Goal: Information Seeking & Learning: Learn about a topic

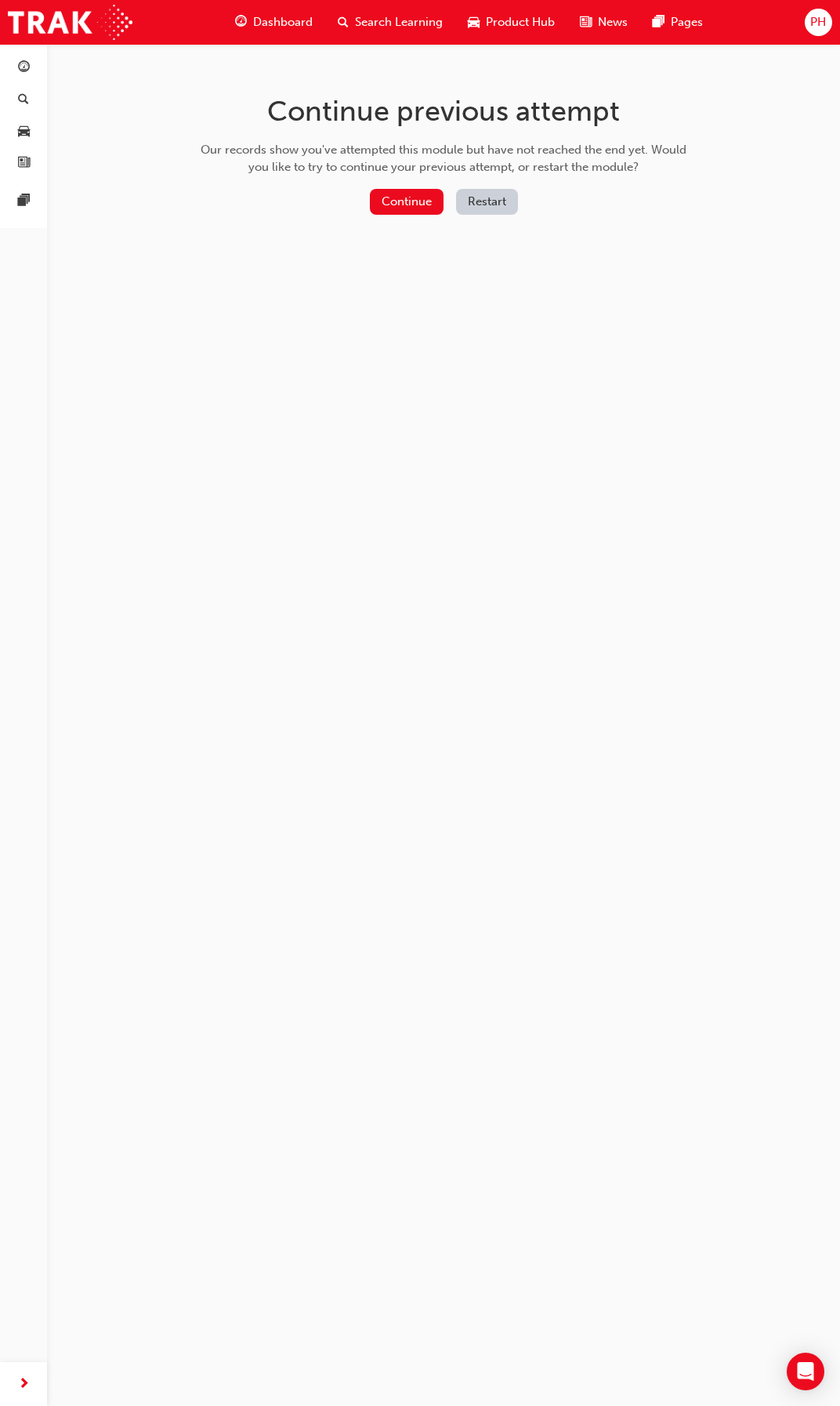
click at [466, 501] on div "Continue previous attempt Our records show you've attempted this module but hav…" at bounding box center [420, 703] width 840 height 1406
drag, startPoint x: 557, startPoint y: 521, endPoint x: 573, endPoint y: 367, distance: 154.8
click at [557, 512] on div "Continue previous attempt Our records show you've attempted this module but hav…" at bounding box center [420, 703] width 840 height 1406
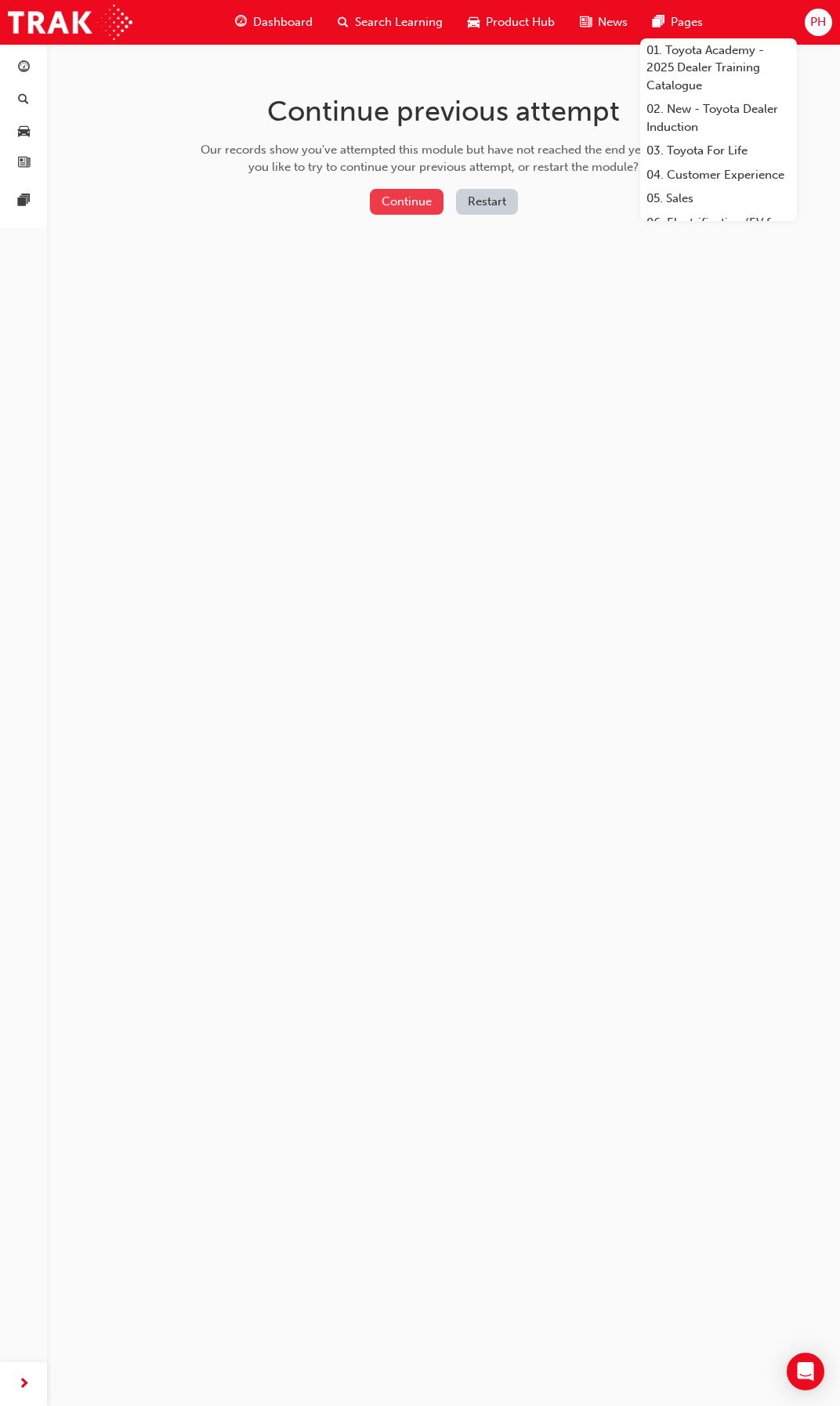
click at [372, 204] on button "Continue" at bounding box center [406, 202] width 73 height 26
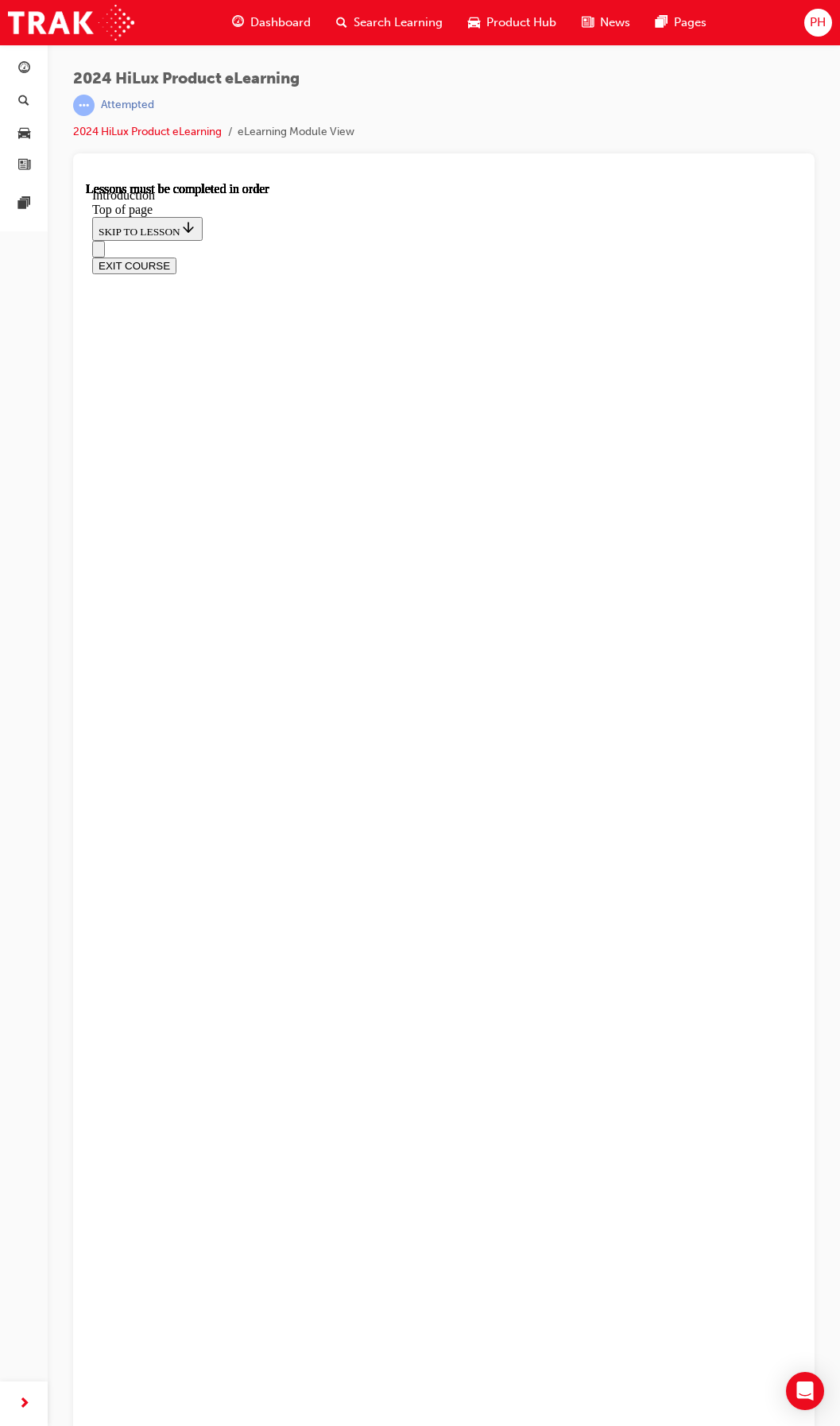
scroll to position [21, 0]
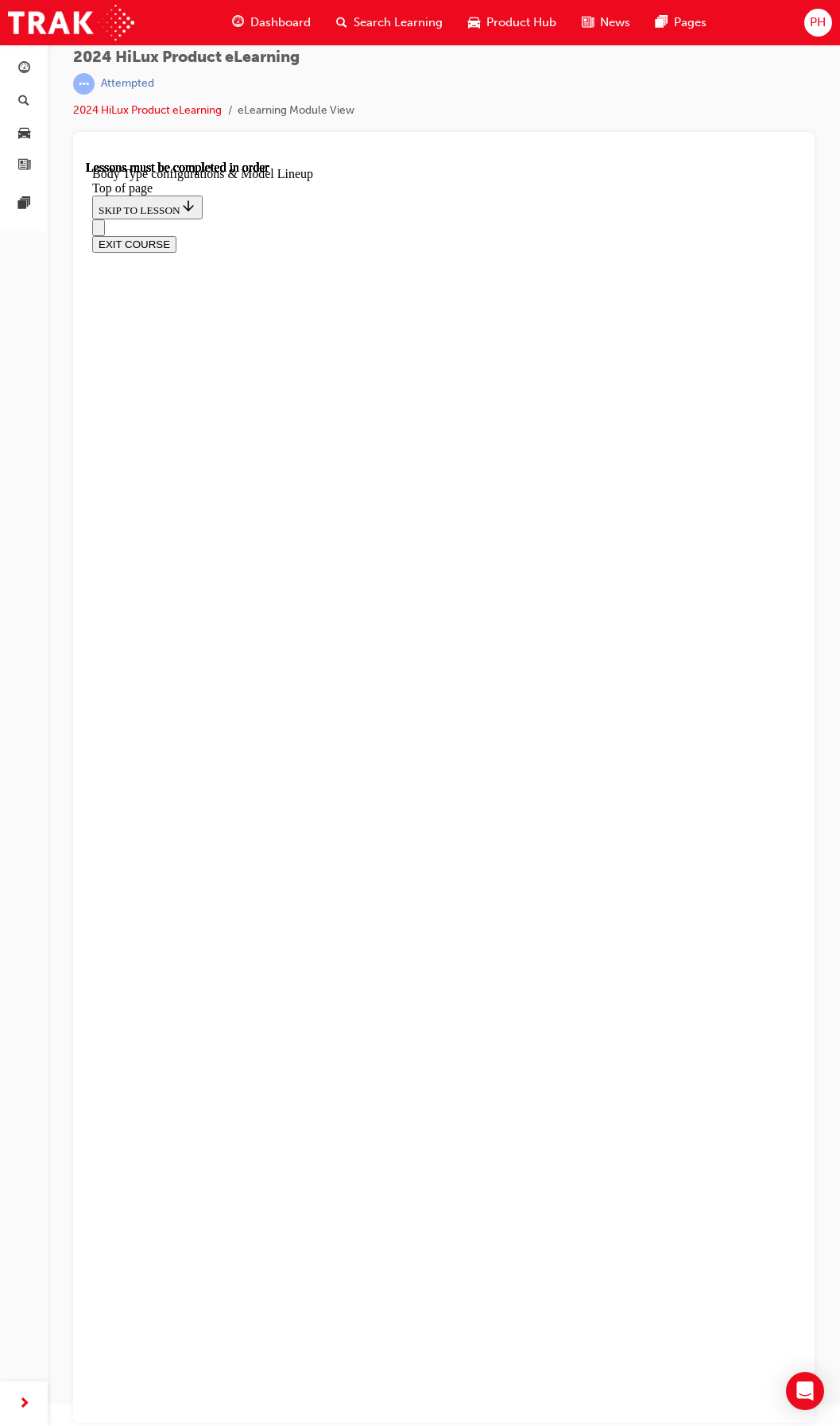
drag, startPoint x: 387, startPoint y: 720, endPoint x: 415, endPoint y: 726, distance: 28.6
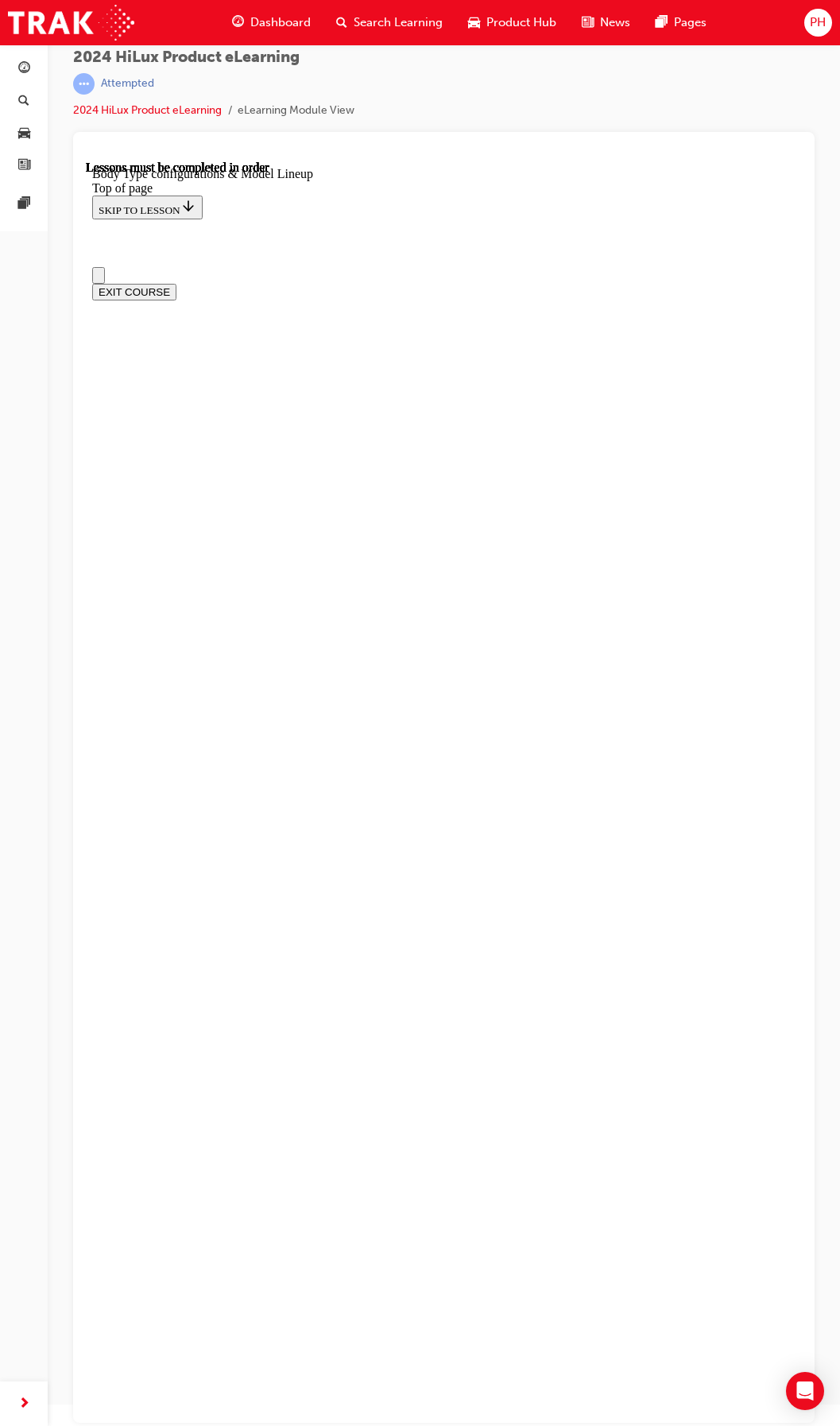
scroll to position [0, 0]
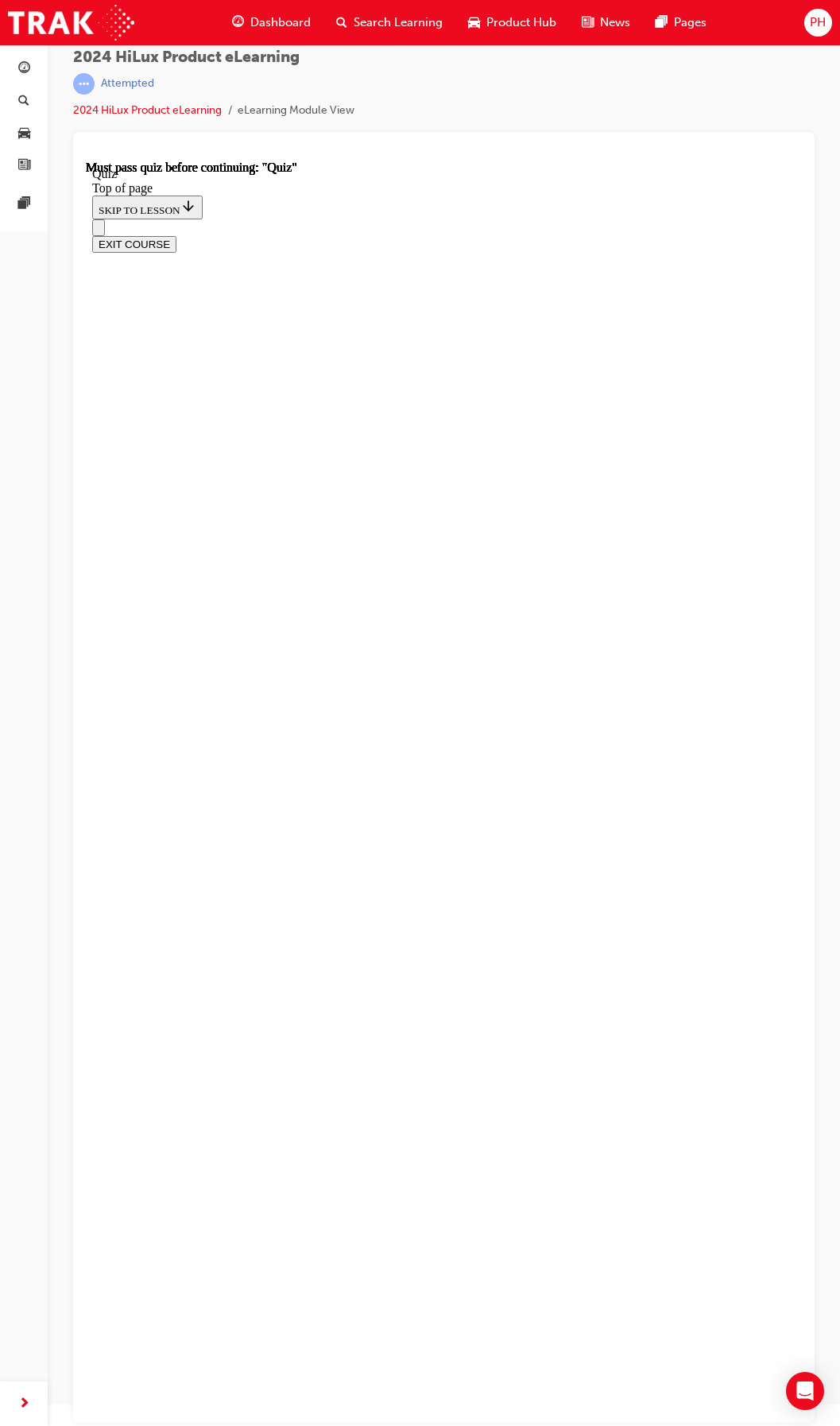
click at [105, 220] on button "Open navigation menu" at bounding box center [98, 227] width 12 height 17
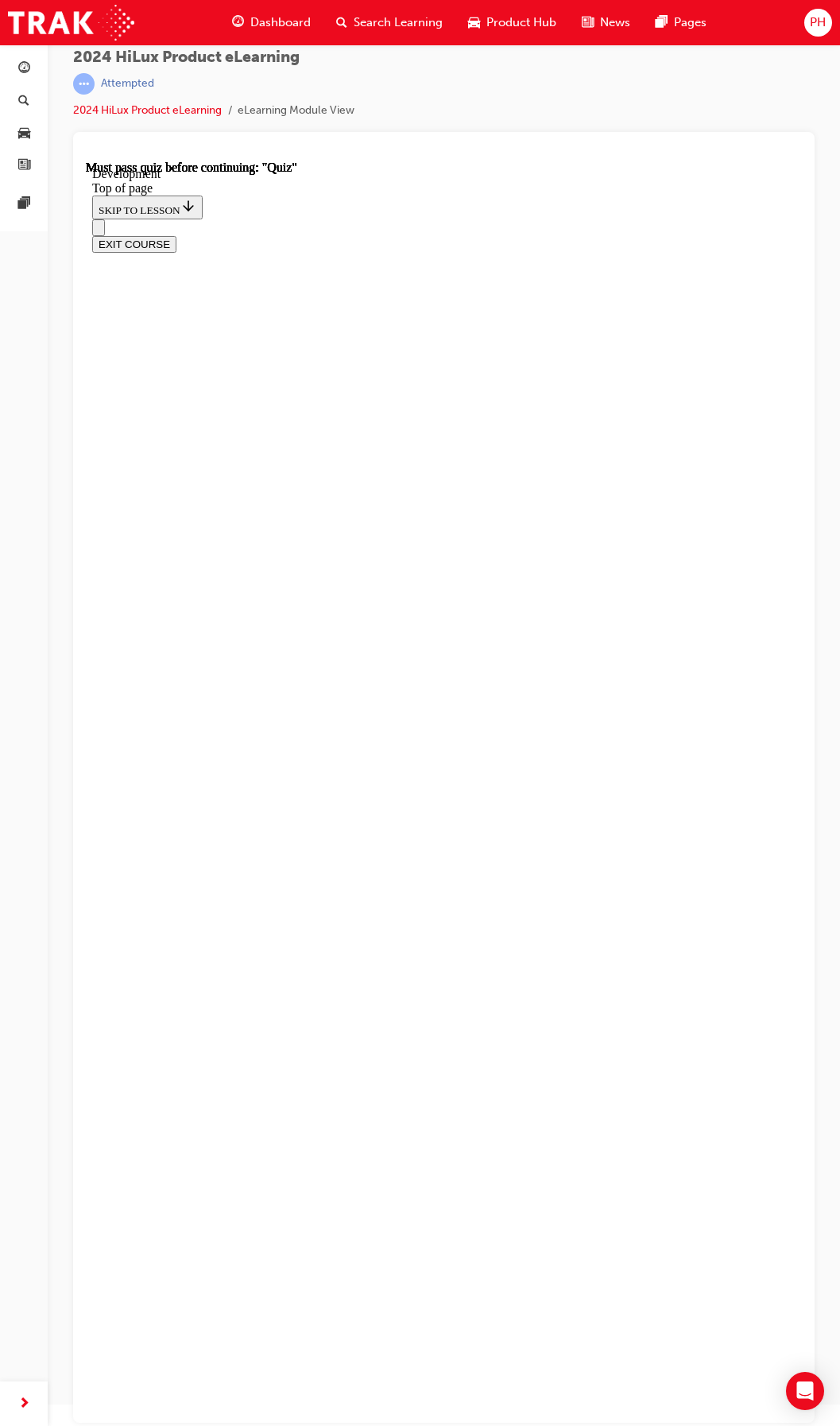
scroll to position [0, 0]
click at [102, 268] on button "Open navigation menu" at bounding box center [98, 276] width 12 height 17
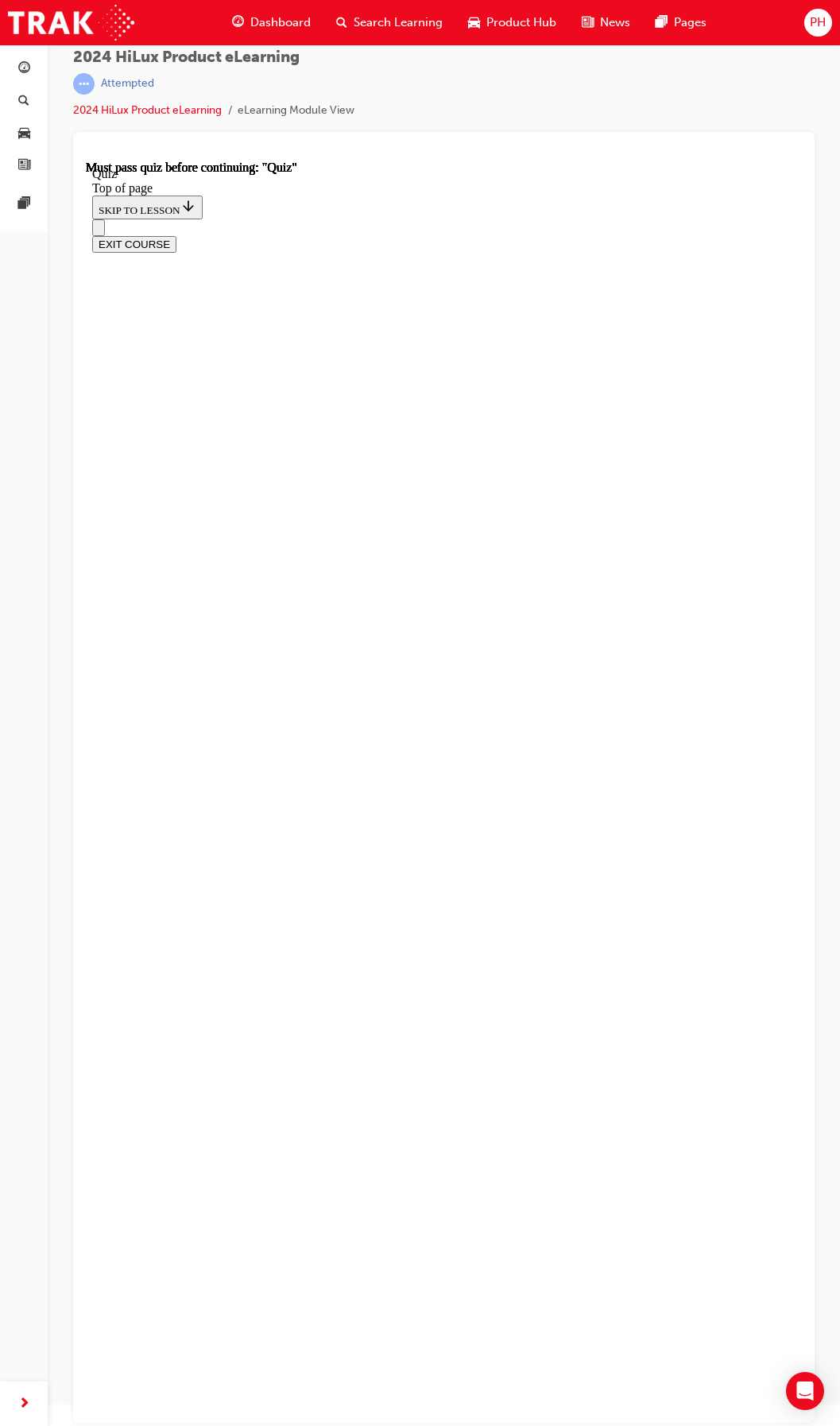
scroll to position [50, 0]
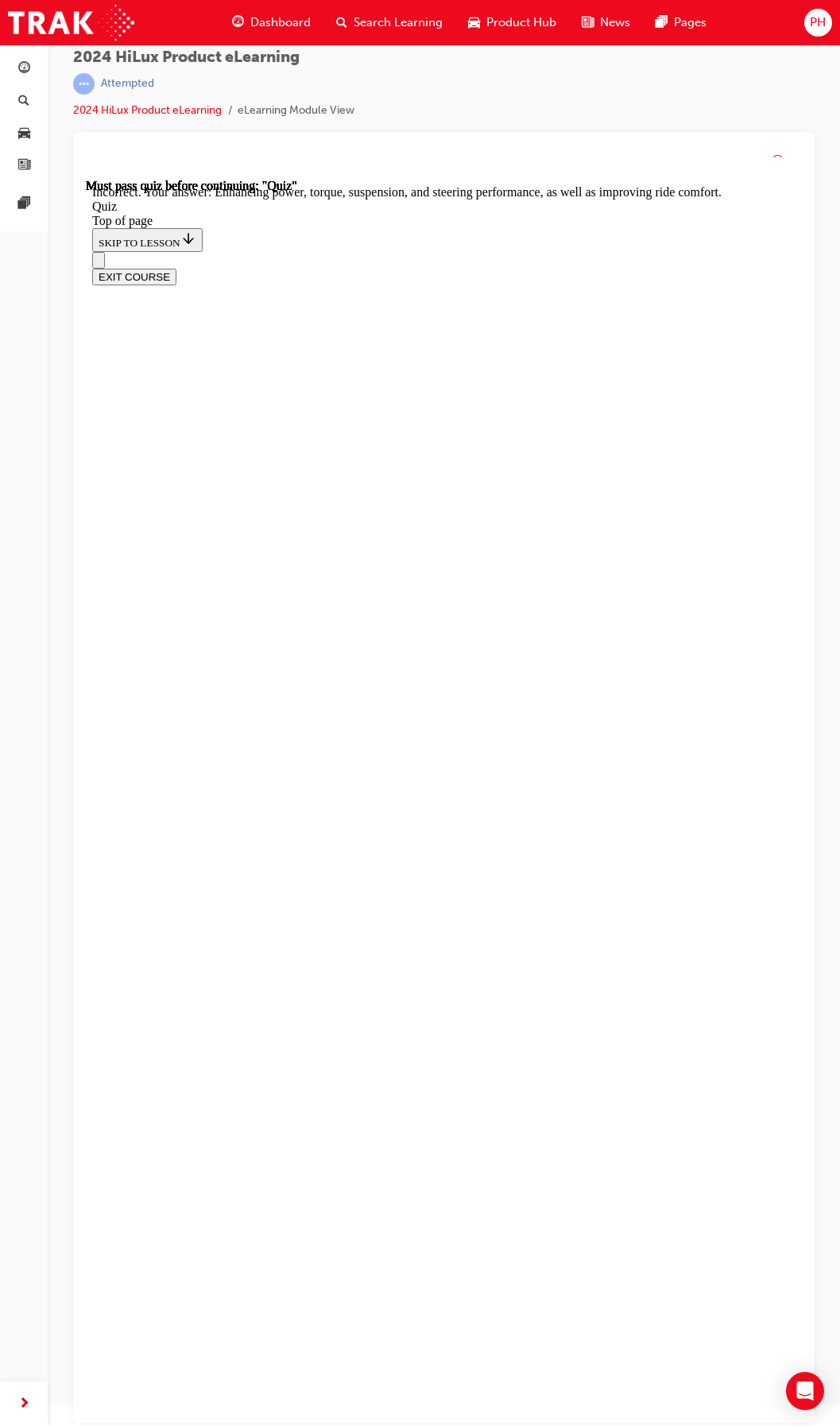
scroll to position [50, 0]
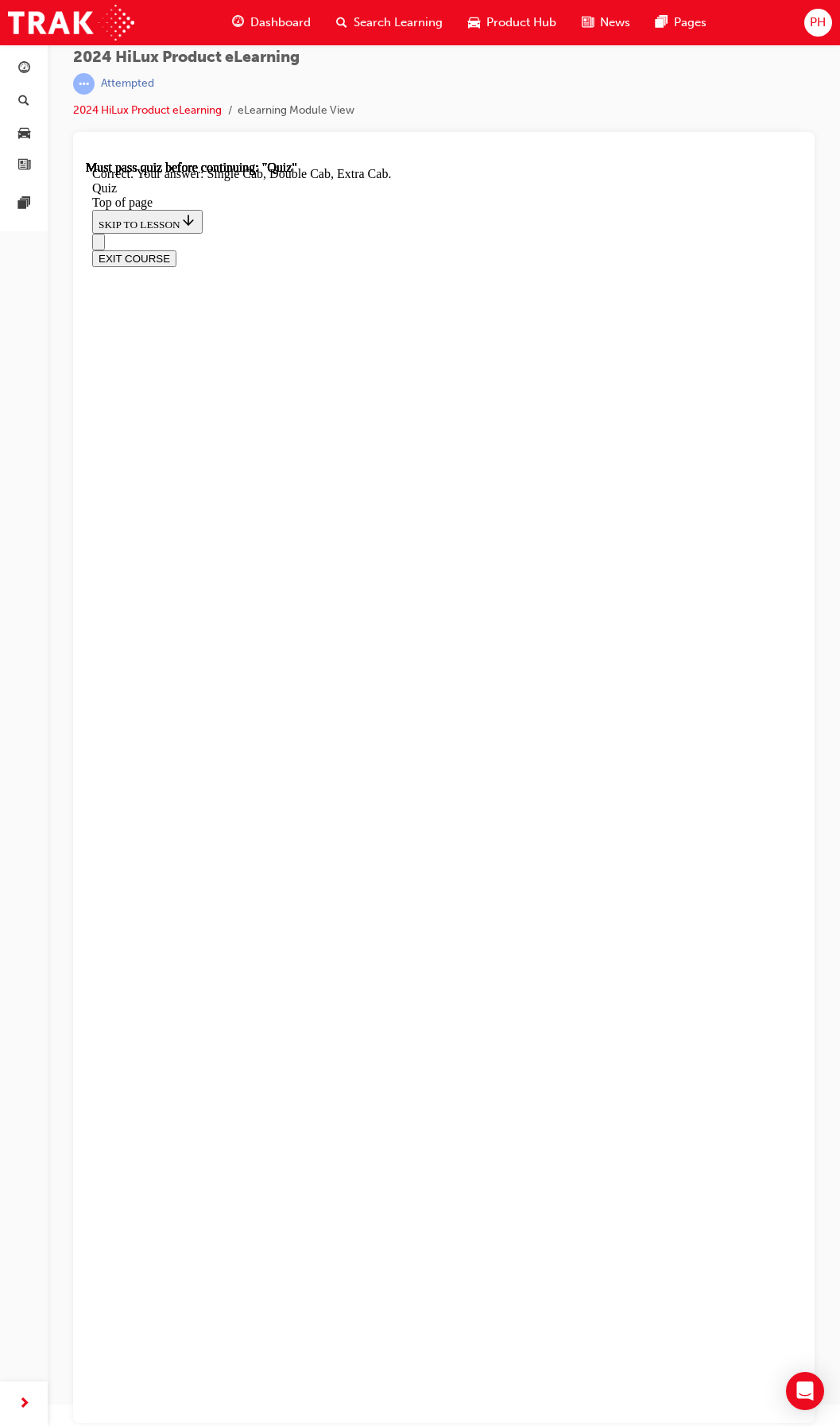
click at [93, 220] on div "EXIT COURSE" at bounding box center [437, 236] width 691 height 34
click at [105, 220] on button "Open navigation menu" at bounding box center [98, 227] width 12 height 17
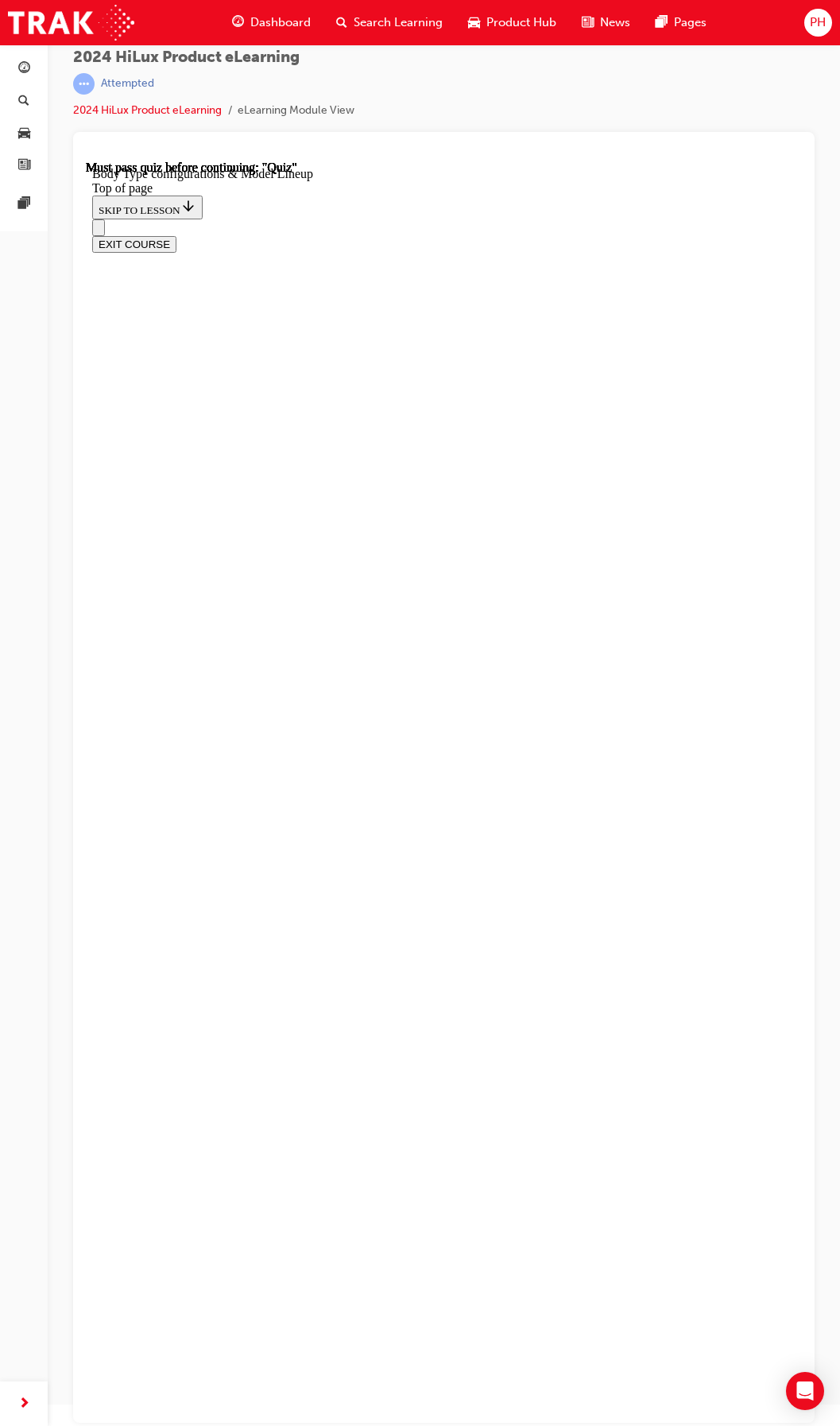
scroll to position [50, 0]
click at [112, 231] on icon "Open navigation menu" at bounding box center [106, 236] width 16 height 12
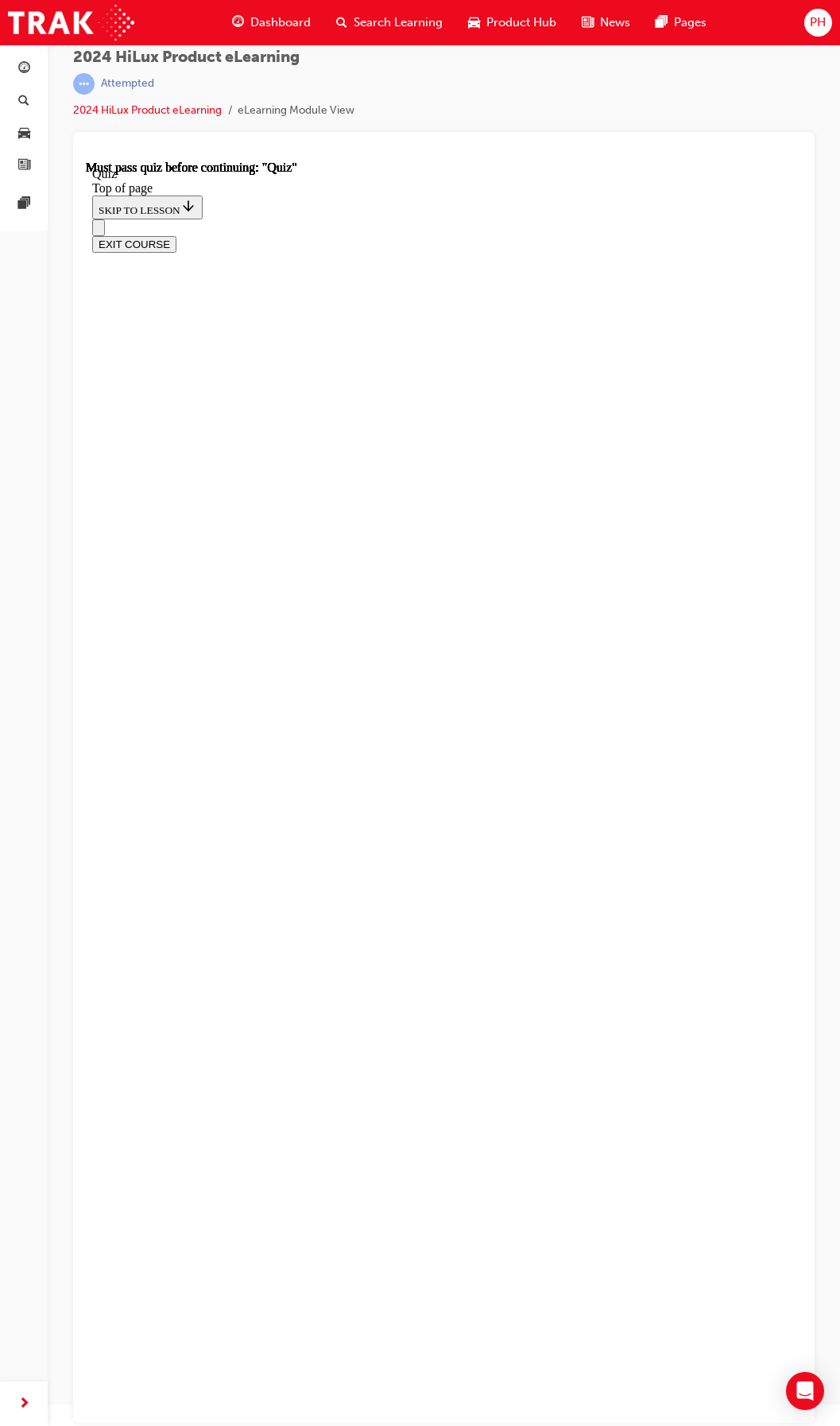
scroll to position [98, 0]
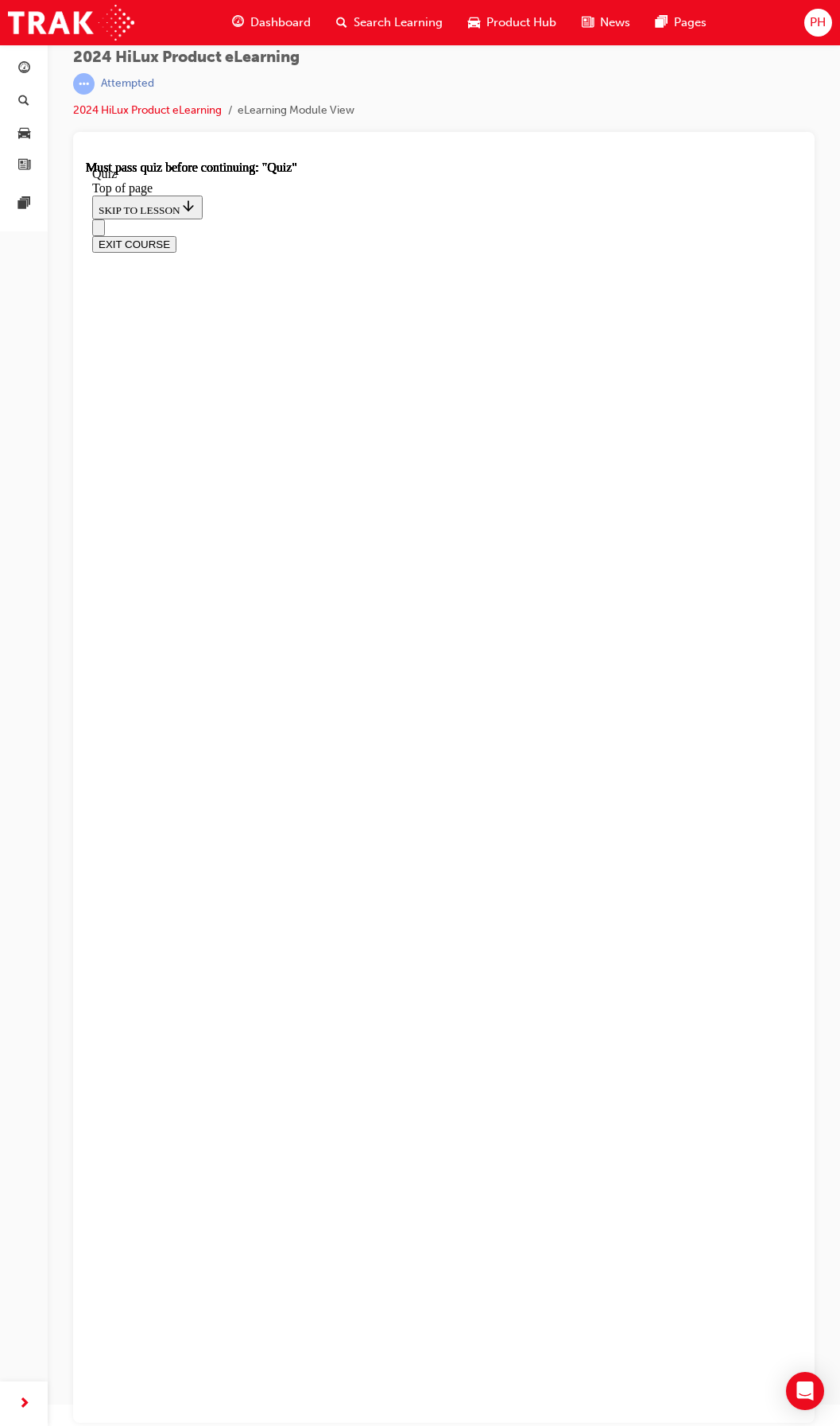
click at [98, 245] on icon "Open navigation menu" at bounding box center [98, 245] width 0 height 0
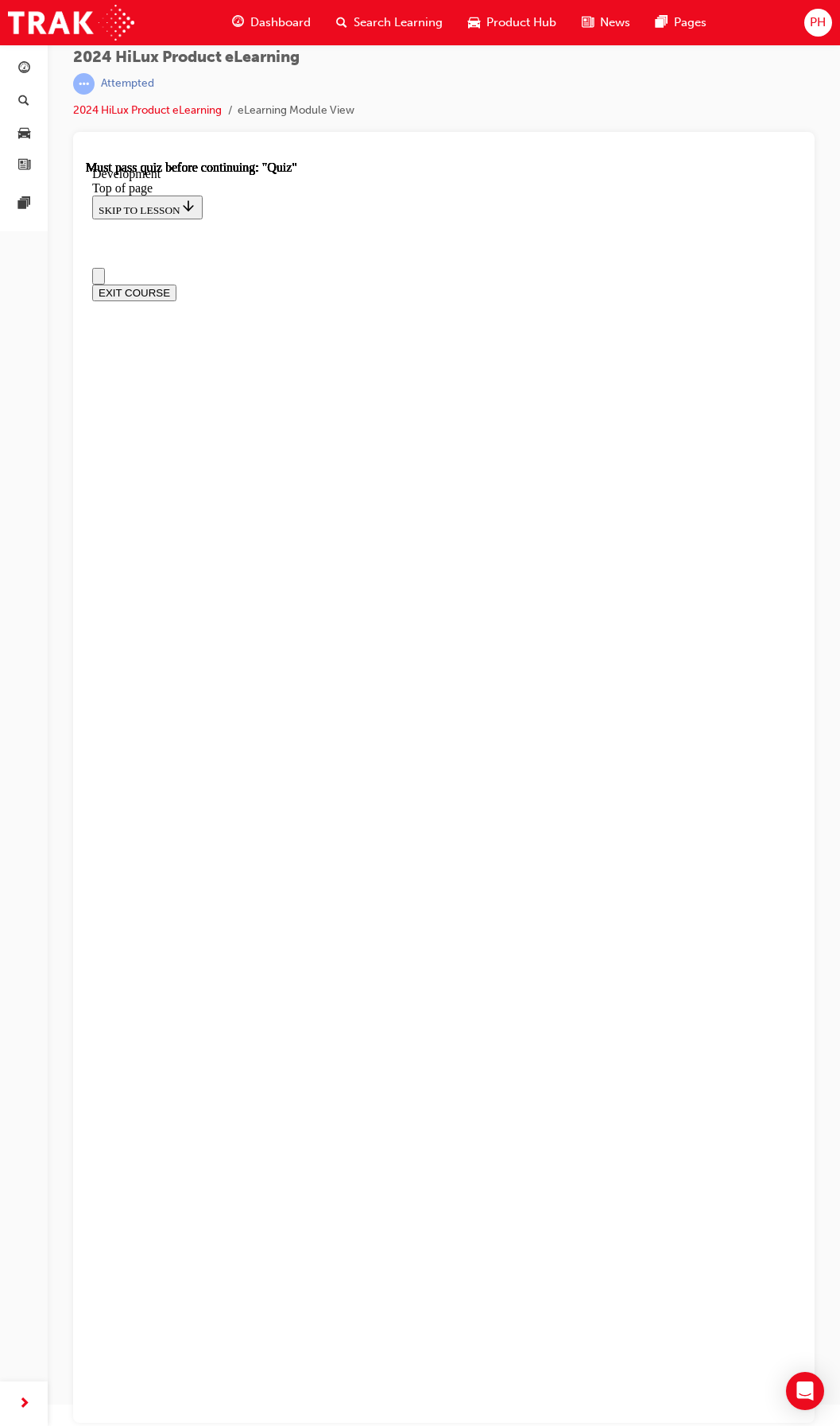
scroll to position [0, 0]
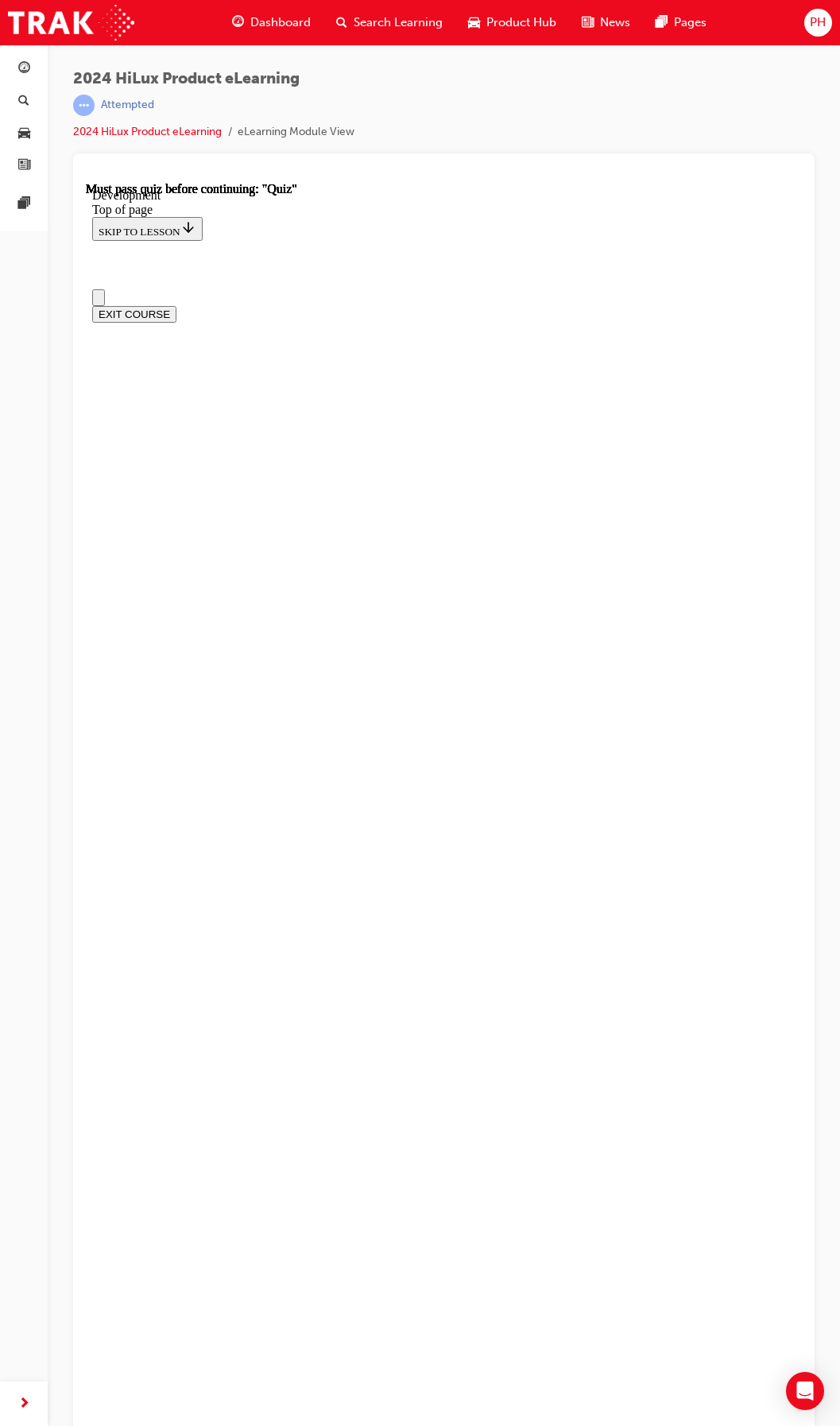
click at [99, 289] on button "Open navigation menu" at bounding box center [98, 297] width 12 height 17
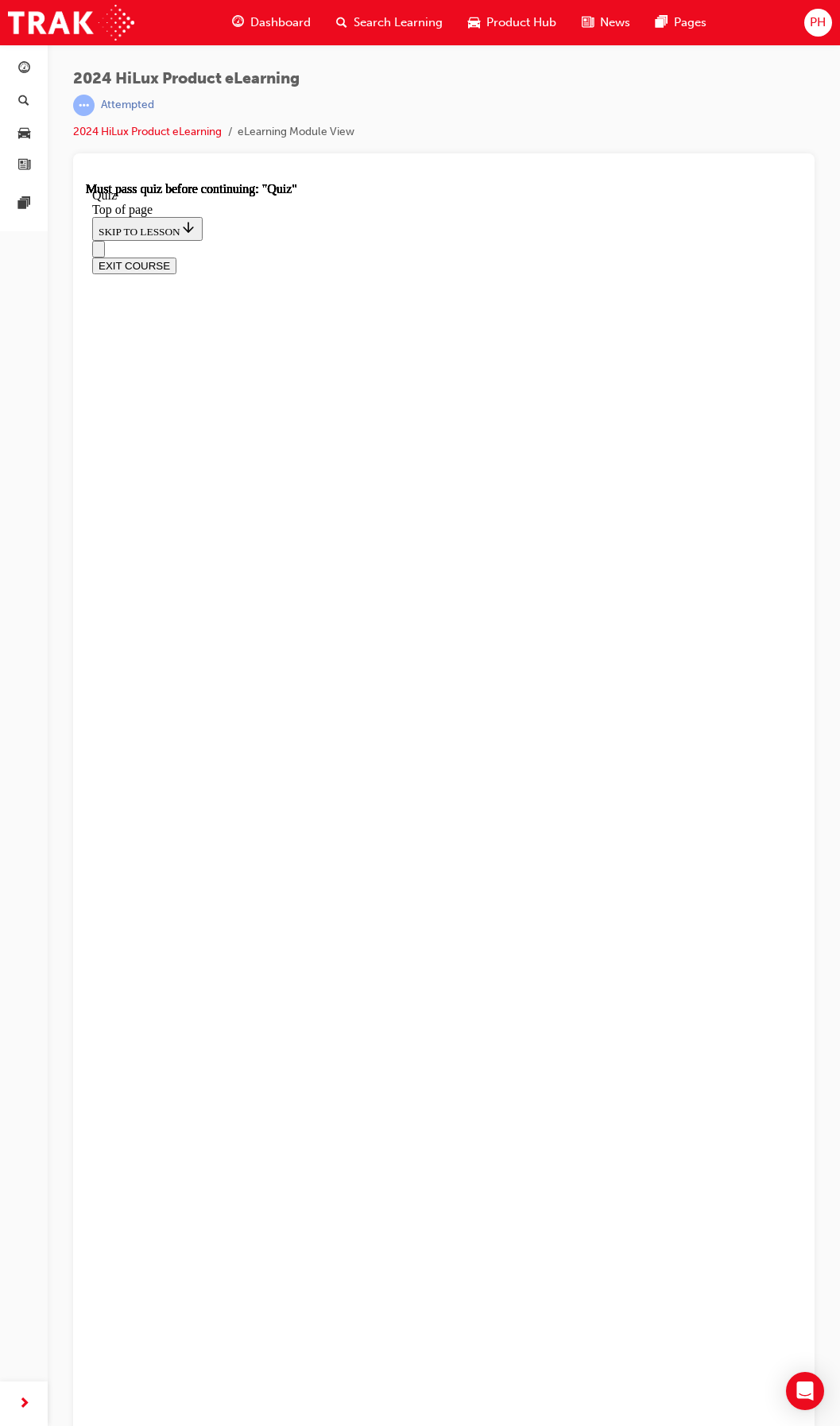
scroll to position [98, 0]
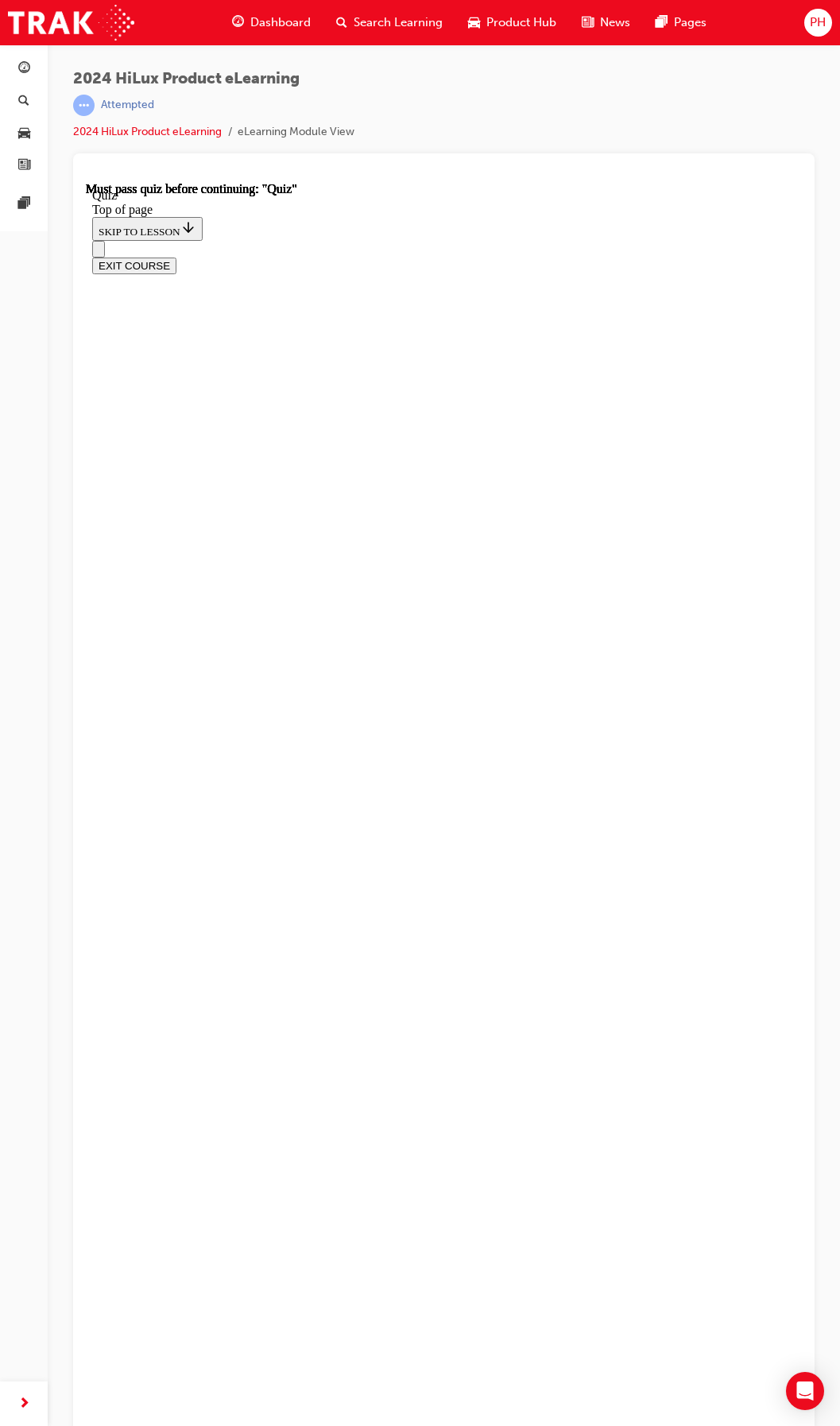
click at [98, 267] on icon "Open navigation menu" at bounding box center [98, 267] width 0 height 0
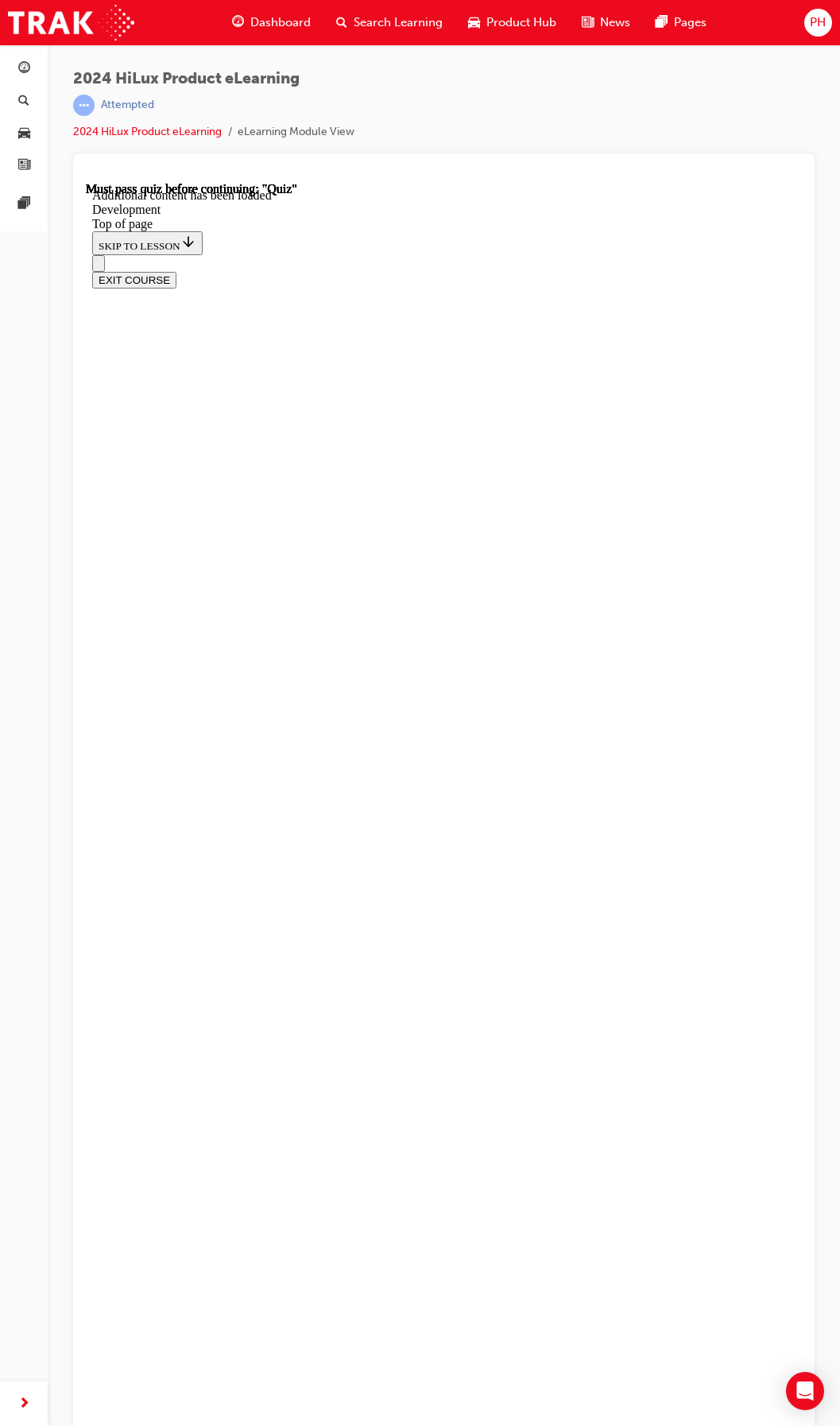
scroll to position [50, 0]
click at [95, 241] on div "EXIT COURSE" at bounding box center [437, 258] width 691 height 34
click at [98, 253] on icon "Open navigation menu" at bounding box center [98, 253] width 0 height 0
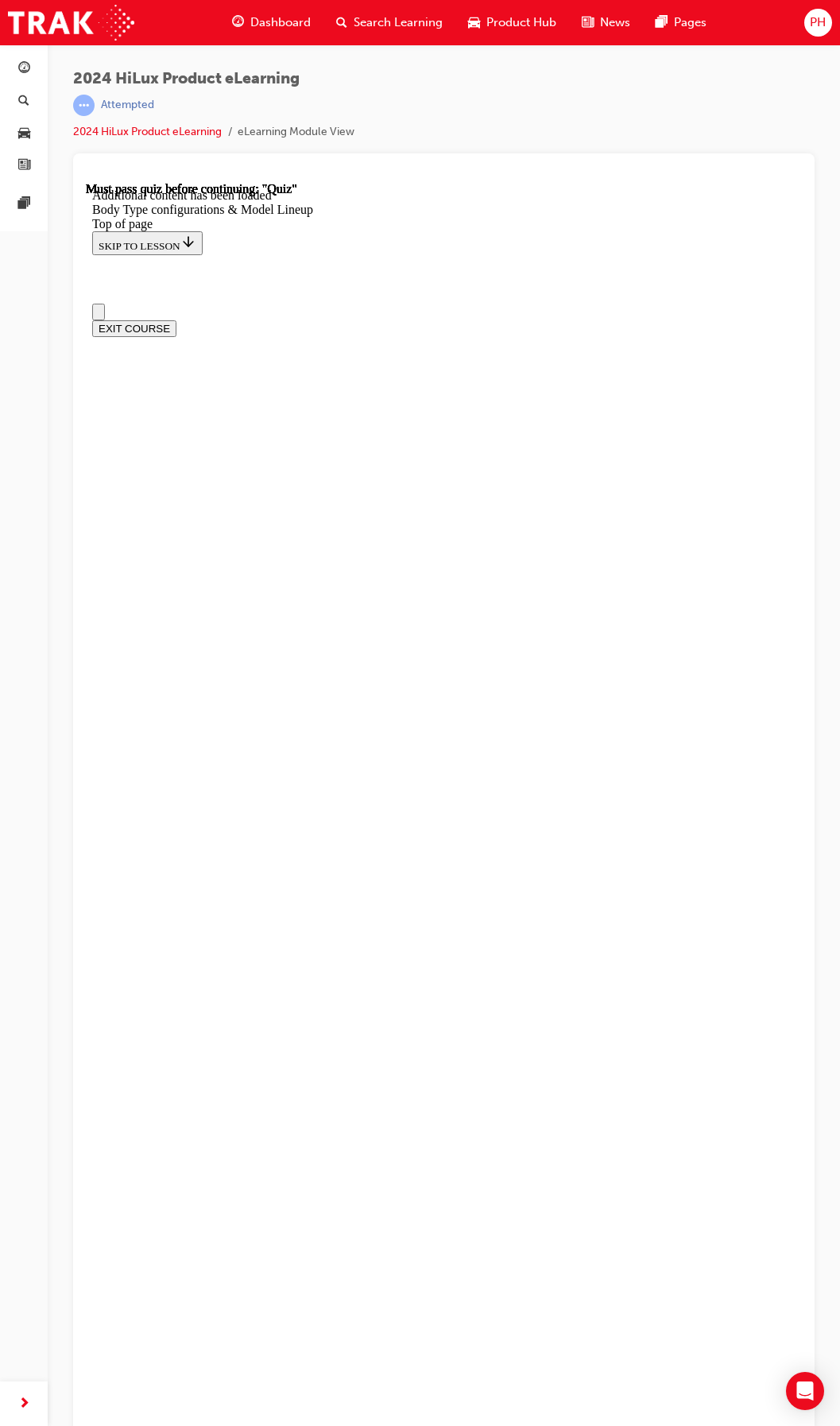
scroll to position [0, 0]
click at [113, 316] on icon "Open navigation menu" at bounding box center [106, 321] width 16 height 12
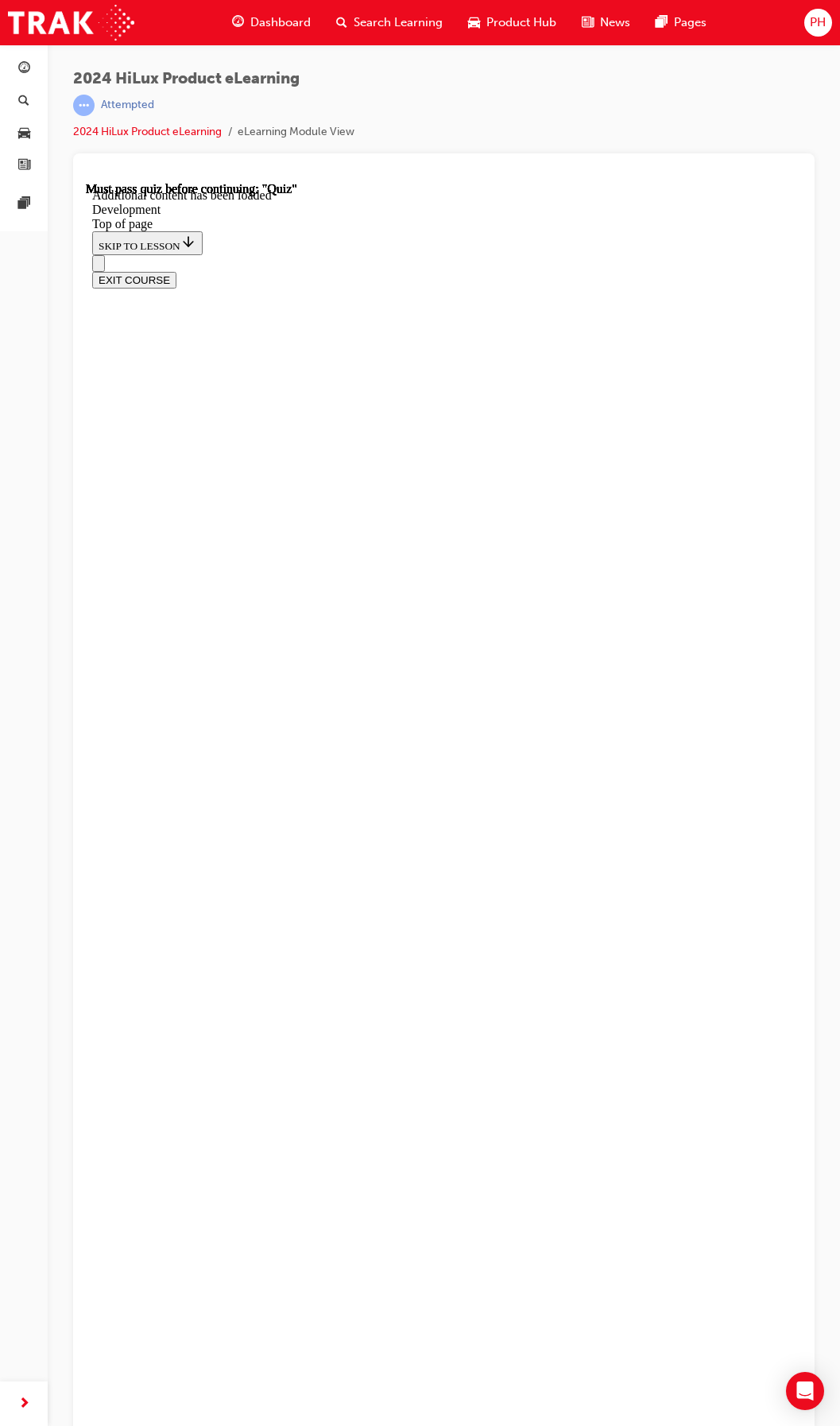
scroll to position [137, 0]
click at [105, 255] on button "Open navigation menu" at bounding box center [98, 263] width 12 height 17
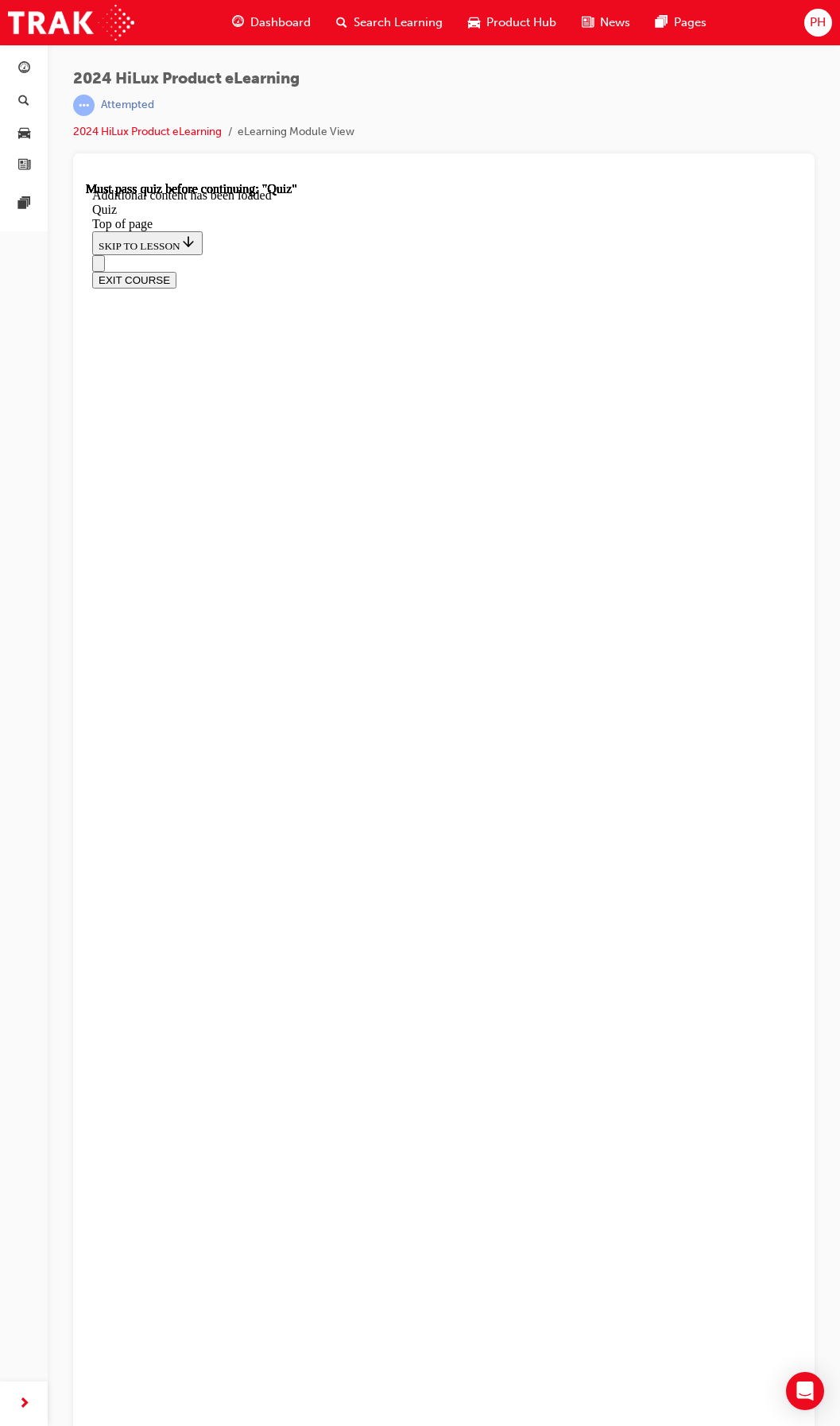
scroll to position [50, 0]
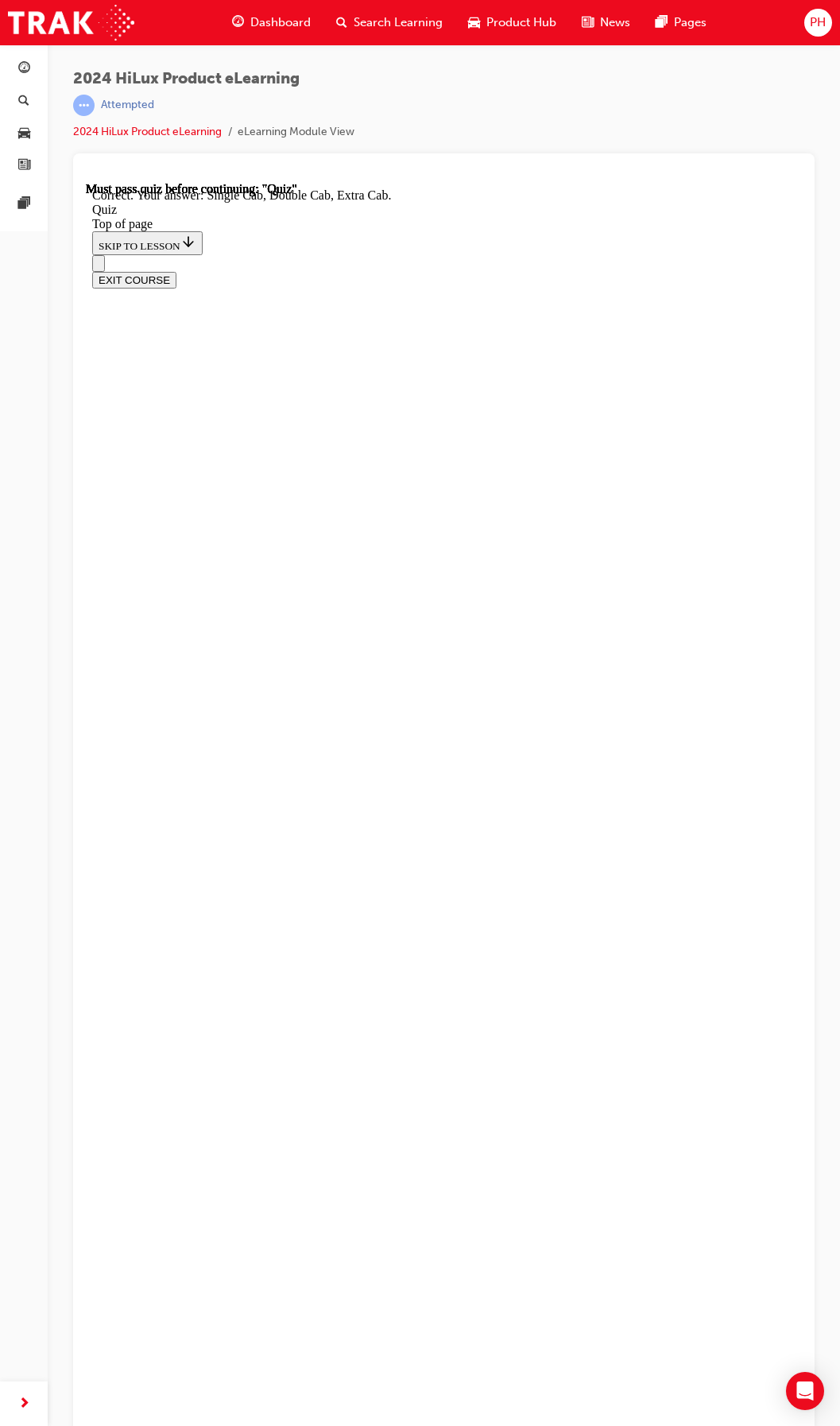
scroll to position [50, 0]
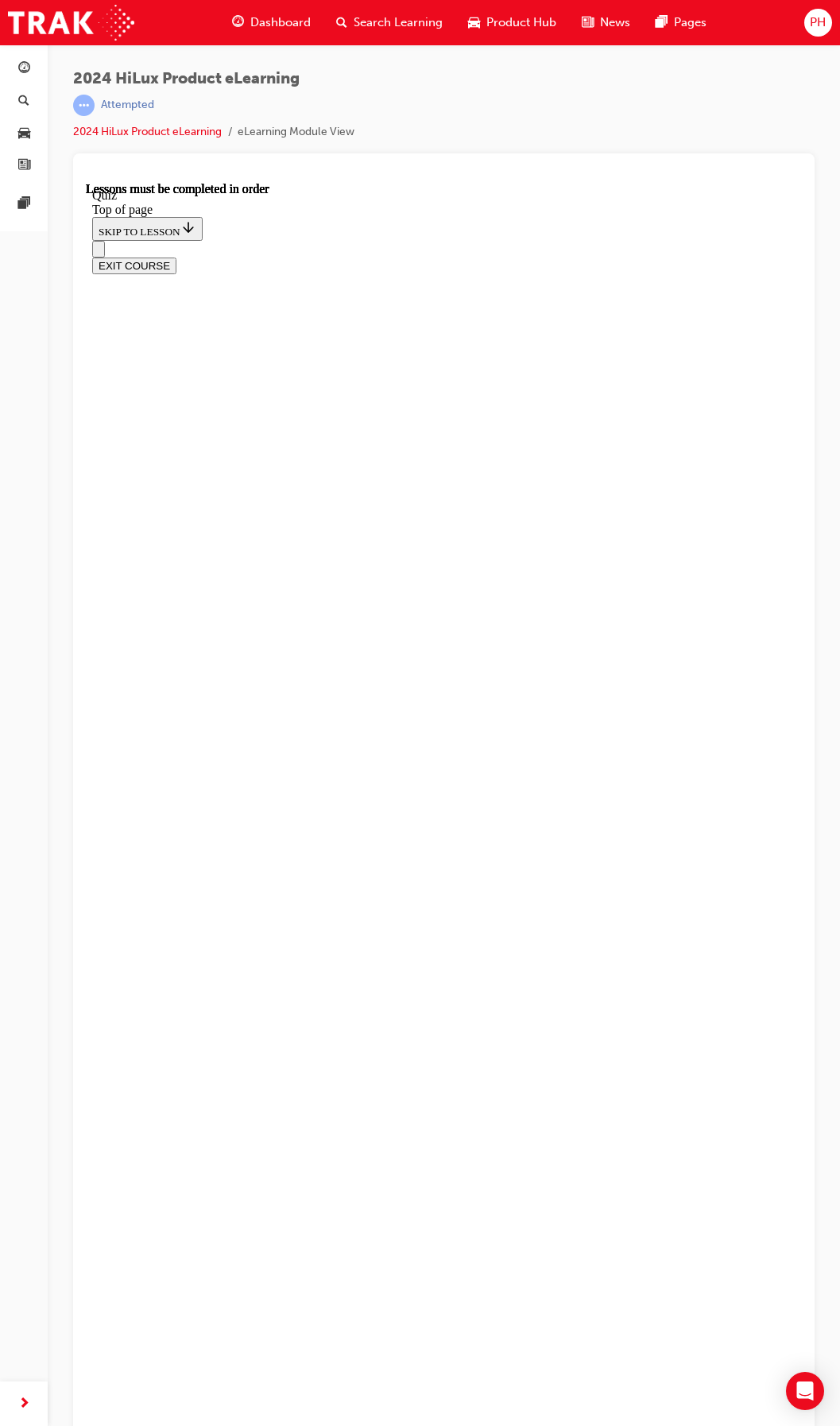
scroll to position [21, 0]
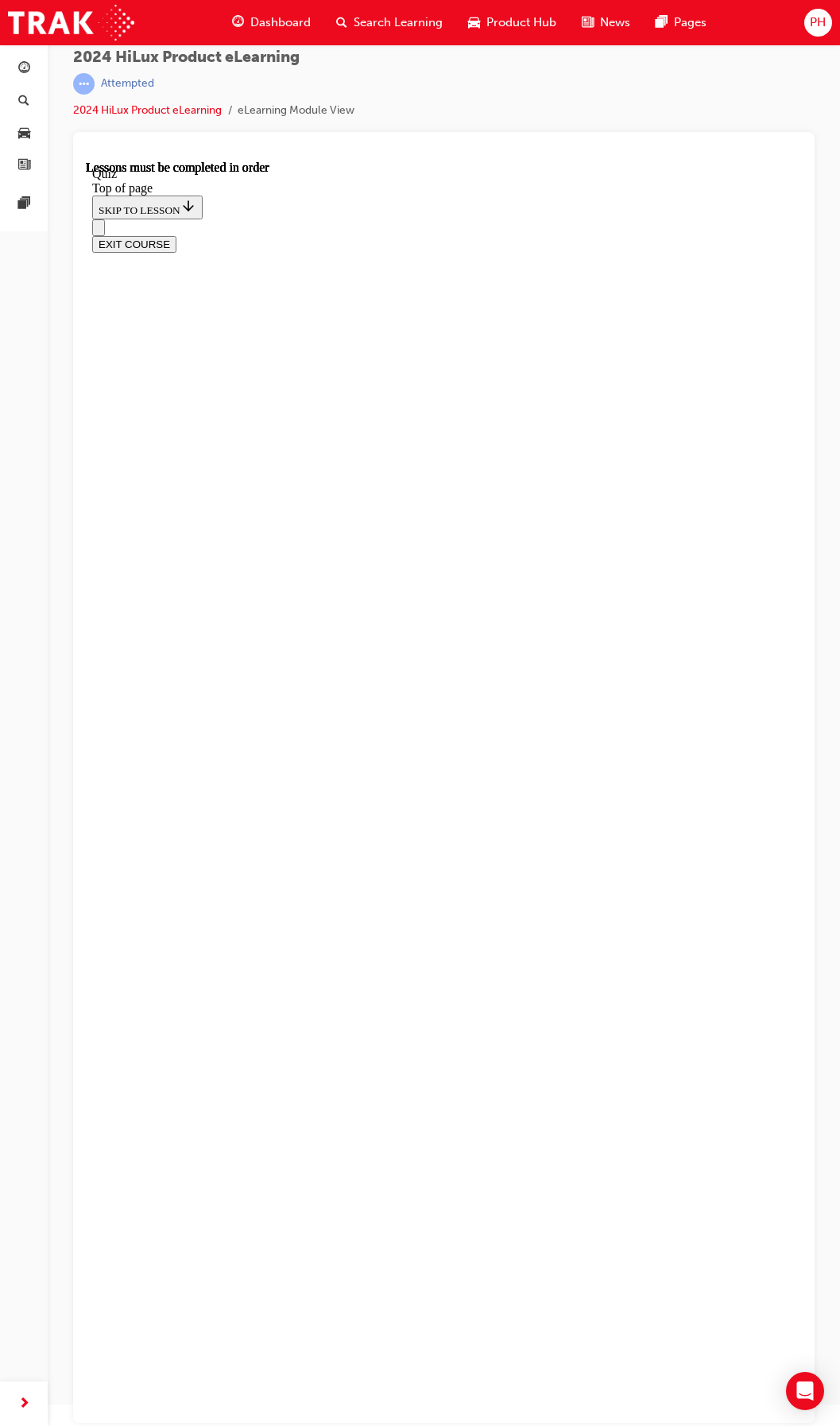
click at [176, 236] on button "EXIT COURSE" at bounding box center [134, 244] width 84 height 17
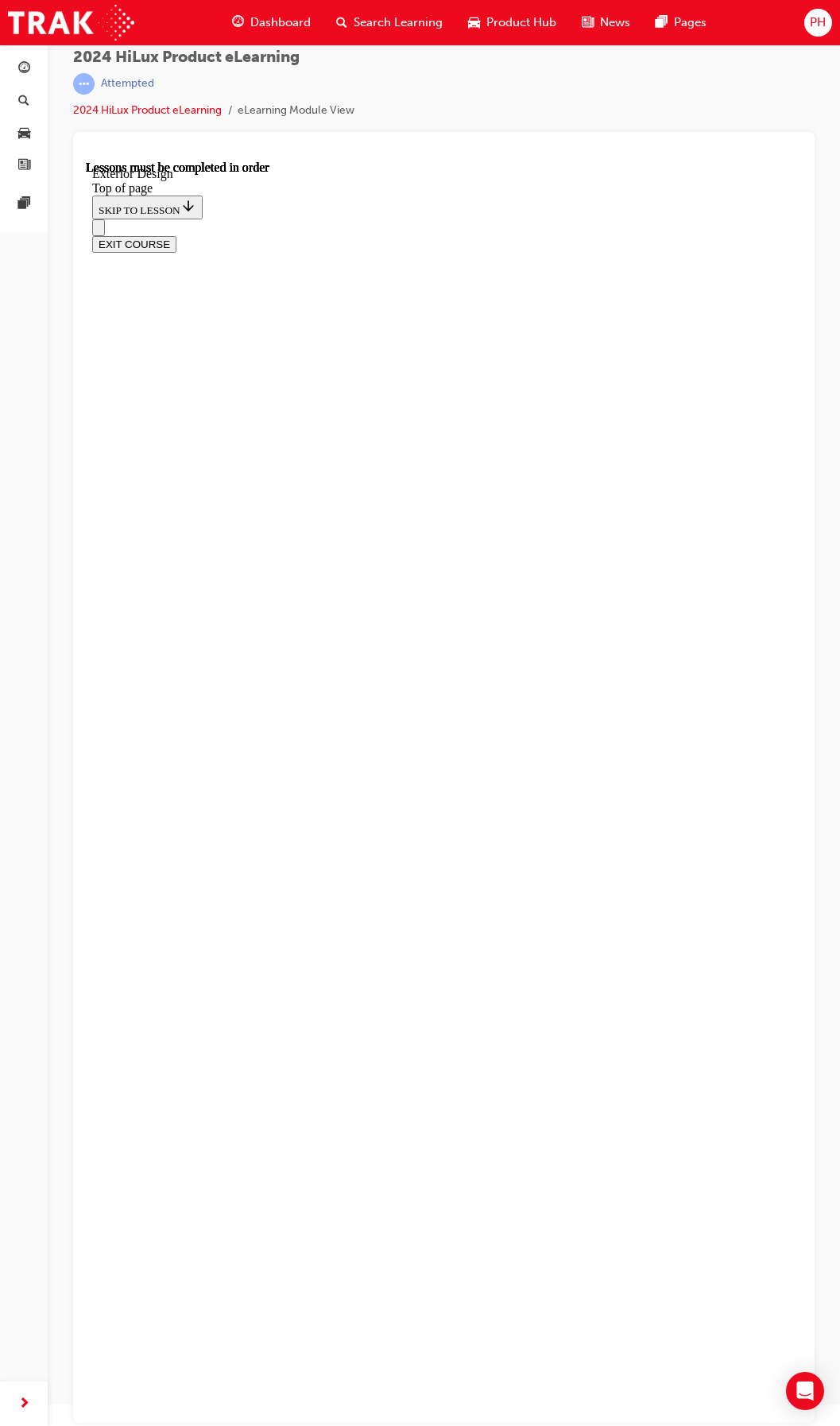
drag, startPoint x: 457, startPoint y: 1318, endPoint x: 458, endPoint y: 1200, distance: 118.0
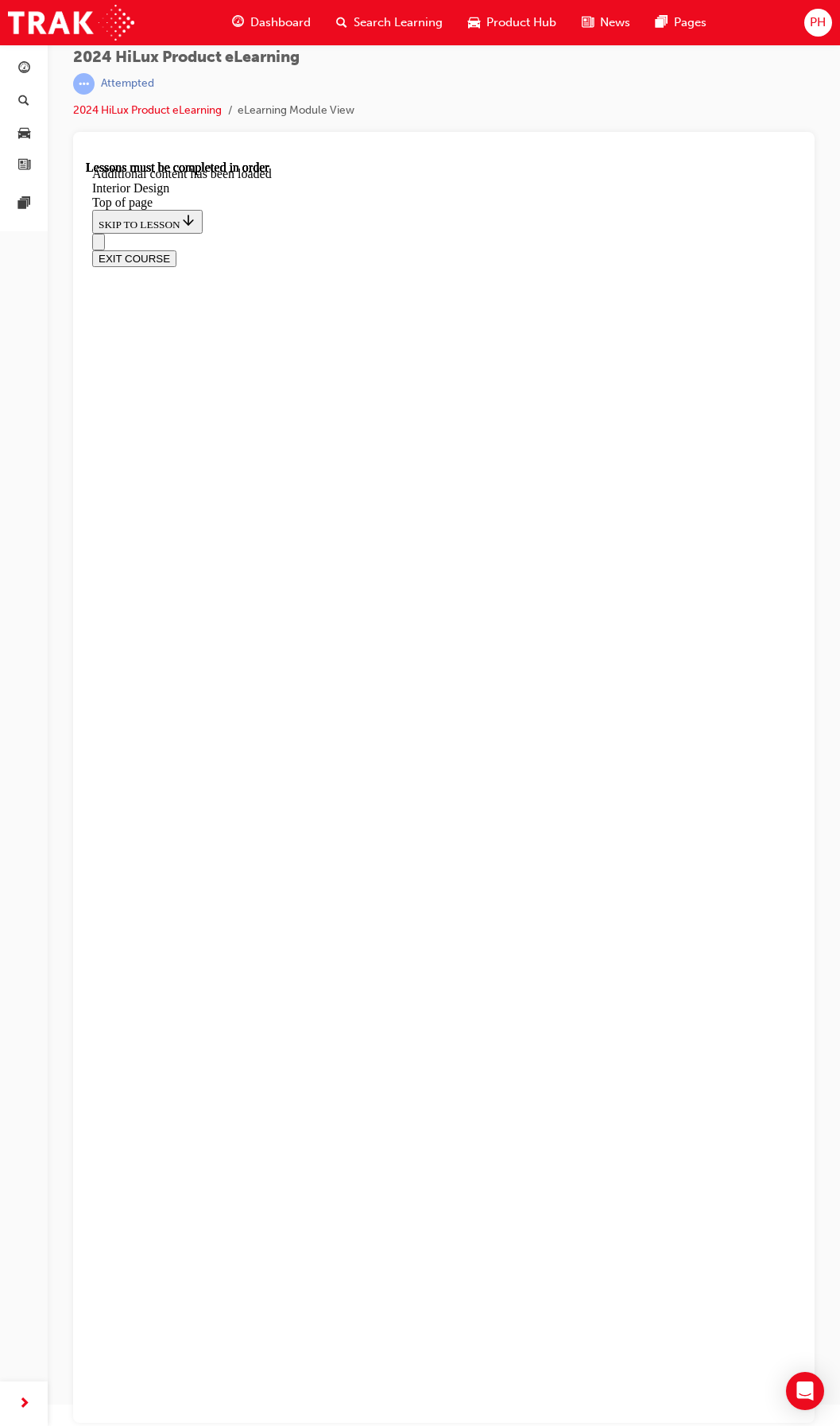
drag, startPoint x: 235, startPoint y: 798, endPoint x: 260, endPoint y: 851, distance: 58.6
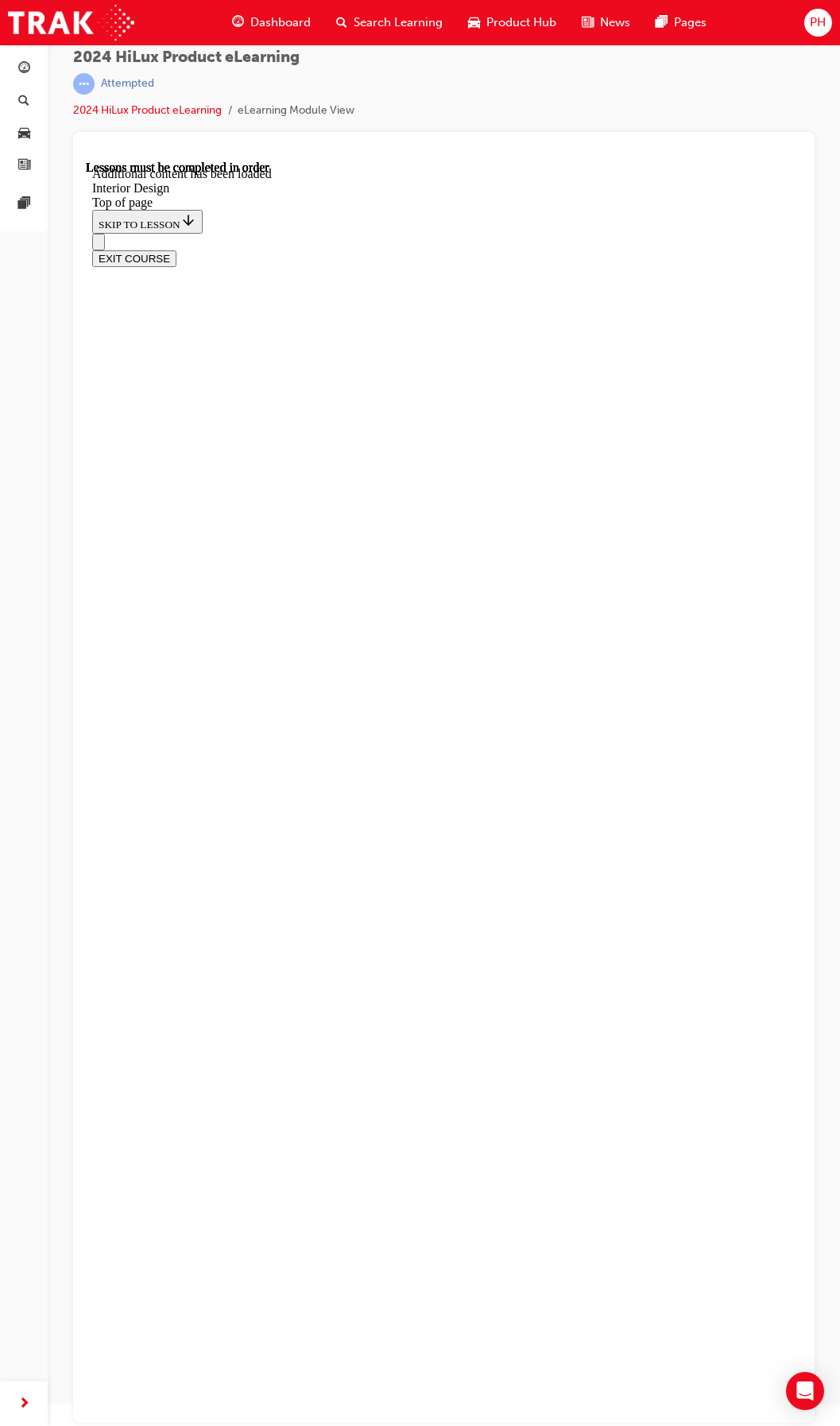
drag, startPoint x: 590, startPoint y: 1080, endPoint x: 528, endPoint y: 1048, distance: 69.8
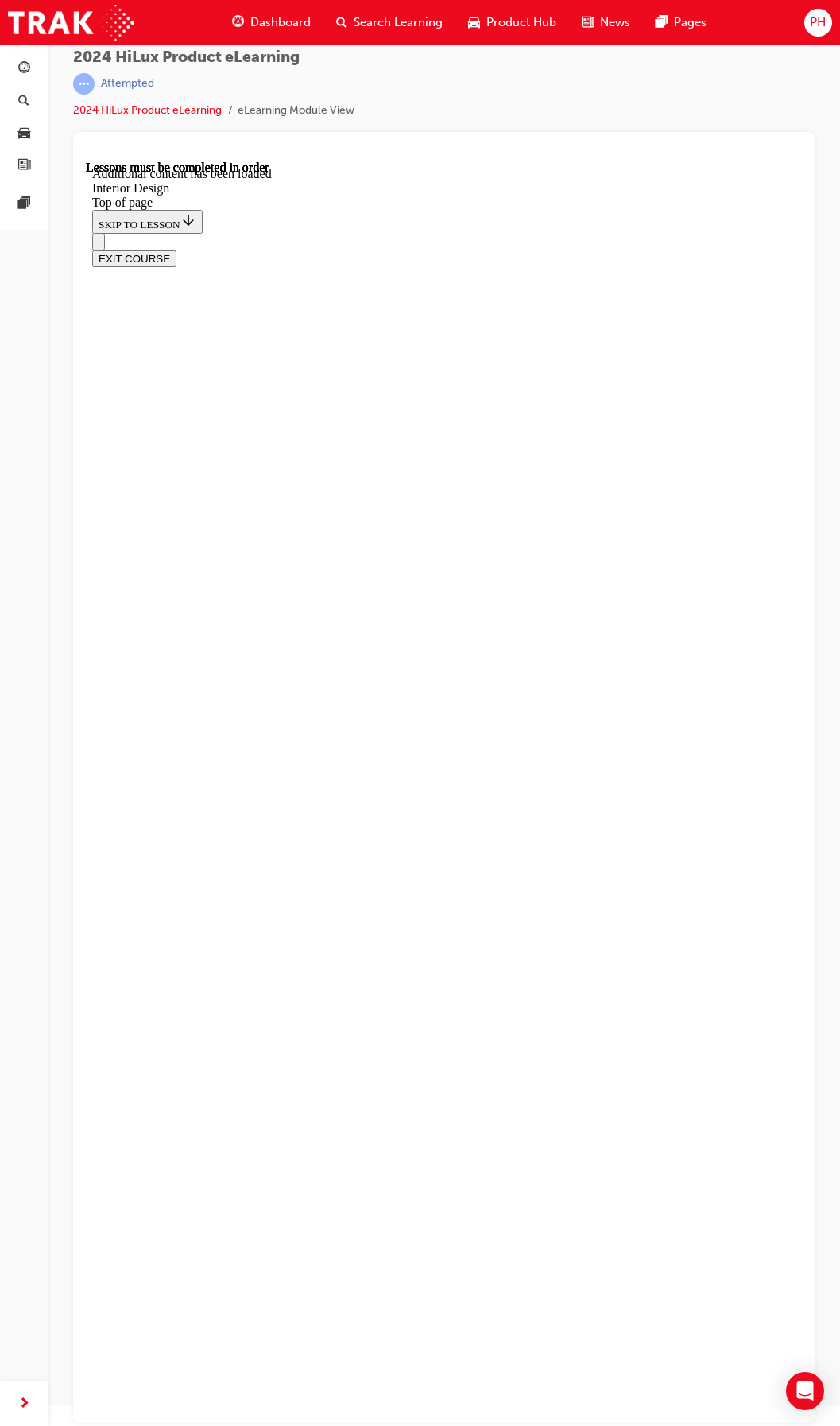
scroll to position [557, 0]
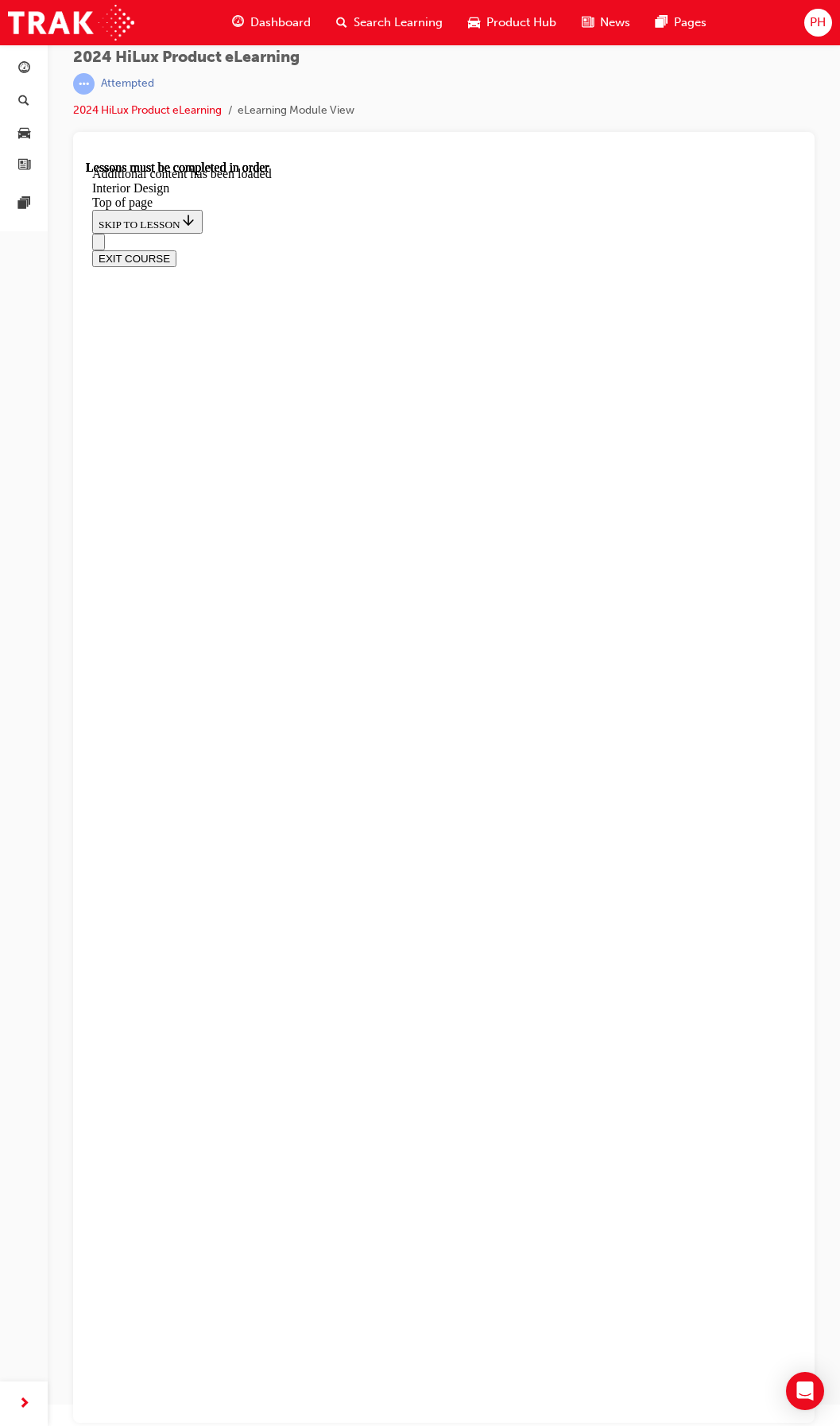
drag, startPoint x: 642, startPoint y: 1006, endPoint x: 586, endPoint y: 848, distance: 167.6
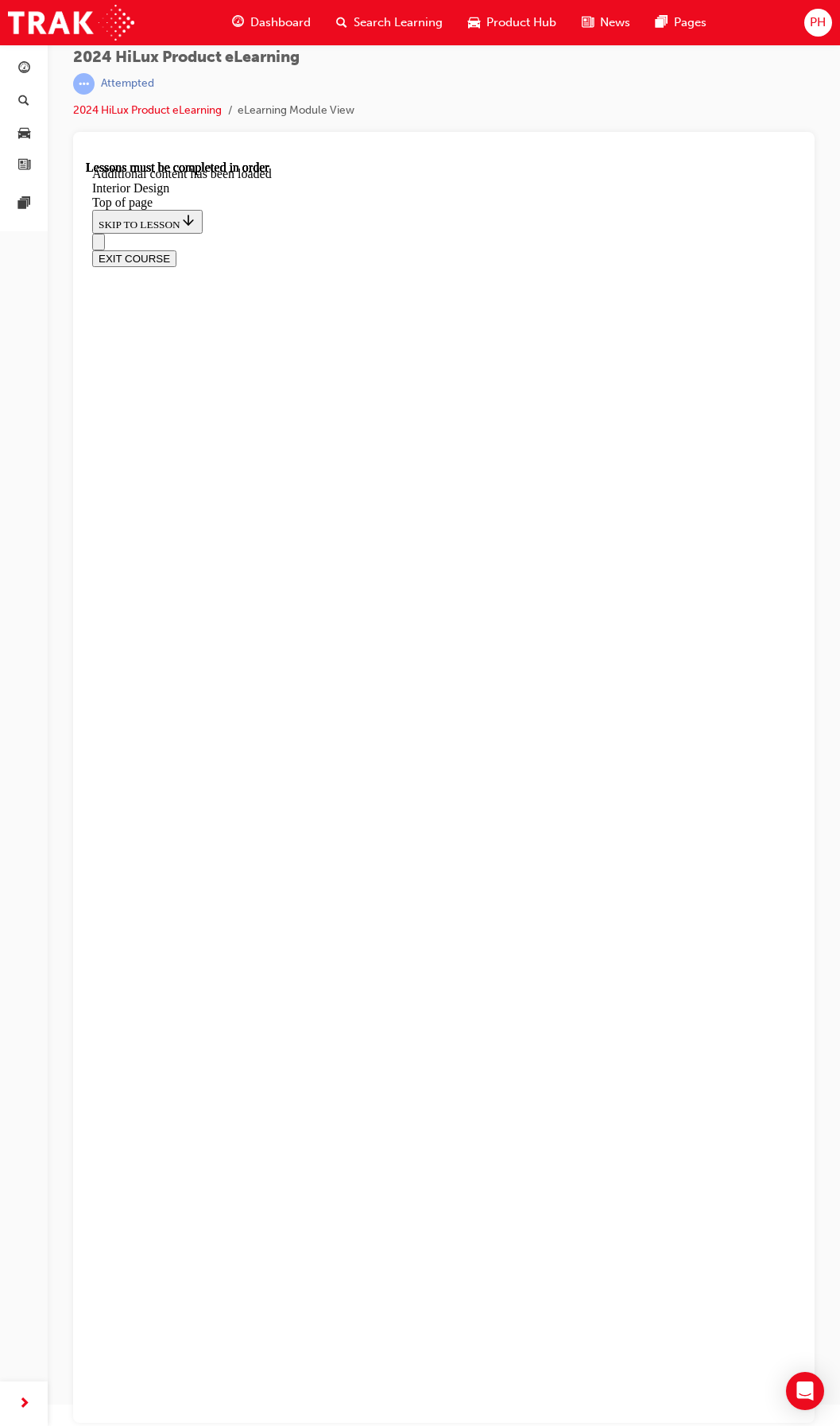
drag, startPoint x: 389, startPoint y: 865, endPoint x: 400, endPoint y: 853, distance: 16.3
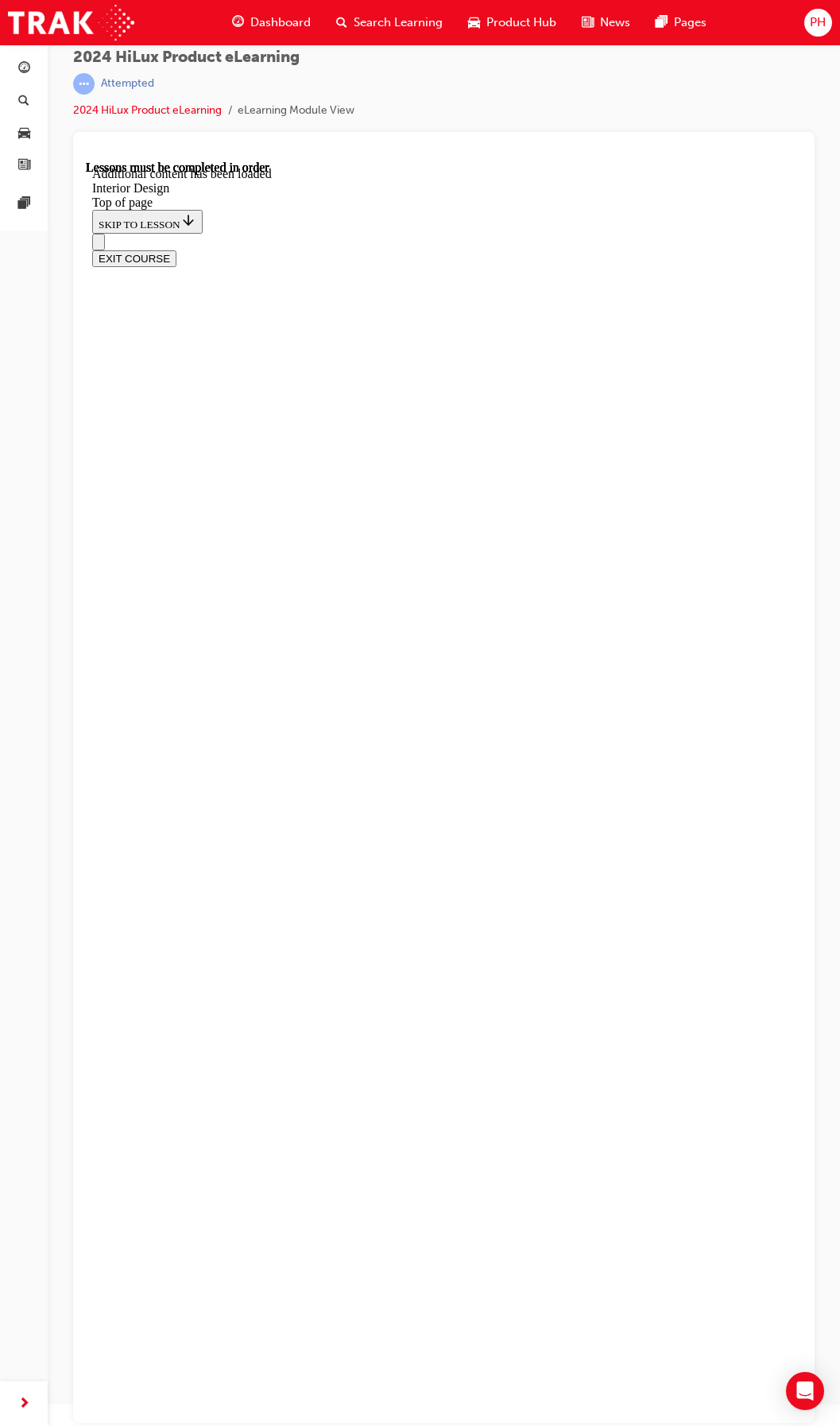
drag, startPoint x: 472, startPoint y: 559, endPoint x: 490, endPoint y: 561, distance: 18.1
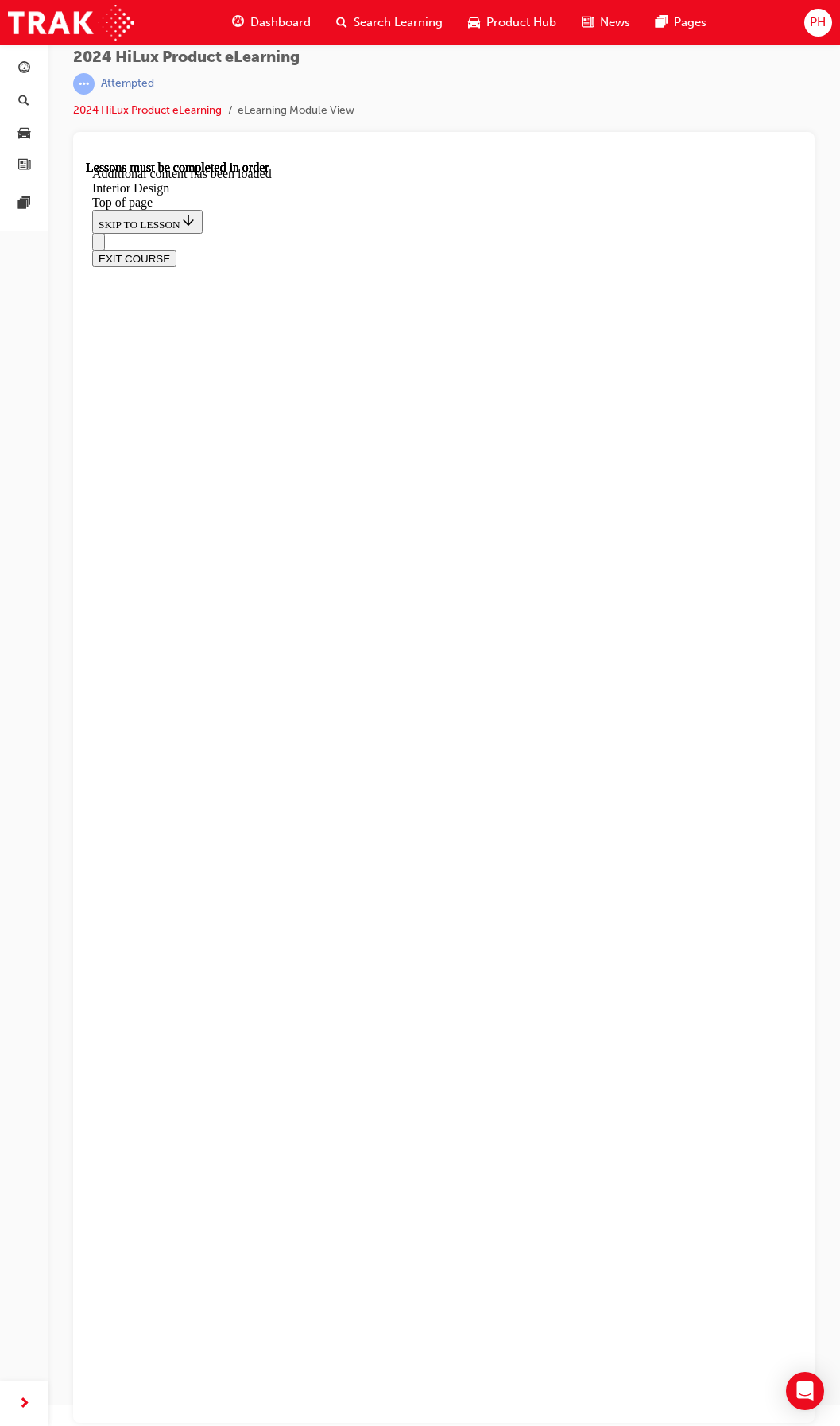
scroll to position [110, 0]
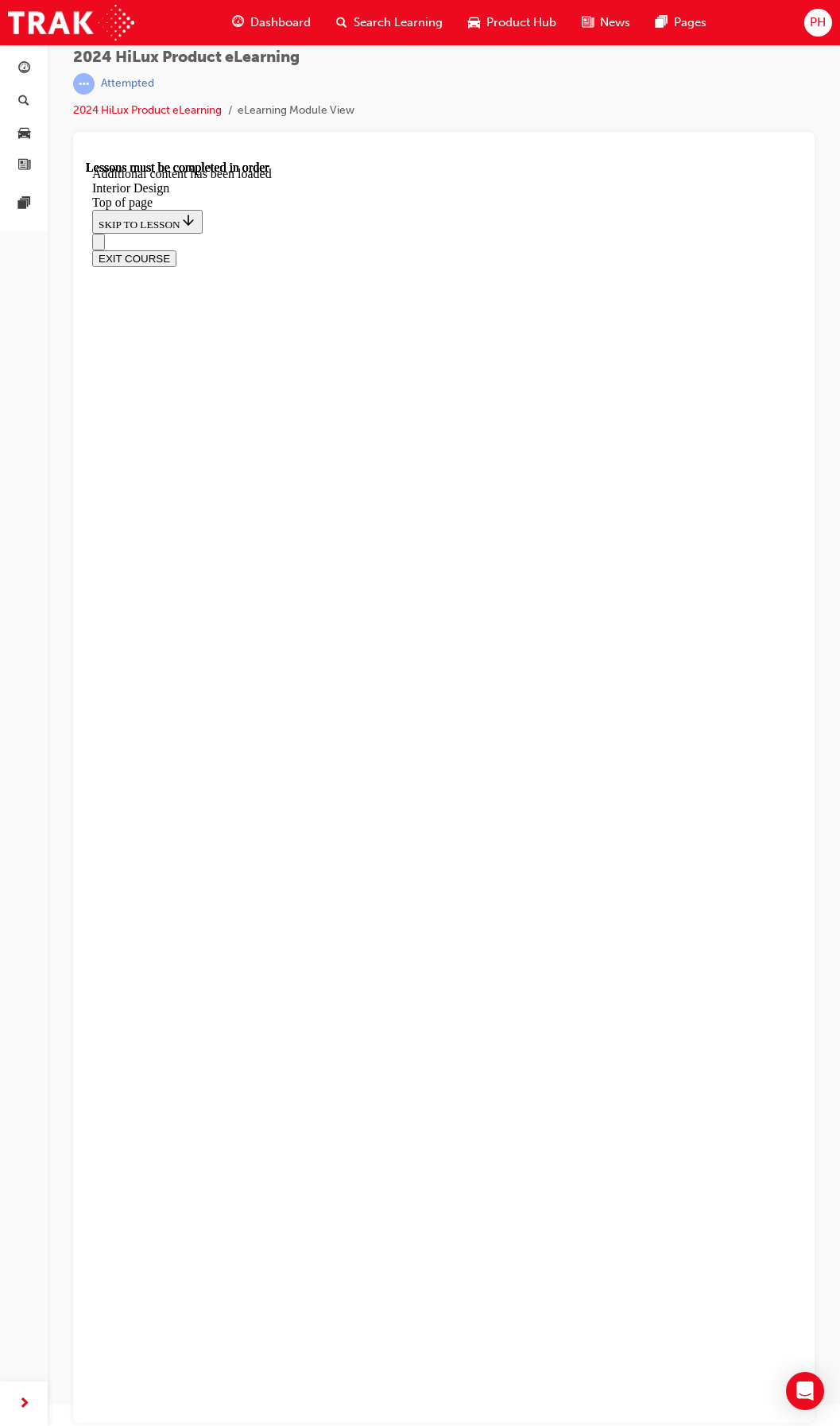
scroll to position [78, 0]
drag, startPoint x: 150, startPoint y: 1075, endPoint x: 487, endPoint y: 1043, distance: 338.5
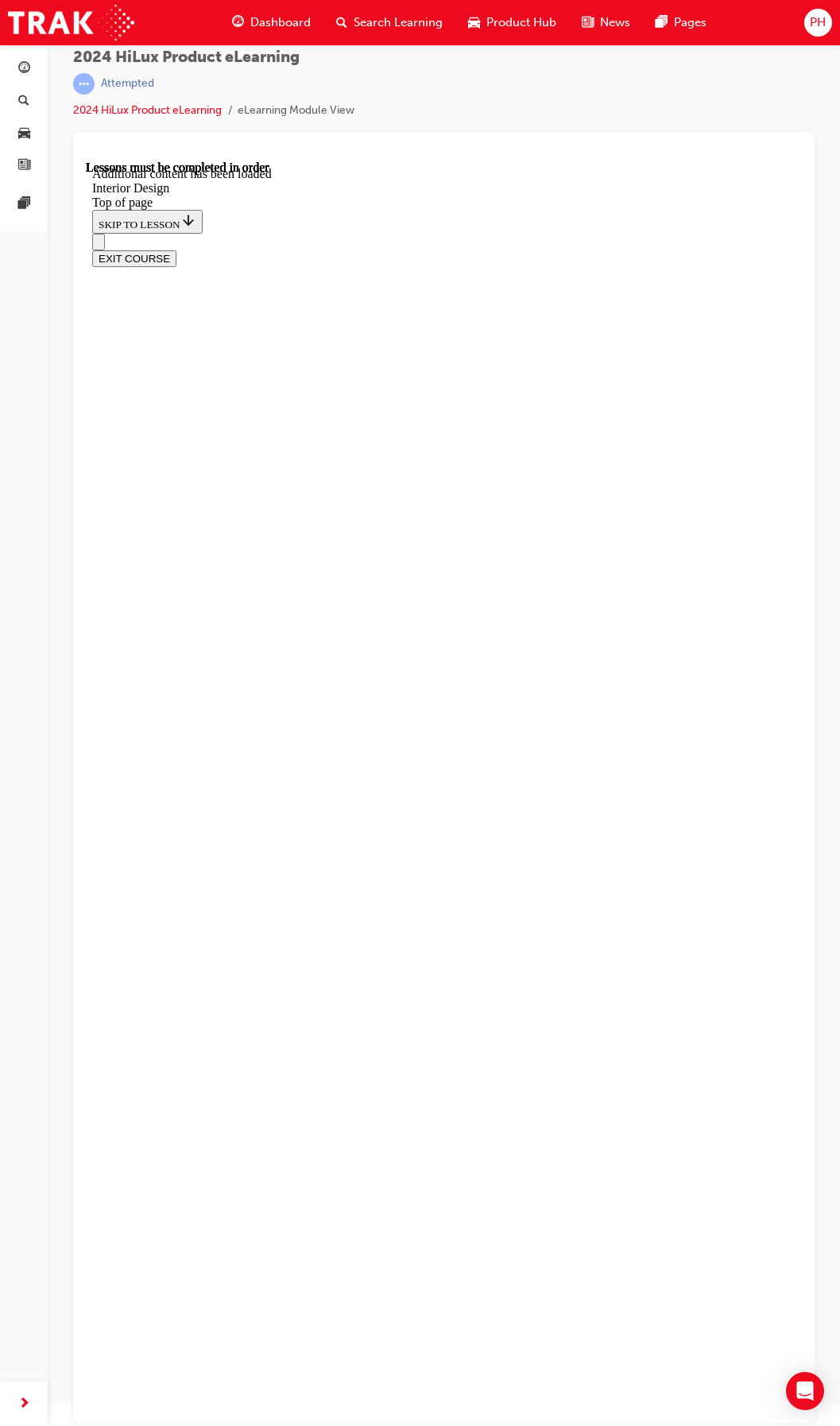
drag, startPoint x: 759, startPoint y: 867, endPoint x: 745, endPoint y: 868, distance: 14.0
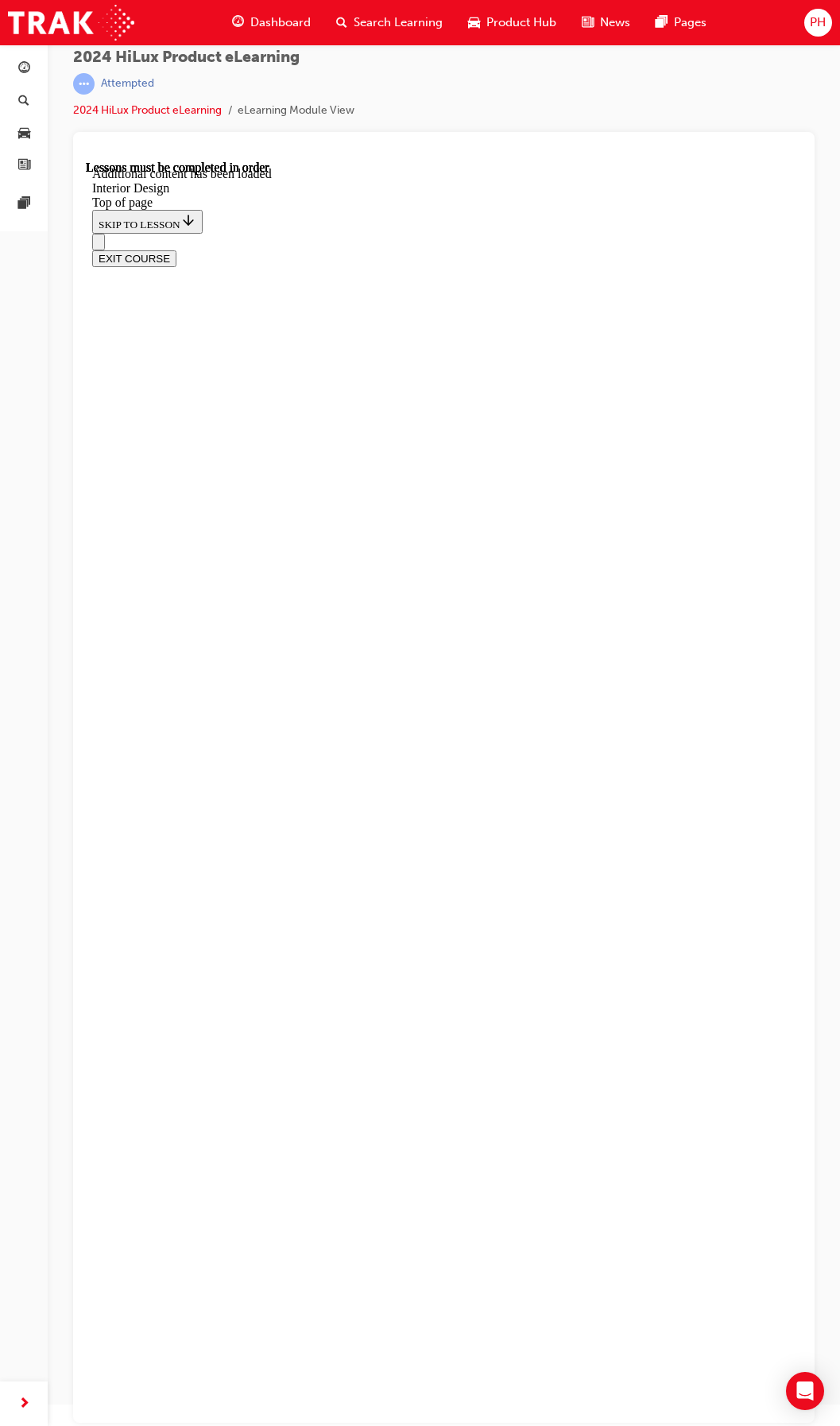
scroll to position [4, 0]
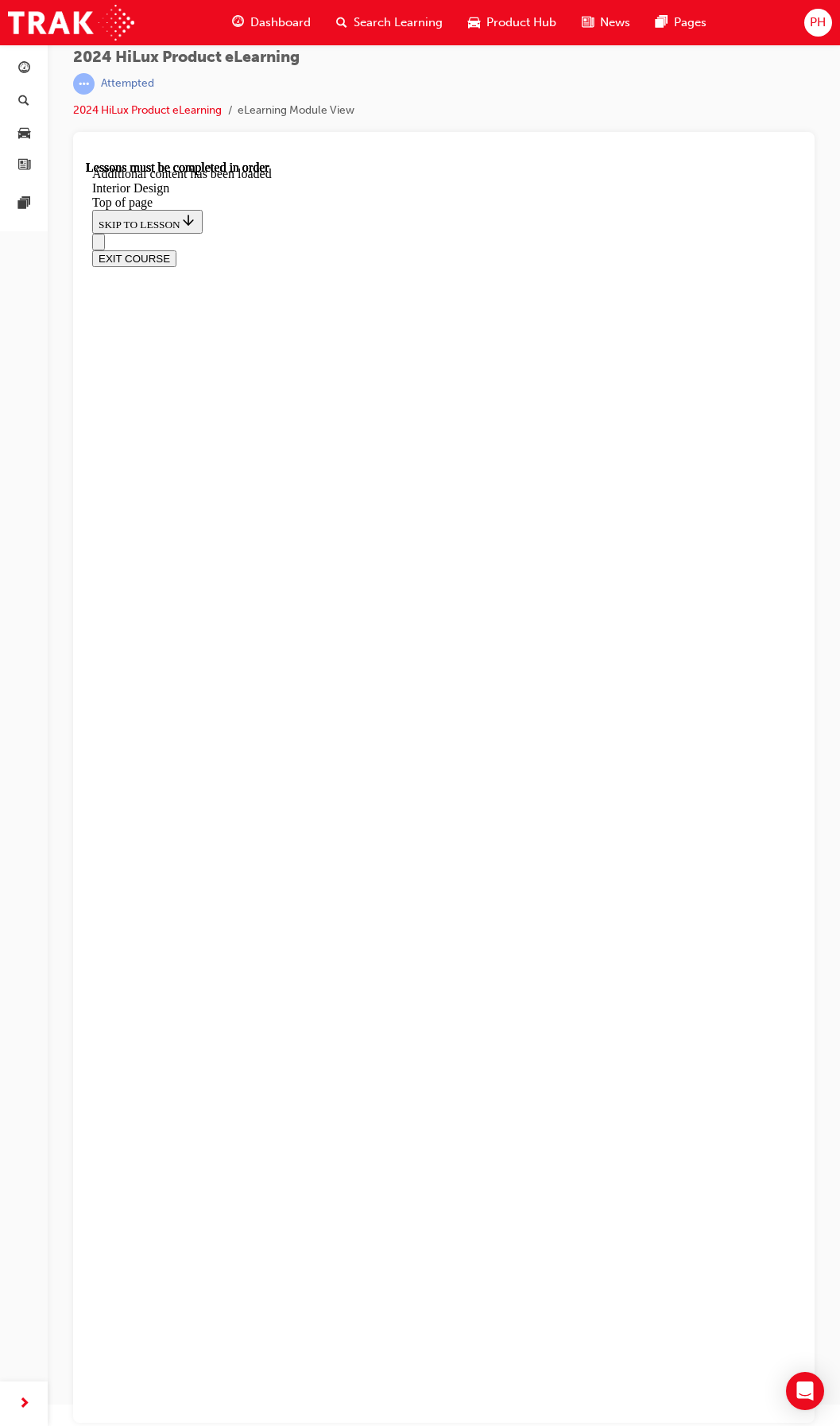
scroll to position [2030, 0]
drag, startPoint x: 277, startPoint y: 989, endPoint x: 295, endPoint y: 997, distance: 19.7
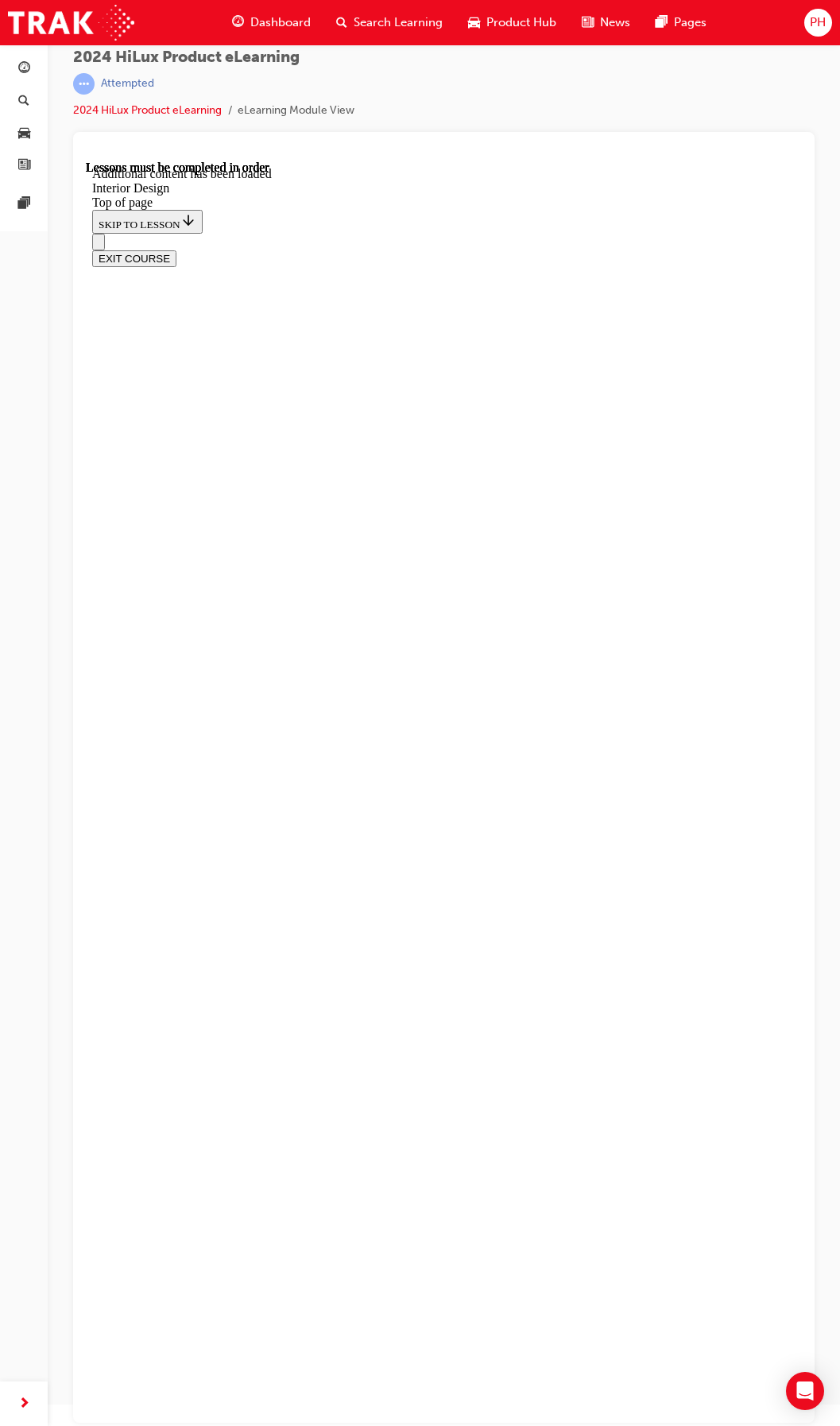
scroll to position [127, 0]
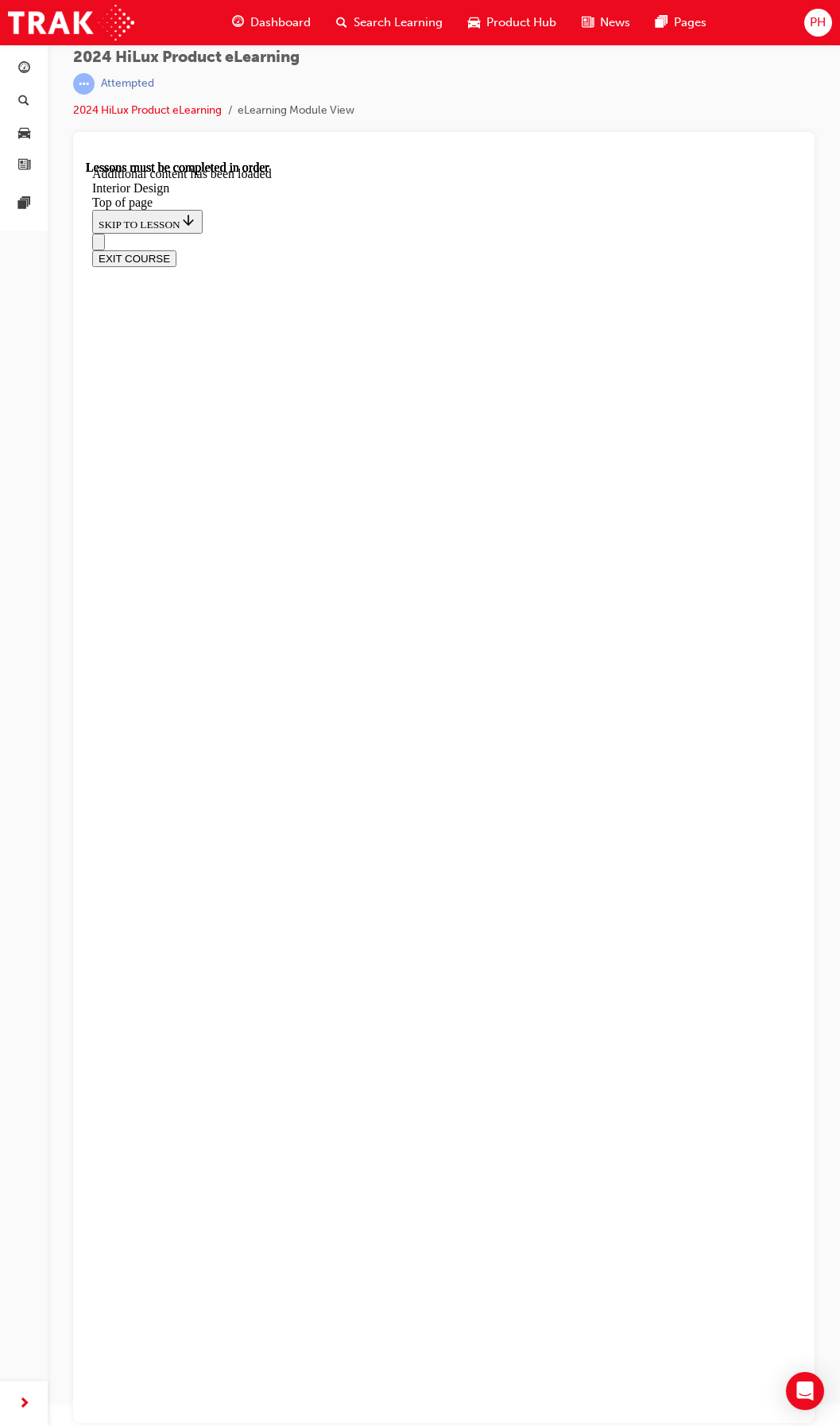
drag, startPoint x: 749, startPoint y: 993, endPoint x: 757, endPoint y: 995, distance: 8.2
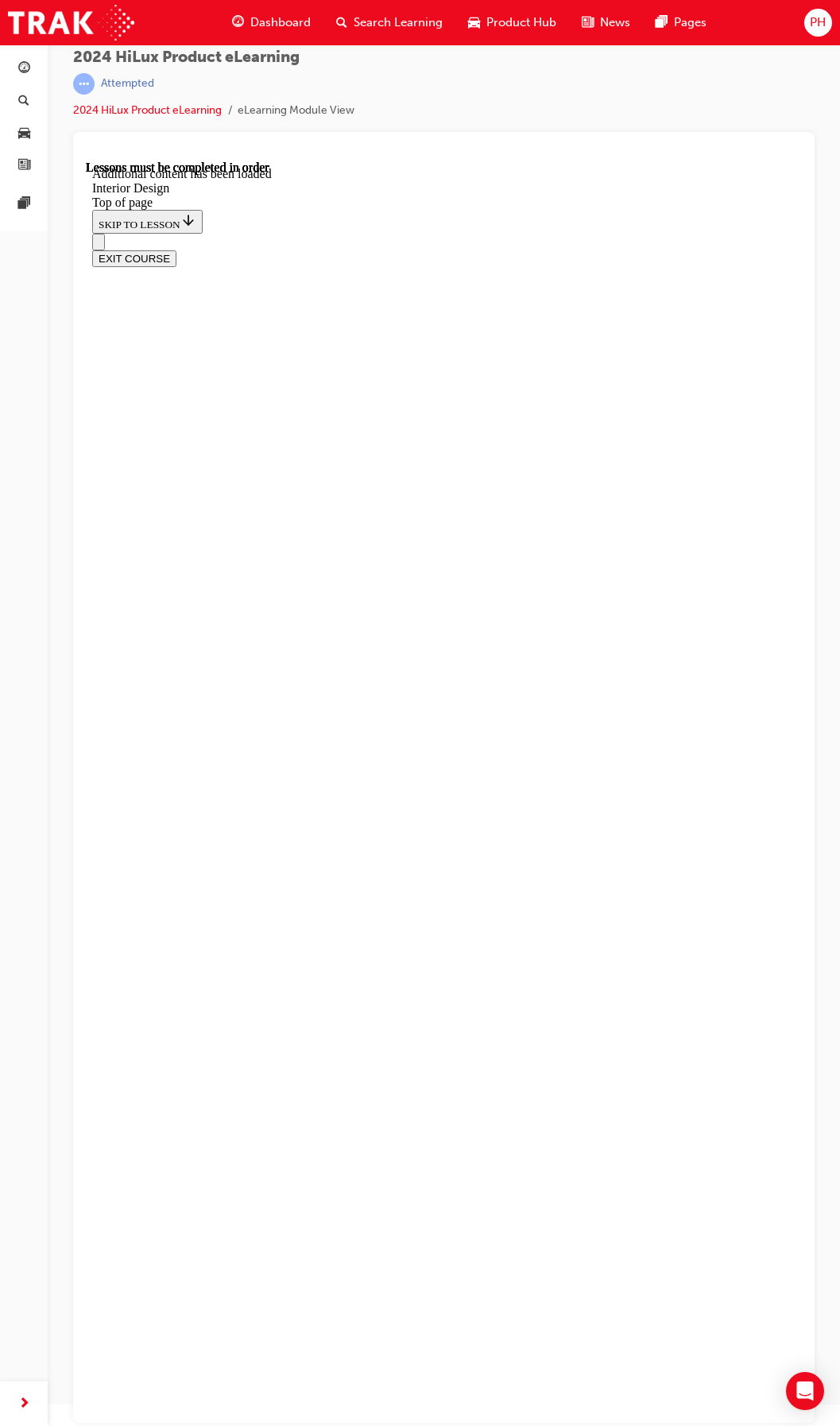
drag, startPoint x: 629, startPoint y: 401, endPoint x: 235, endPoint y: 394, distance: 394.1
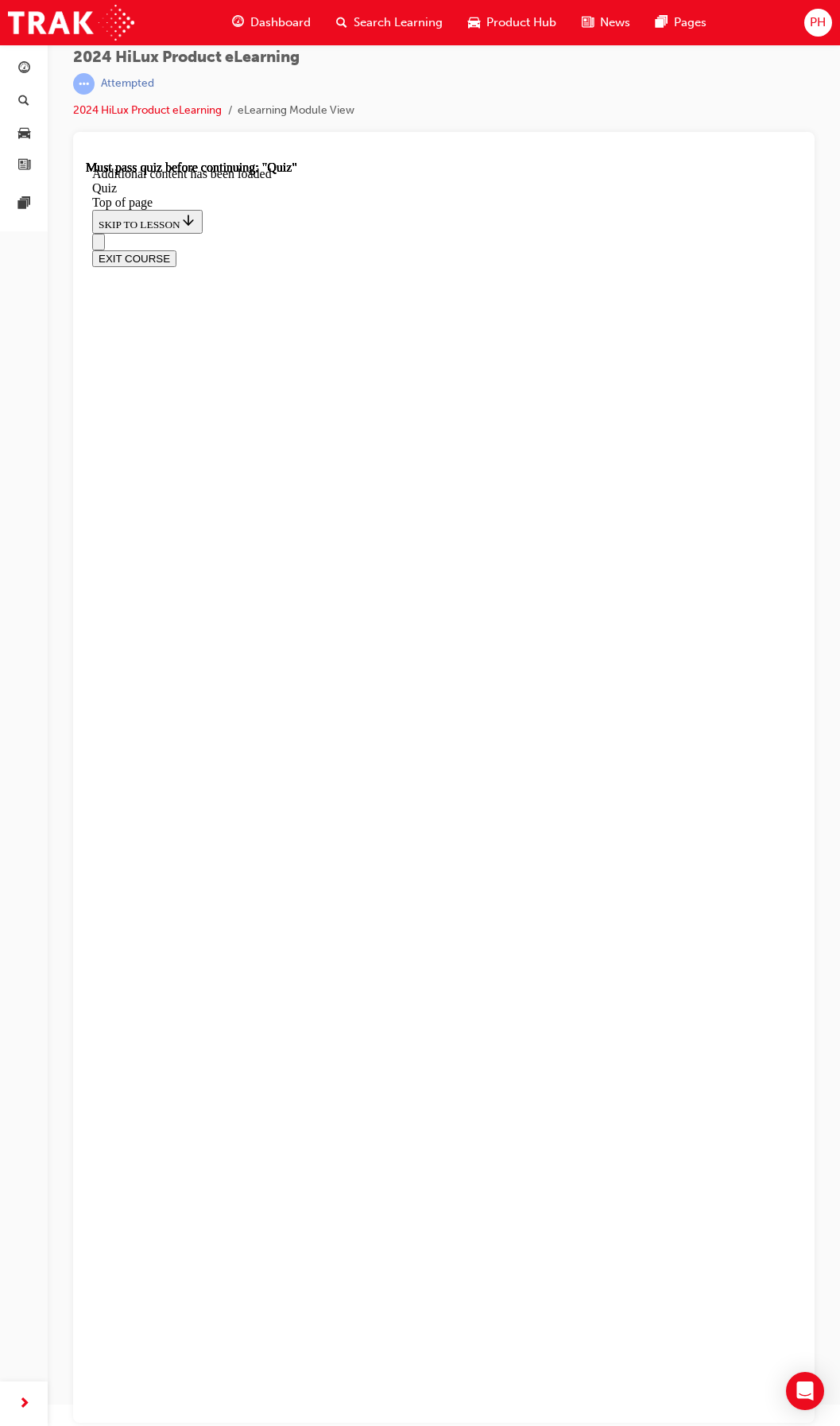
copy p "Which features assist with safe parking in the HiLux?"
click at [105, 234] on button "Open navigation menu" at bounding box center [98, 242] width 12 height 17
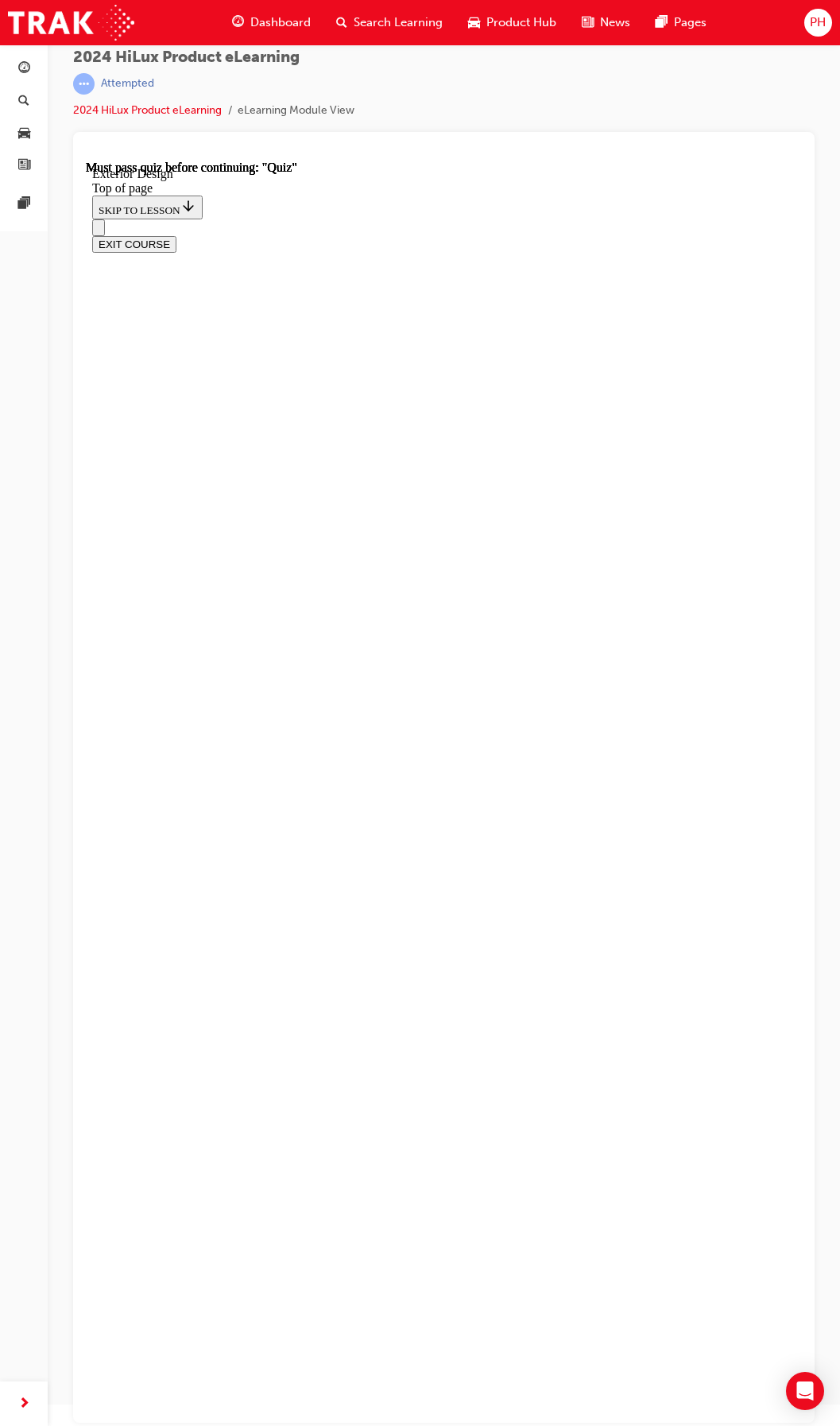
scroll to position [4489, 0]
click at [184, 113] on link "2024 HiLux Product eLearning" at bounding box center [148, 110] width 149 height 13
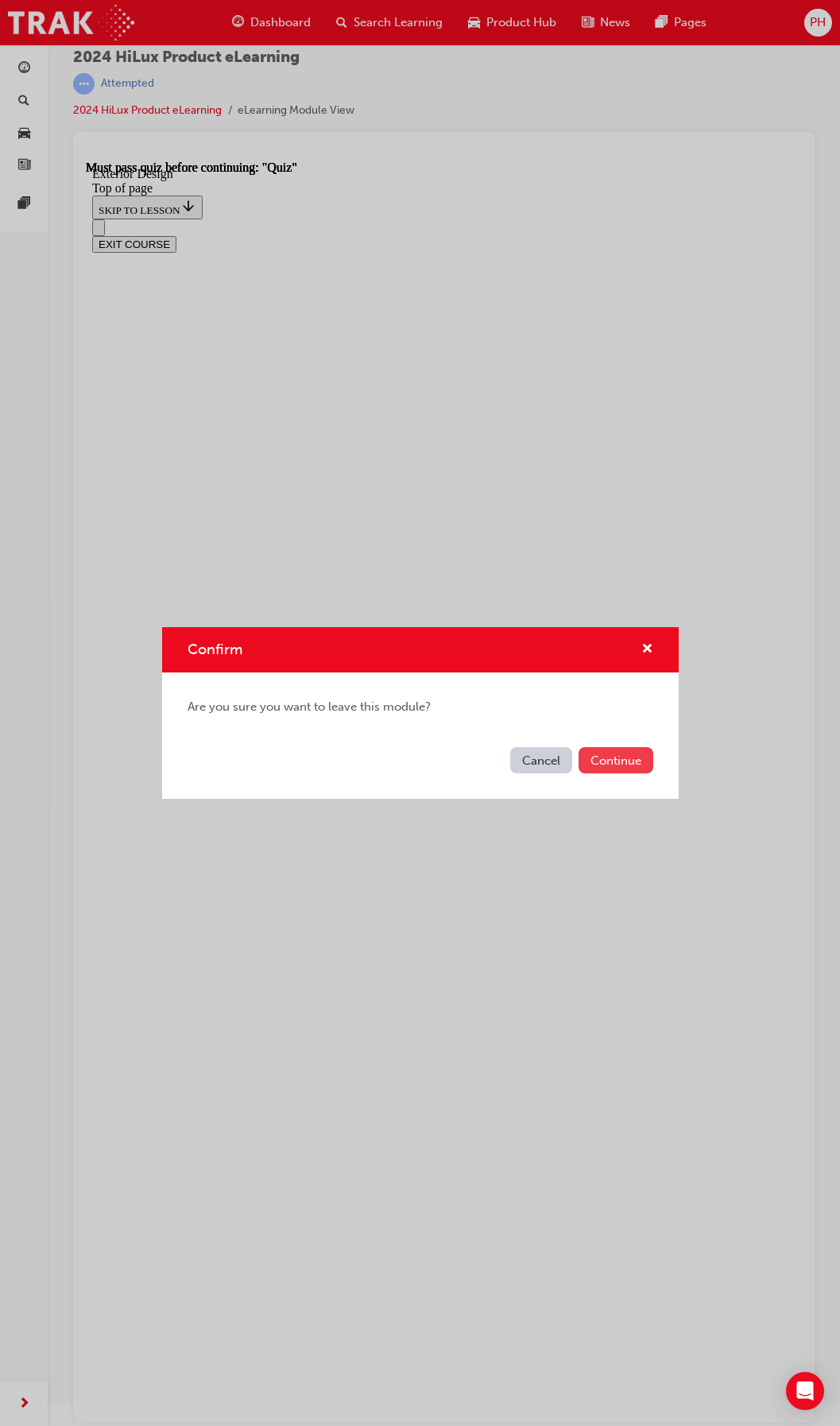
click at [638, 767] on button "Continue" at bounding box center [616, 760] width 74 height 27
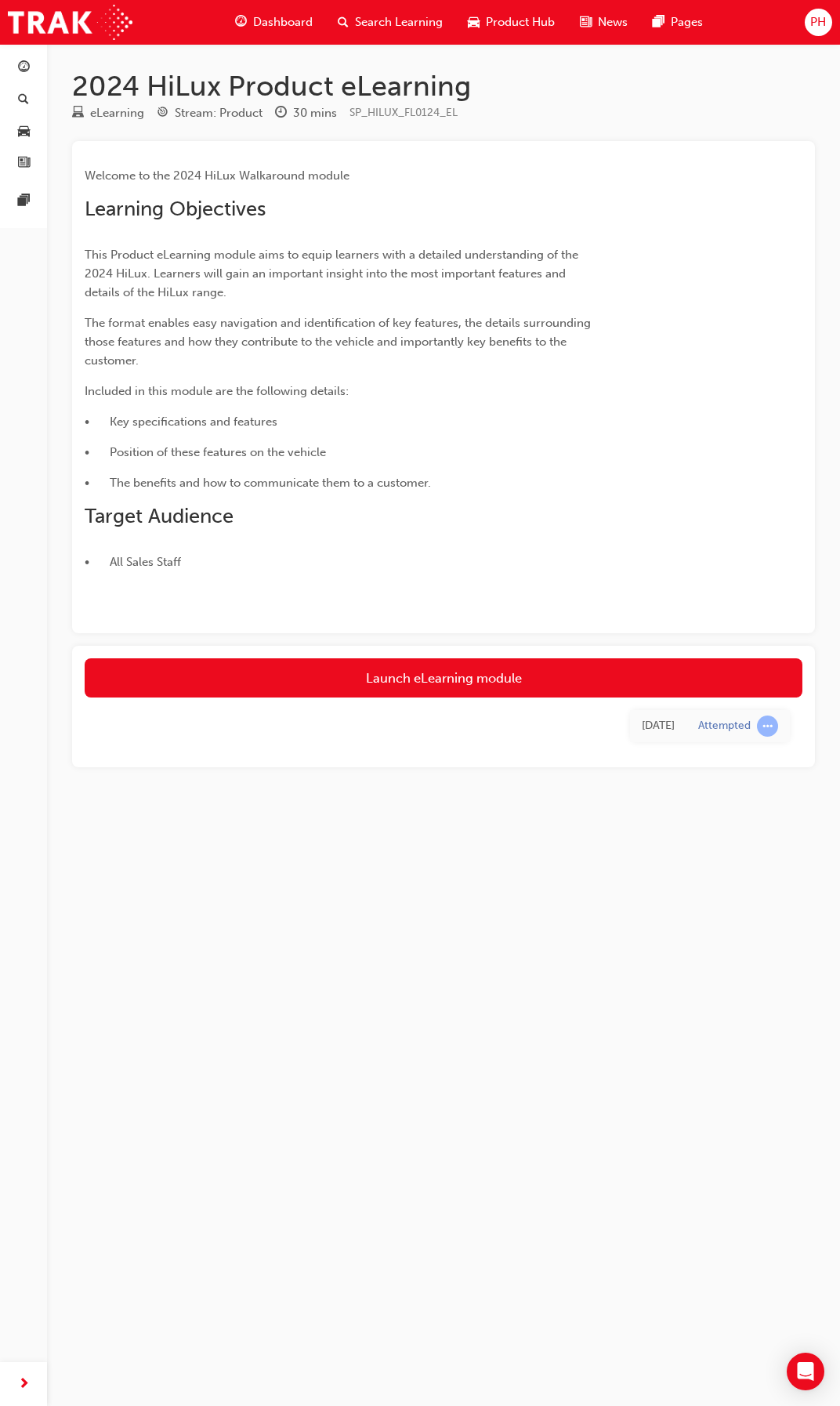
click at [642, 726] on div "Wed 20 Aug 2025" at bounding box center [658, 726] width 33 height 18
click at [480, 674] on link "Launch eLearning module" at bounding box center [443, 677] width 718 height 39
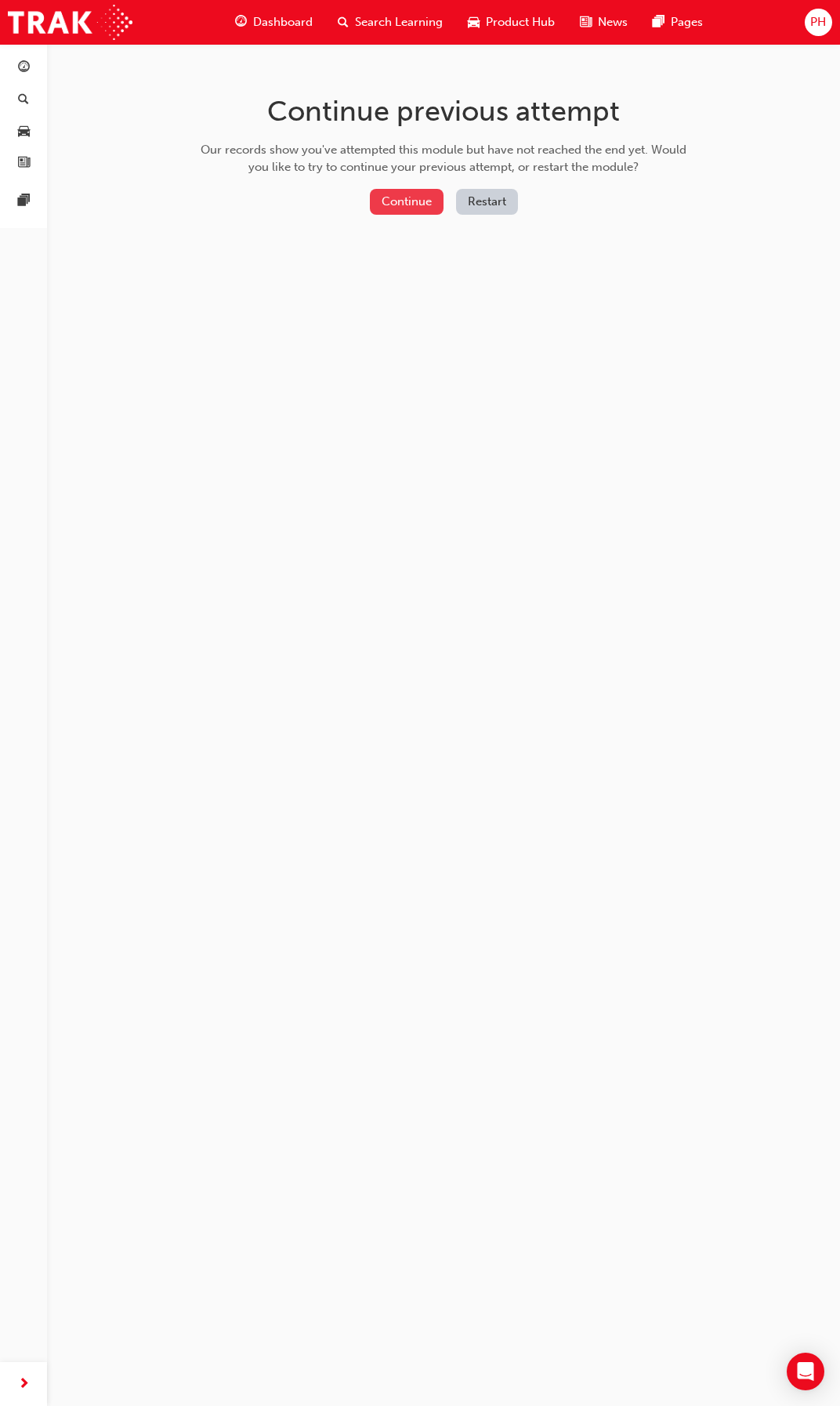
click at [420, 199] on button "Continue" at bounding box center [406, 202] width 73 height 26
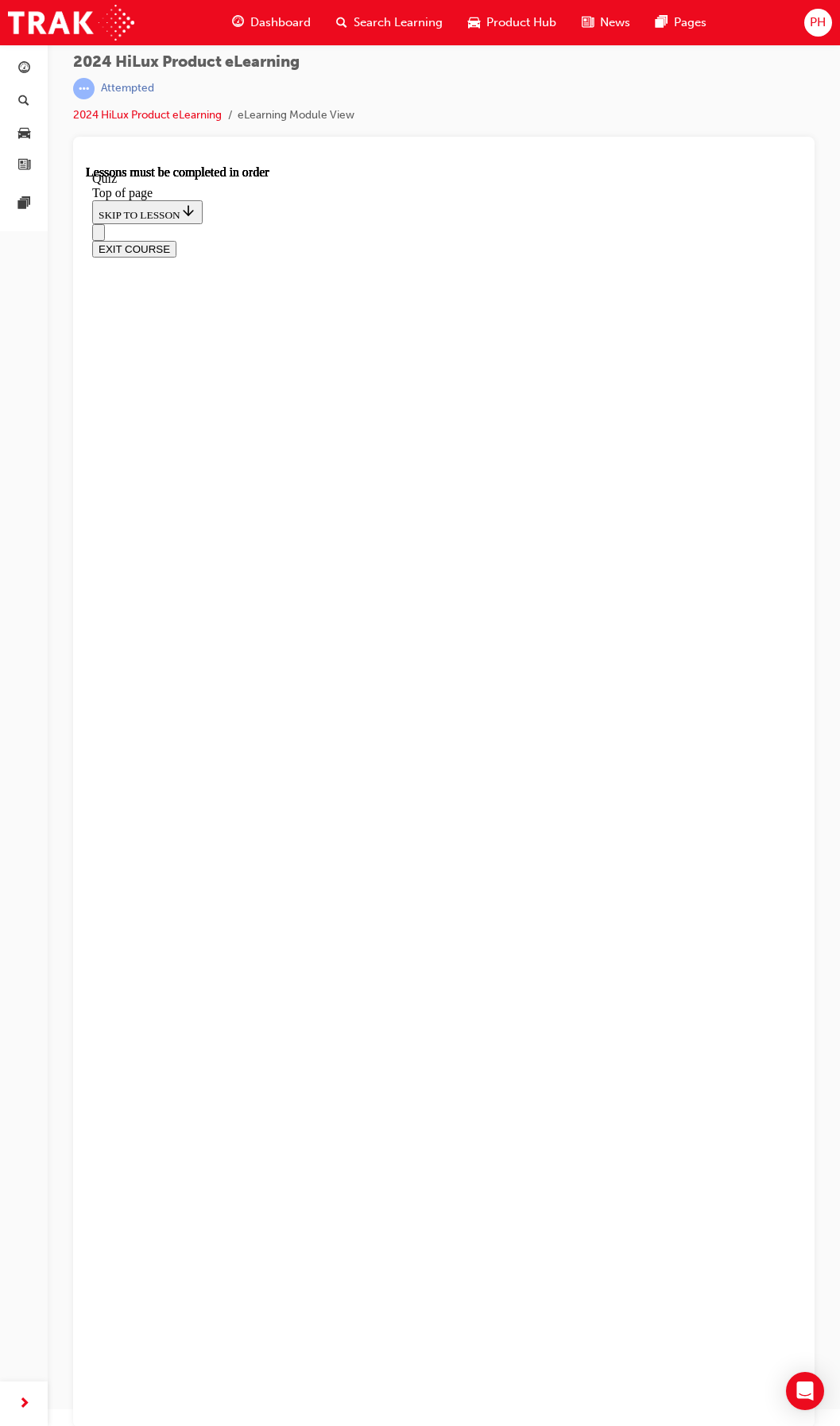
scroll to position [21, 0]
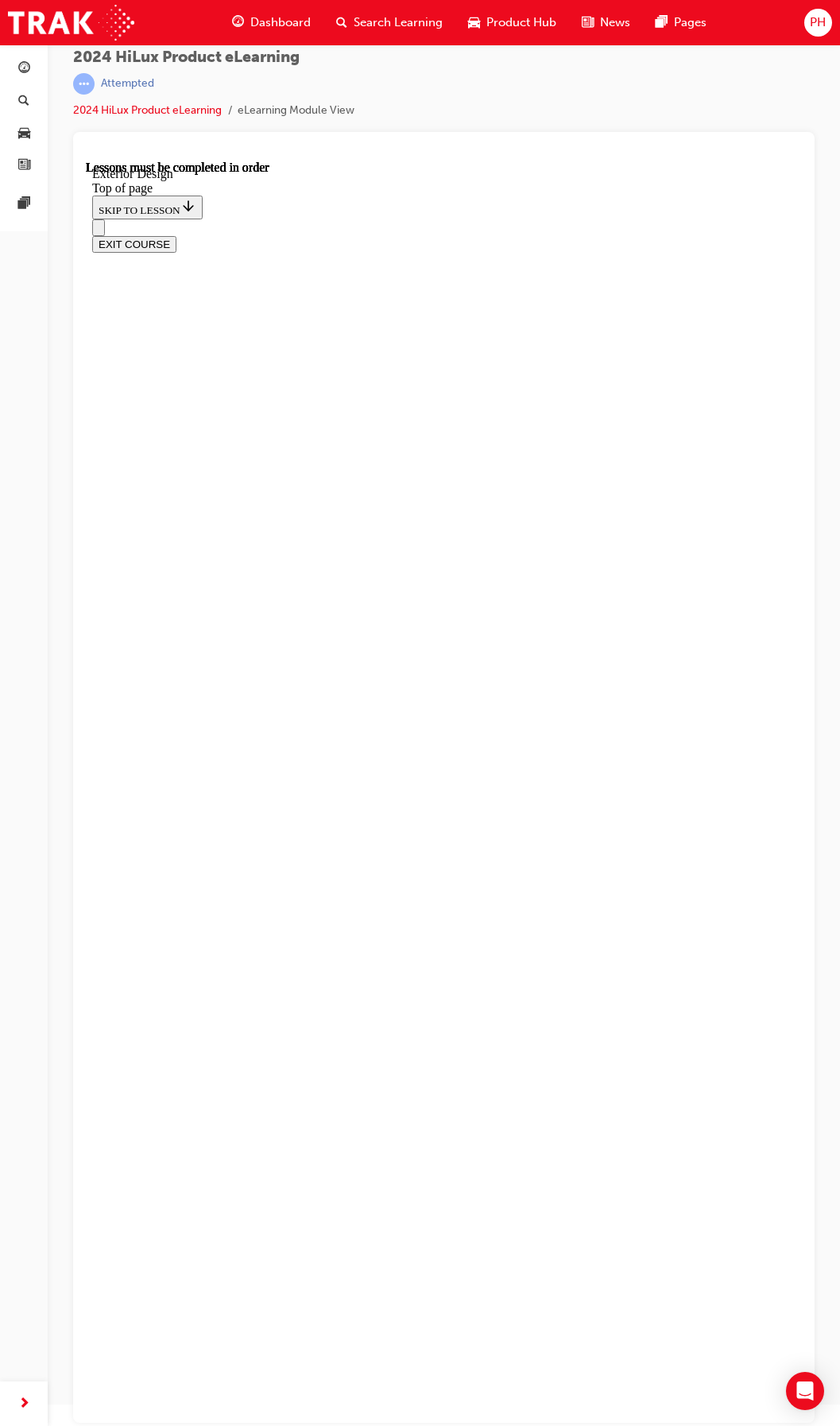
scroll to position [1427, 0]
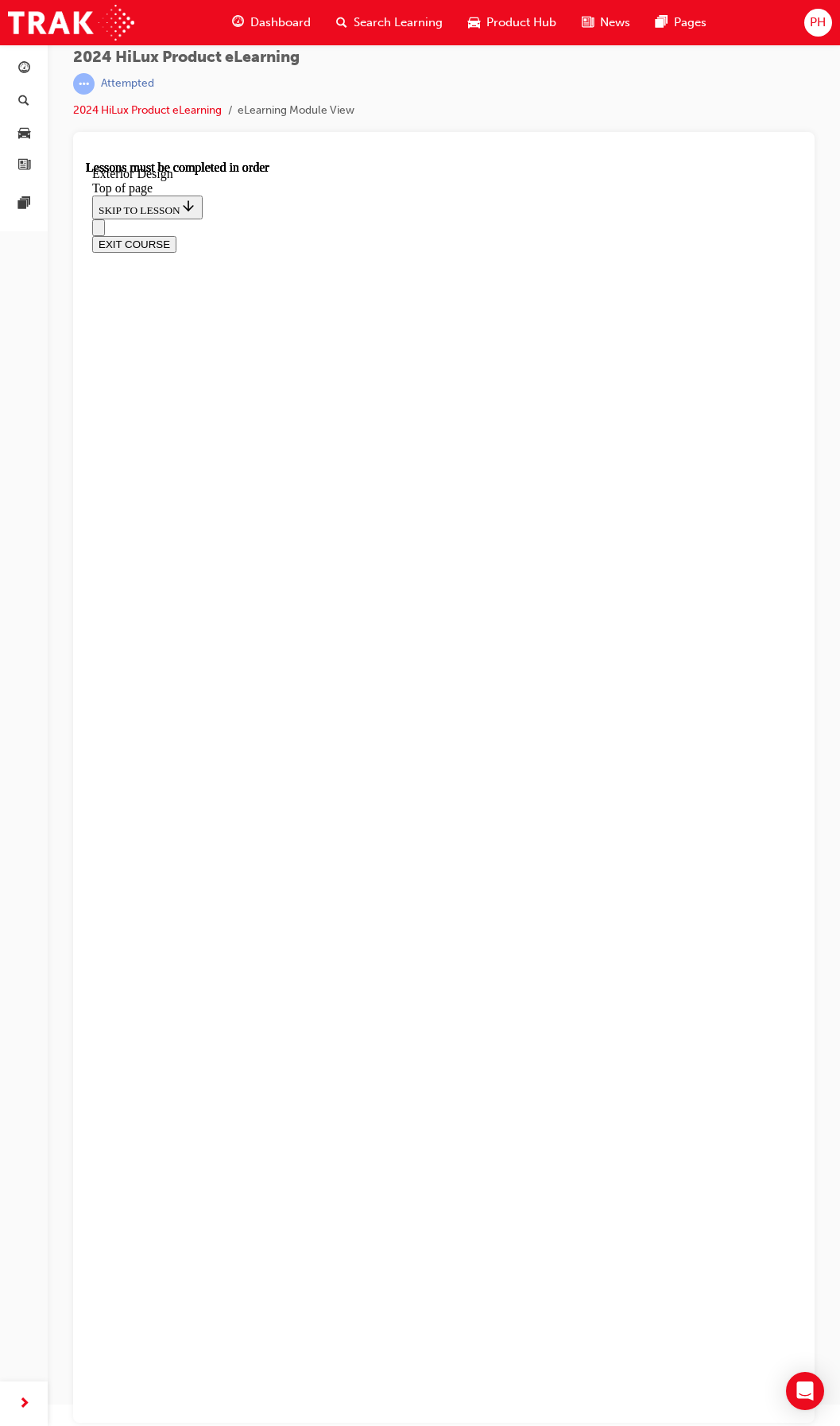
scroll to position [0, 81]
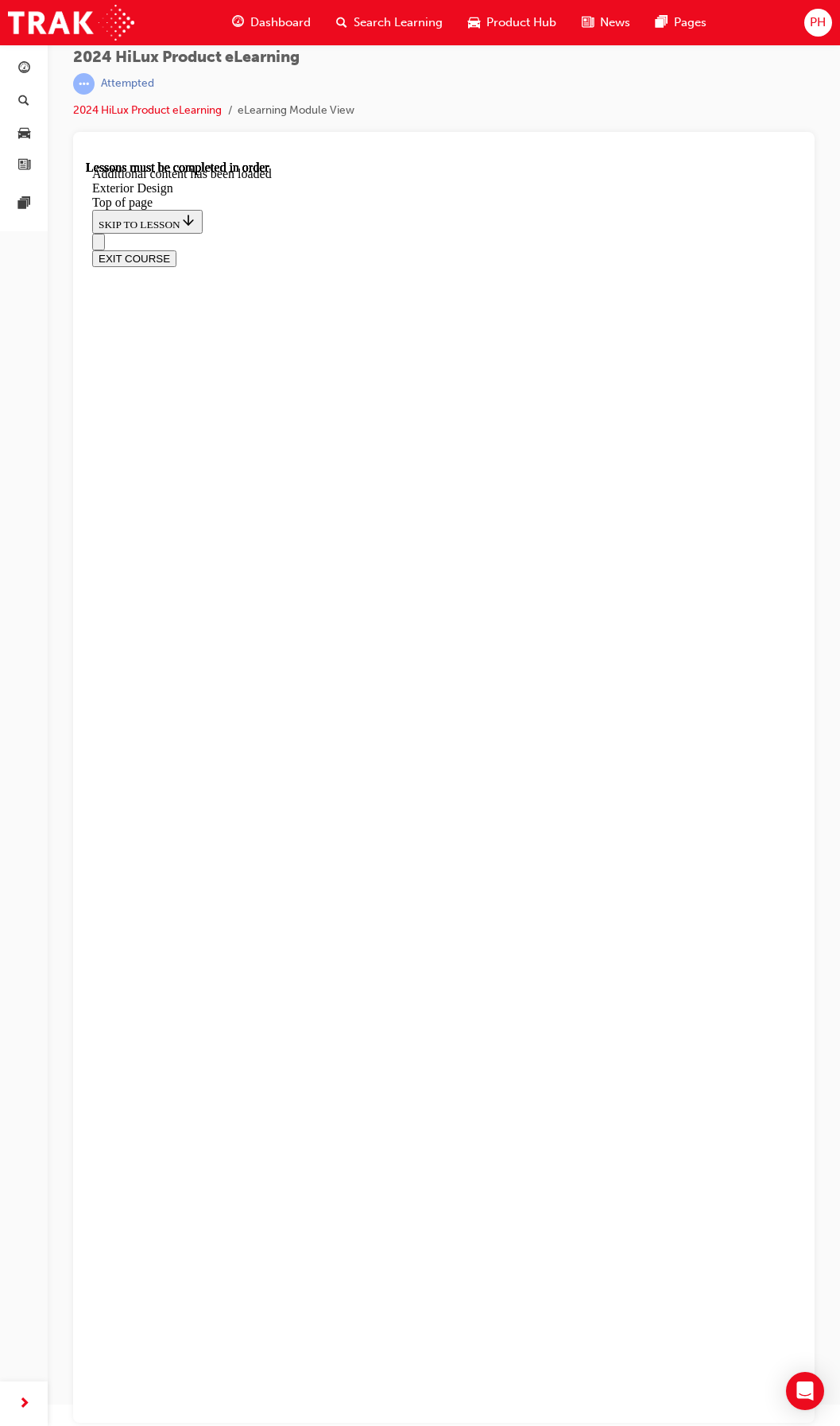
scroll to position [323, 0]
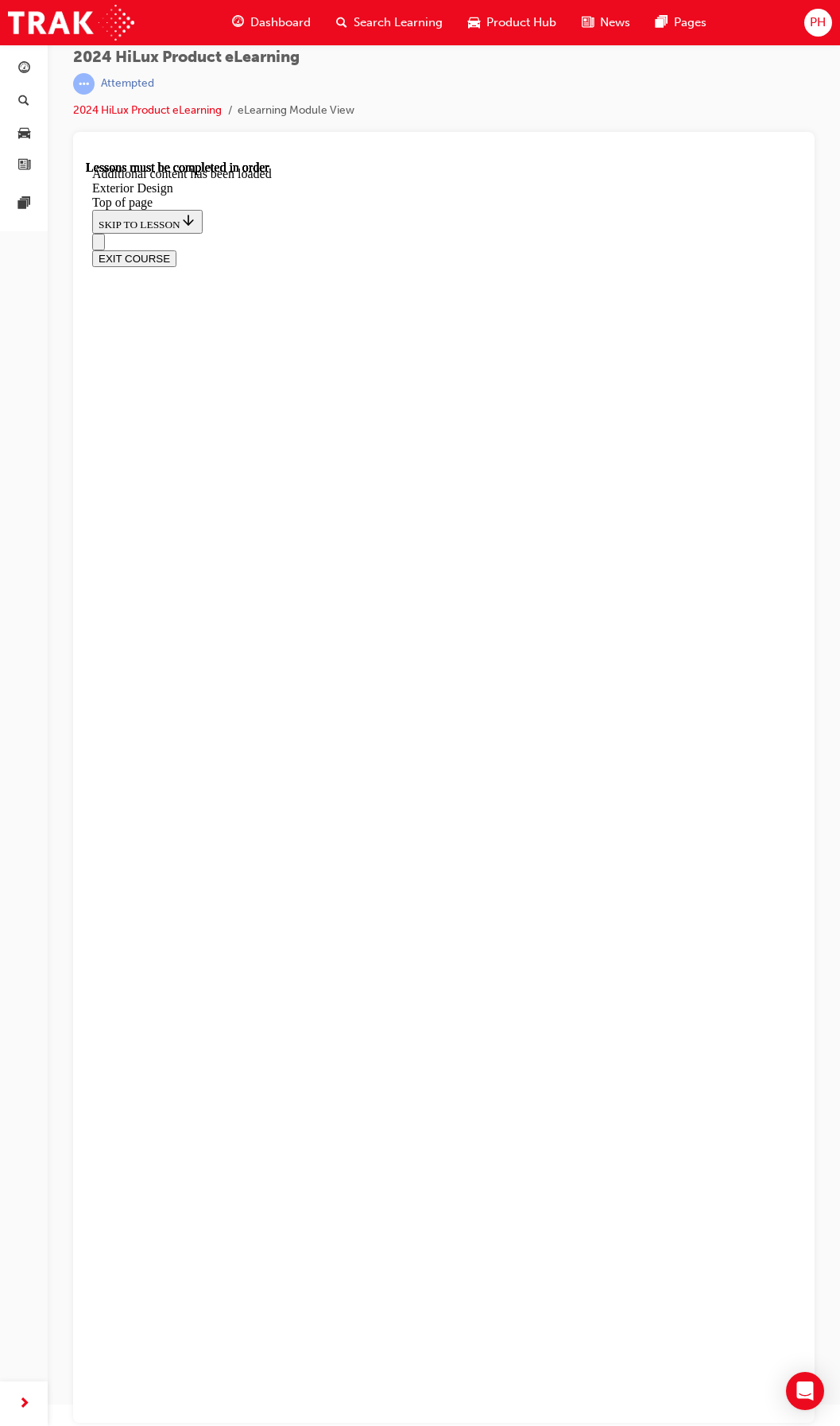
scroll to position [244, 0]
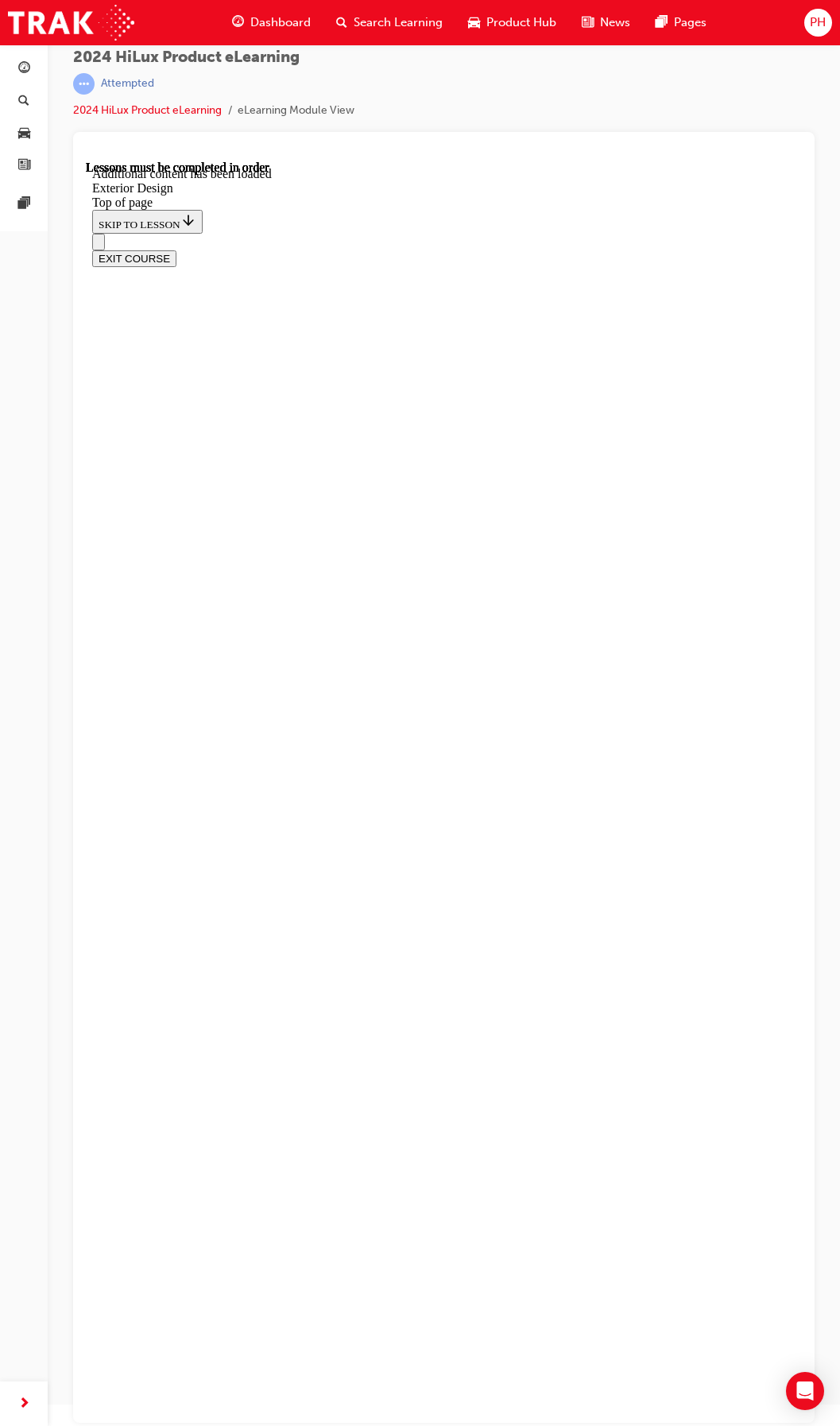
drag, startPoint x: 274, startPoint y: 893, endPoint x: 420, endPoint y: 908, distance: 146.8
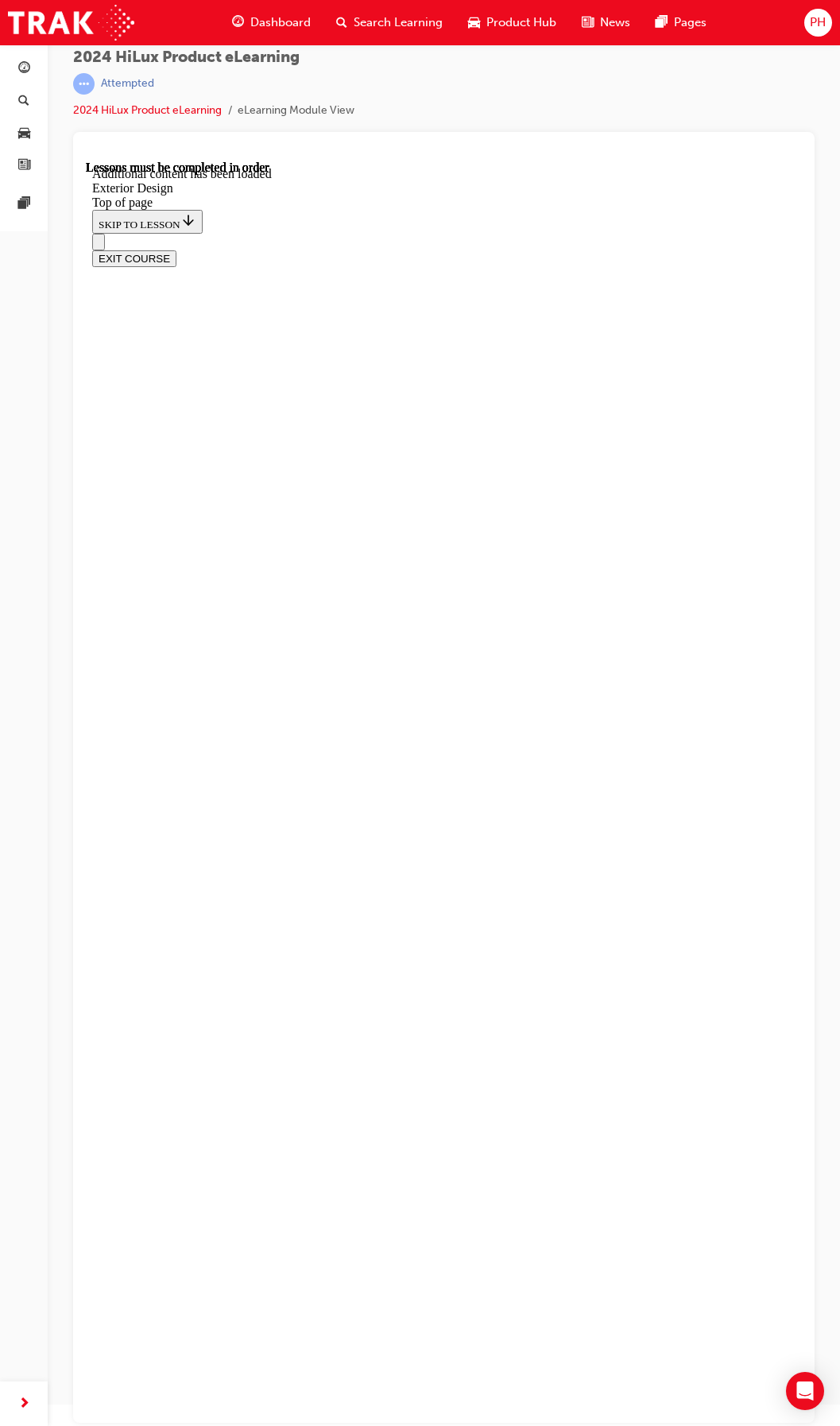
scroll to position [410, 0]
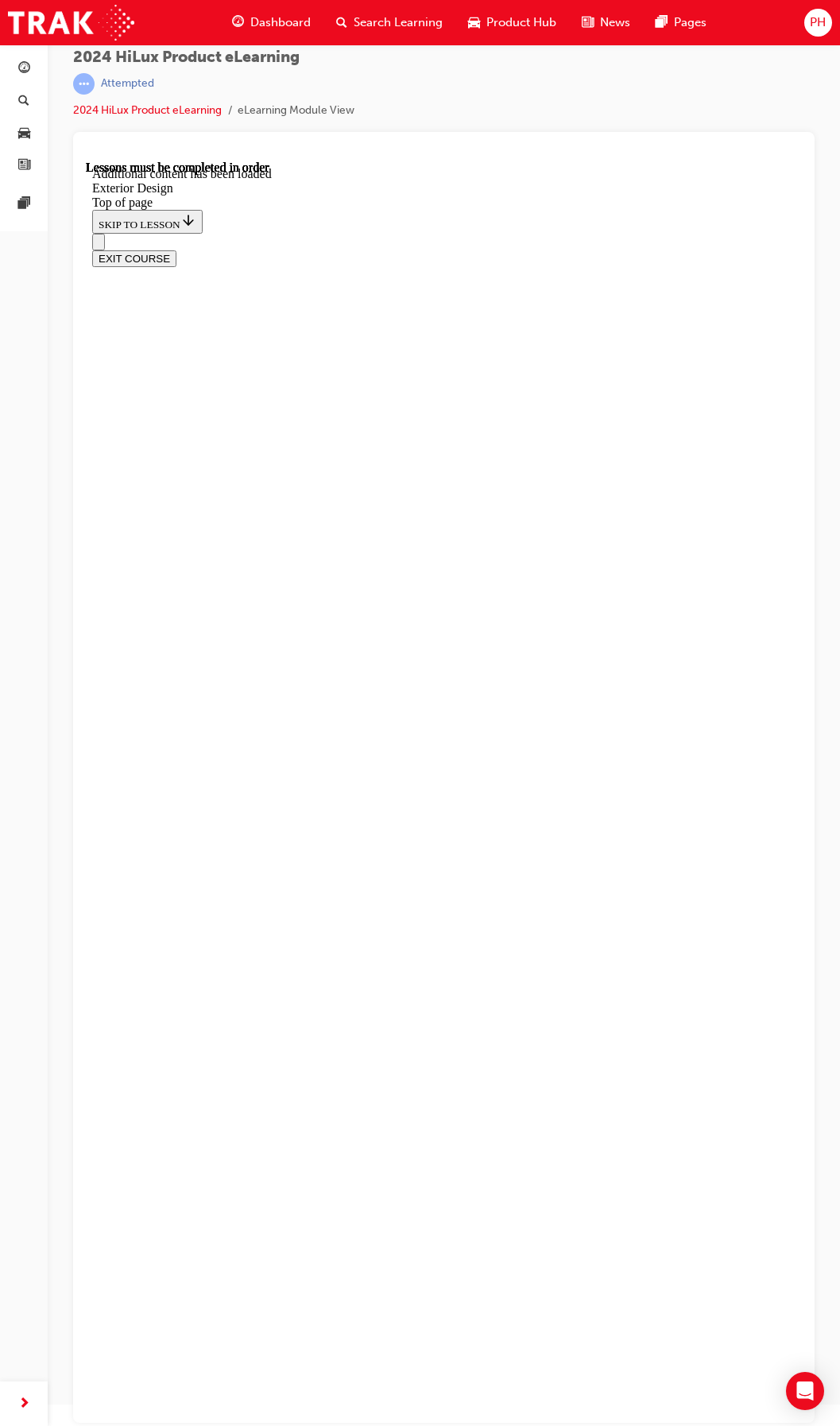
drag, startPoint x: 199, startPoint y: 731, endPoint x: 304, endPoint y: 911, distance: 208.4
drag, startPoint x: 166, startPoint y: 774, endPoint x: 330, endPoint y: 809, distance: 167.7
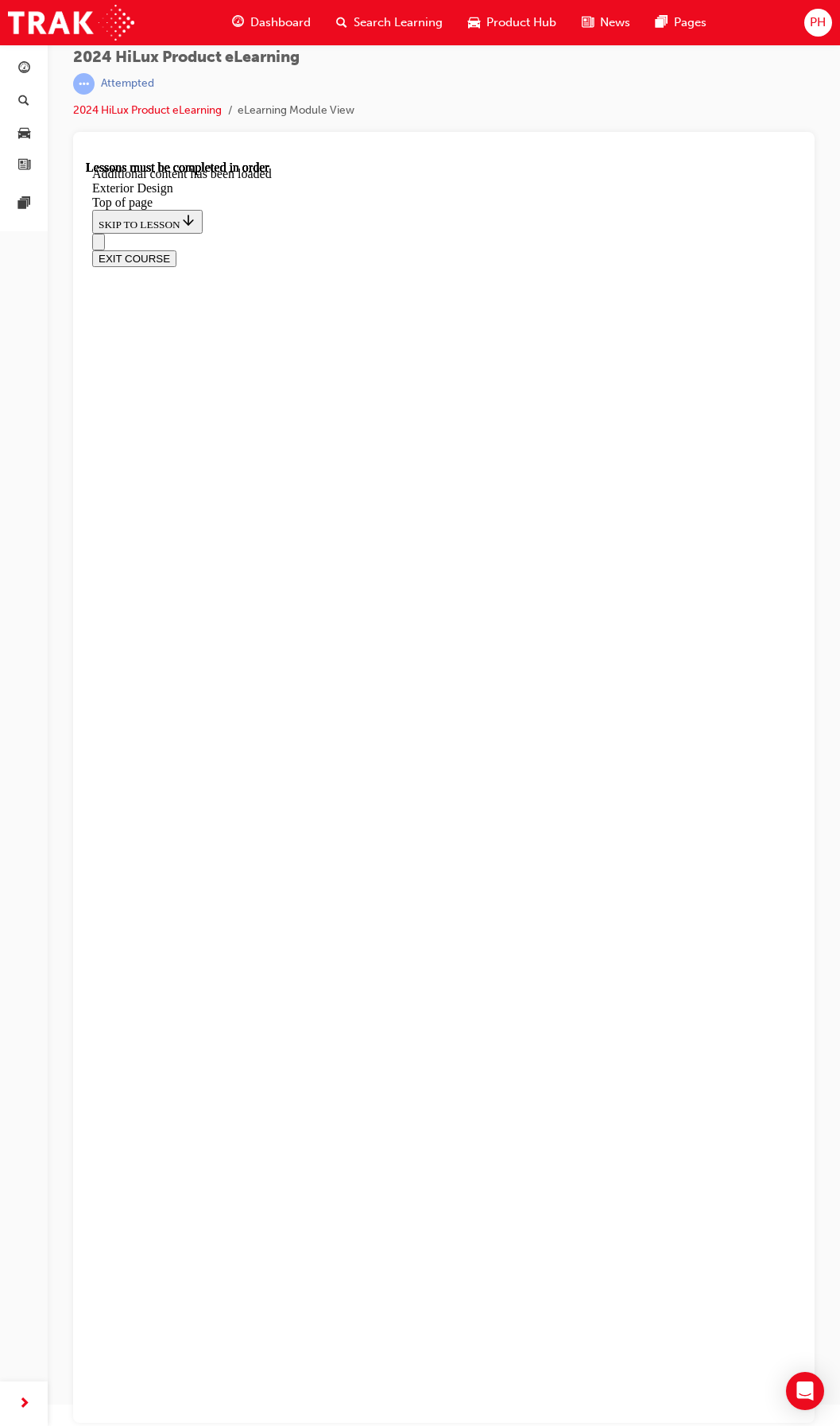
drag, startPoint x: 423, startPoint y: 744, endPoint x: 438, endPoint y: 754, distance: 18.0
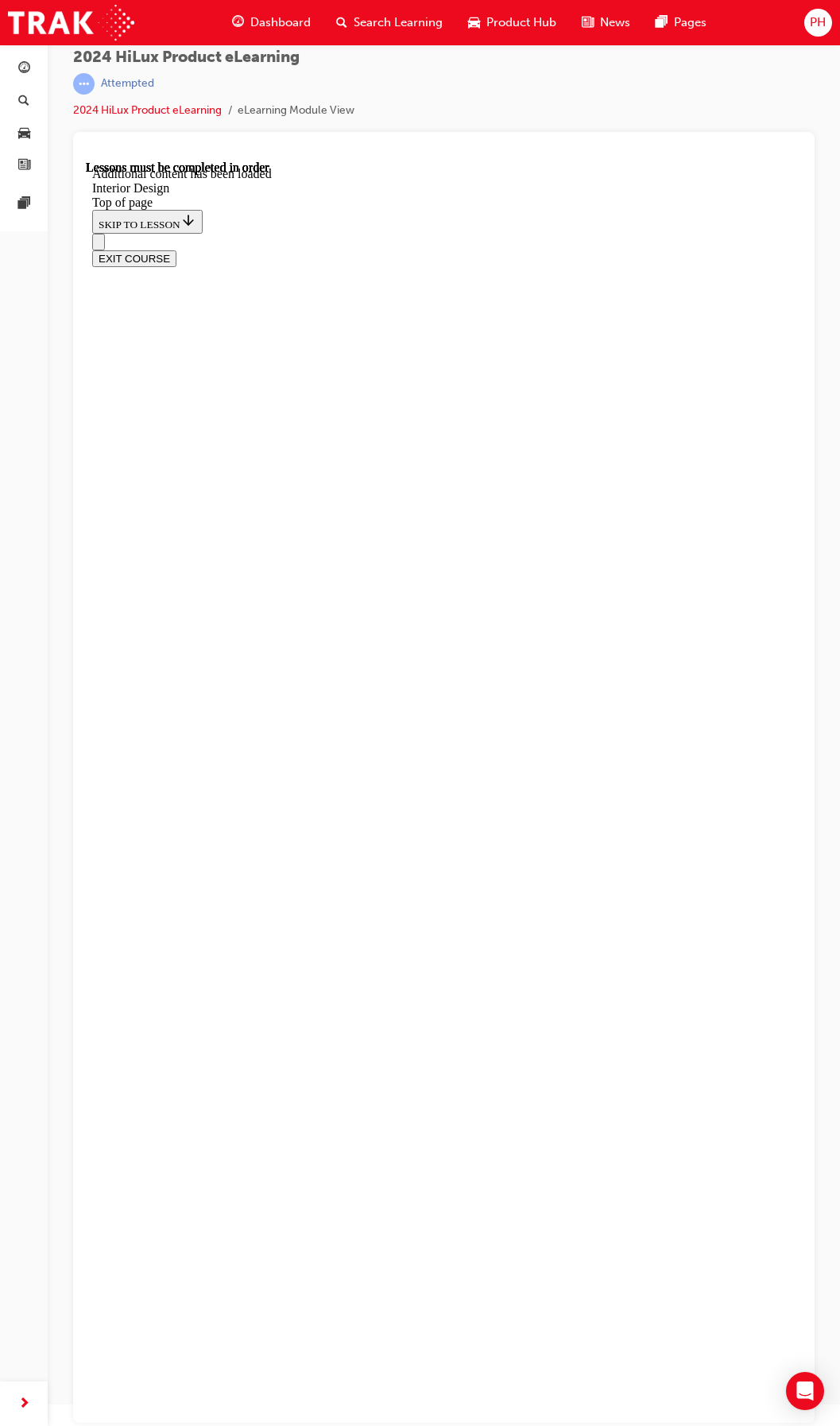
scroll to position [4782, 0]
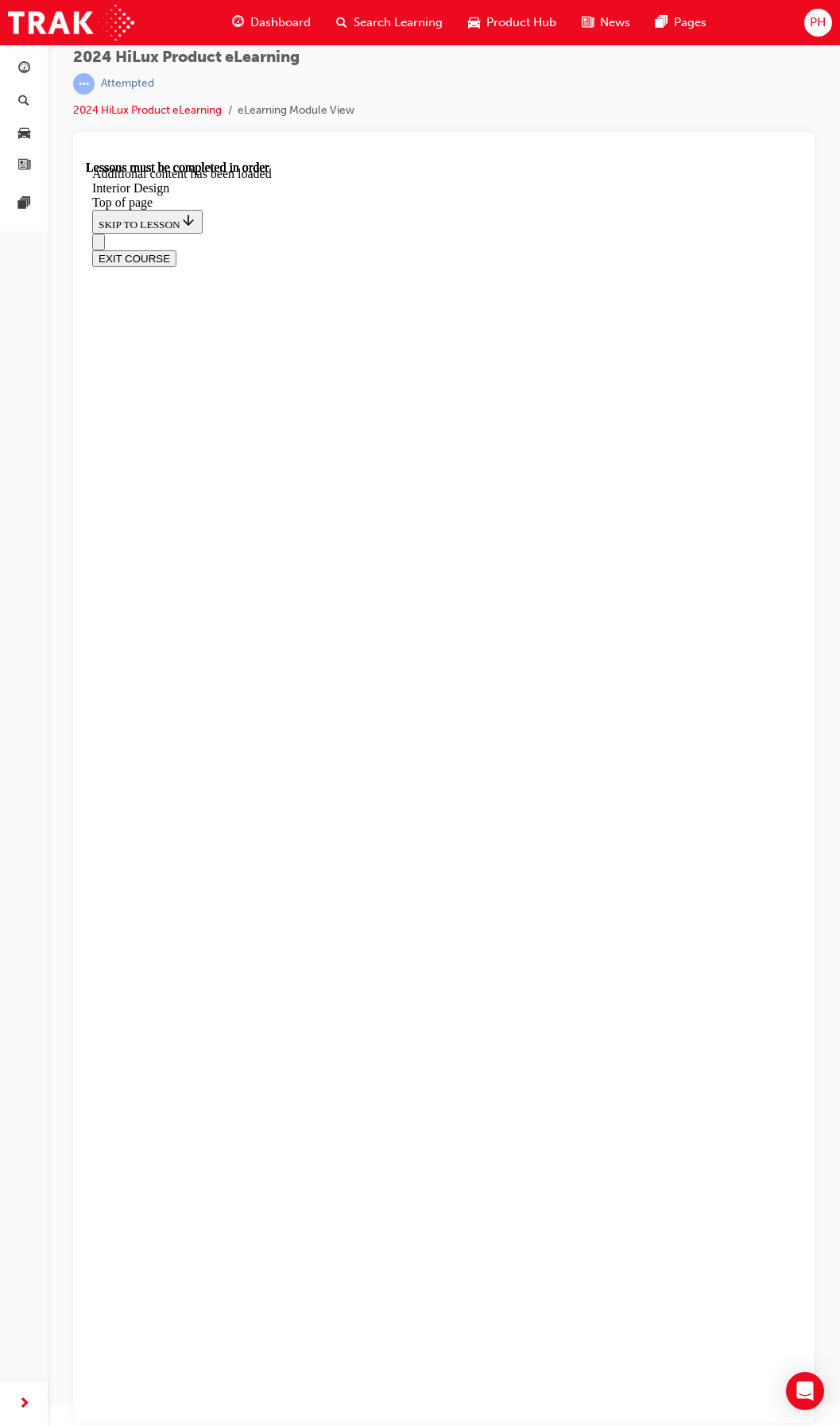
scroll to position [495, 0]
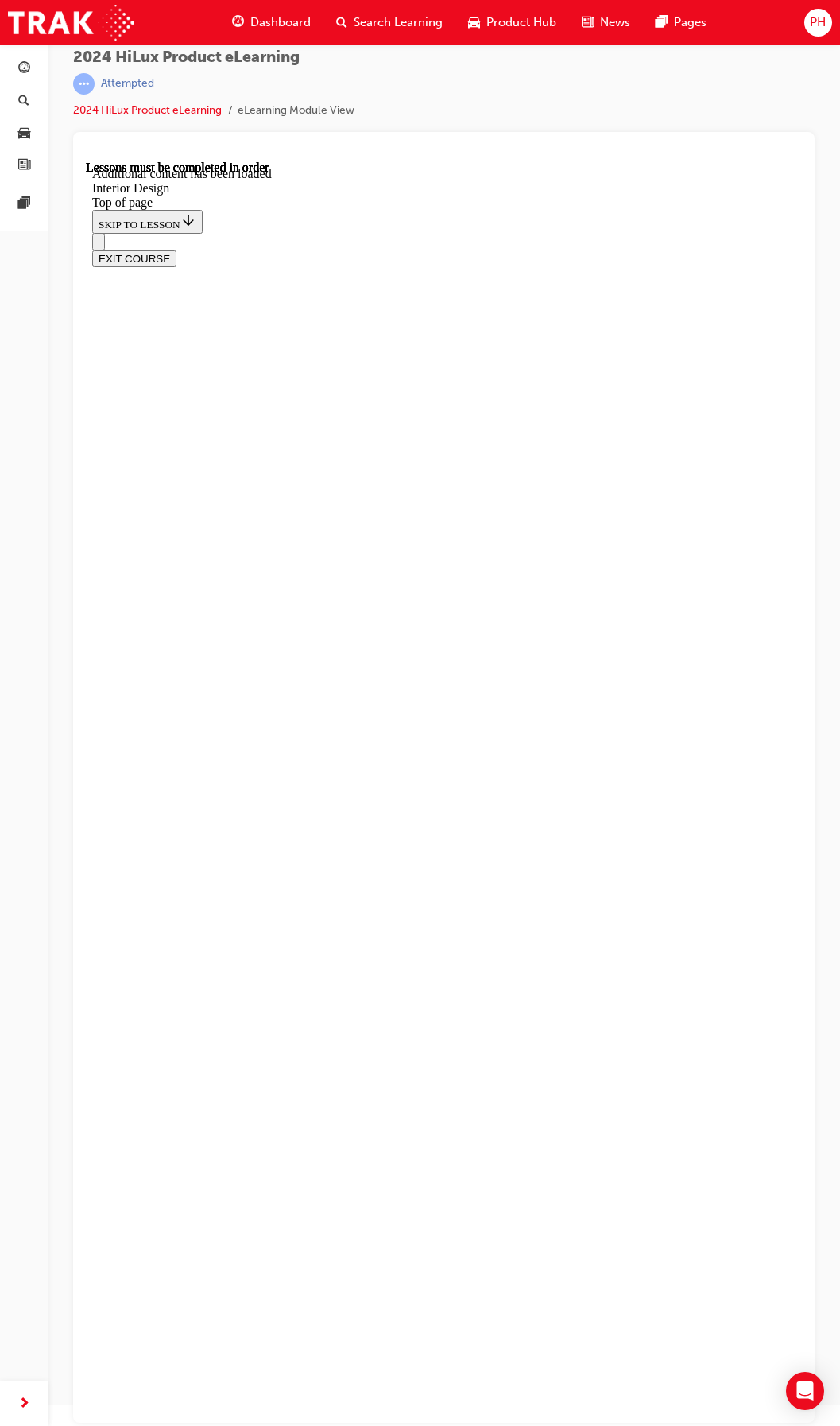
scroll to position [79, 0]
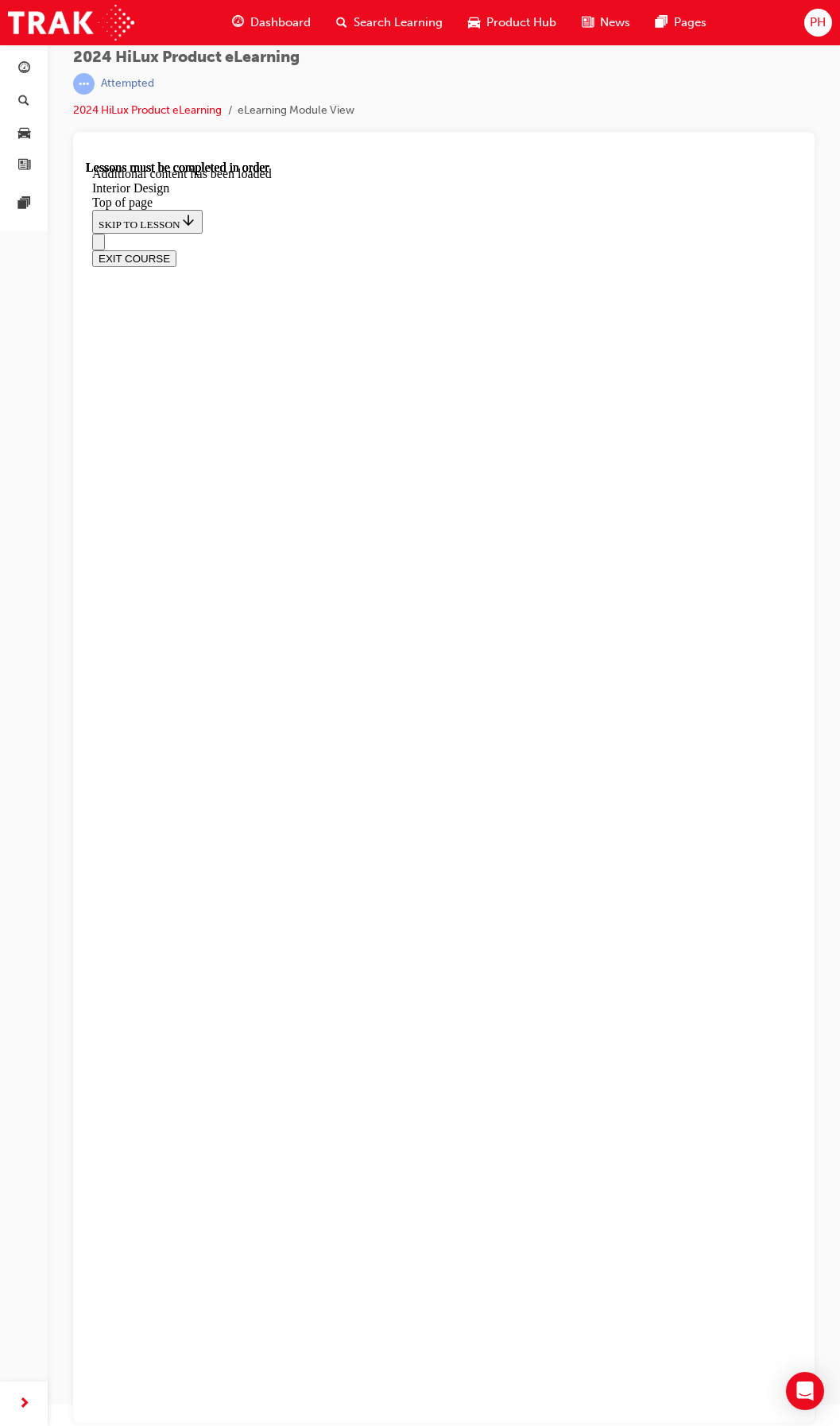
scroll to position [429, 0]
drag, startPoint x: 488, startPoint y: 978, endPoint x: 437, endPoint y: 964, distance: 52.9
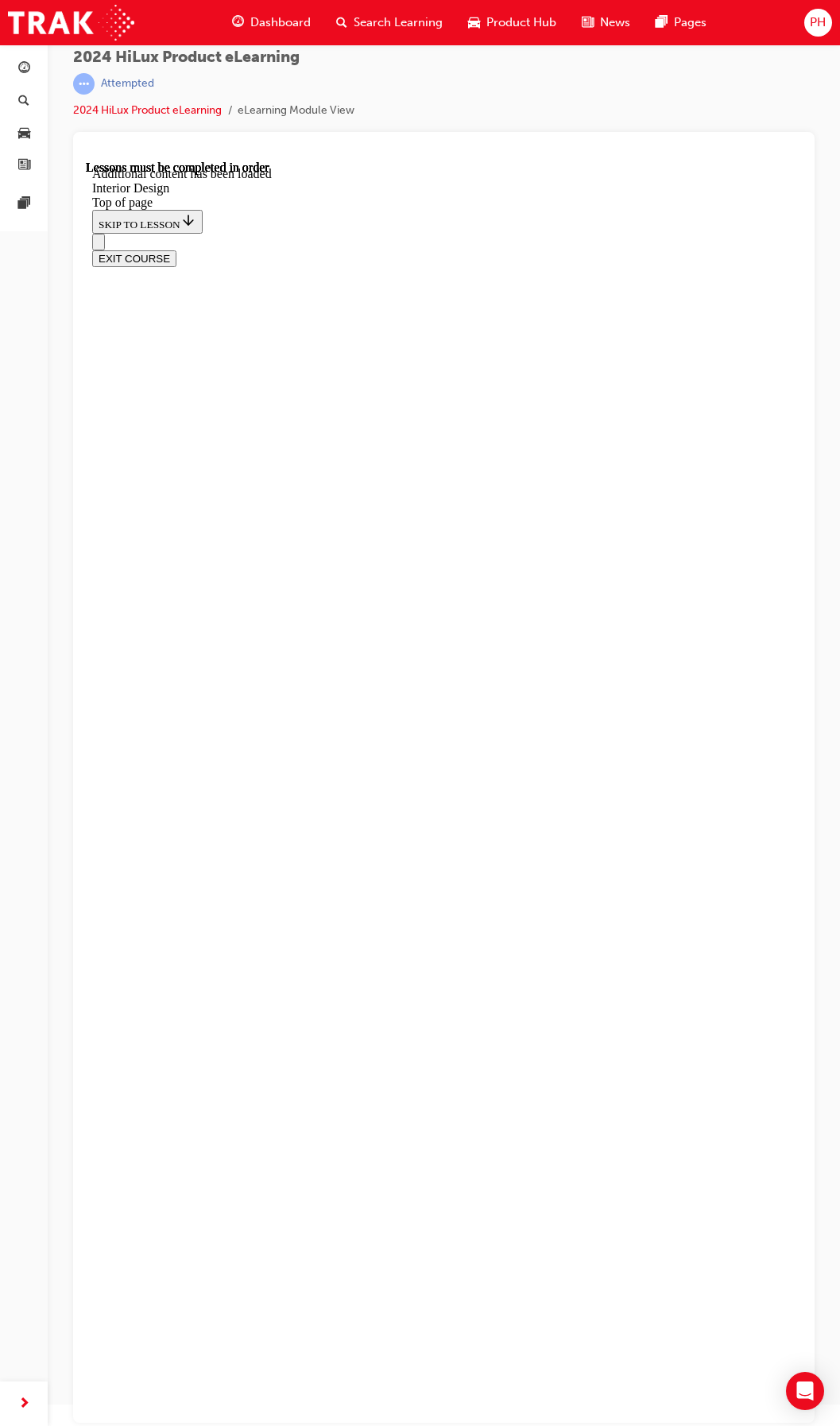
scroll to position [1177, 0]
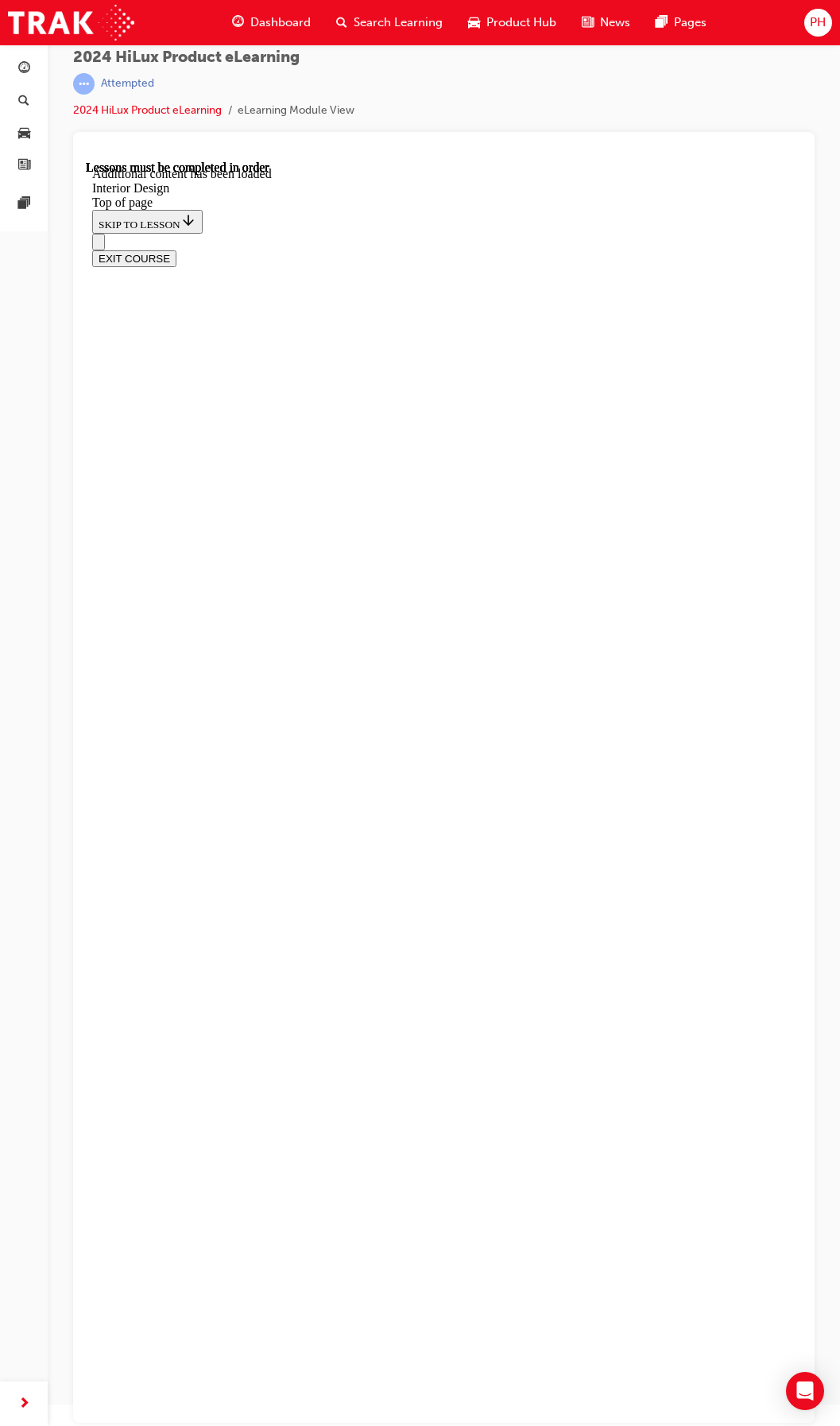
scroll to position [142, 0]
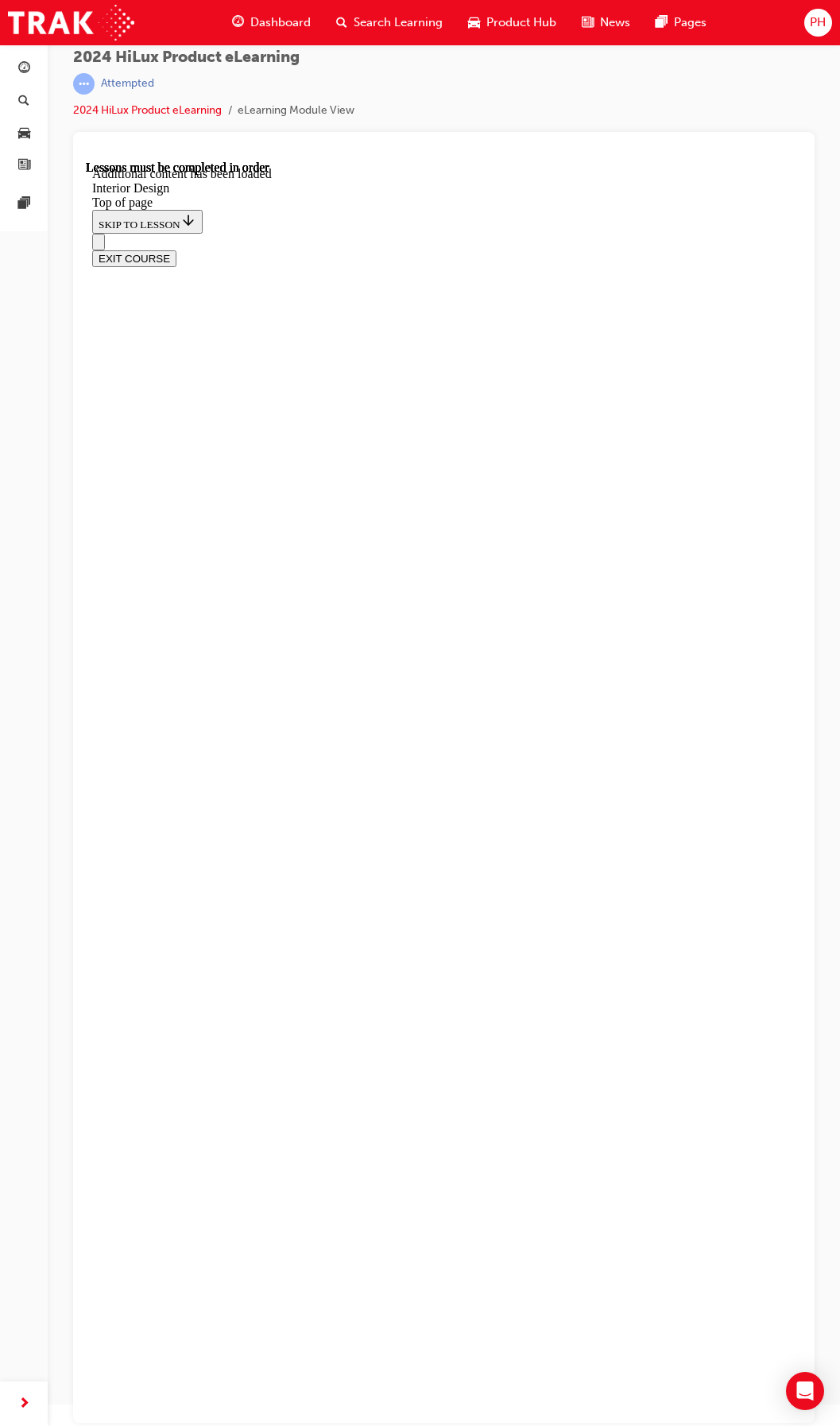
scroll to position [199, 0]
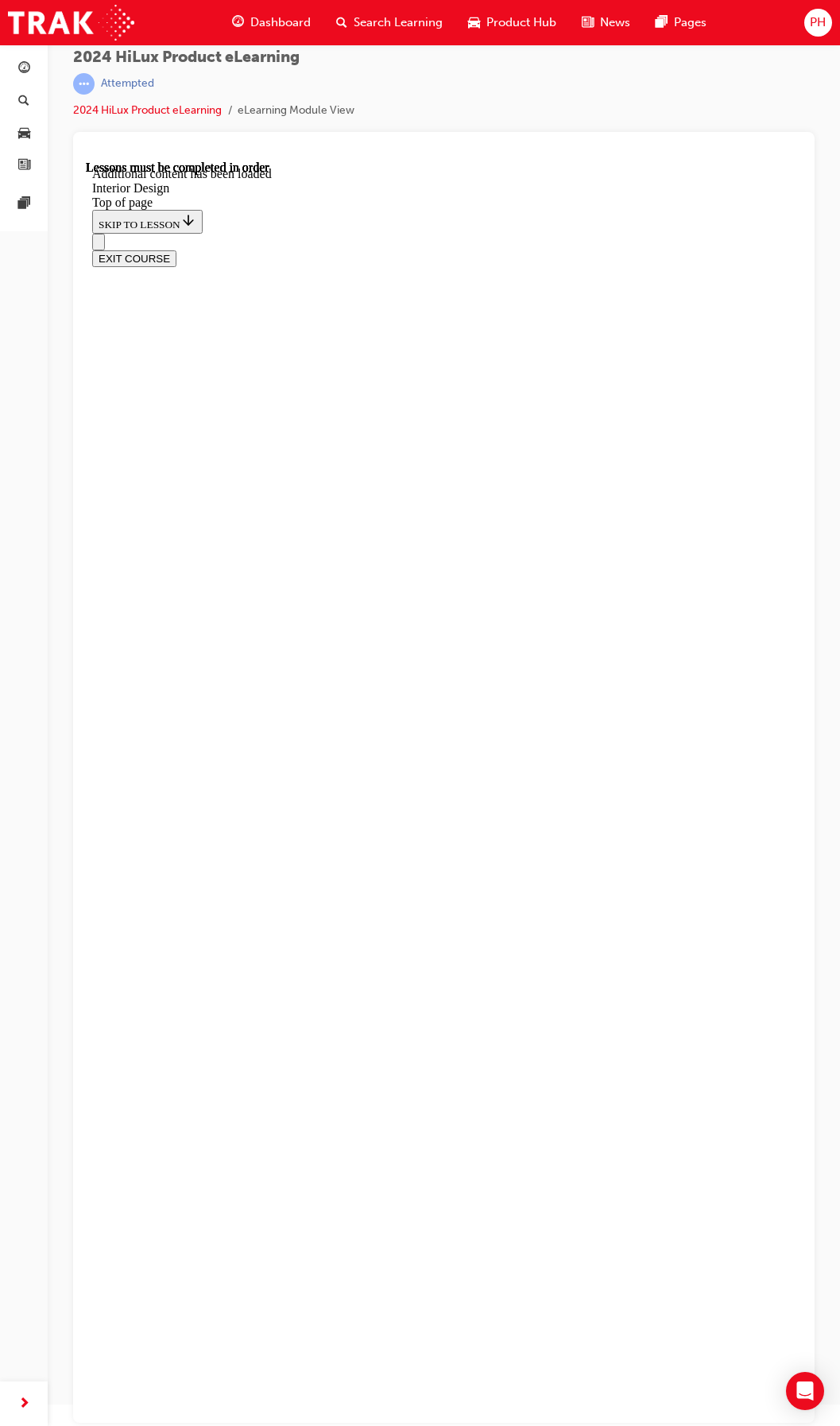
drag, startPoint x: 519, startPoint y: 865, endPoint x: 509, endPoint y: 928, distance: 63.8
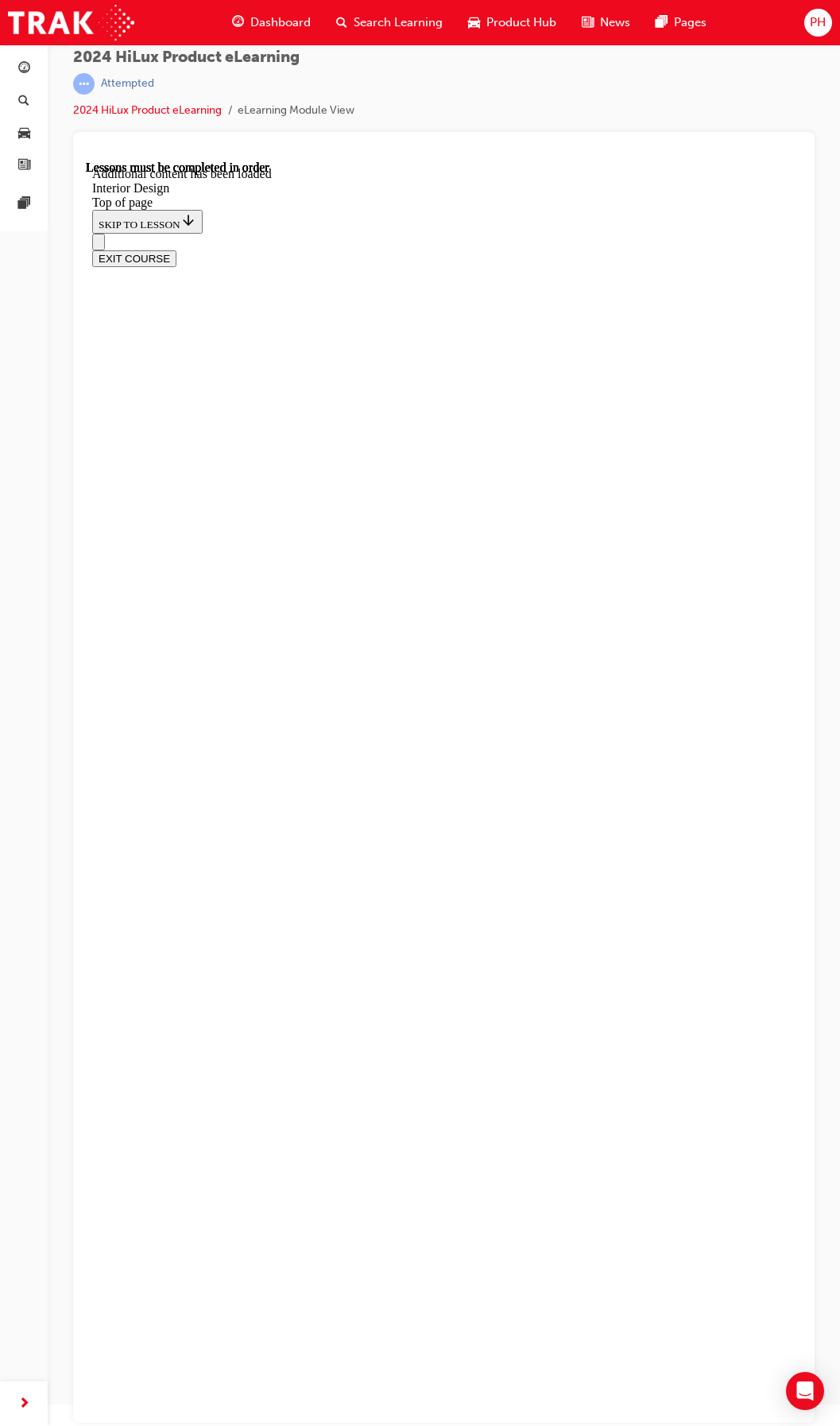
drag, startPoint x: 766, startPoint y: 866, endPoint x: 754, endPoint y: 869, distance: 12.4
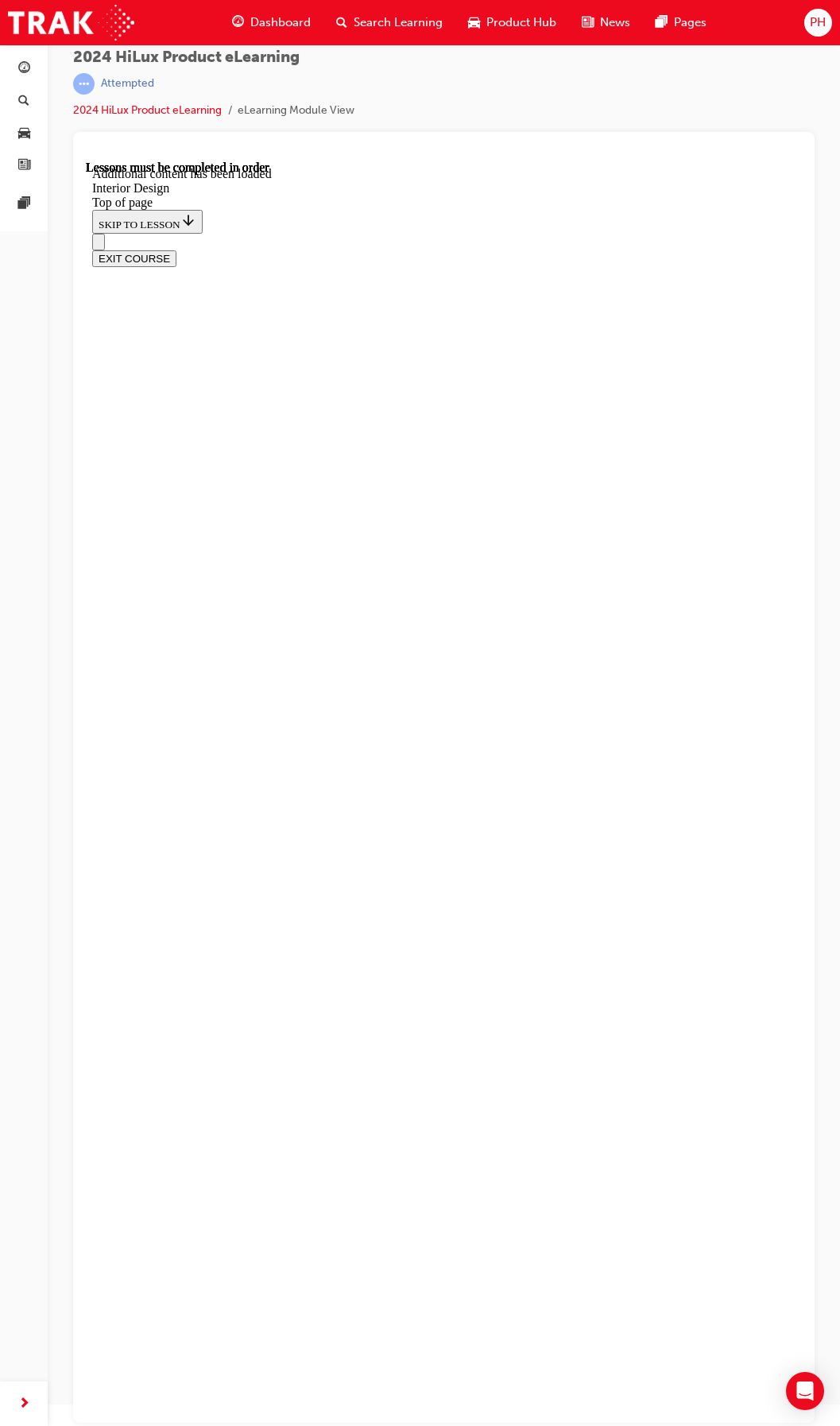
drag, startPoint x: 549, startPoint y: 1301, endPoint x: 525, endPoint y: 1205, distance: 99.0
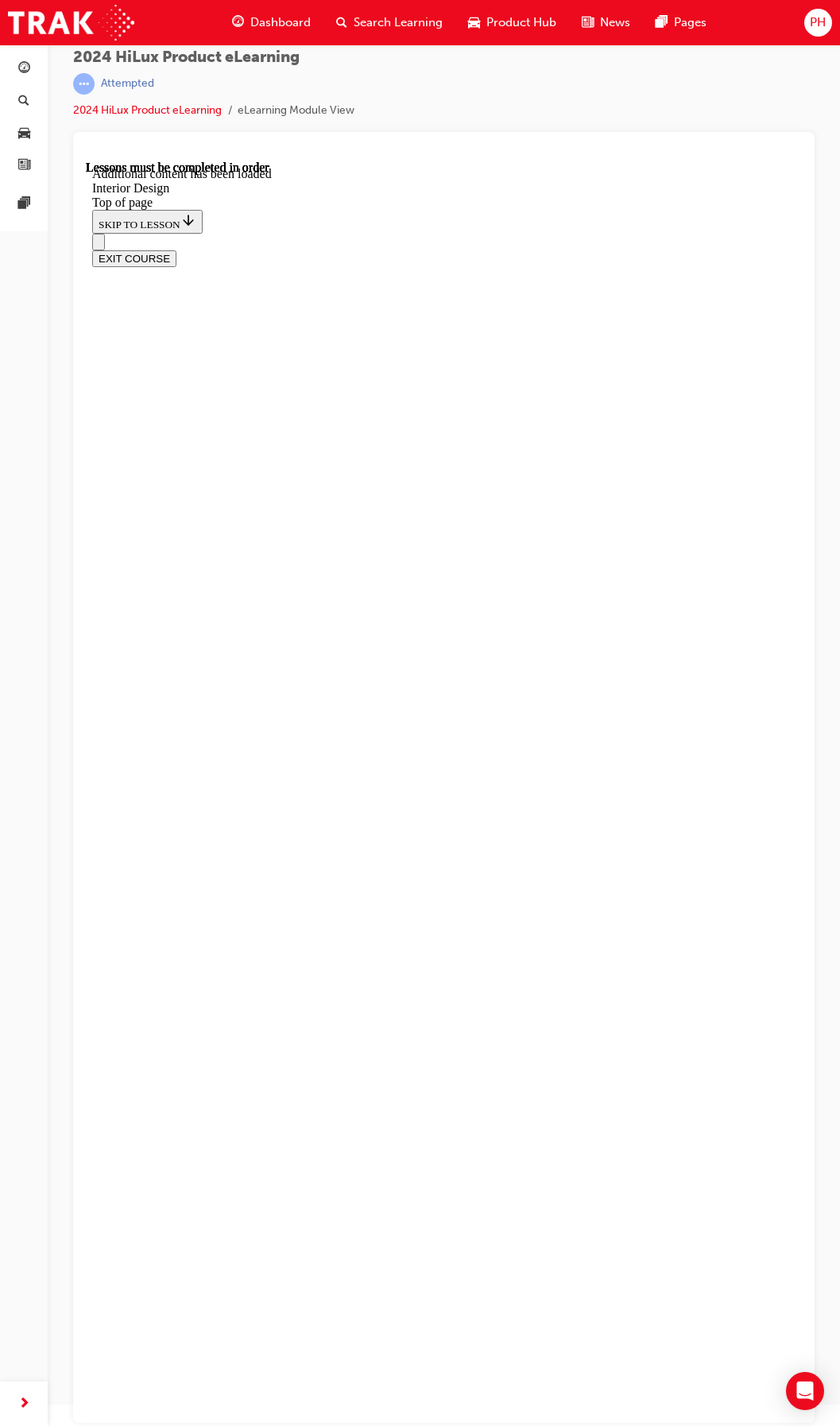
drag, startPoint x: 277, startPoint y: 1103, endPoint x: 281, endPoint y: 1112, distance: 9.8
drag, startPoint x: 434, startPoint y: 864, endPoint x: 436, endPoint y: 875, distance: 11.2
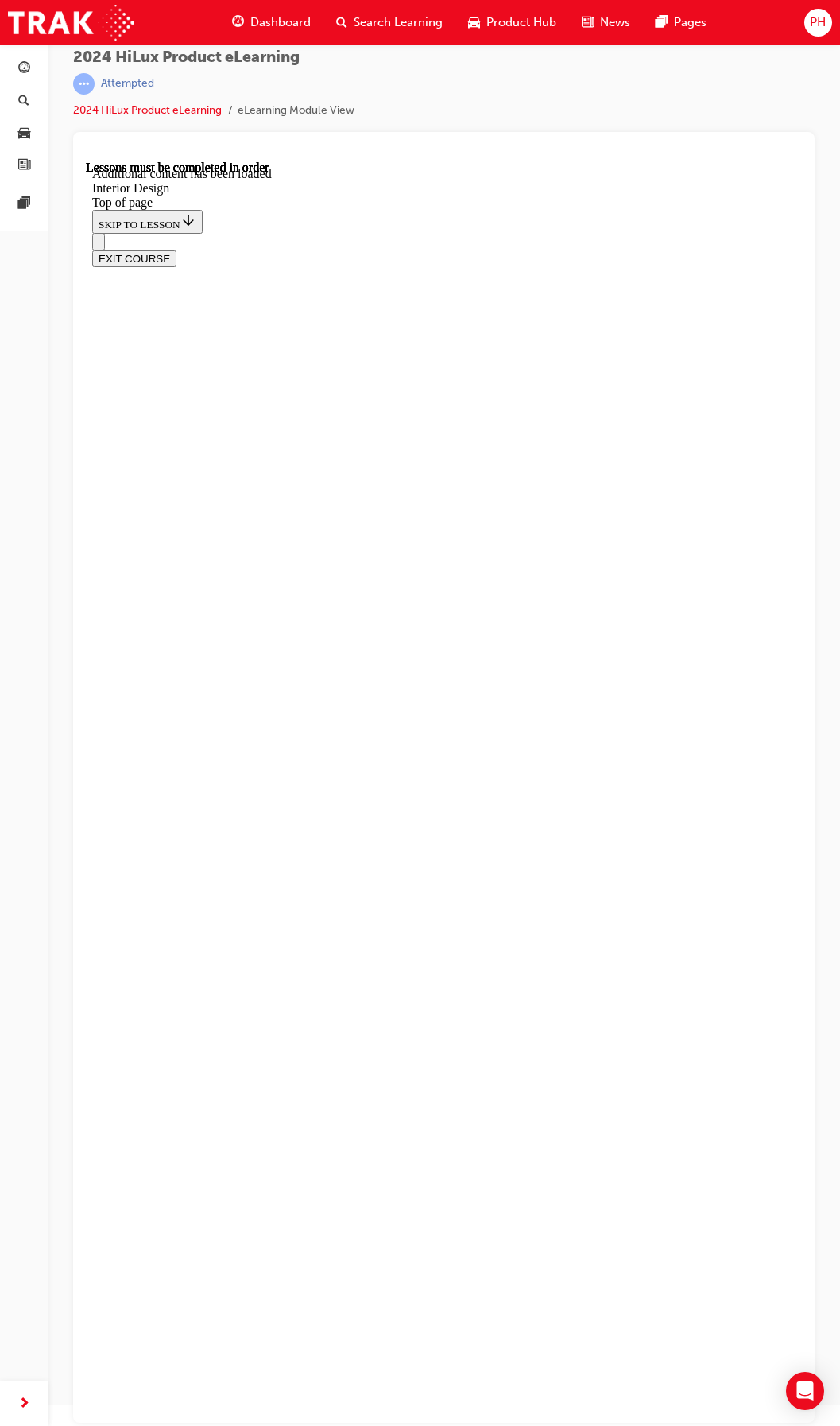
scroll to position [2027, 0]
drag, startPoint x: 499, startPoint y: 429, endPoint x: 235, endPoint y: 388, distance: 267.2
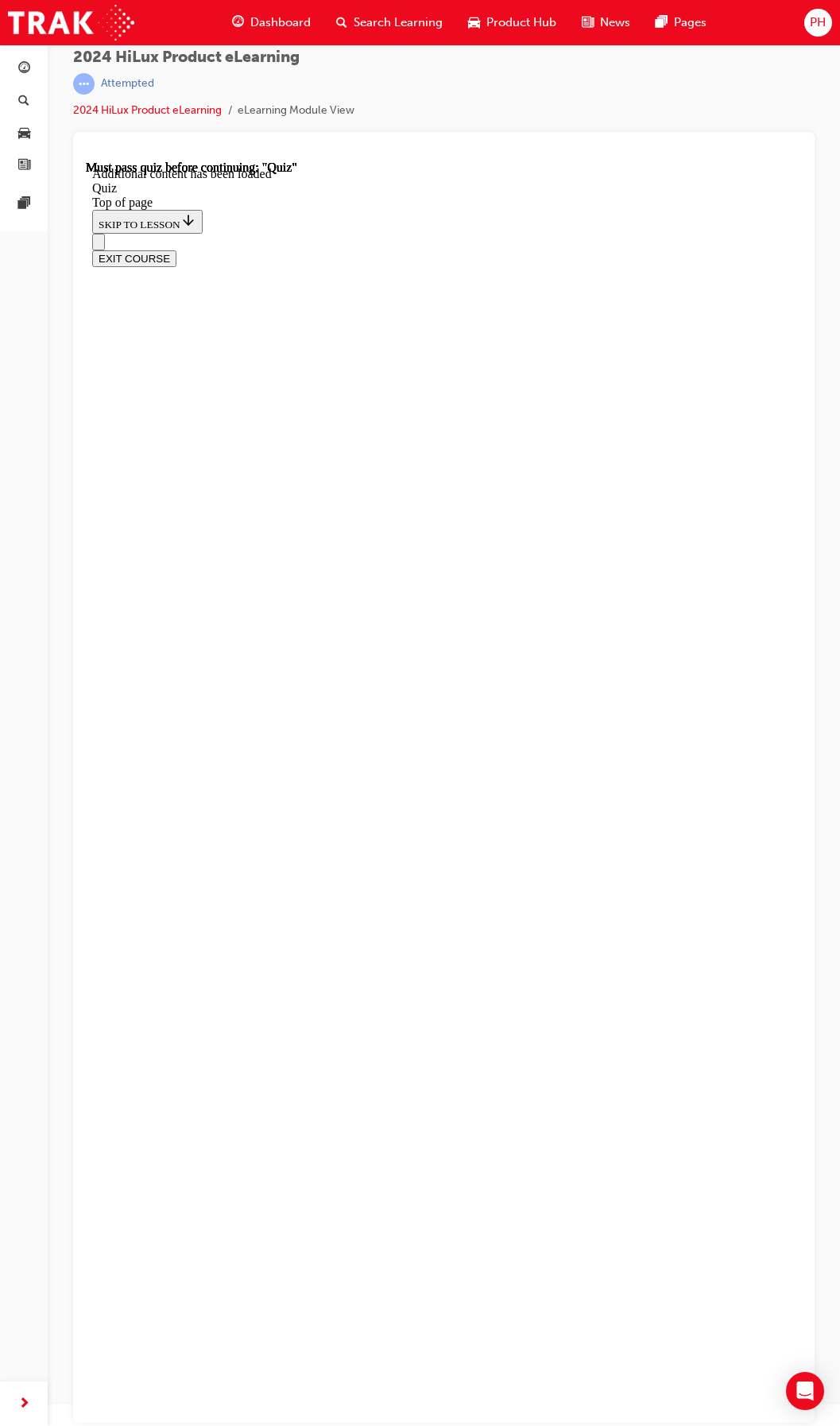
copy p "How many UBS-C ports are standard fitment on SR5, Rogue and GR-Sport automatic …"
drag, startPoint x: 105, startPoint y: 181, endPoint x: 117, endPoint y: 182, distance: 12.0
click at [98, 245] on icon "Open navigation menu" at bounding box center [98, 245] width 0 height 0
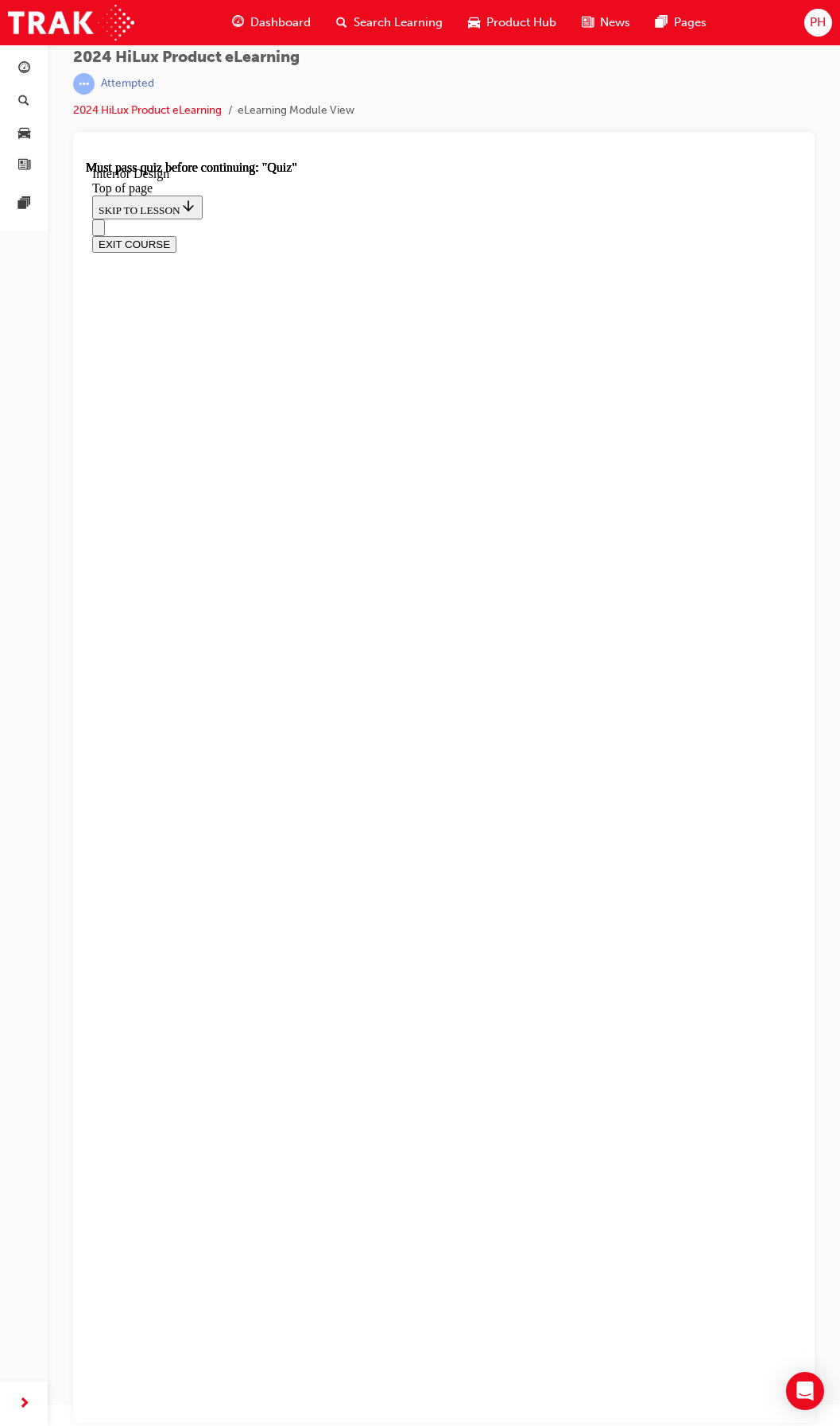
scroll to position [1003, 0]
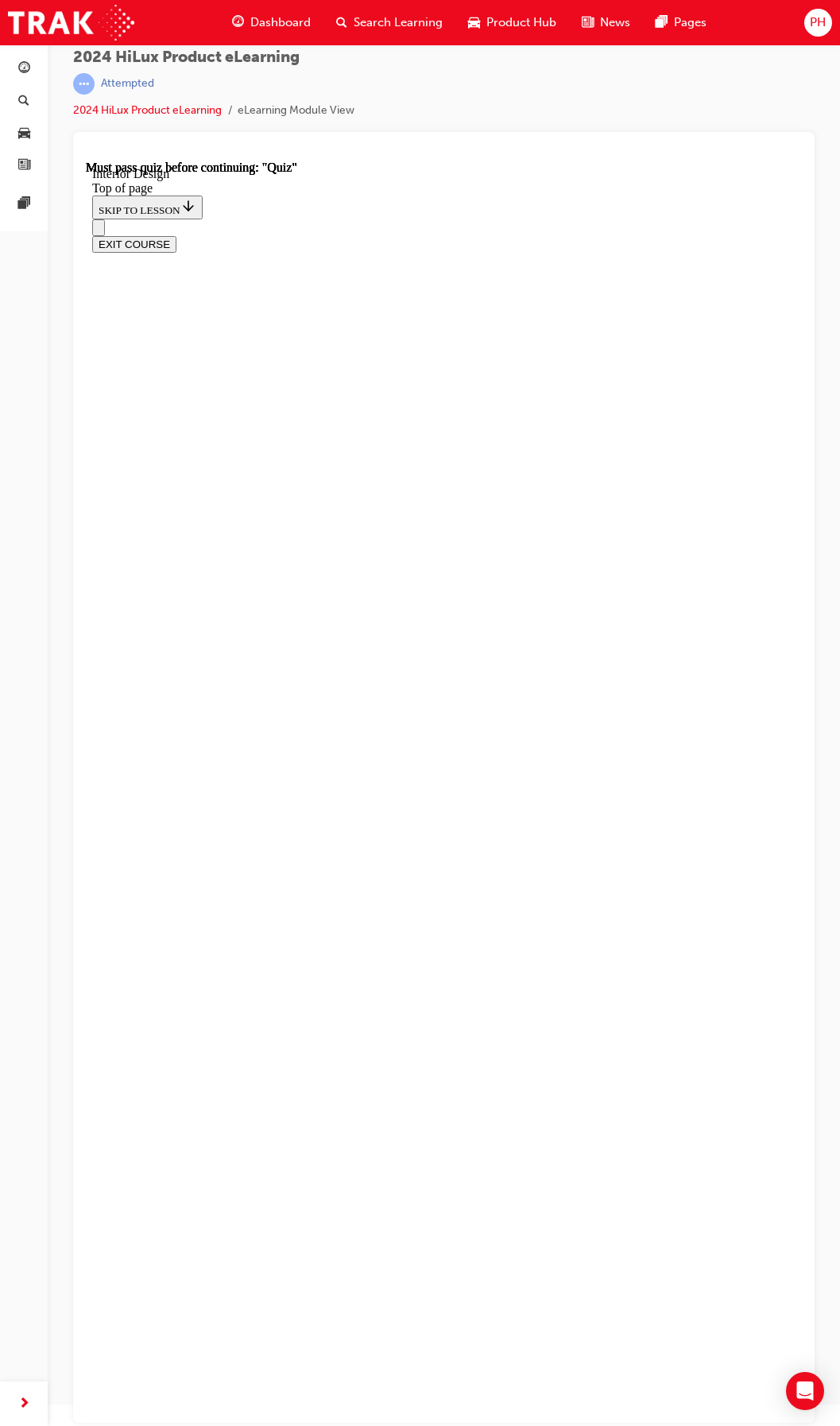
click at [93, 220] on div "EXIT COURSE" at bounding box center [437, 236] width 691 height 34
click at [100, 231] on icon "Open navigation menu" at bounding box center [106, 236] width 16 height 12
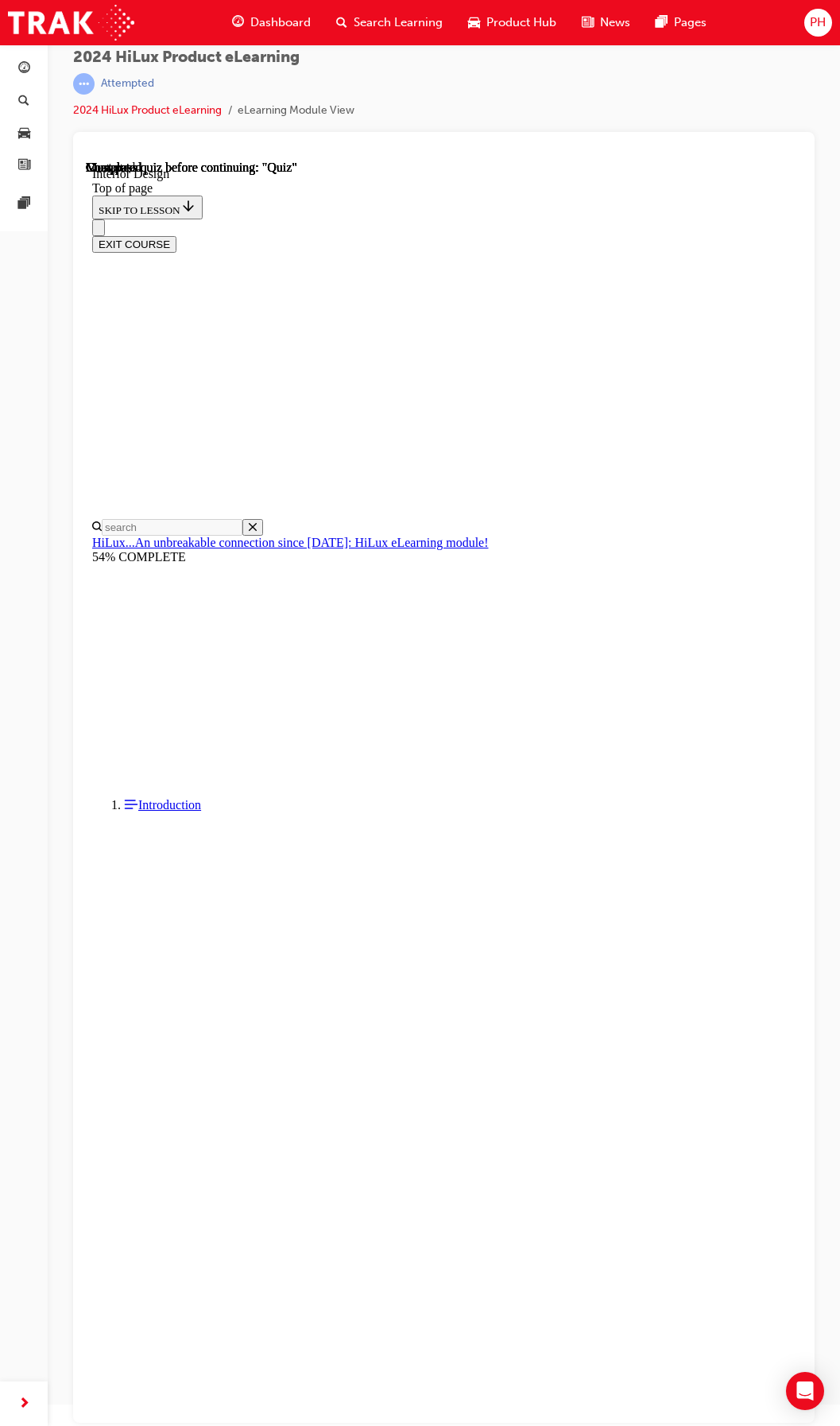
drag, startPoint x: 208, startPoint y: 784, endPoint x: 235, endPoint y: 783, distance: 27.0
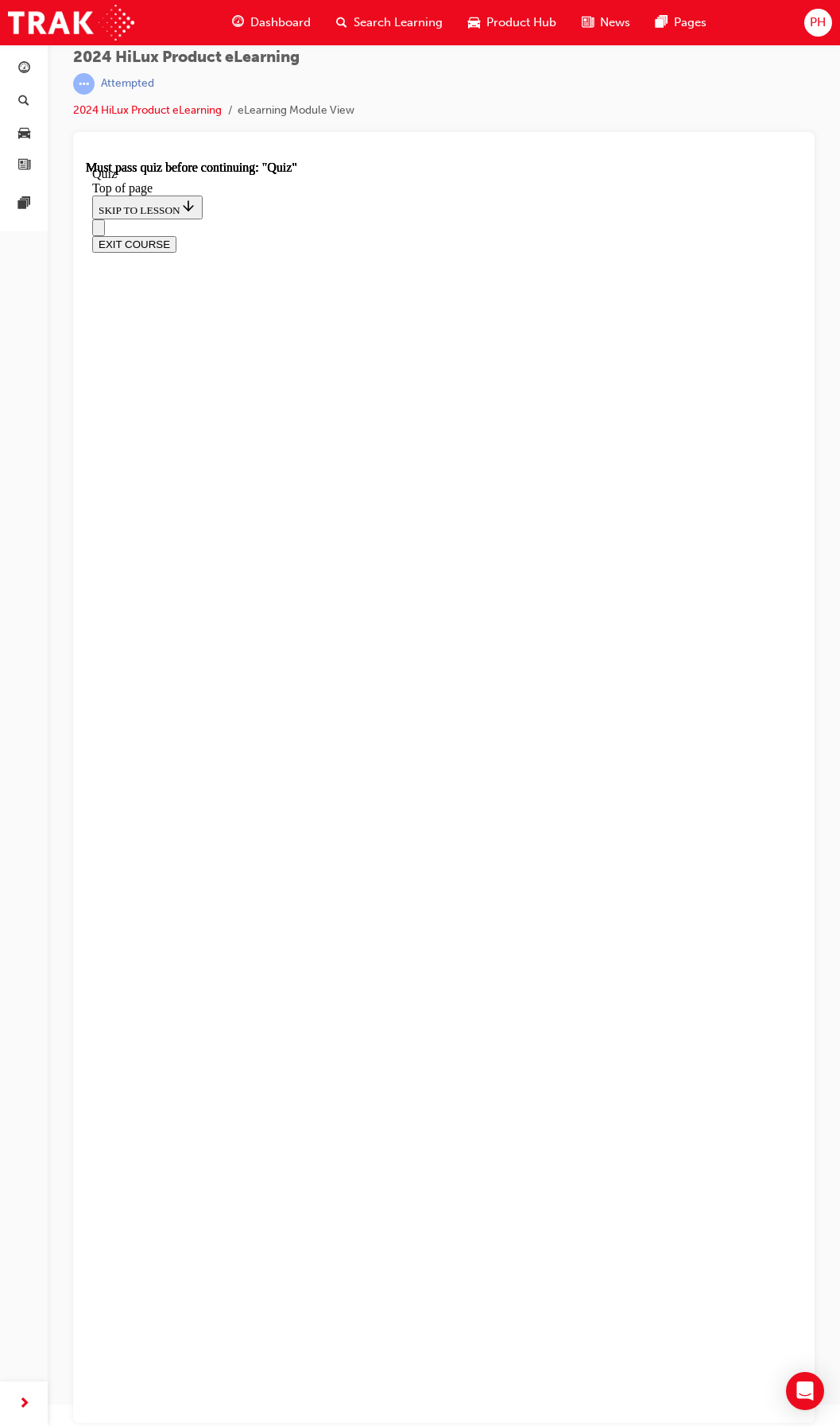
scroll to position [50, 0]
click at [98, 231] on icon "Open navigation menu" at bounding box center [98, 231] width 0 height 0
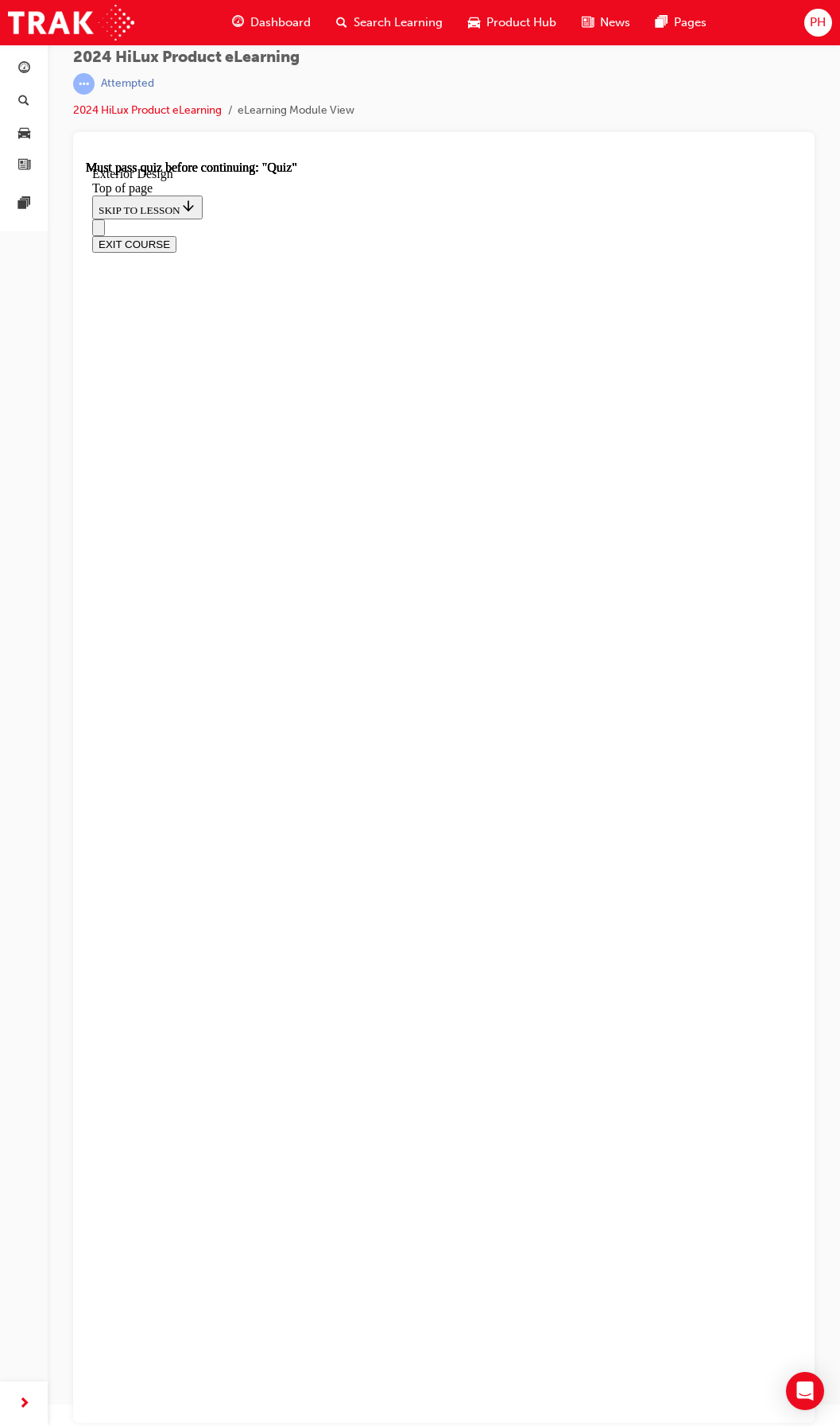
scroll to position [1400, 0]
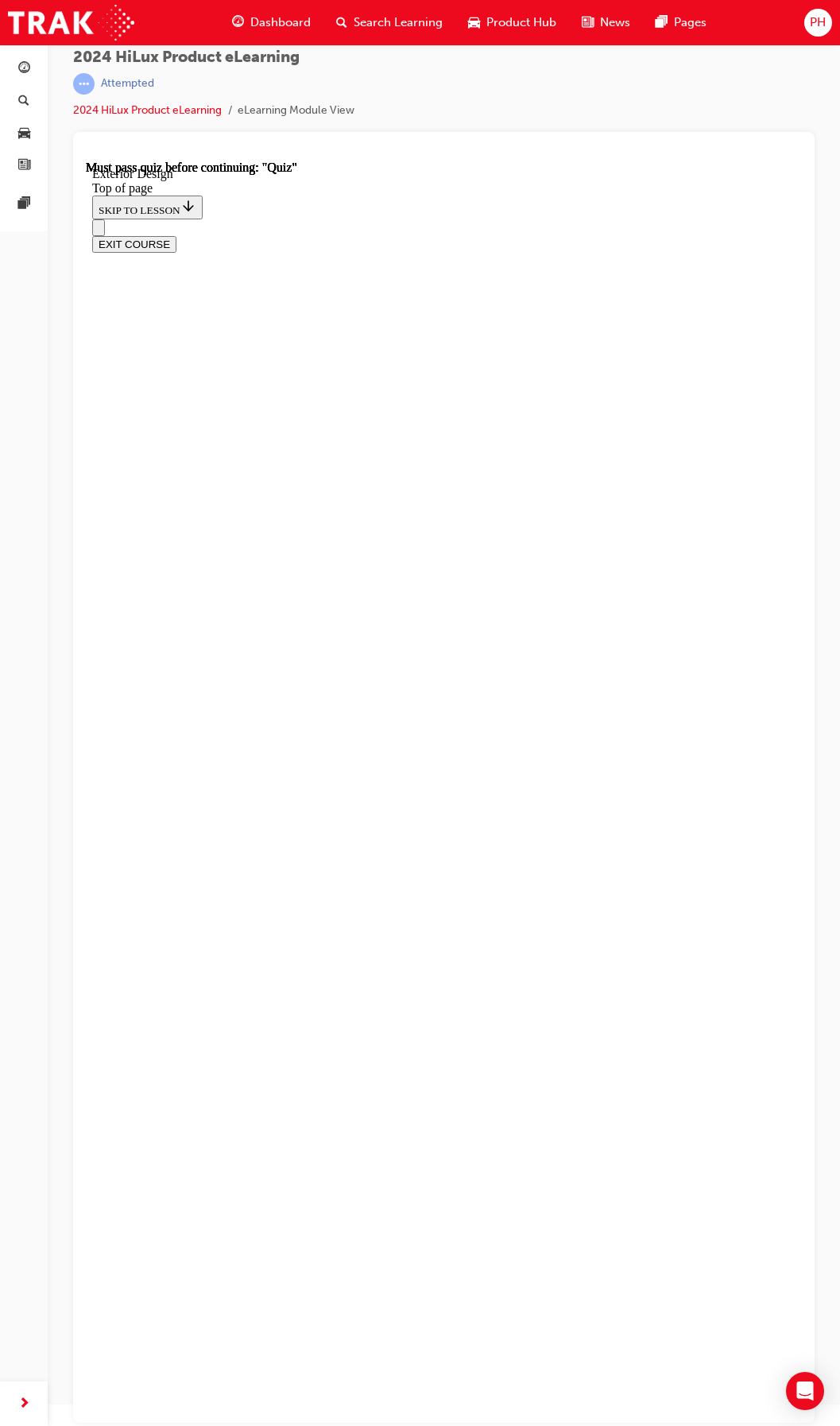
scroll to position [3192, 0]
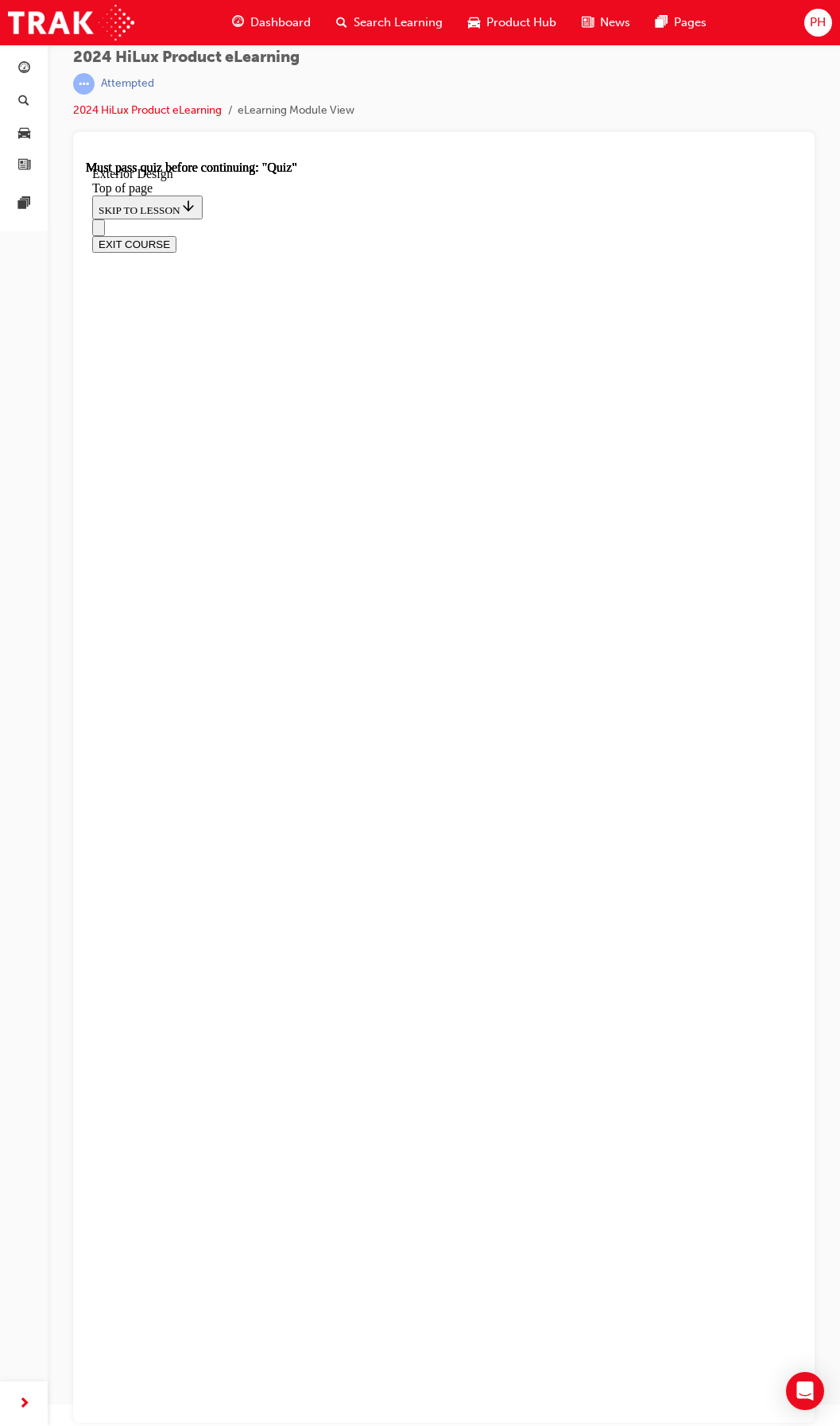
scroll to position [4612, 0]
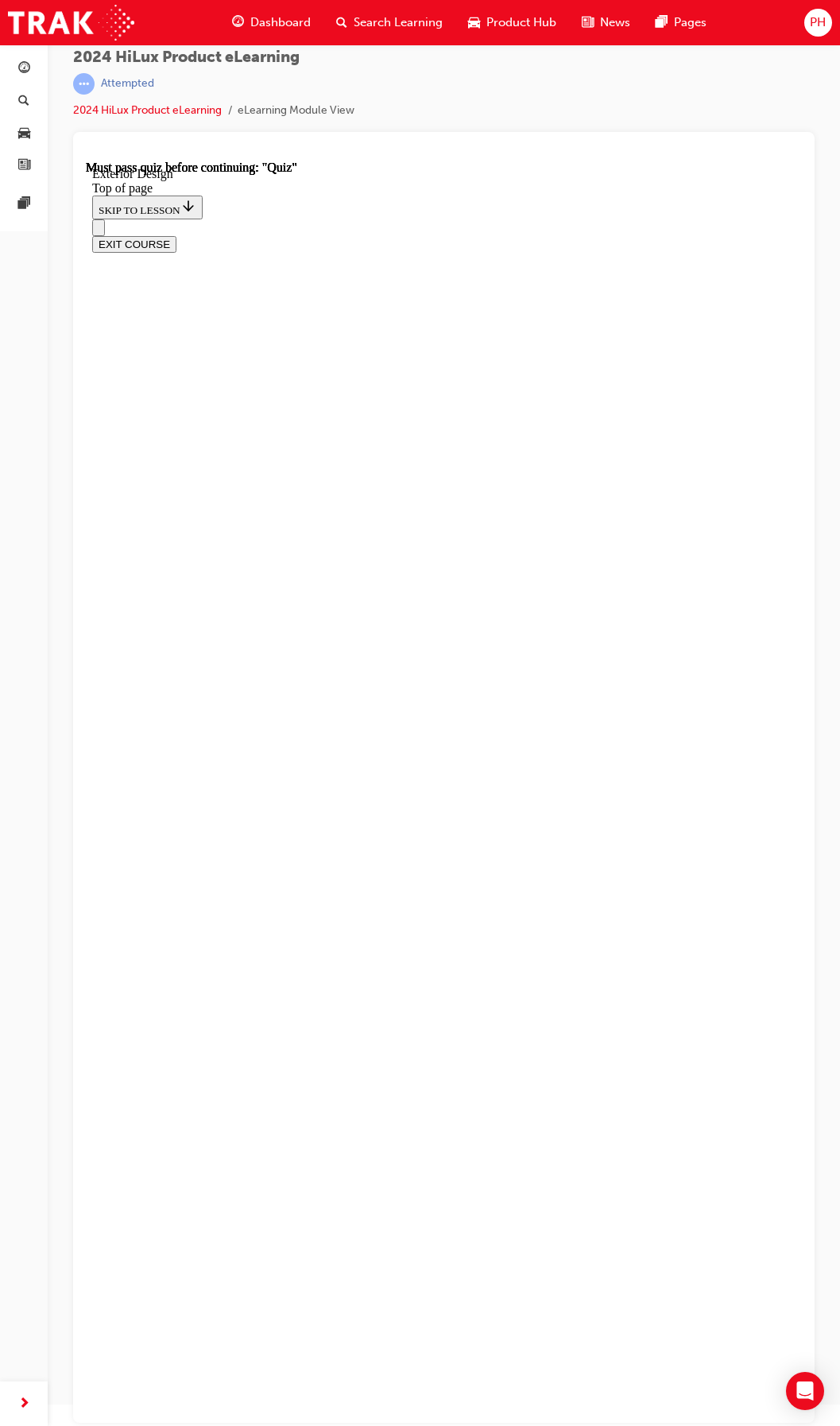
click at [101, 220] on button "Open navigation menu" at bounding box center [98, 227] width 12 height 17
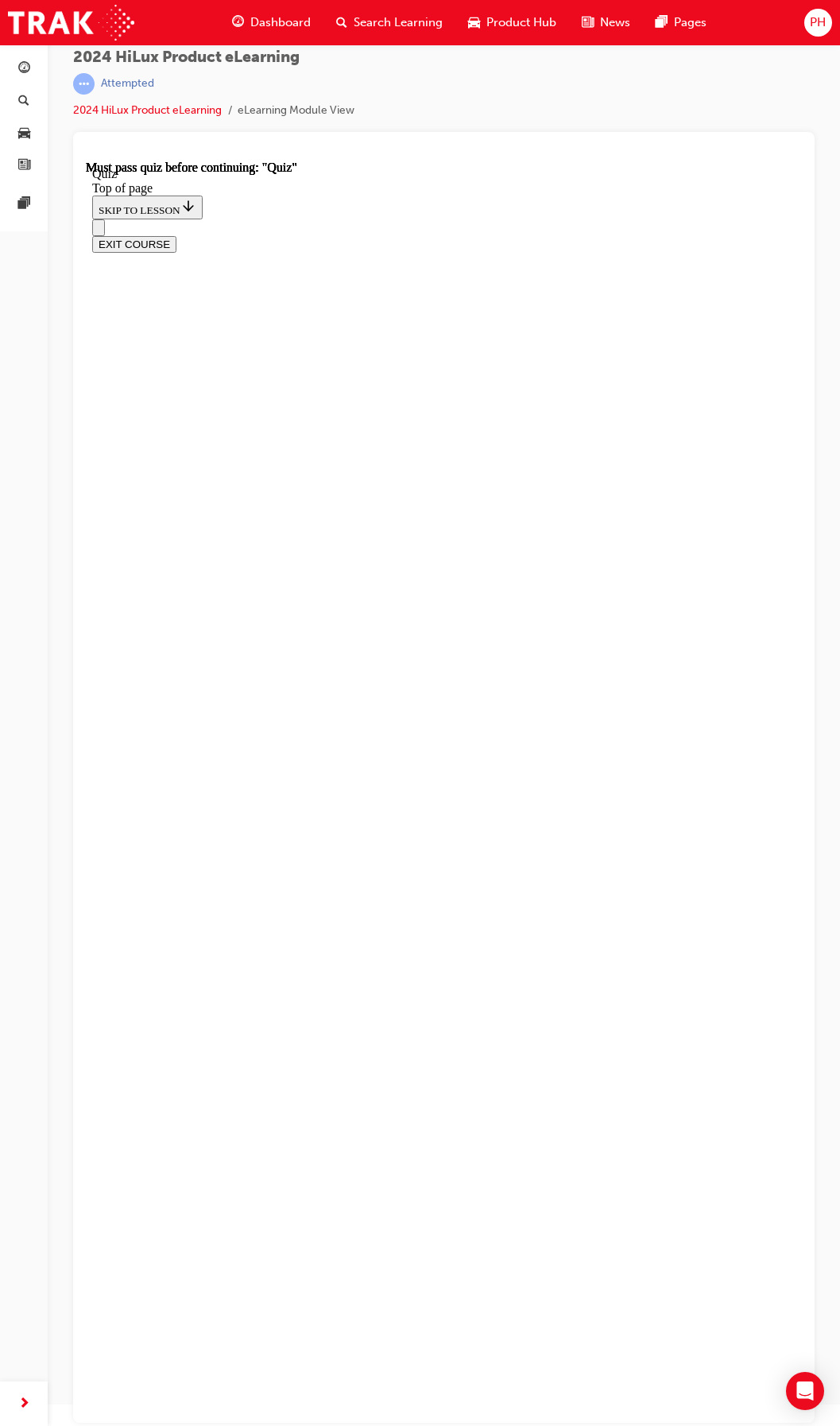
scroll to position [50, 0]
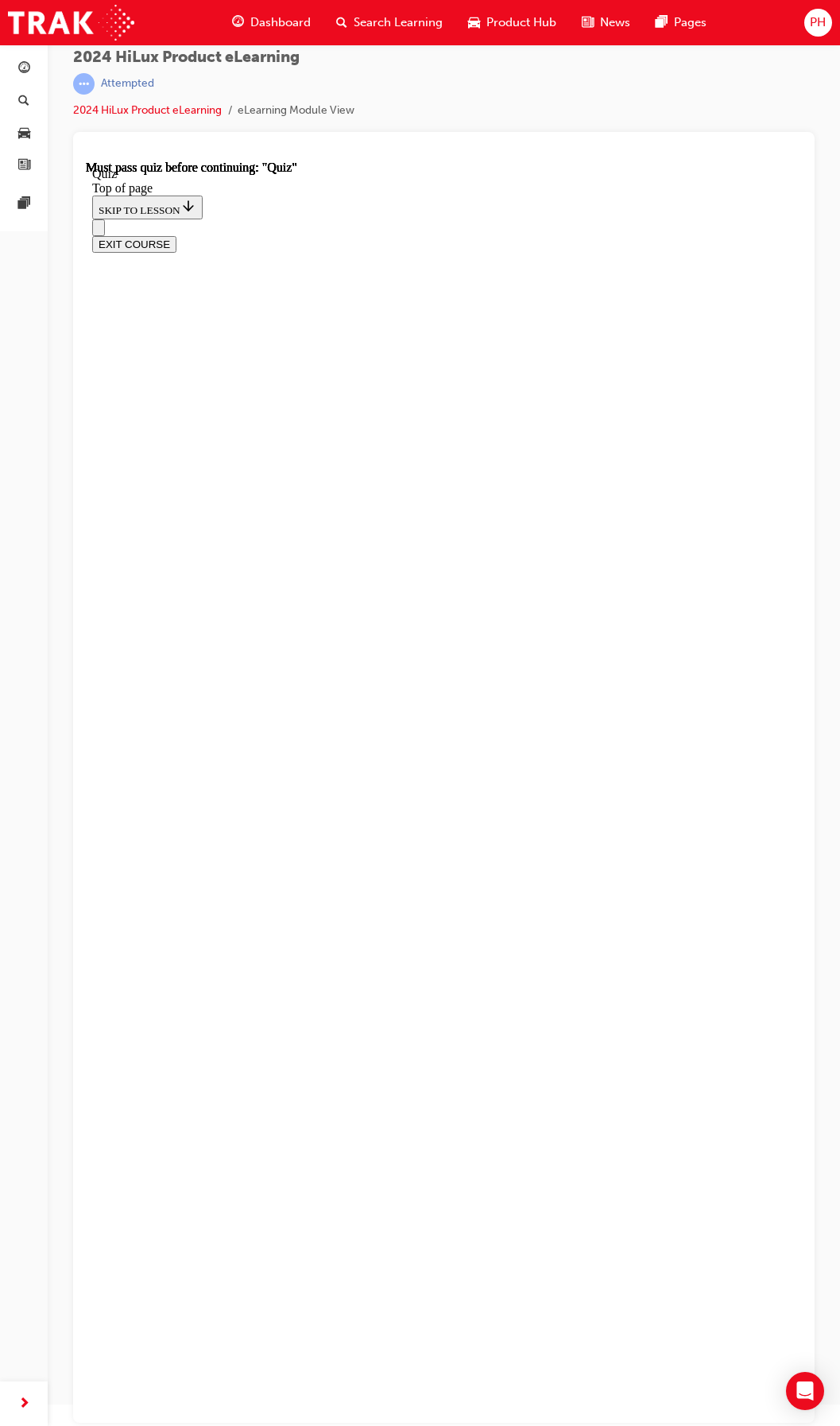
scroll to position [98, 0]
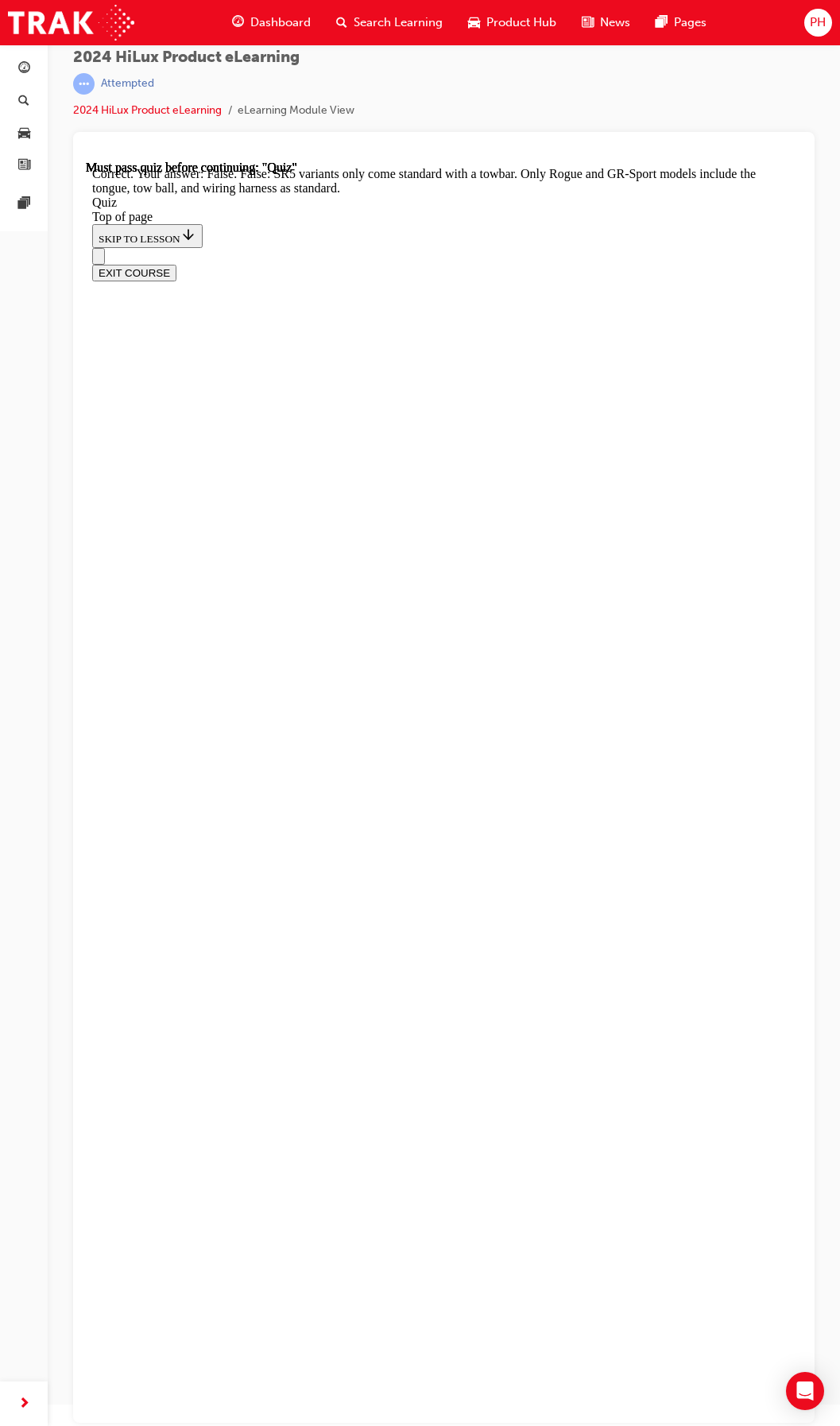
drag, startPoint x: 445, startPoint y: 917, endPoint x: 442, endPoint y: 894, distance: 23.2
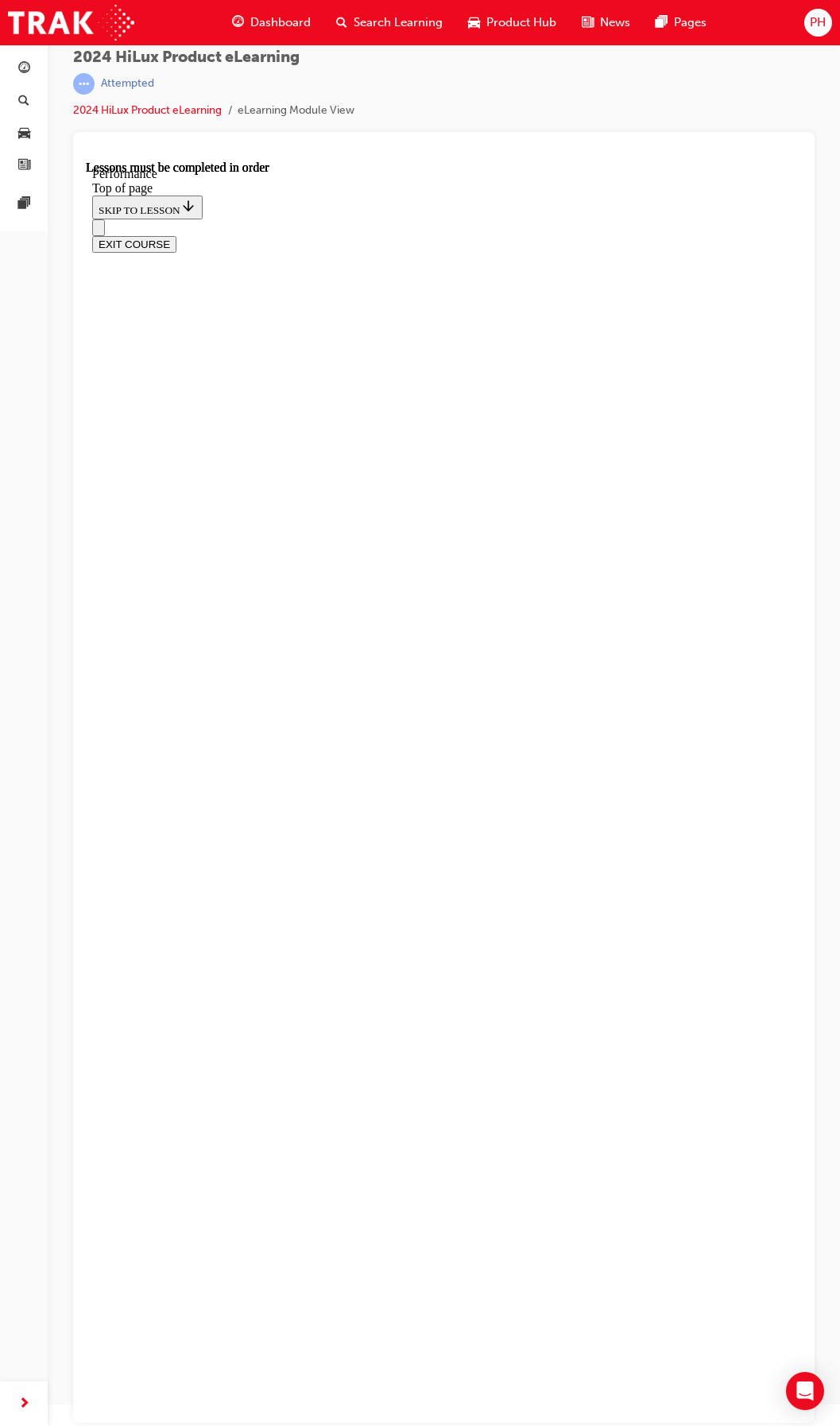
scroll to position [49, 0]
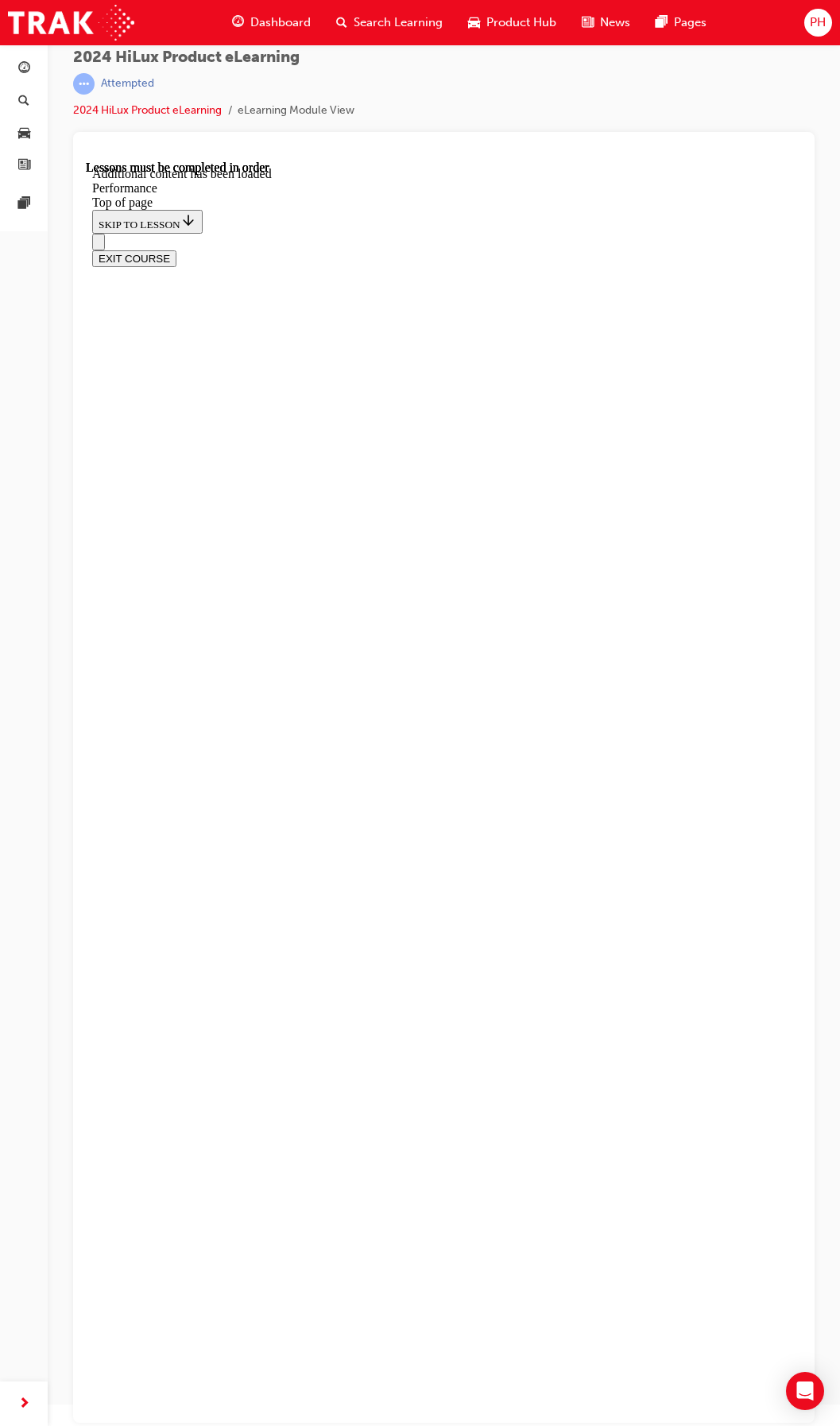
scroll to position [3754, 0]
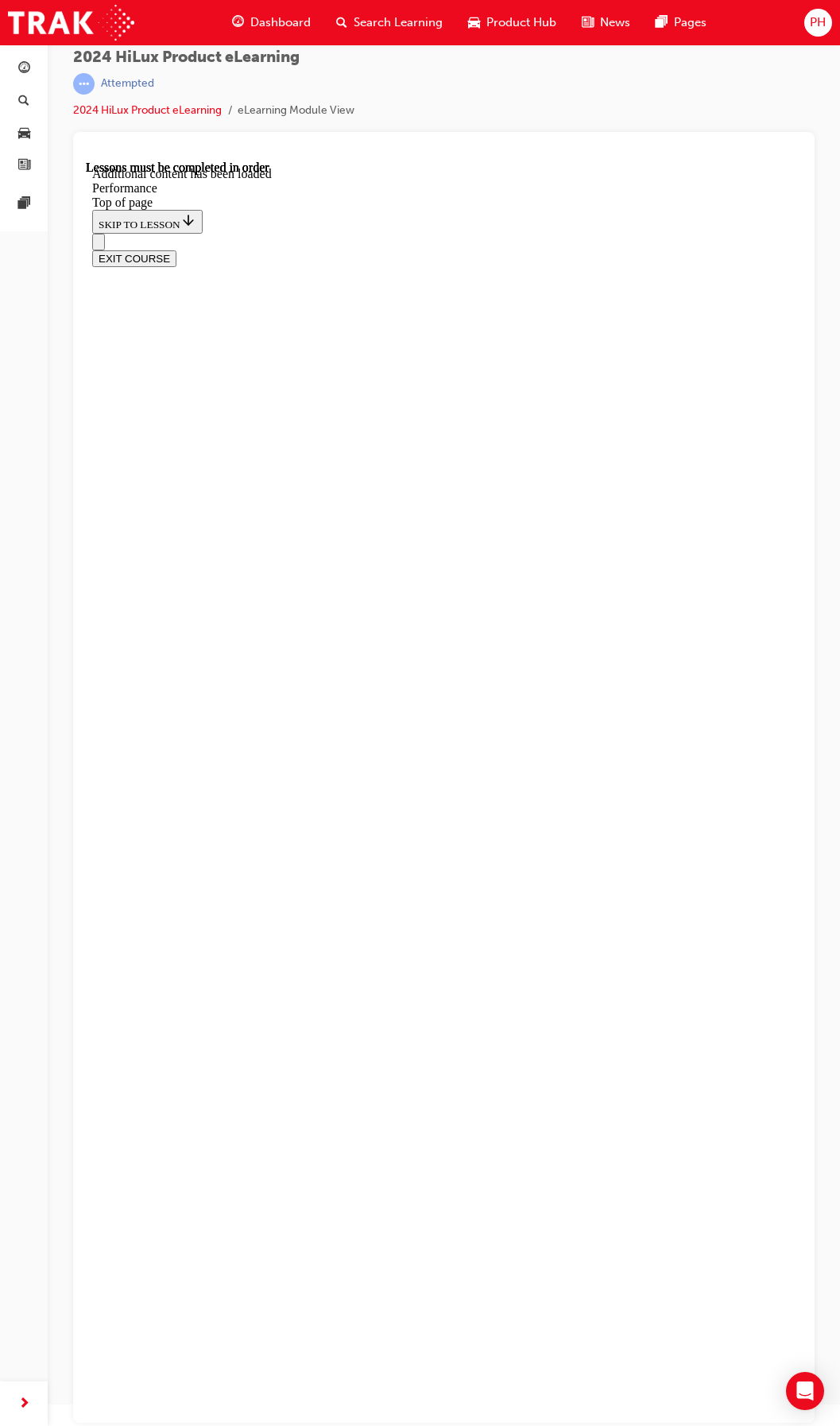
scroll to position [4729, 0]
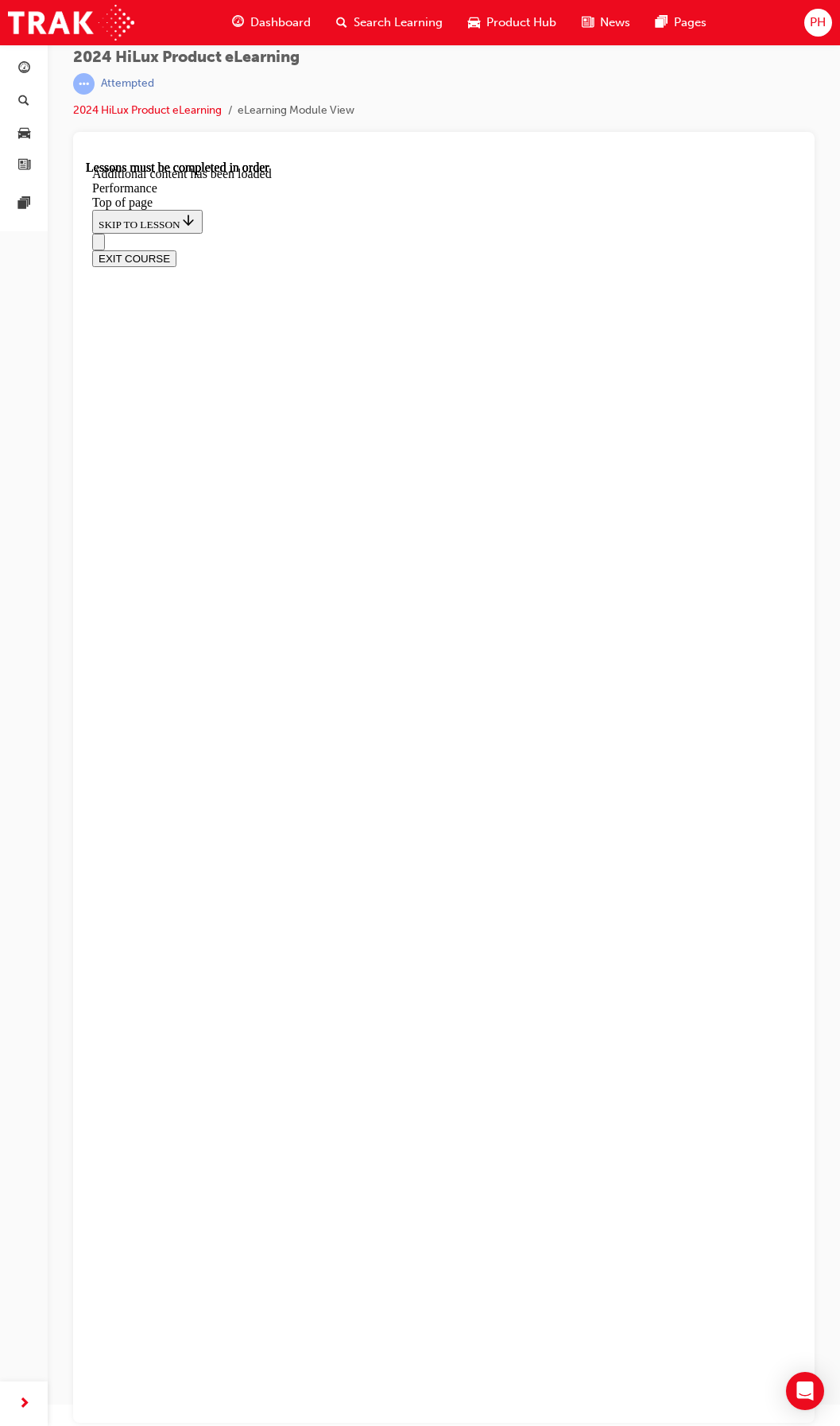
scroll to position [9775, 0]
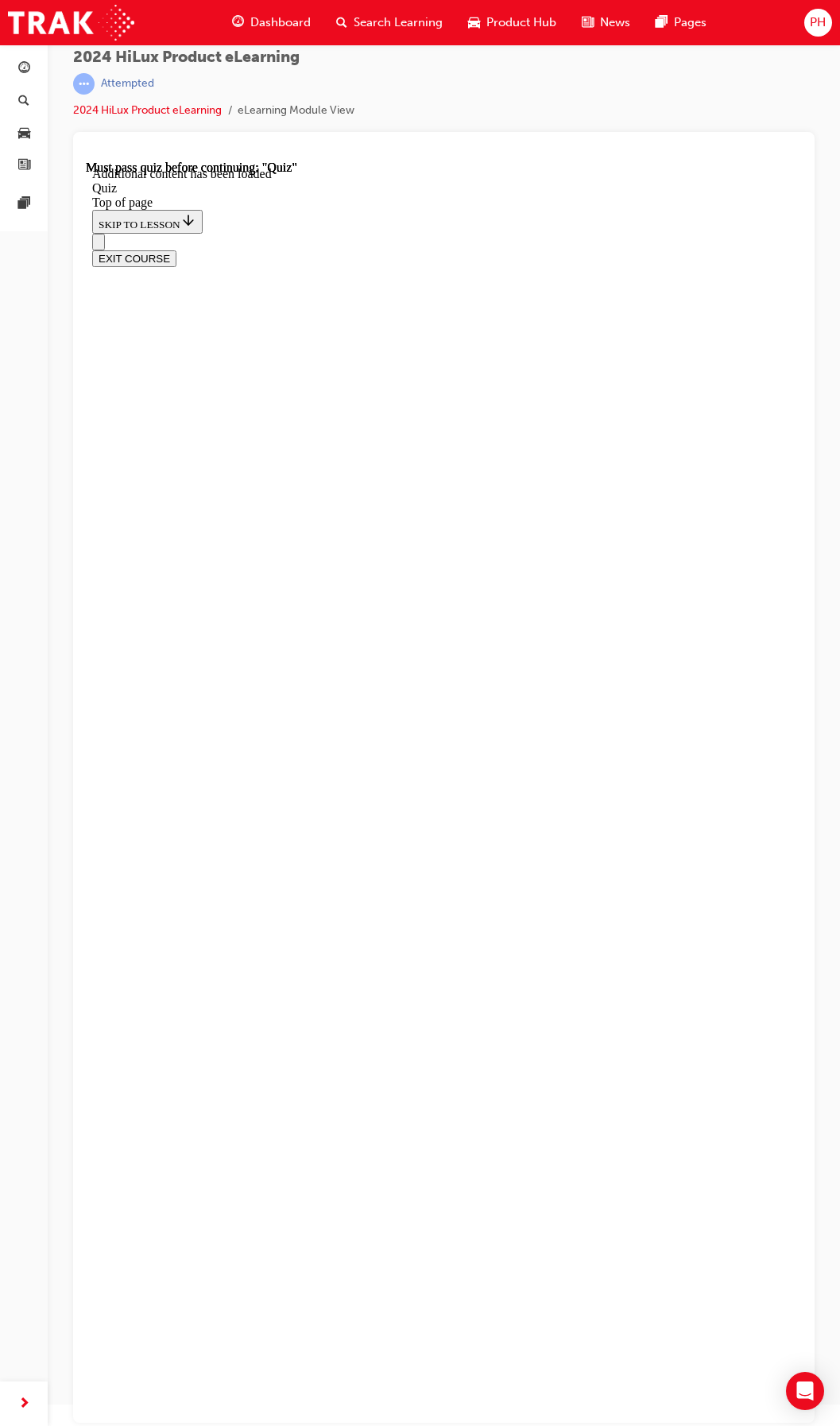
drag, startPoint x: 289, startPoint y: 406, endPoint x: 426, endPoint y: 406, distance: 137.0
drag, startPoint x: 426, startPoint y: 406, endPoint x: 558, endPoint y: 335, distance: 149.9
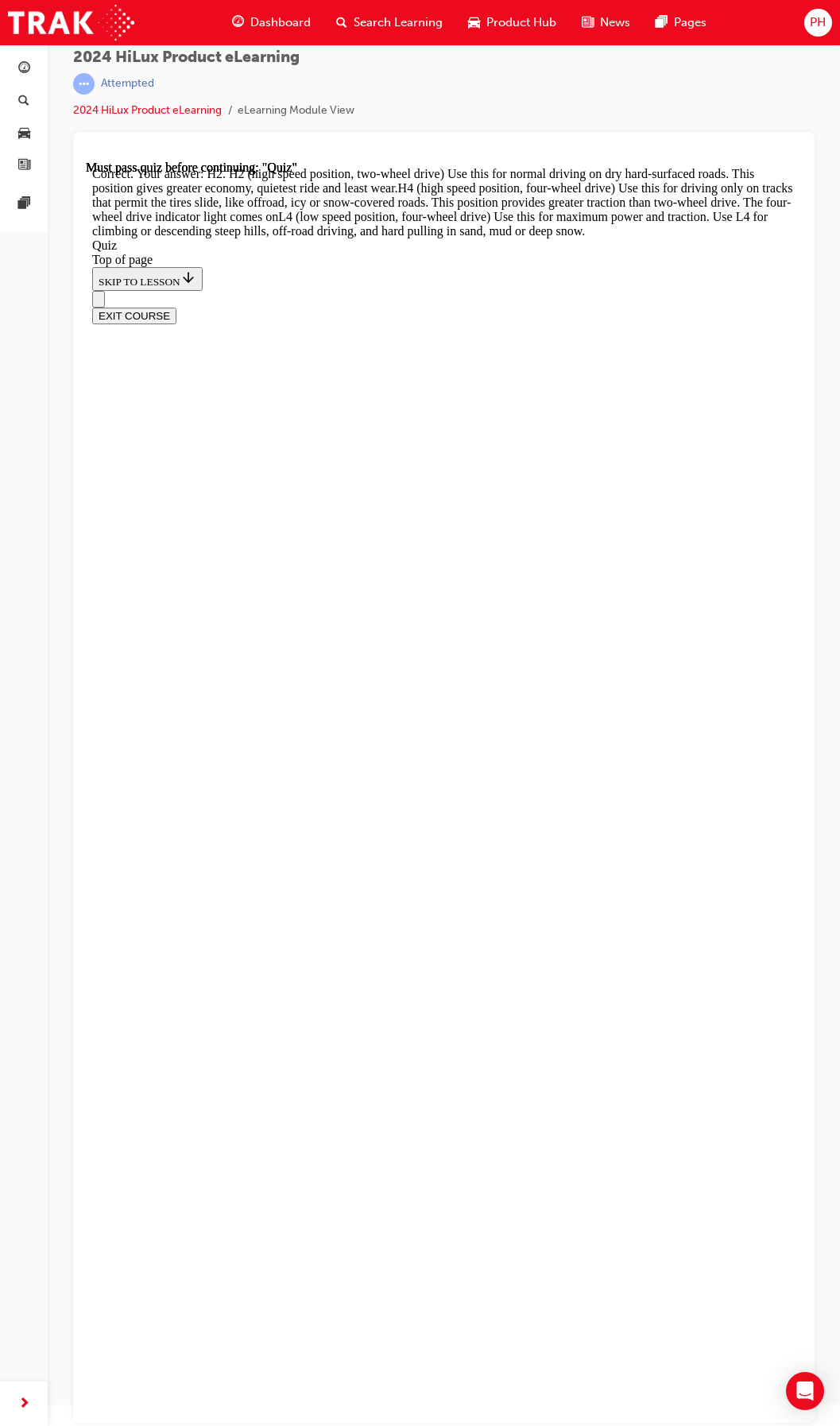
scroll to position [50, 0]
drag, startPoint x: 427, startPoint y: 398, endPoint x: 505, endPoint y: 404, distance: 78.2
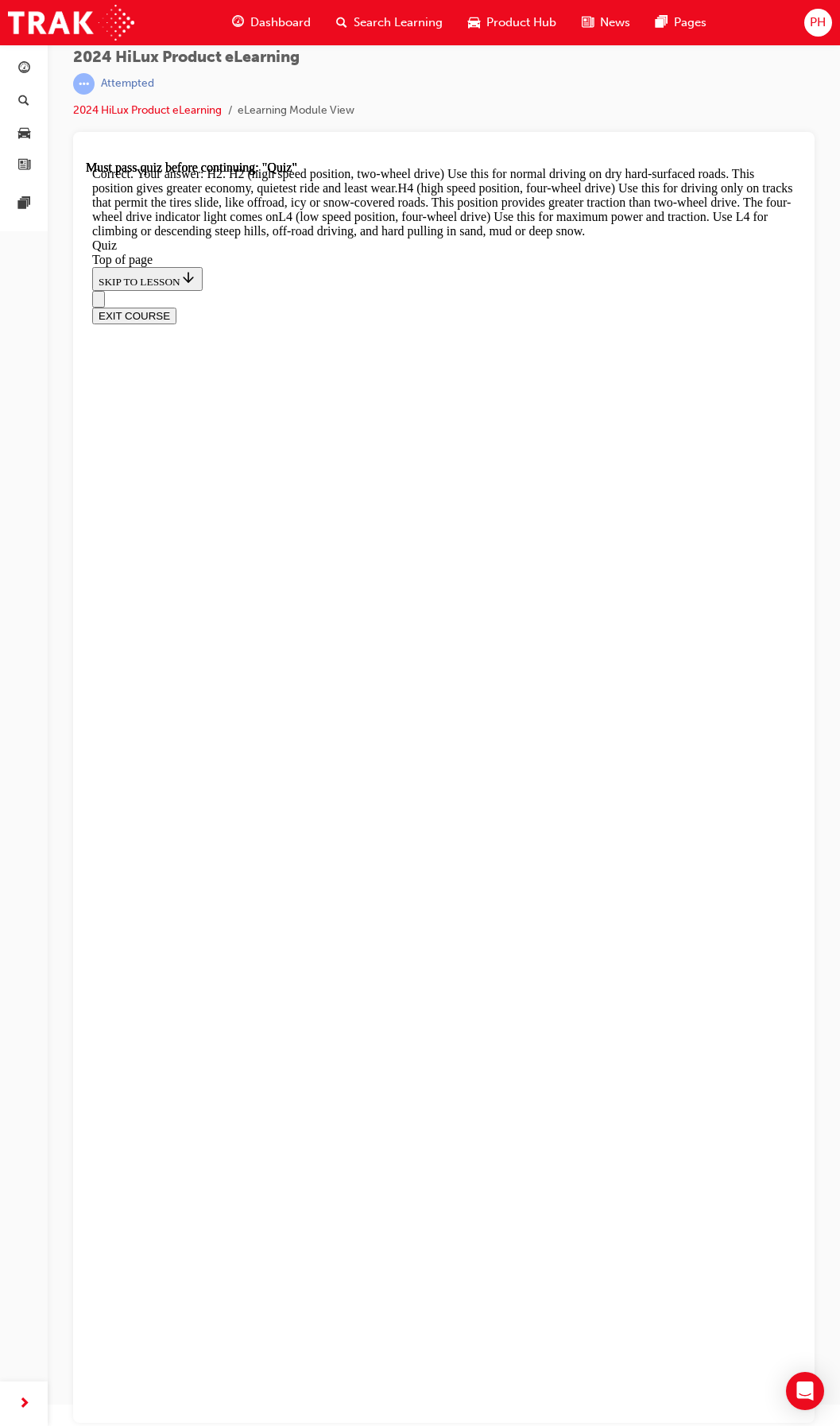
drag, startPoint x: 355, startPoint y: 410, endPoint x: 512, endPoint y: 389, distance: 158.4
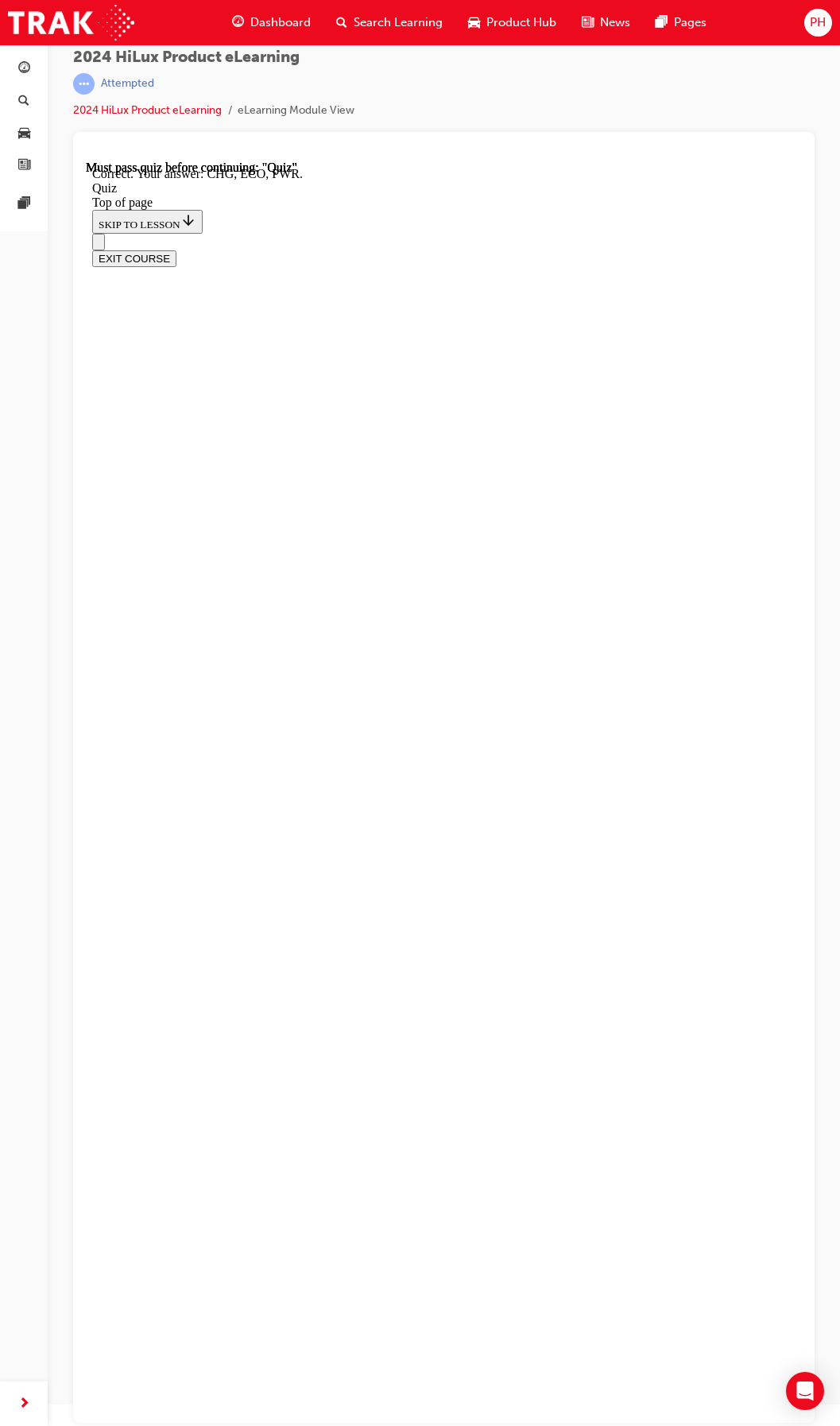
drag, startPoint x: 459, startPoint y: 1067, endPoint x: 451, endPoint y: 1054, distance: 15.3
drag, startPoint x: 309, startPoint y: 395, endPoint x: 271, endPoint y: 389, distance: 38.5
drag, startPoint x: 271, startPoint y: 389, endPoint x: 536, endPoint y: 304, distance: 278.3
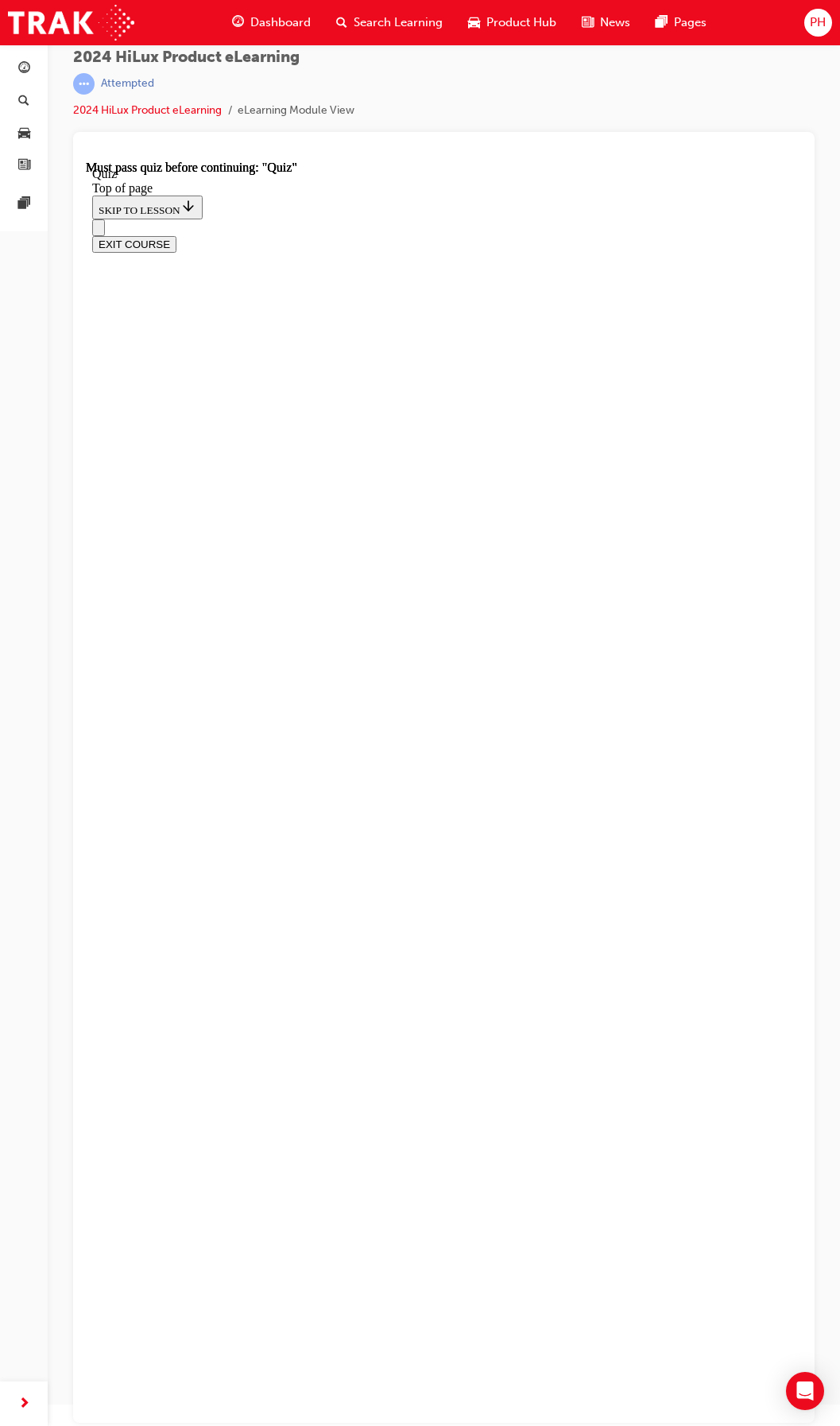
click at [105, 231] on icon "Open navigation menu" at bounding box center [106, 236] width 16 height 12
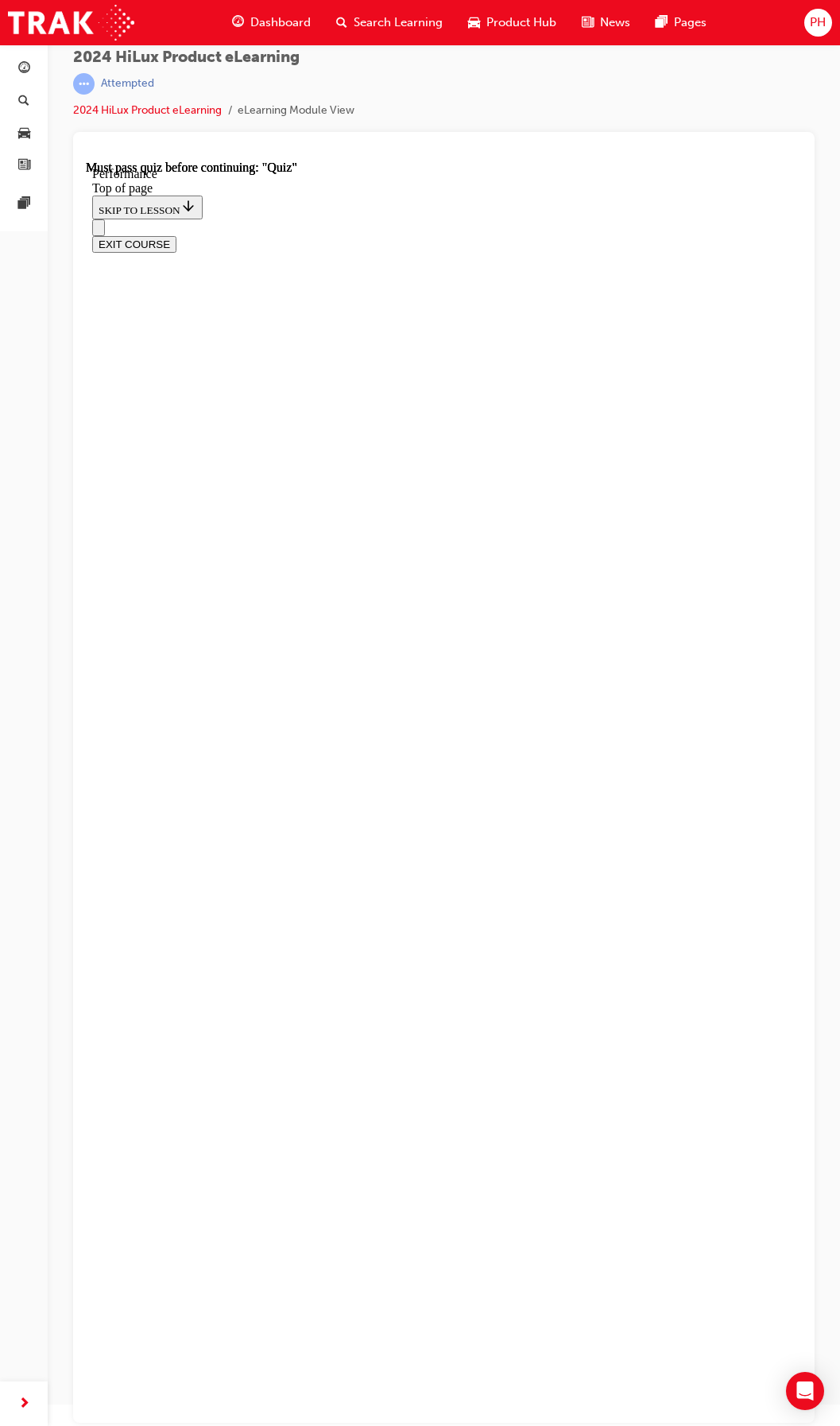
scroll to position [1162, 0]
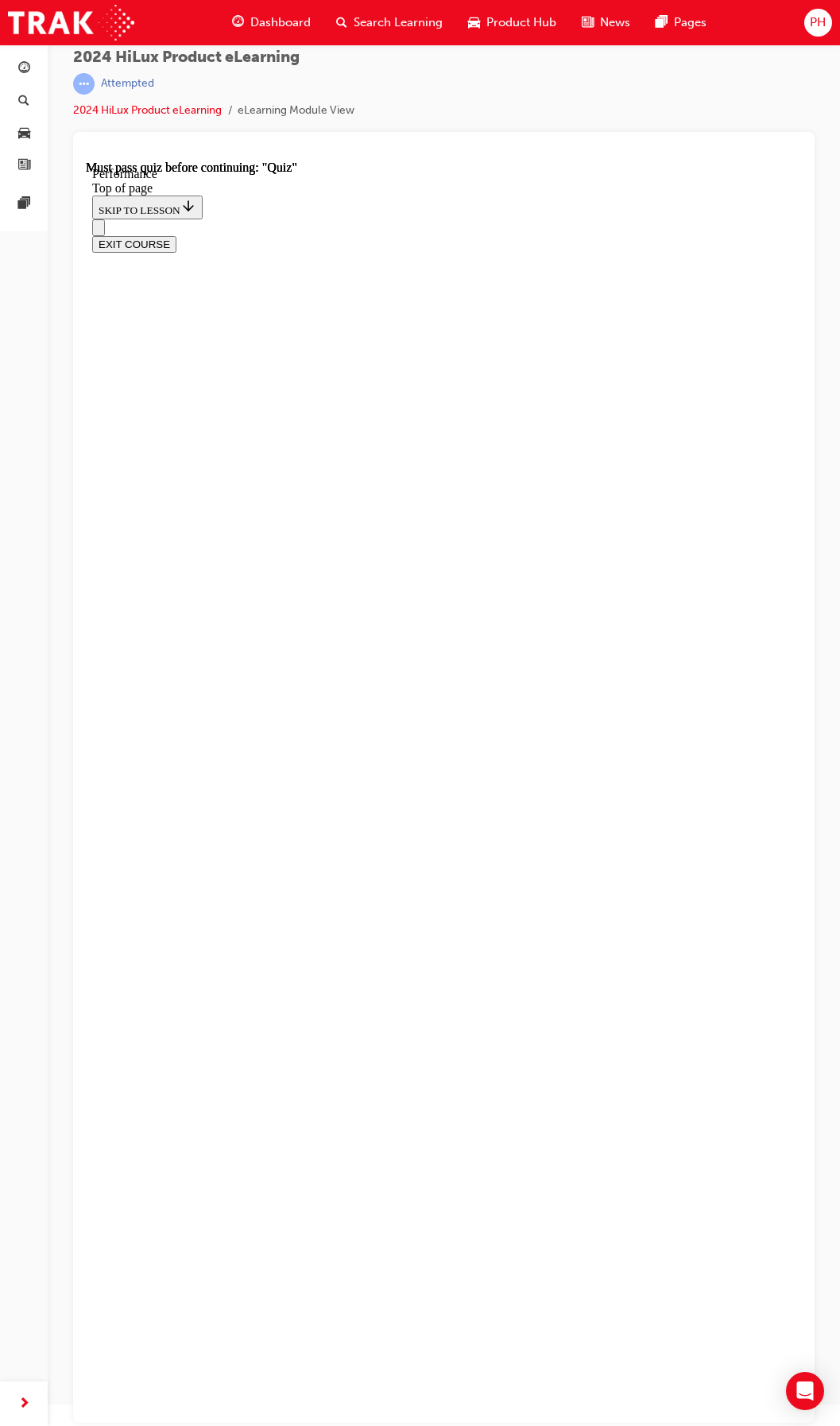
click at [104, 220] on button "Open navigation menu" at bounding box center [98, 227] width 12 height 17
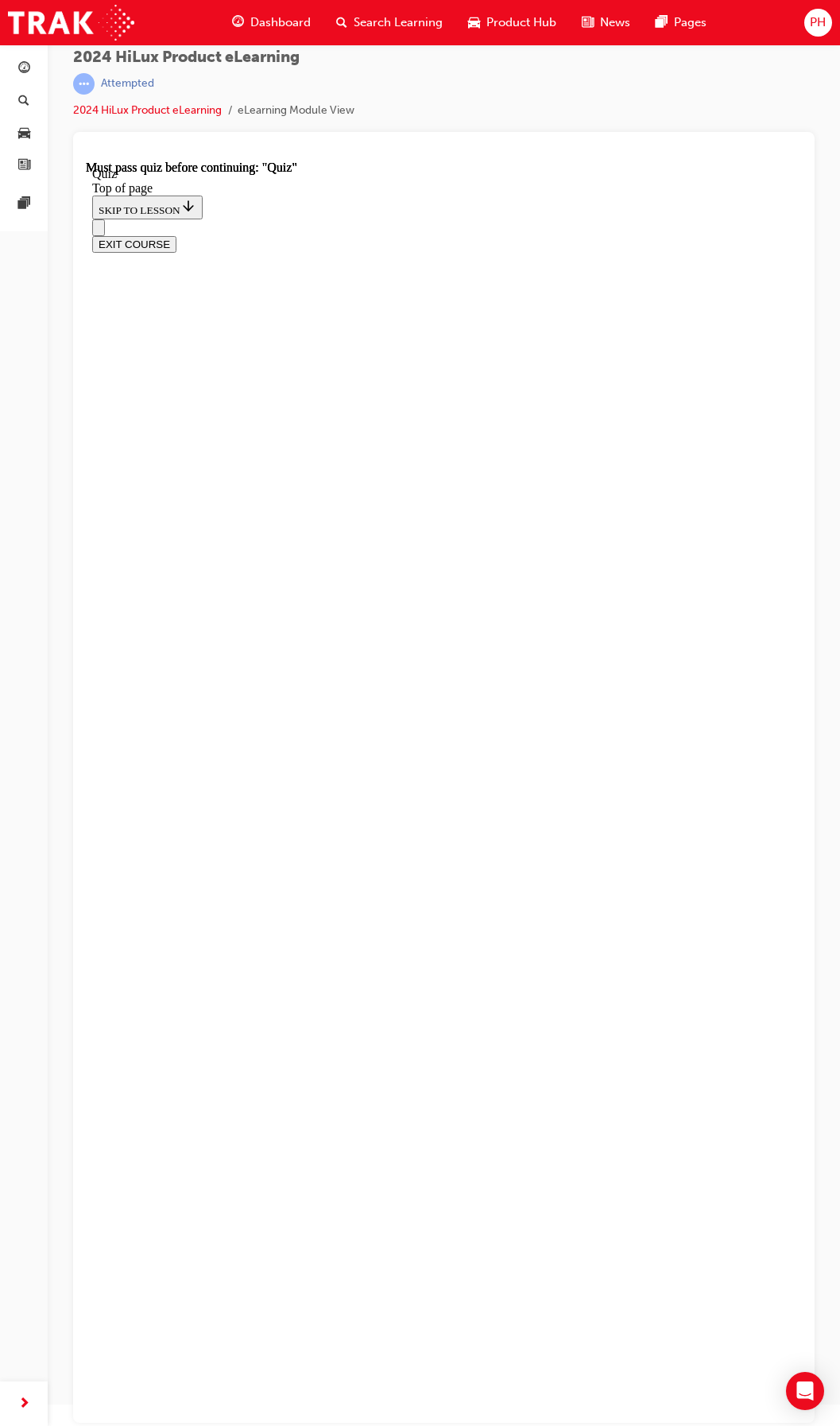
scroll to position [50, 0]
click at [98, 231] on icon "Open navigation menu" at bounding box center [98, 231] width 0 height 0
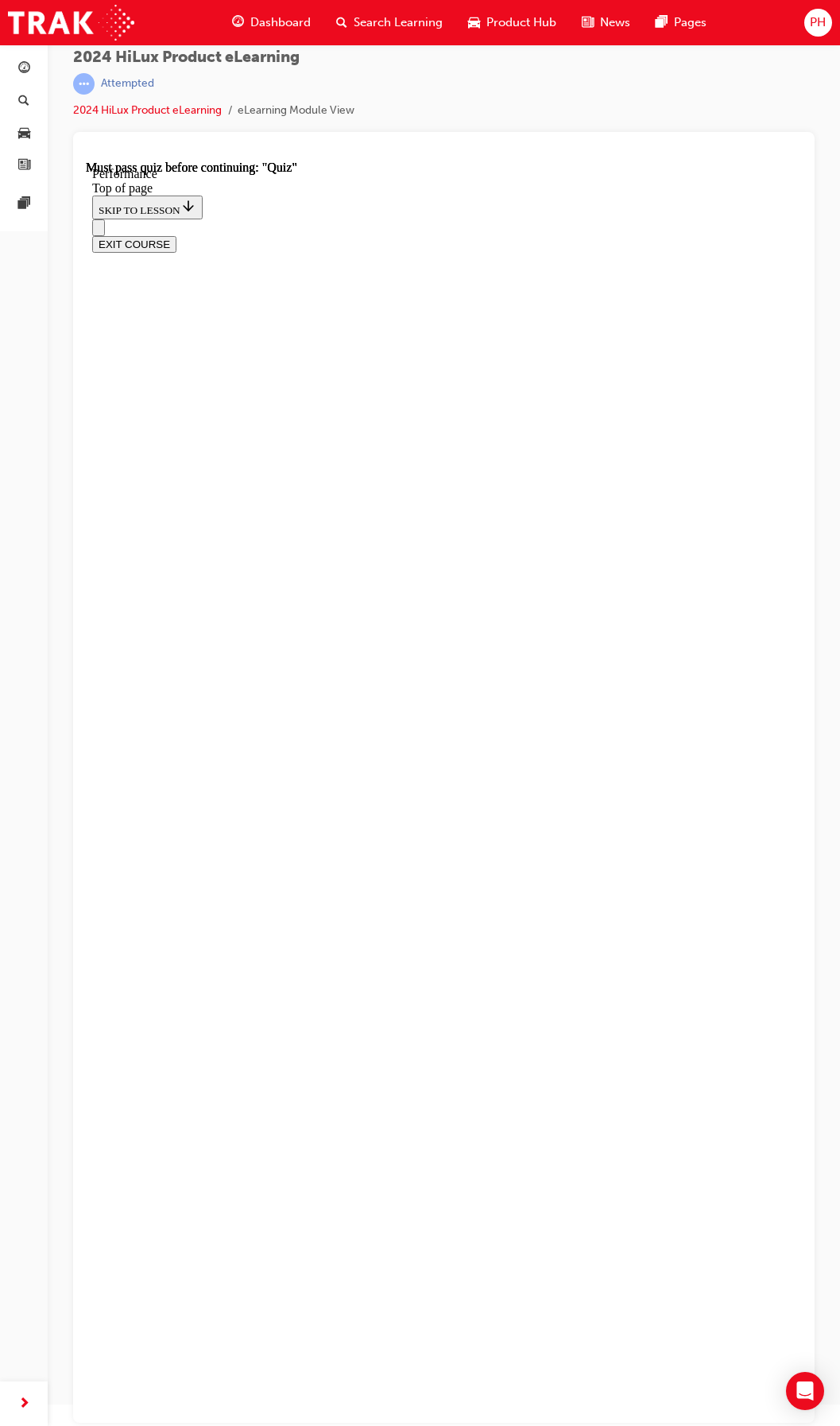
scroll to position [1083, 0]
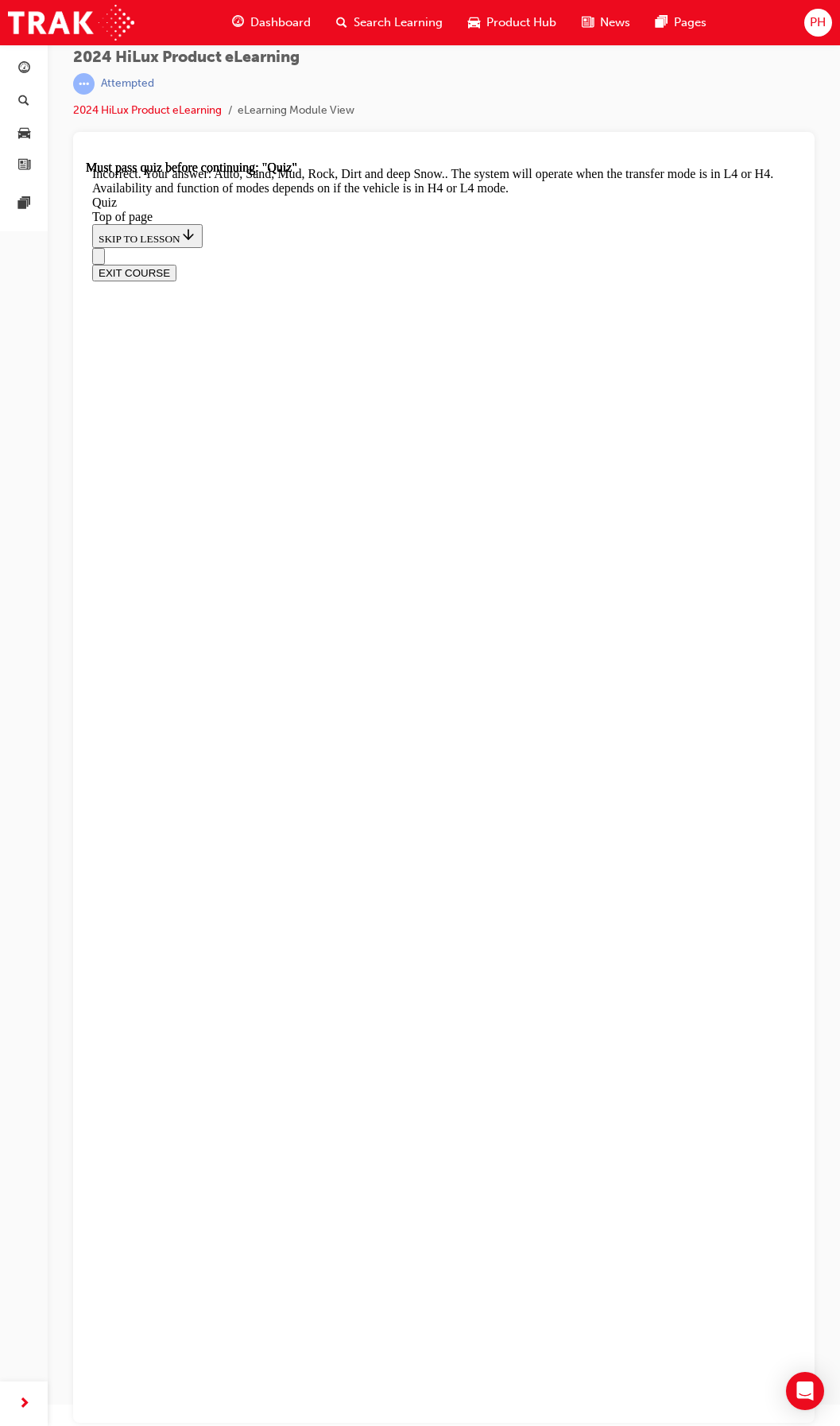
scroll to position [50, 0]
drag, startPoint x: 382, startPoint y: 925, endPoint x: 602, endPoint y: 925, distance: 220.0
drag, startPoint x: 602, startPoint y: 925, endPoint x: 672, endPoint y: 958, distance: 77.4
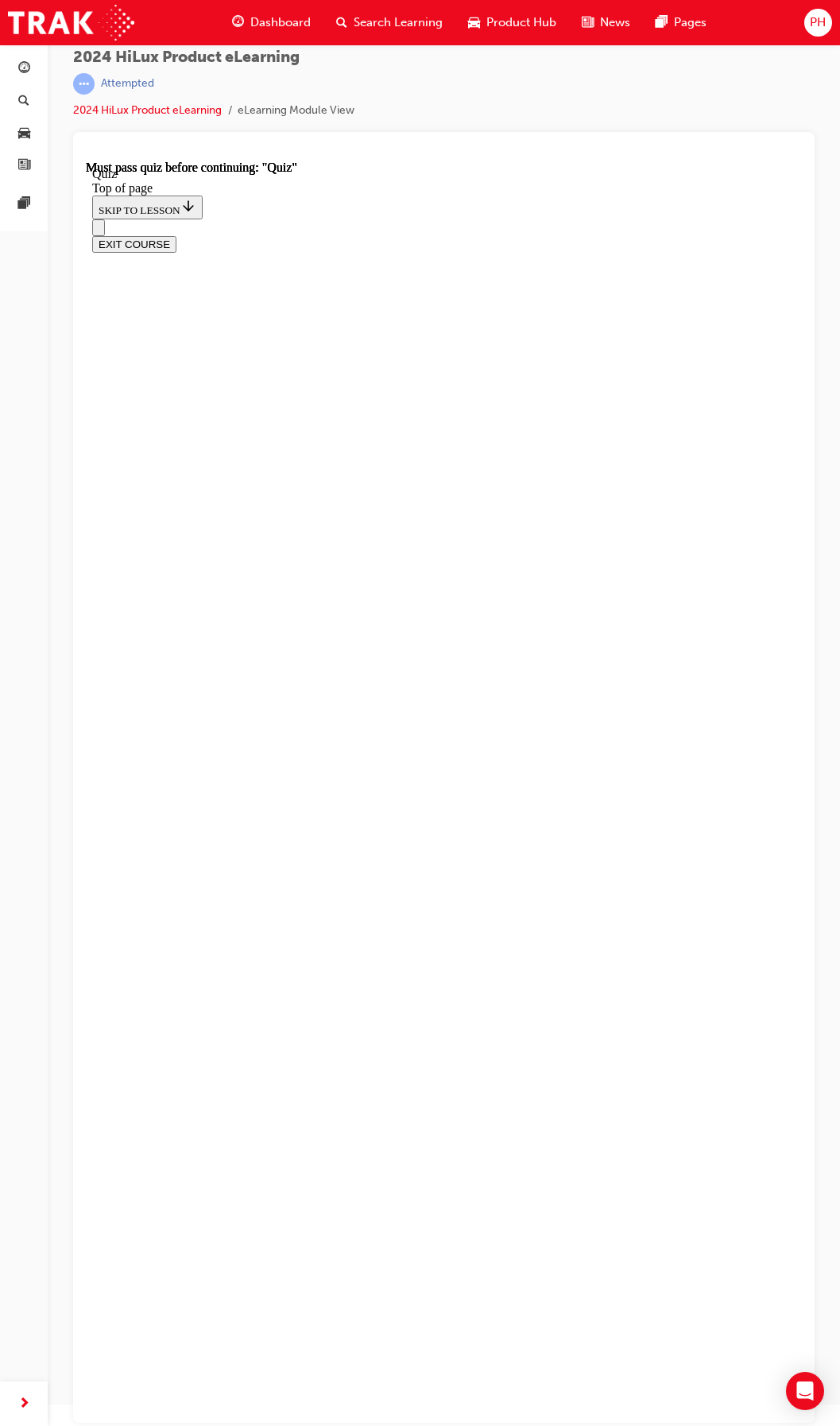
scroll to position [50, 0]
drag, startPoint x: 451, startPoint y: 703, endPoint x: 526, endPoint y: 684, distance: 77.4
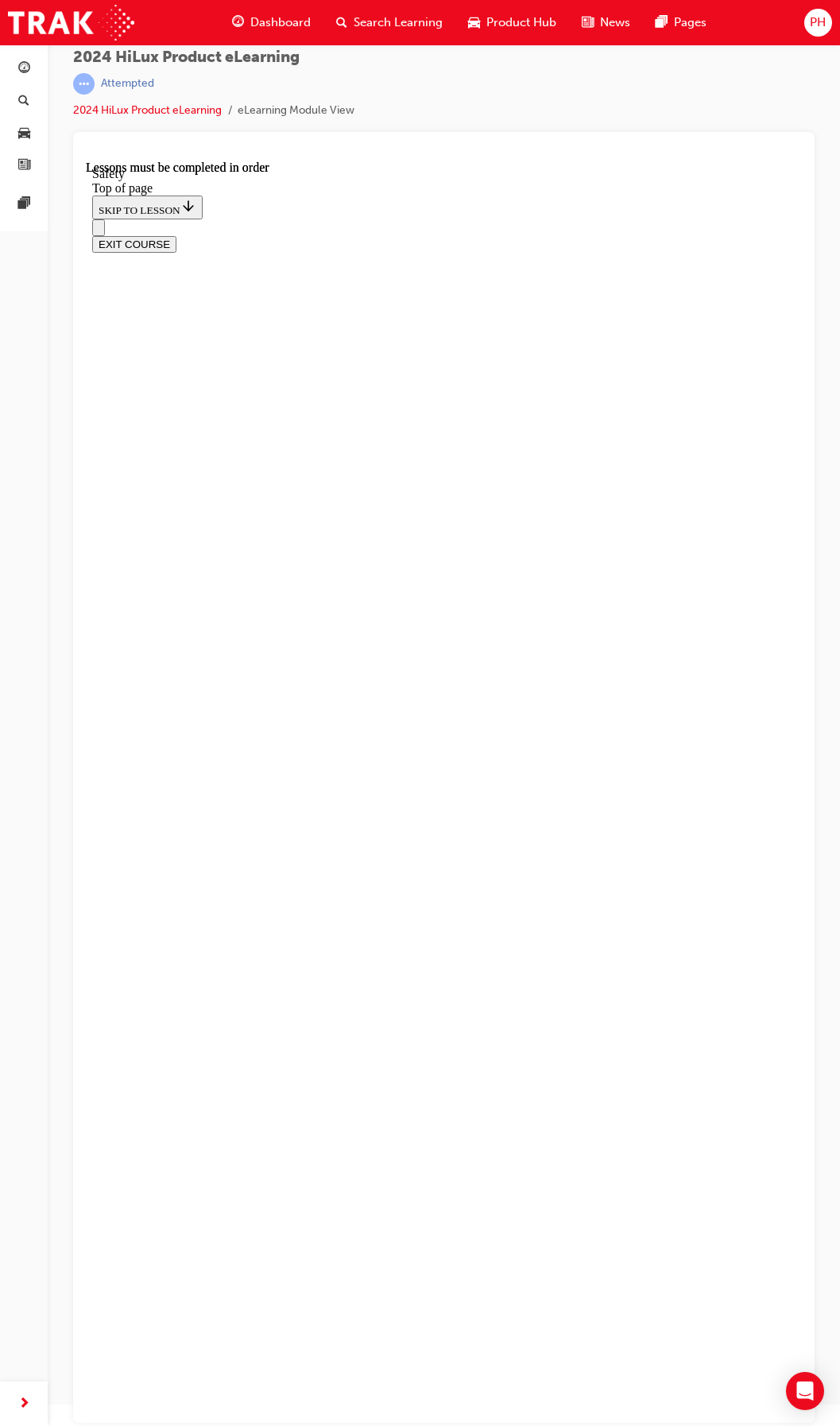
scroll to position [49, 0]
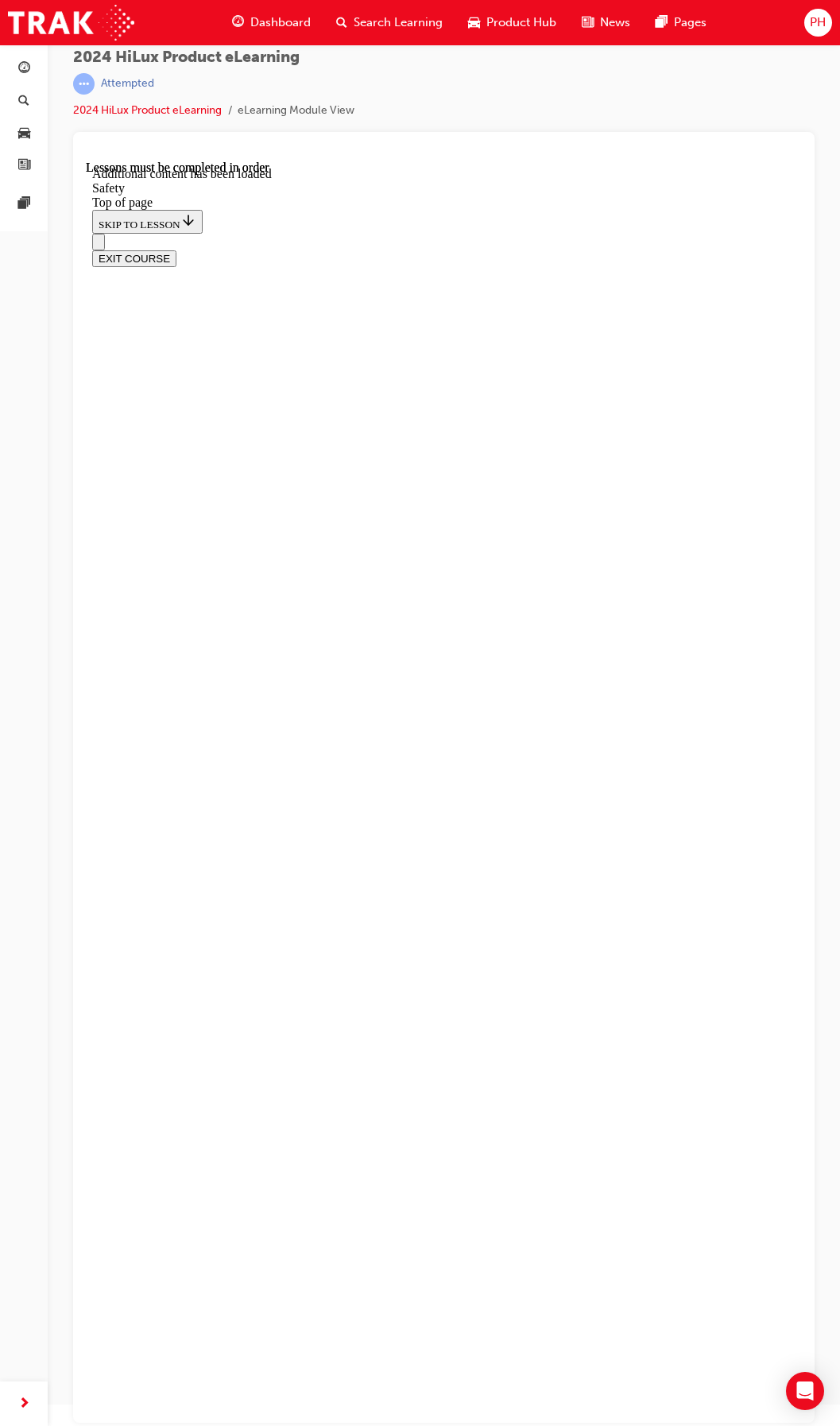
scroll to position [2601, 0]
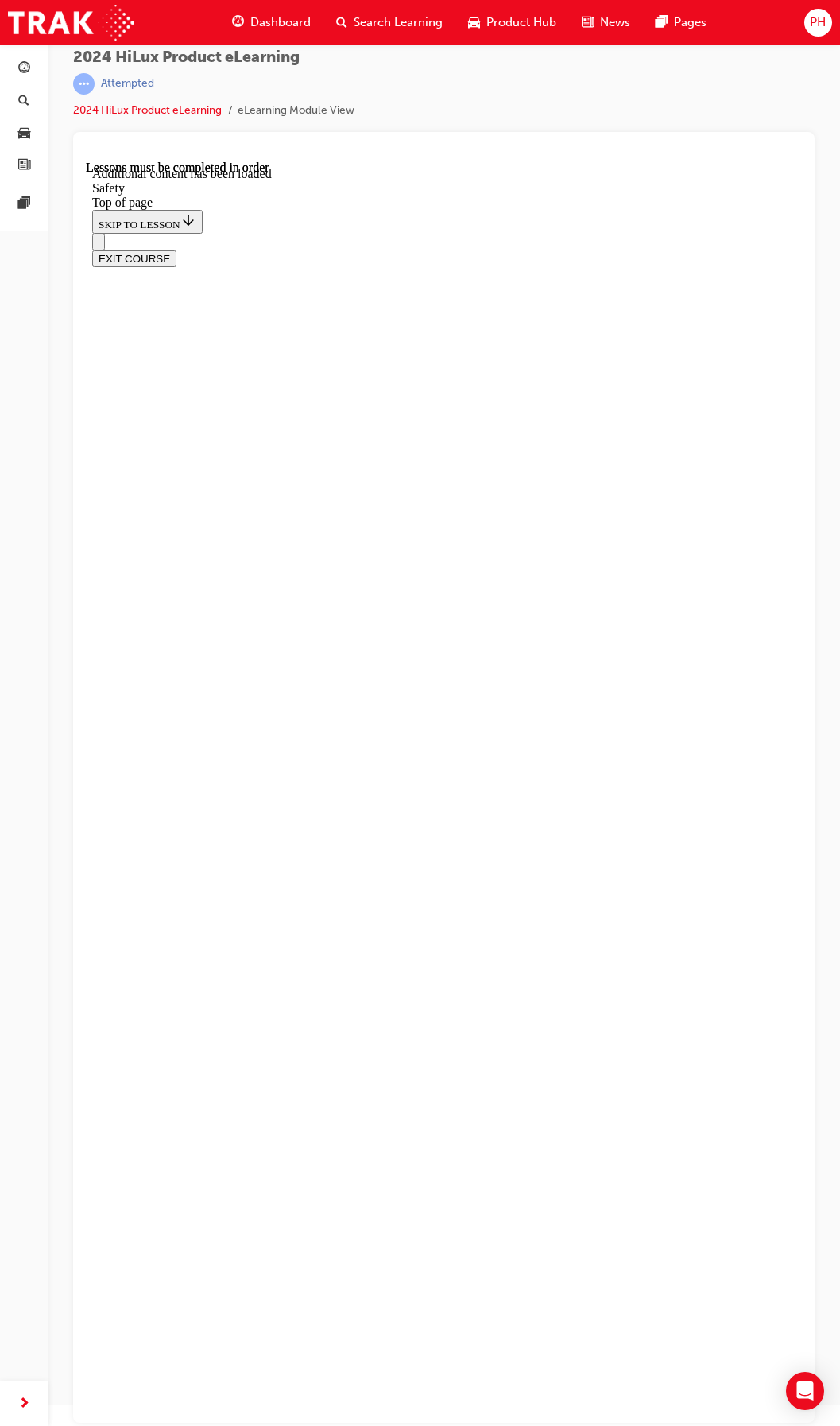
click at [120, 234] on div "EXIT COURSE" at bounding box center [437, 251] width 691 height 34
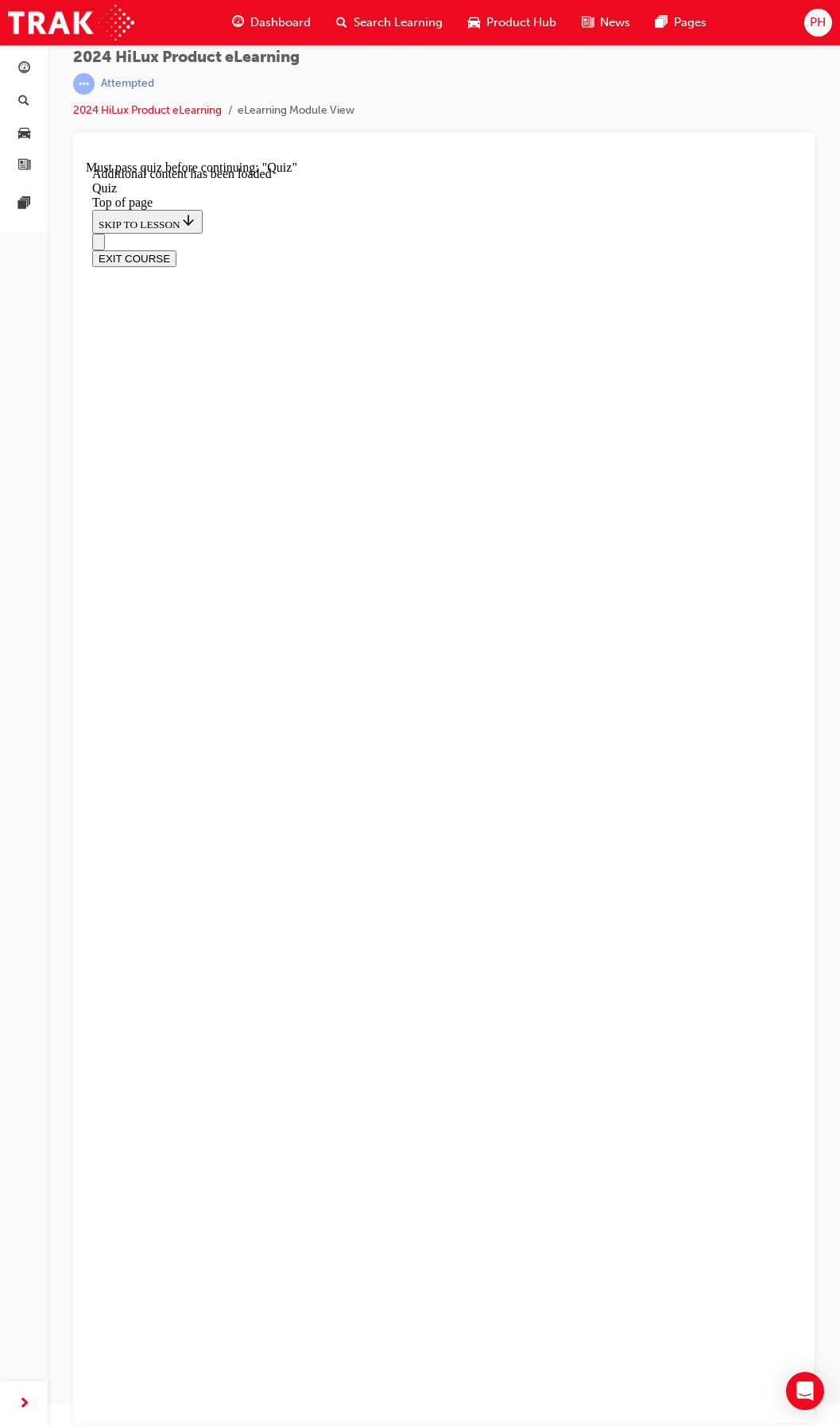
click at [101, 245] on icon "Open navigation menu" at bounding box center [106, 251] width 16 height 12
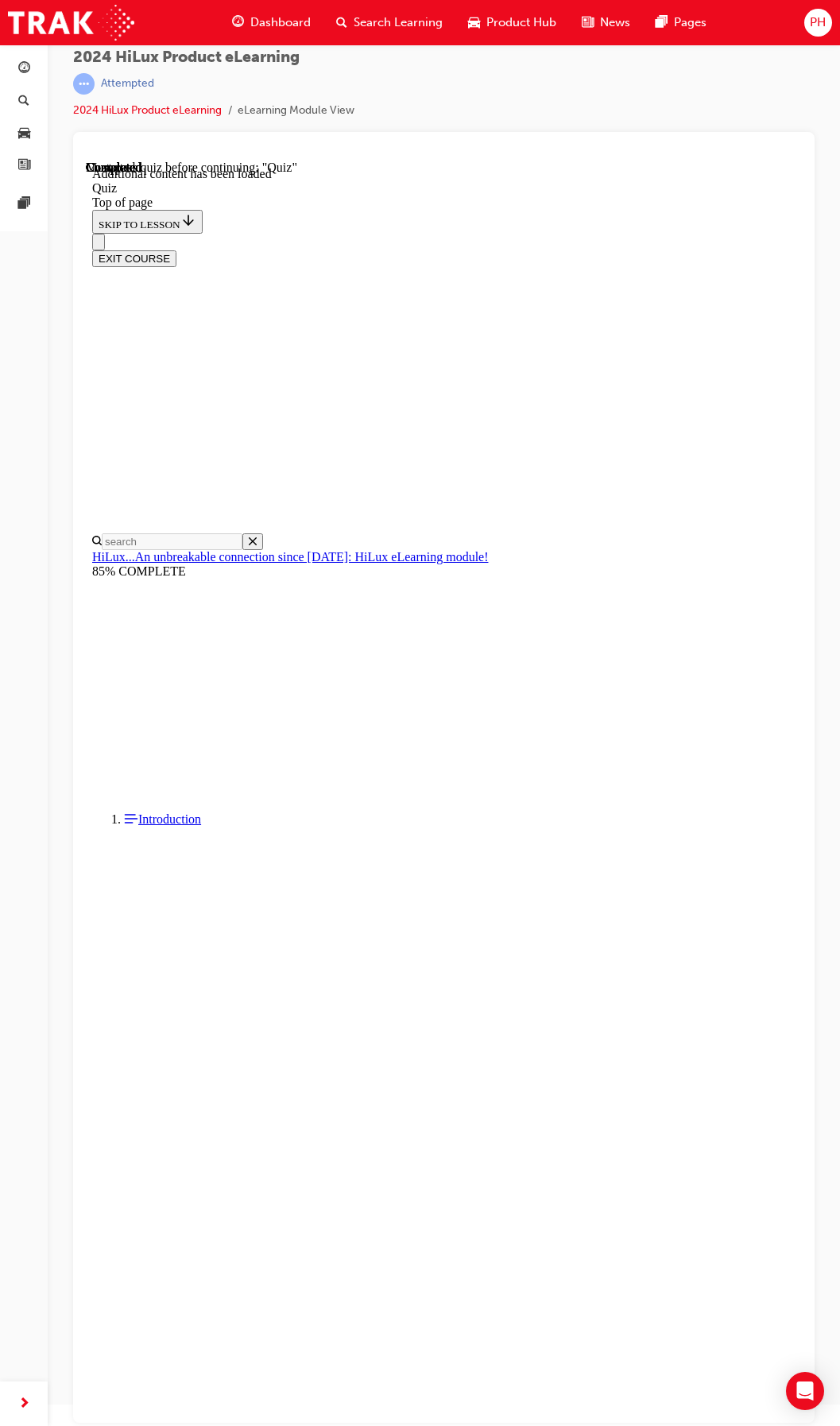
drag, startPoint x: 161, startPoint y: 900, endPoint x: 173, endPoint y: 890, distance: 15.6
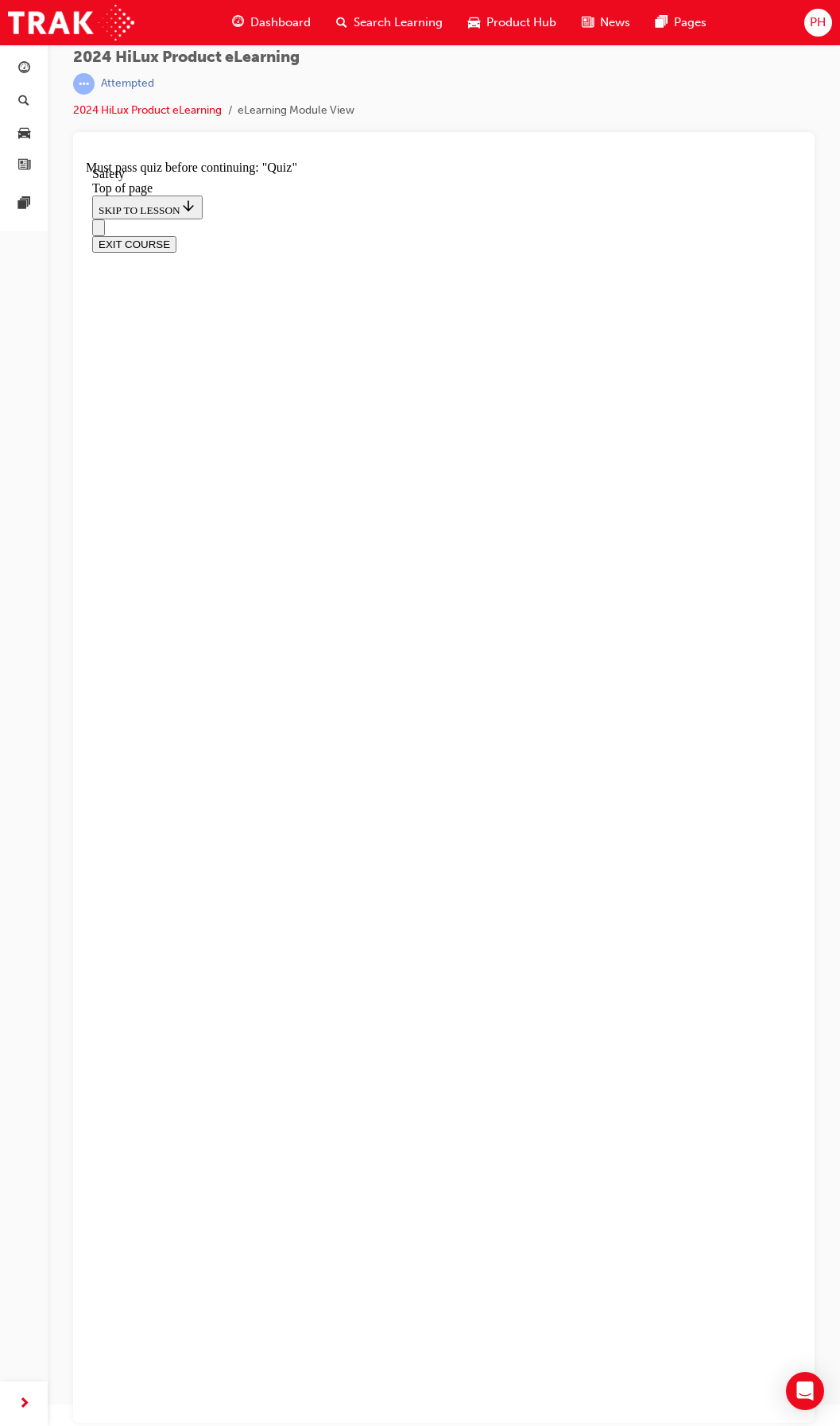
scroll to position [792, 0]
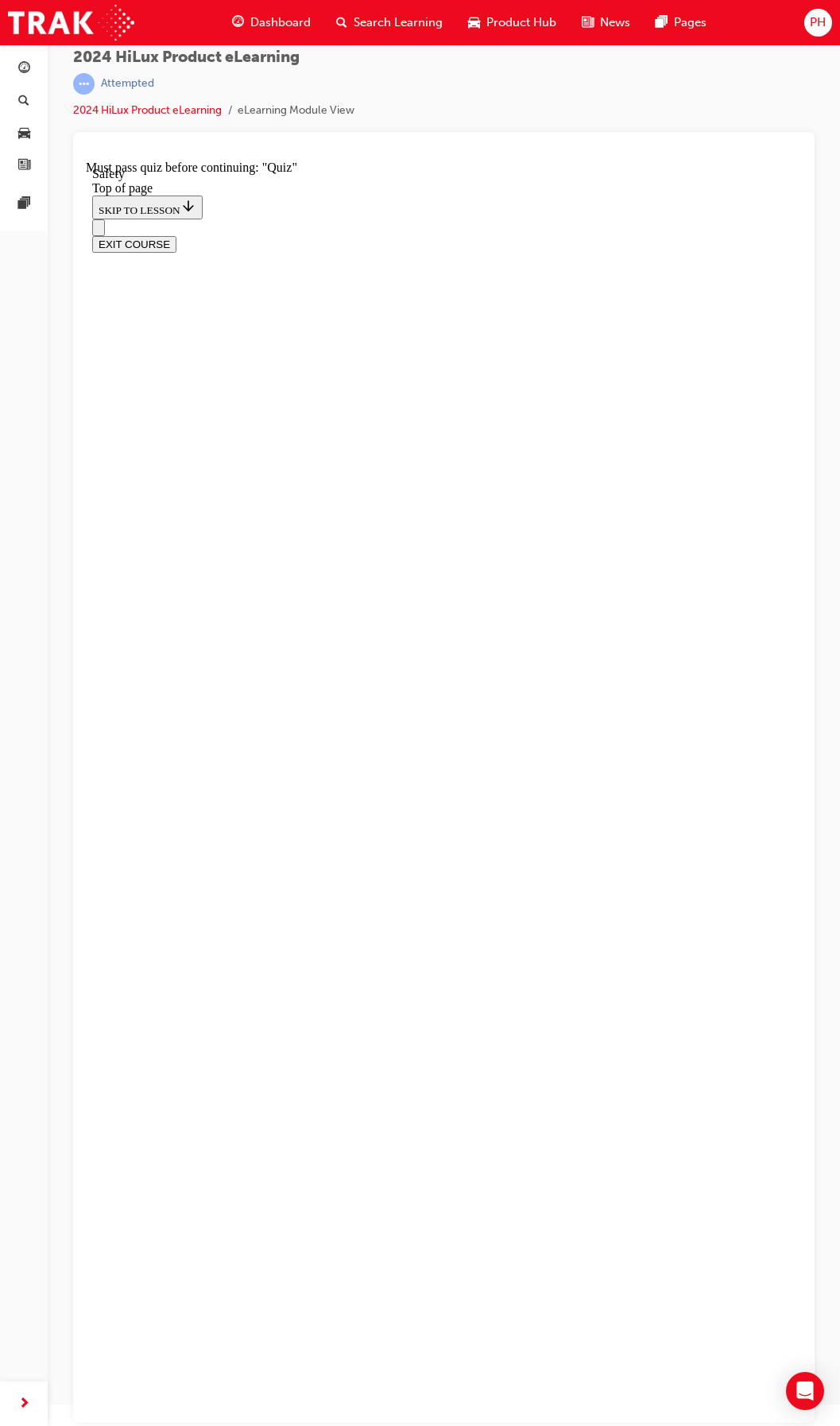
click at [98, 231] on icon "Open navigation menu" at bounding box center [98, 231] width 0 height 0
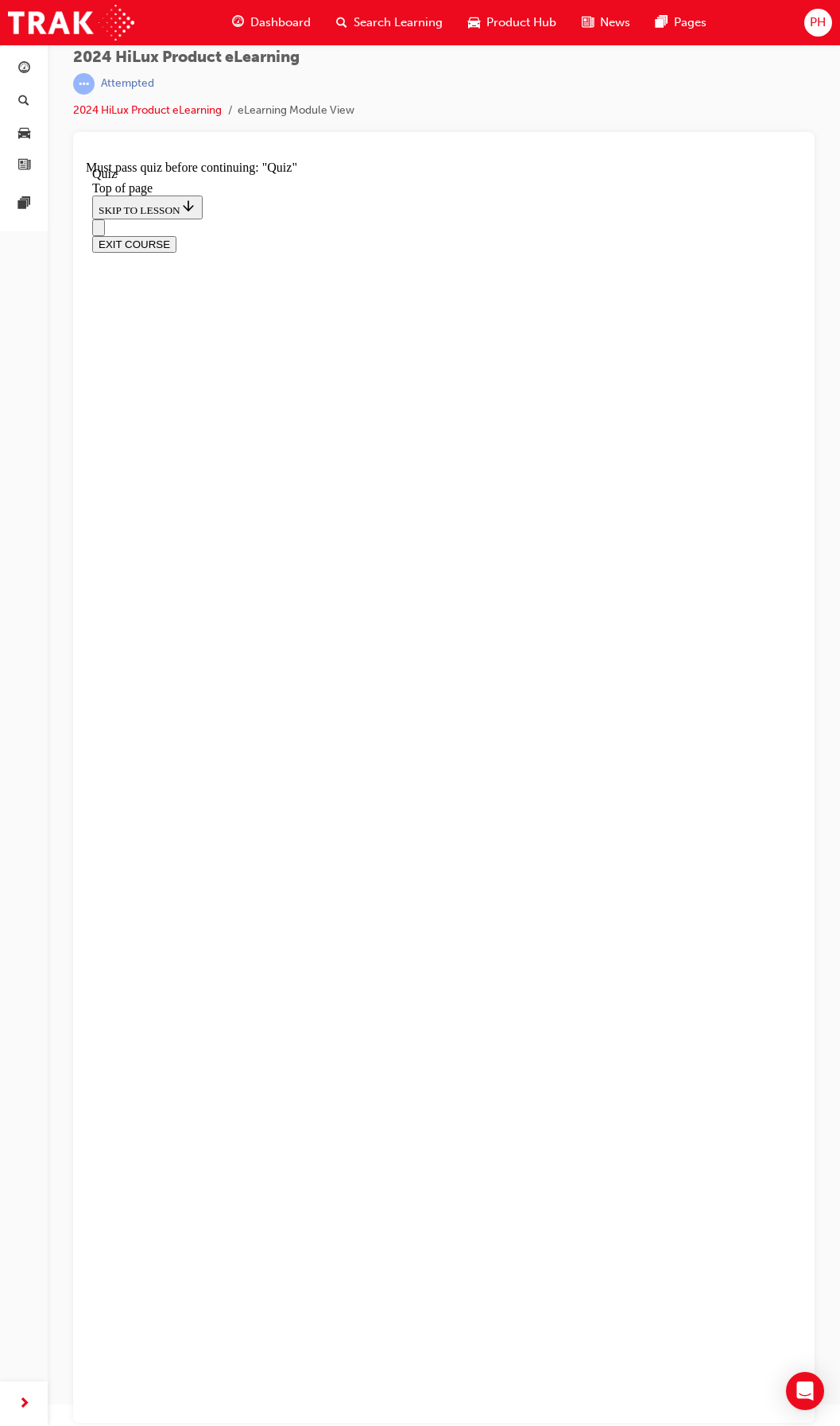
scroll to position [50, 0]
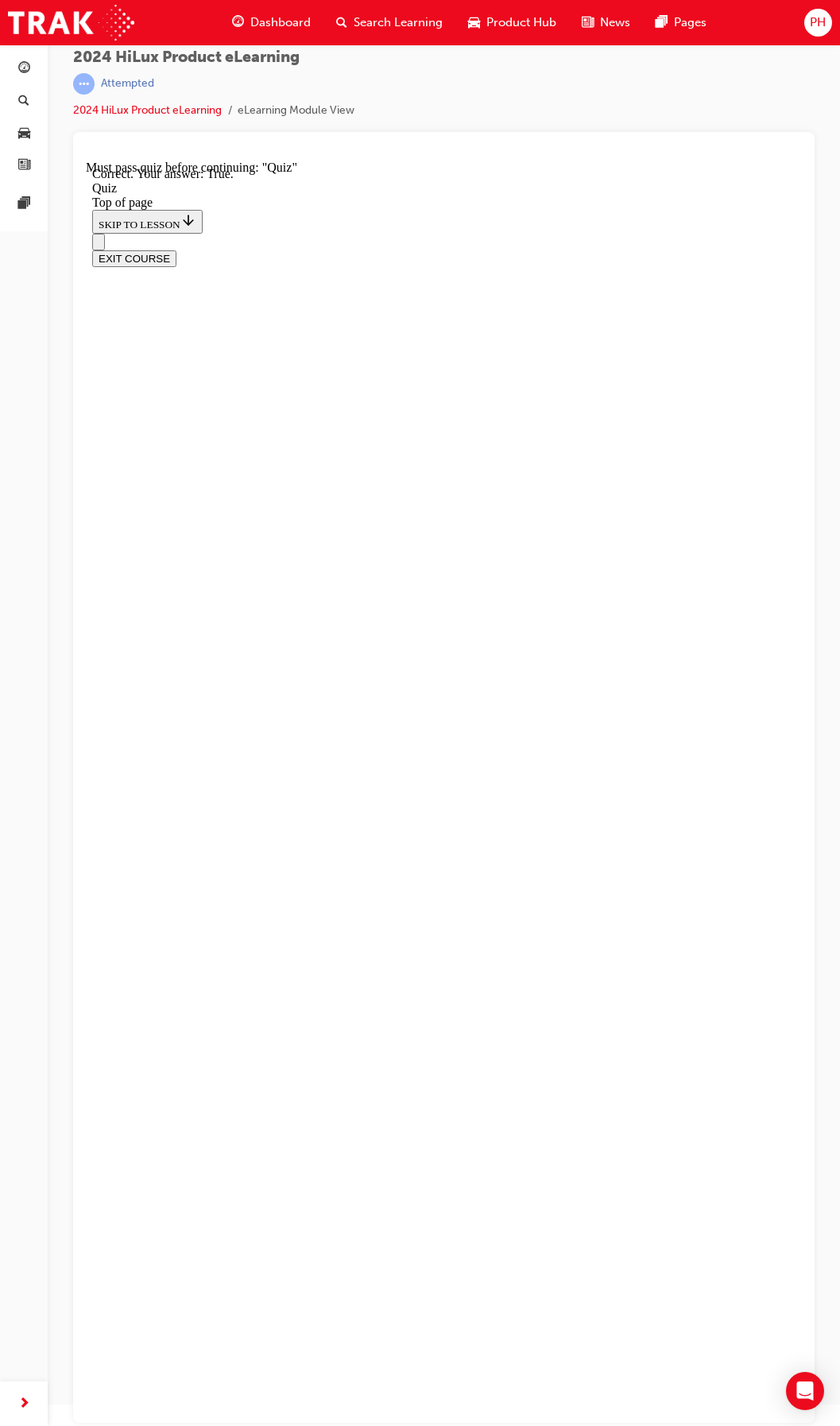
click at [109, 245] on icon "Open navigation menu" at bounding box center [106, 251] width 16 height 12
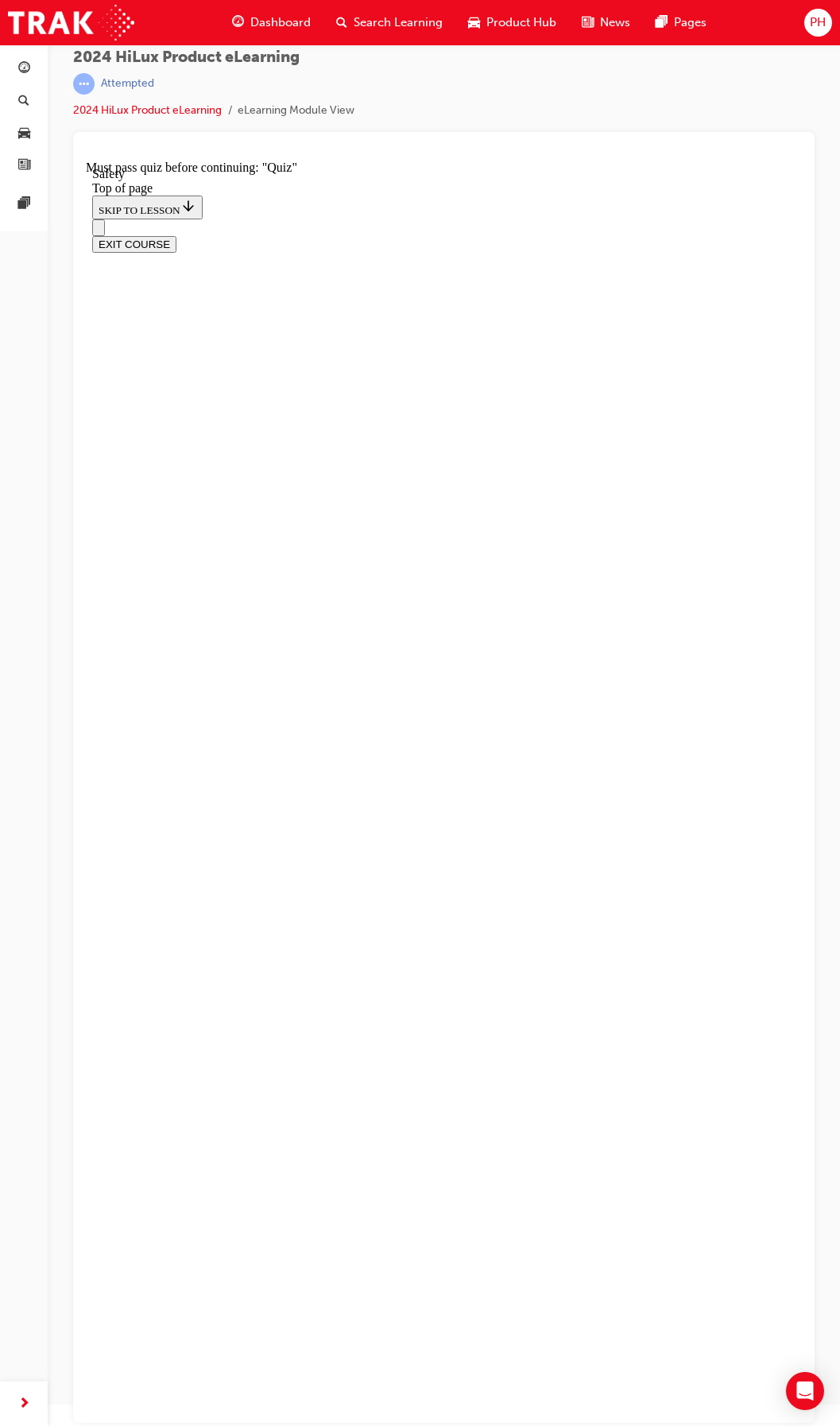
scroll to position [50, 0]
click at [105, 220] on button "Open navigation menu" at bounding box center [98, 227] width 12 height 17
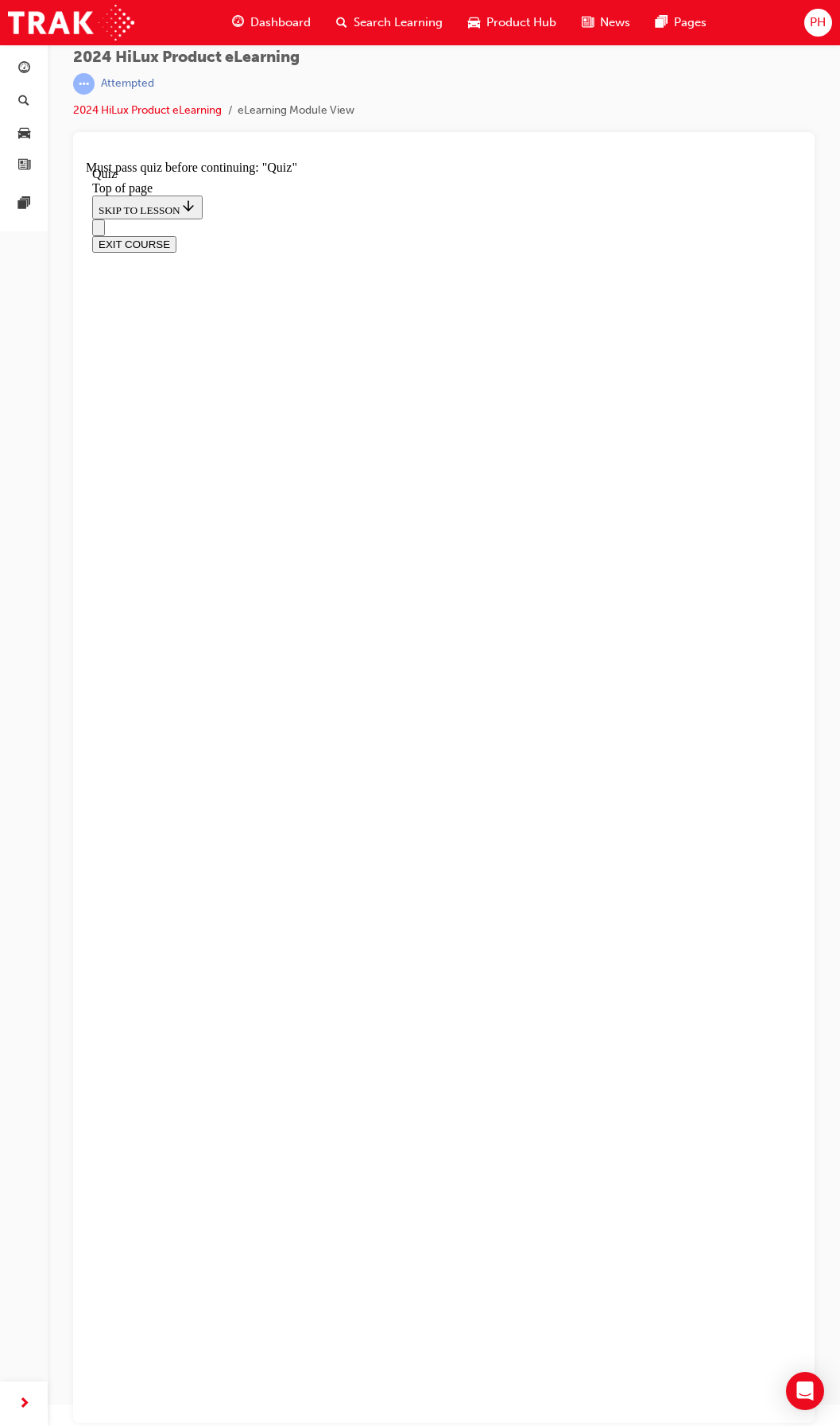
drag, startPoint x: 486, startPoint y: 859, endPoint x: 435, endPoint y: 846, distance: 52.6
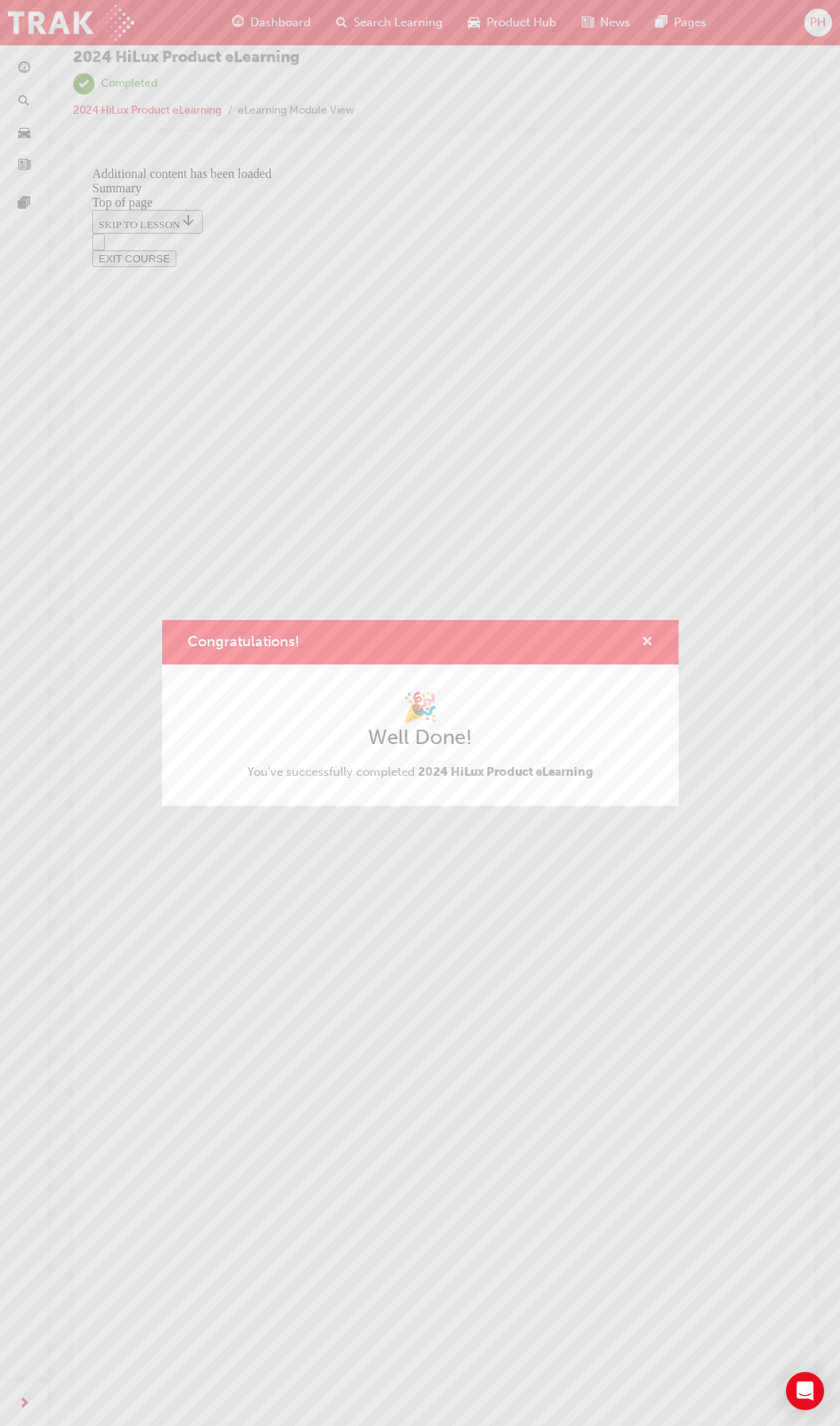
click at [643, 641] on button "Congratulations!" at bounding box center [647, 643] width 12 height 19
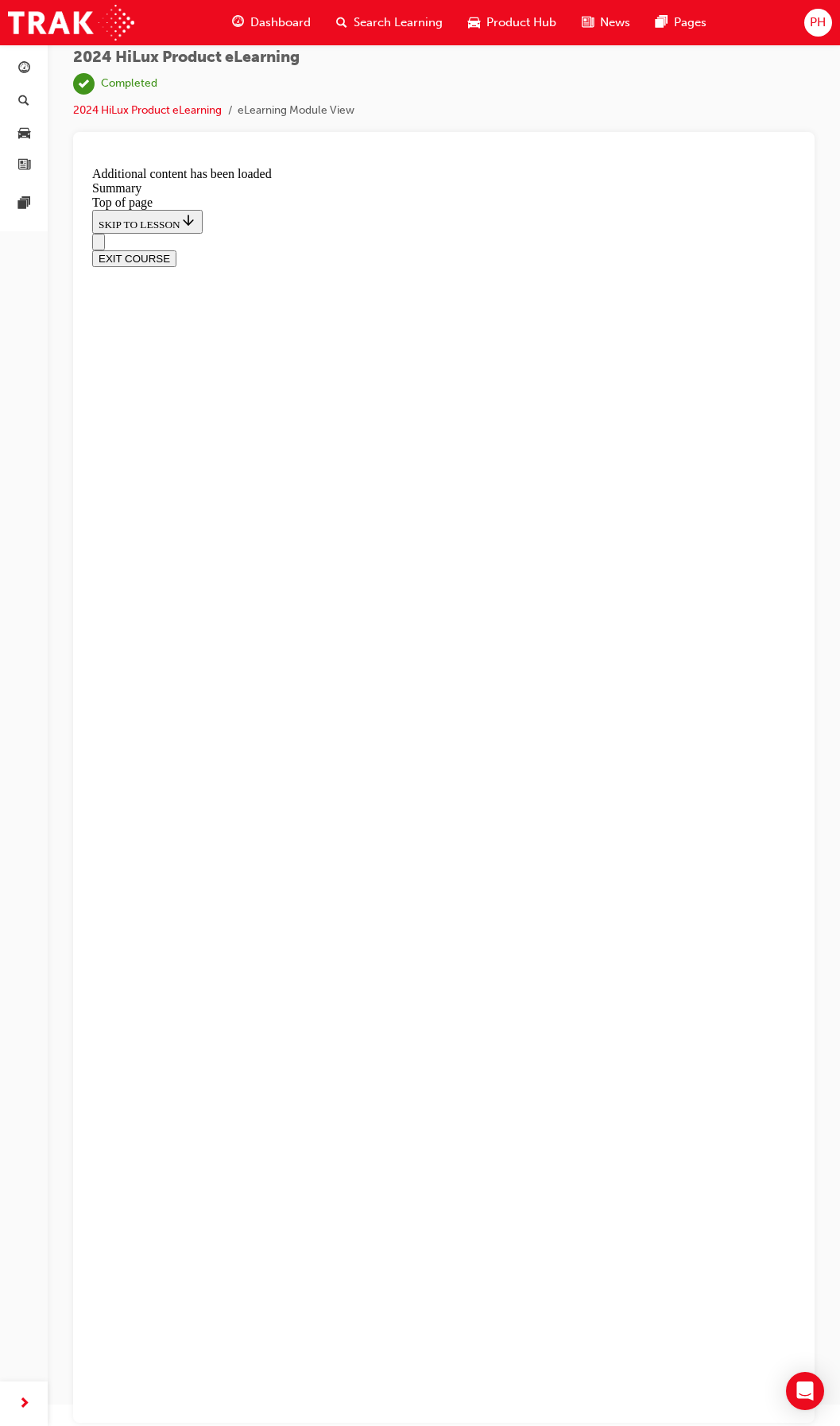
click at [176, 251] on button "EXIT COURSE" at bounding box center [134, 258] width 84 height 17
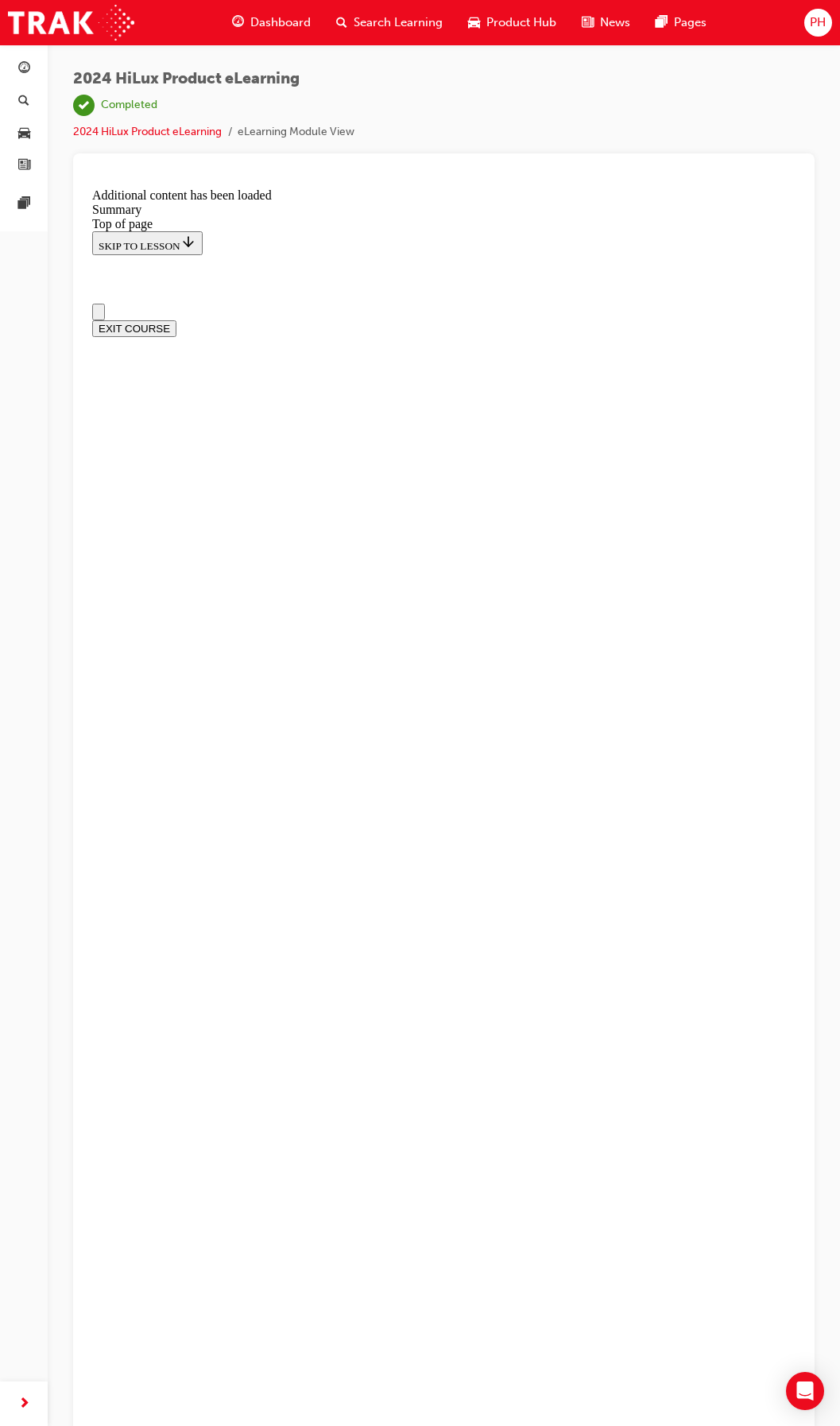
click at [176, 320] on button "EXIT COURSE" at bounding box center [134, 328] width 84 height 17
click at [197, 135] on link "2024 HiLux Product eLearning" at bounding box center [148, 131] width 149 height 13
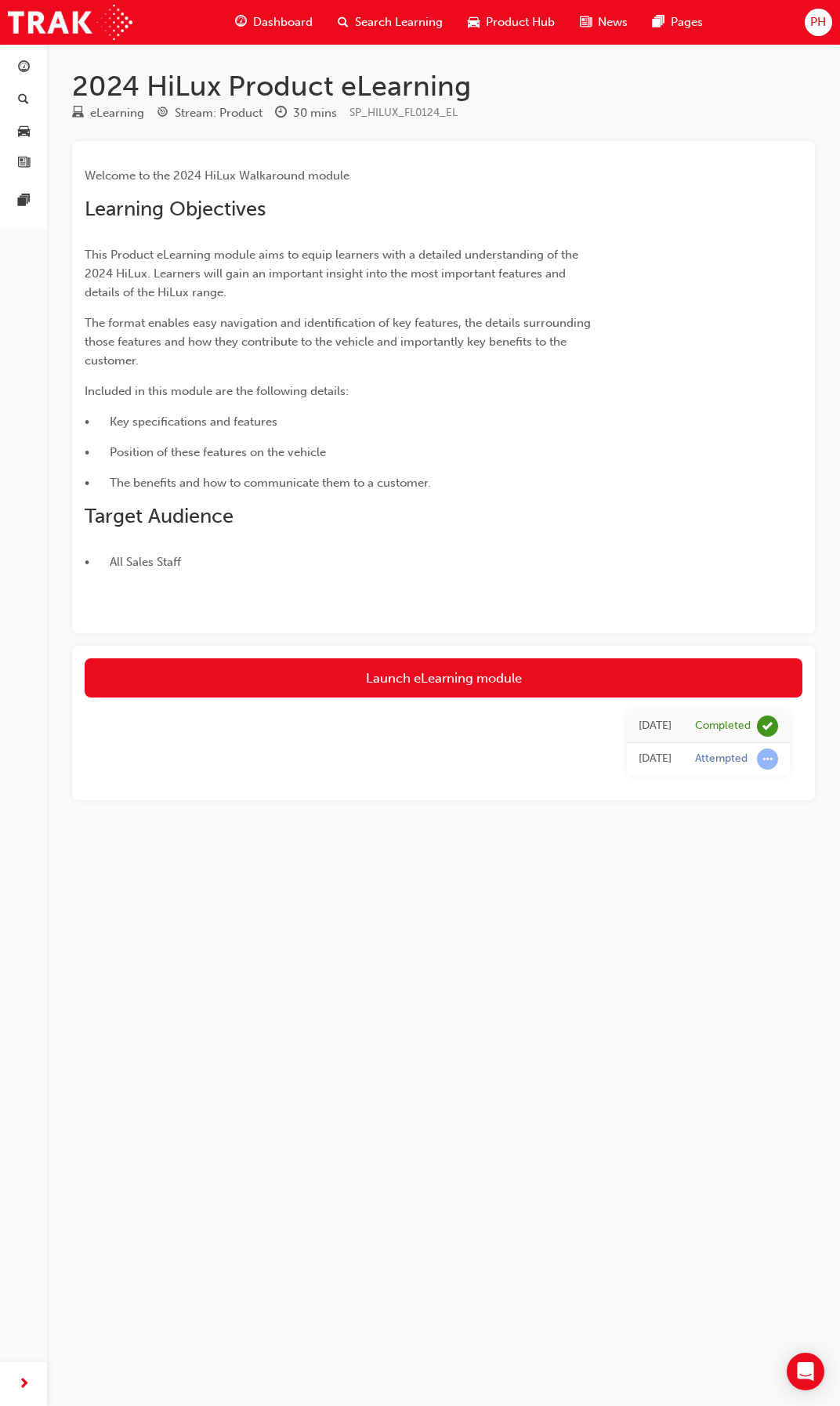
click at [391, 891] on div "2024 HiLux Product eLearning eLearning Stream: Product 30 mins SP_HILUX_FL0124_…" at bounding box center [420, 703] width 840 height 1406
click at [254, 16] on span "Dashboard" at bounding box center [283, 22] width 59 height 18
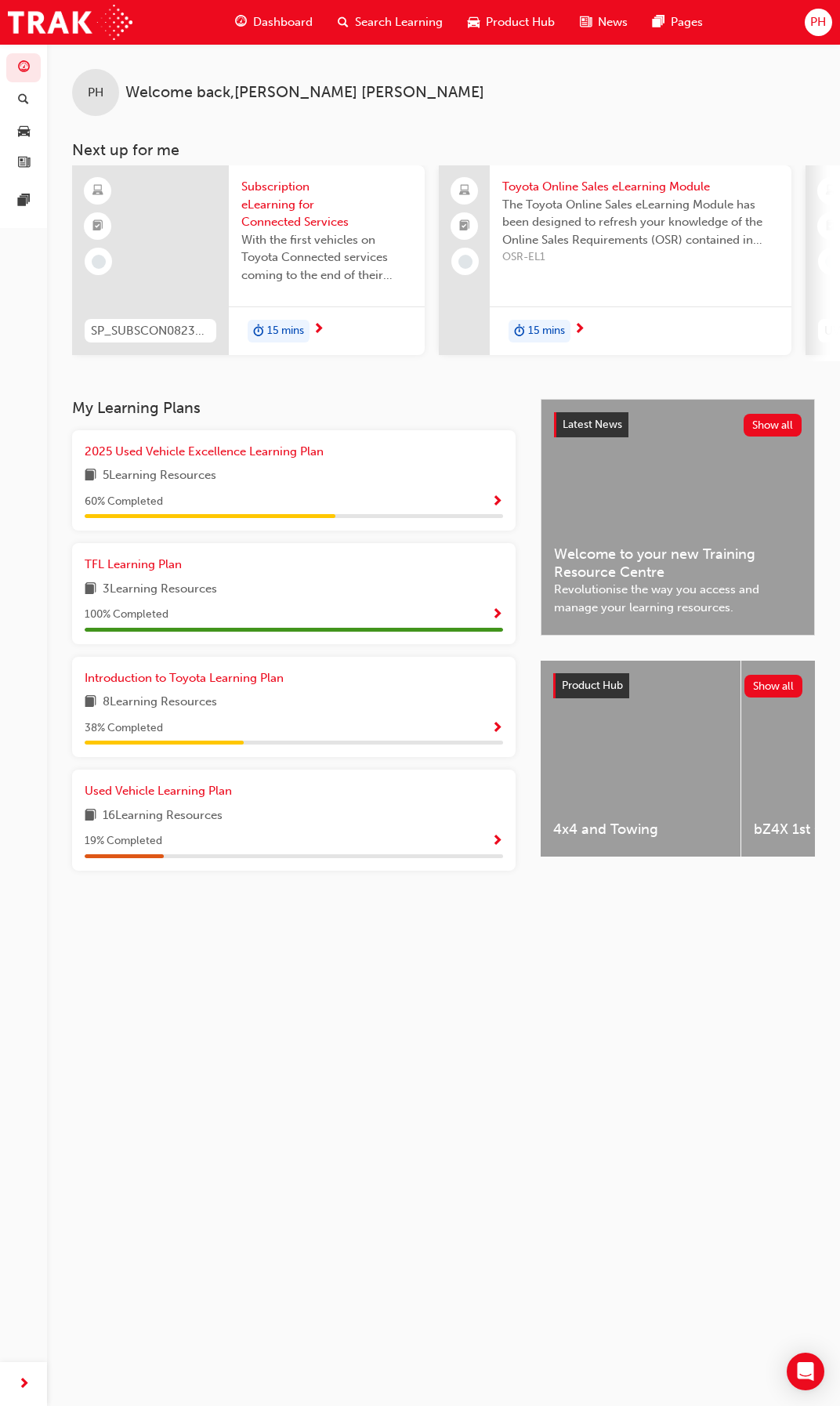
click at [245, 448] on div "2025 Used Vehicle Excellence Learning Plan 5 Learning Resources 60 % Completed" at bounding box center [294, 481] width 443 height 101
click at [246, 456] on span "2025 Used Vehicle Excellence Learning Plan" at bounding box center [204, 451] width 239 height 14
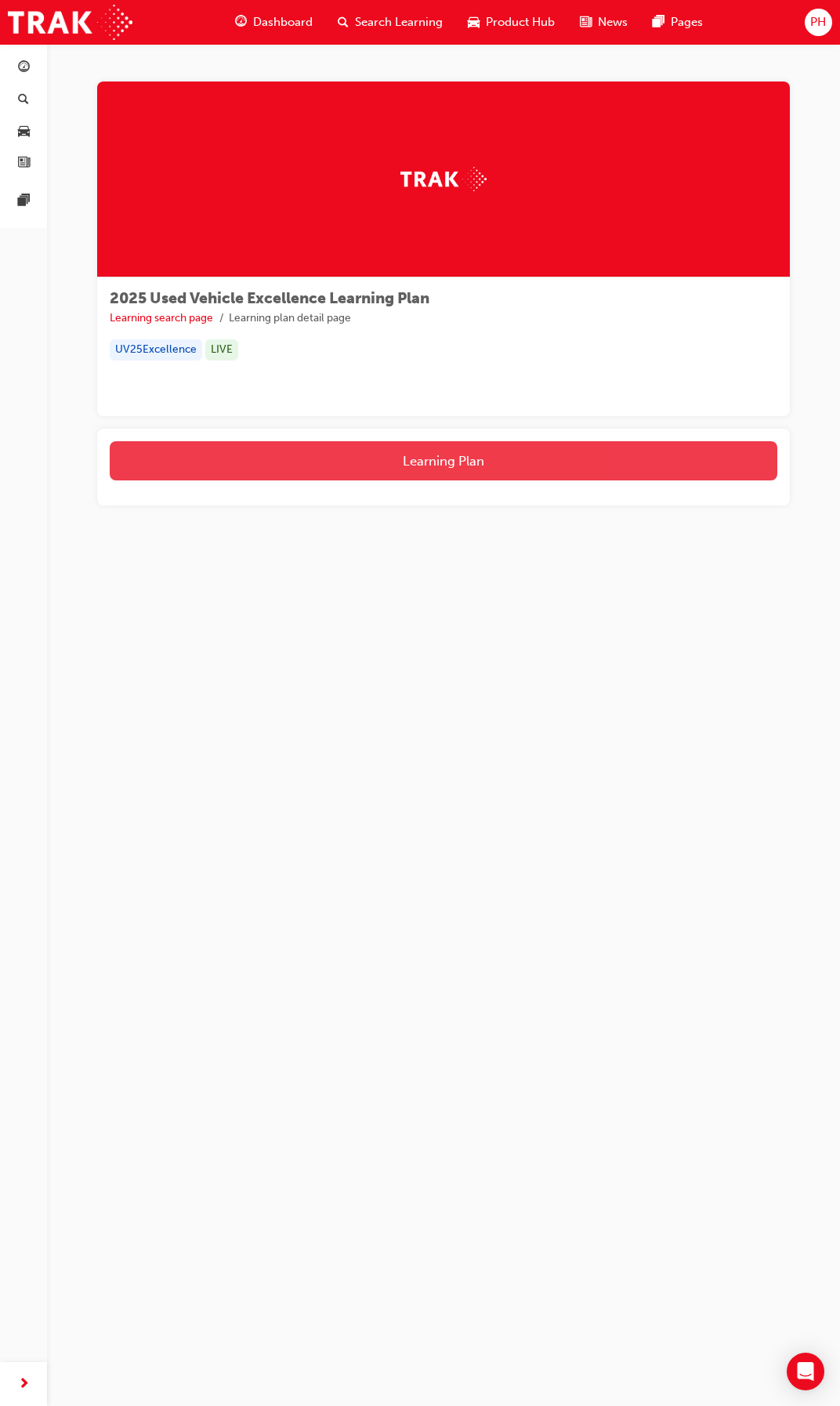
click at [413, 449] on button "Learning Plan" at bounding box center [443, 461] width 667 height 39
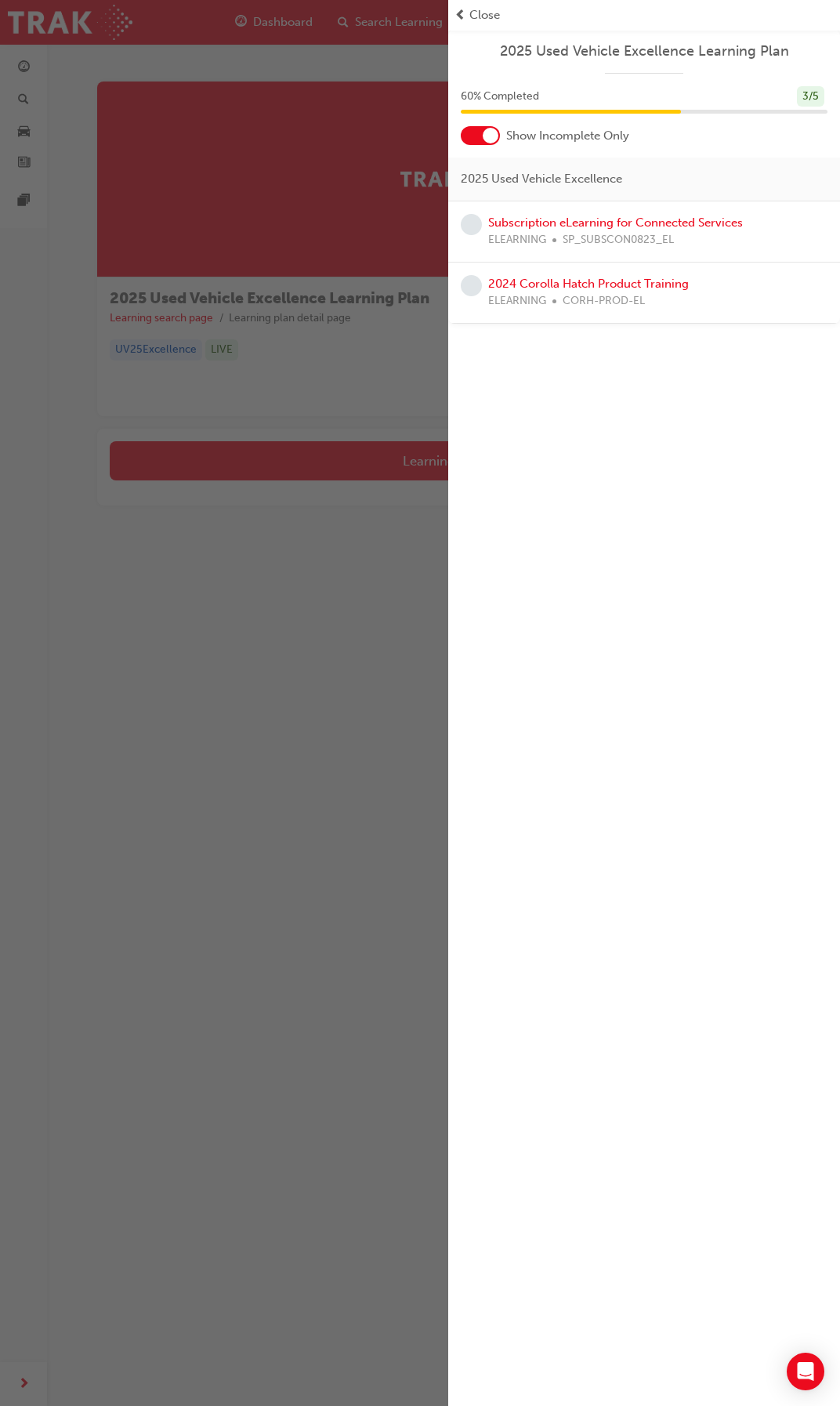
click at [229, 273] on div "button" at bounding box center [224, 703] width 448 height 1406
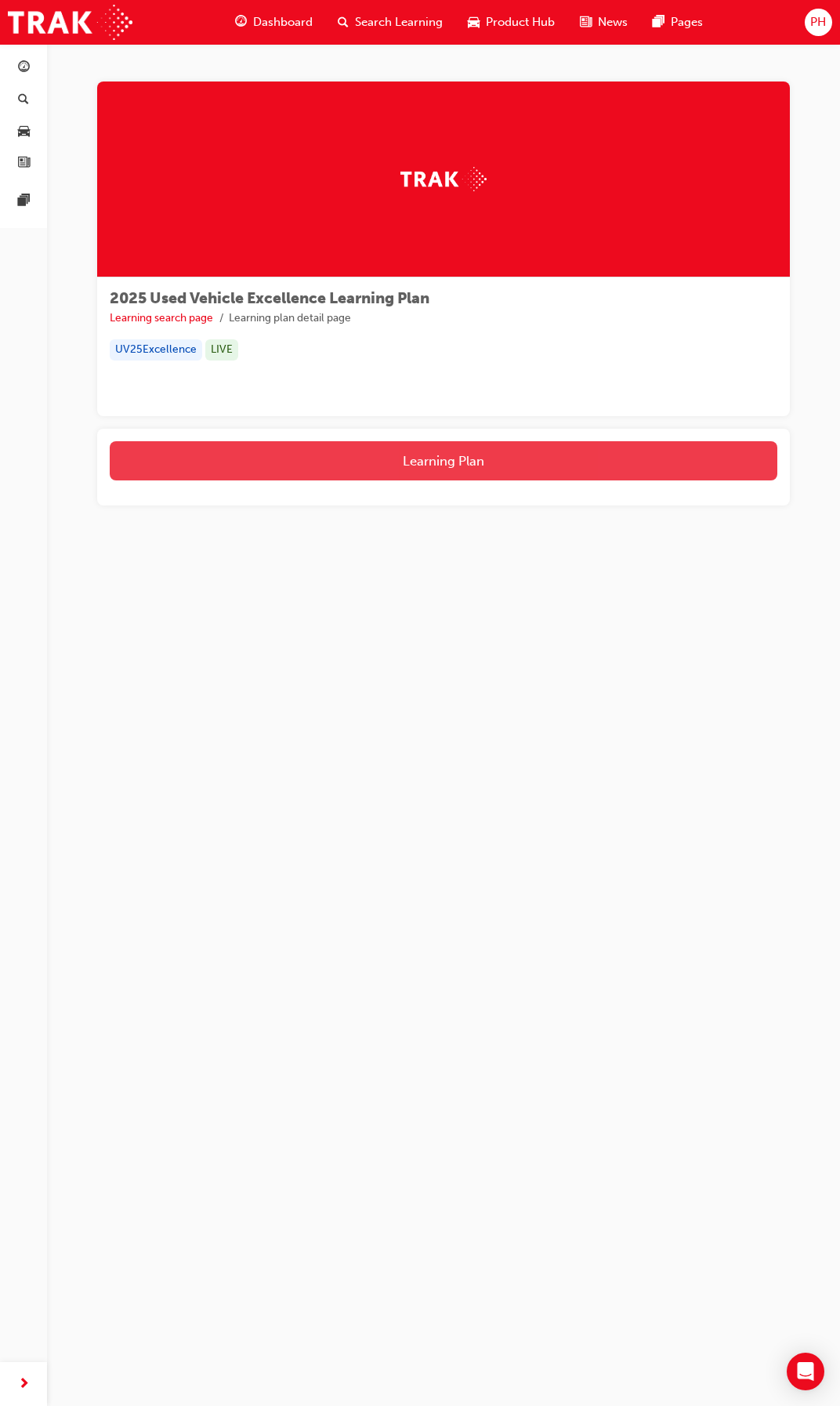
click at [414, 468] on button "Learning Plan" at bounding box center [443, 461] width 667 height 39
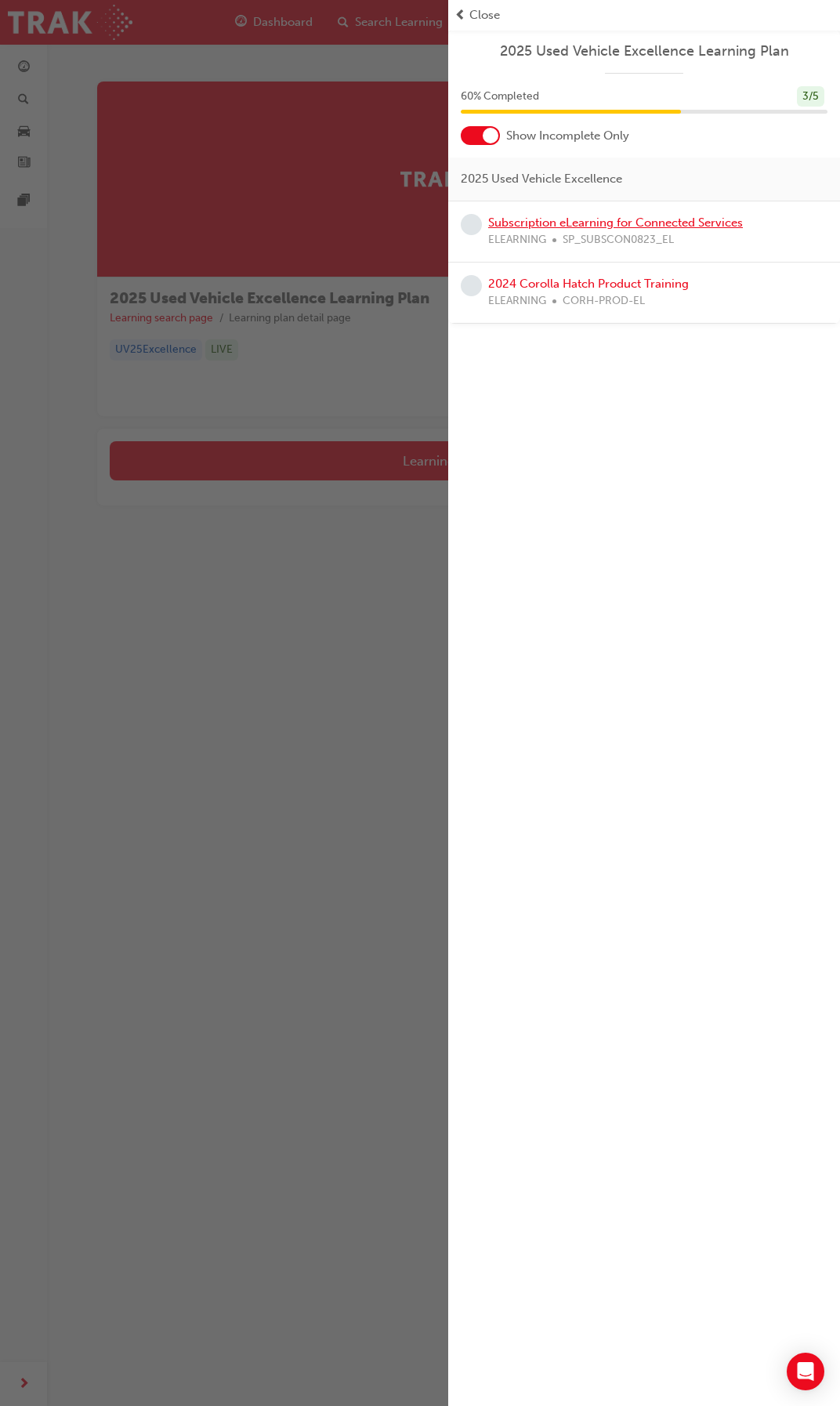
click at [578, 227] on link "Subscription eLearning for Connected Services" at bounding box center [615, 223] width 255 height 14
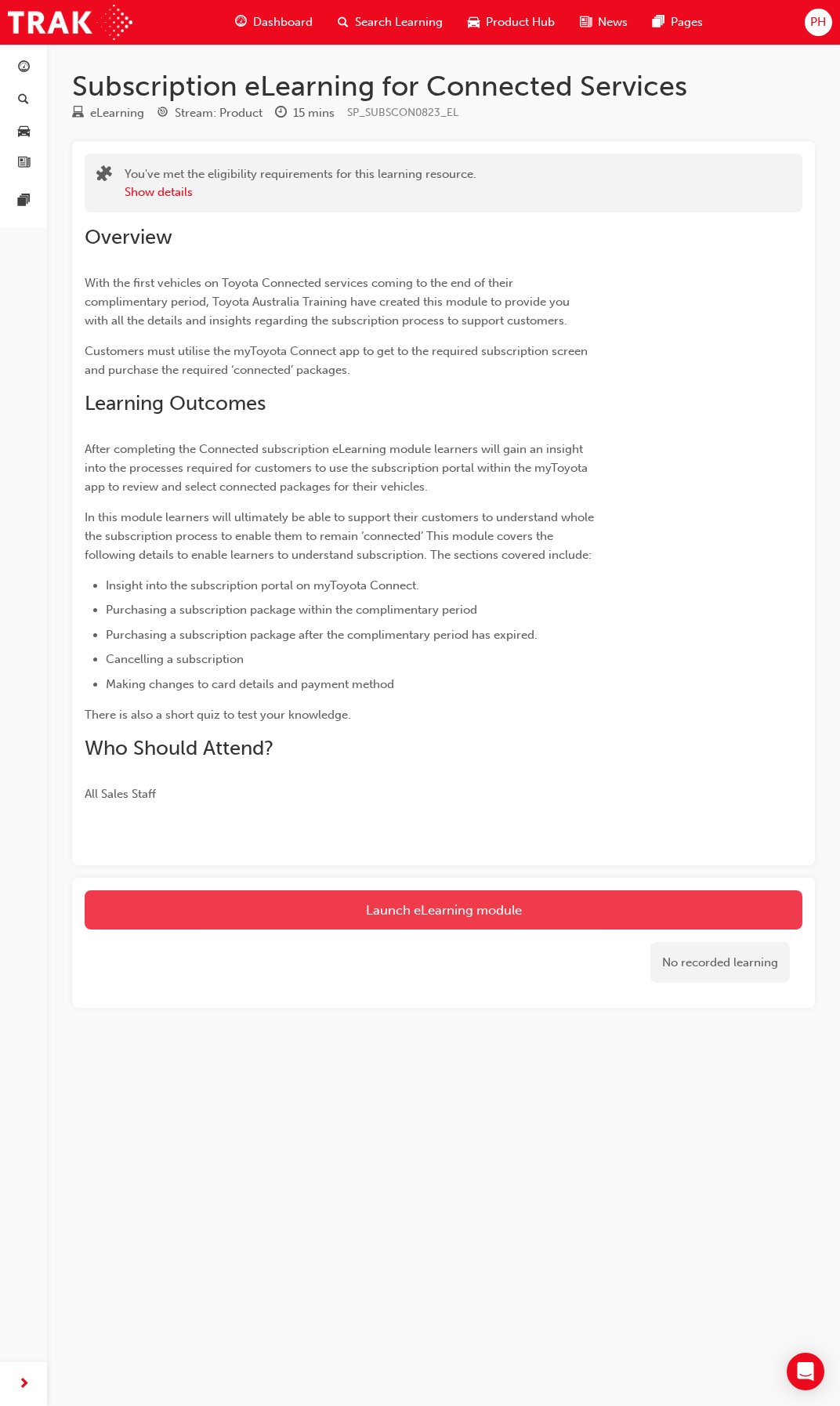
click at [503, 901] on link "Launch eLearning module" at bounding box center [443, 909] width 718 height 39
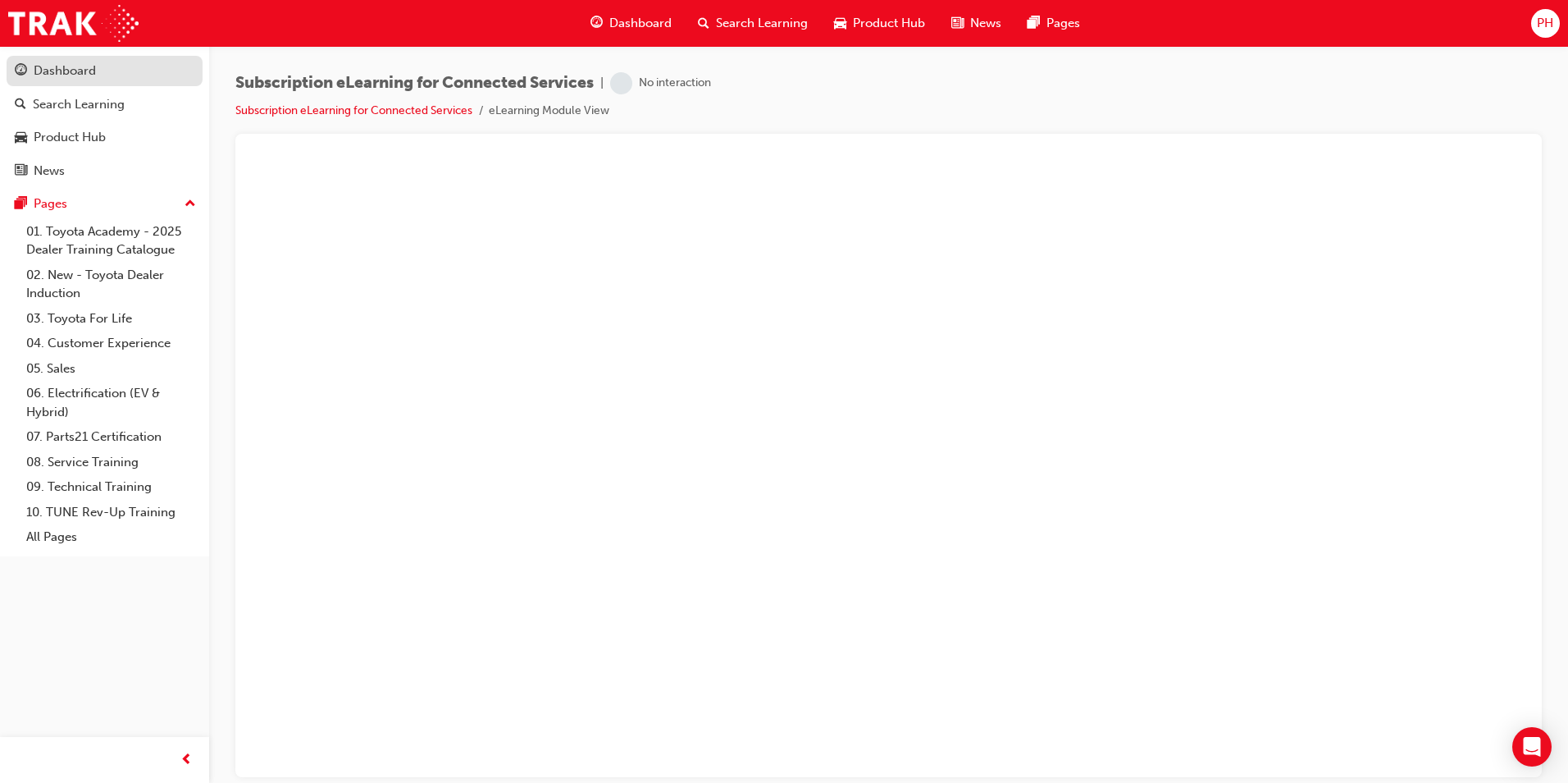
click at [85, 70] on div "Dashboard" at bounding box center [65, 70] width 62 height 19
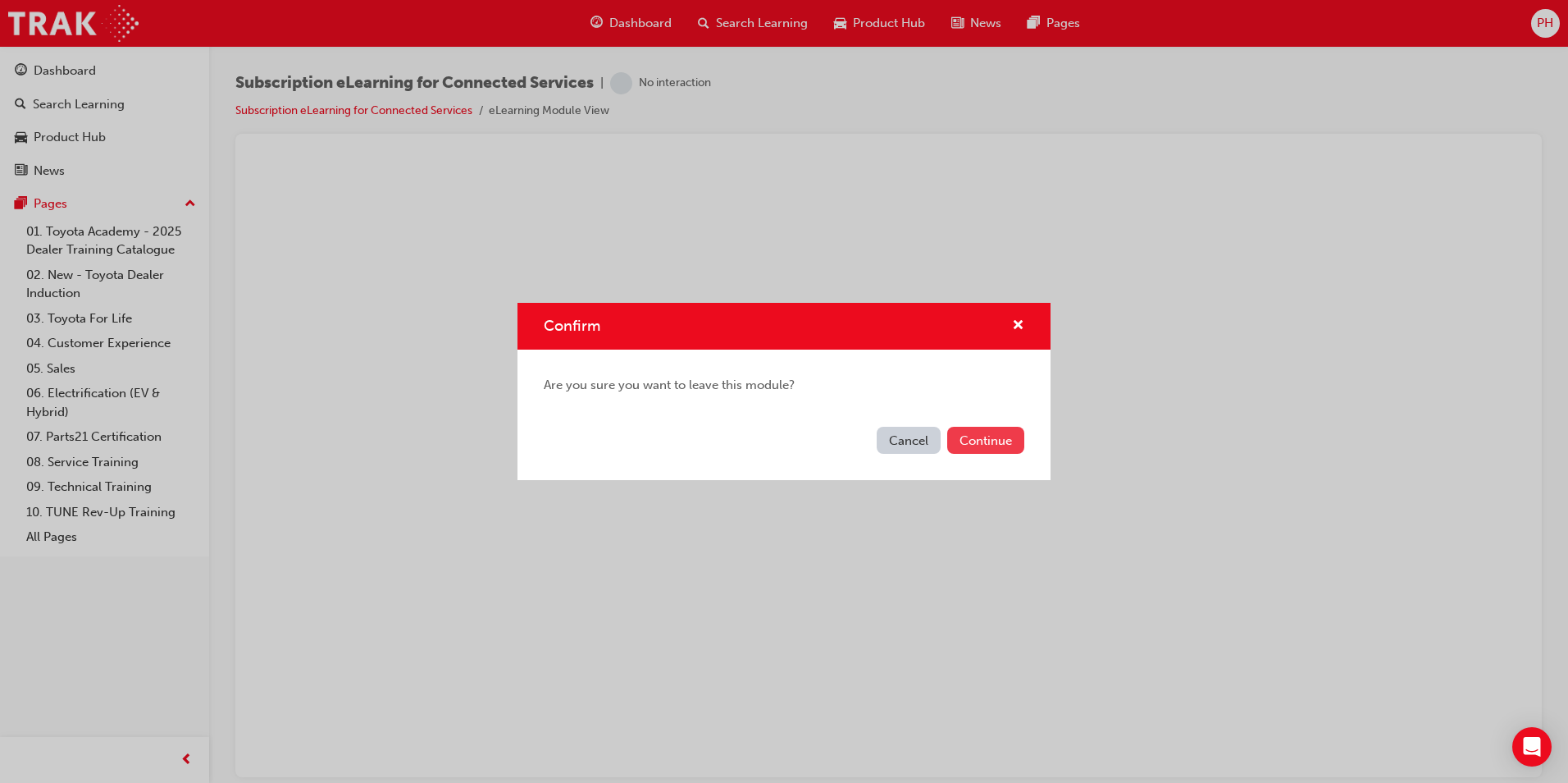
click at [879, 439] on button "Continue" at bounding box center [985, 440] width 77 height 27
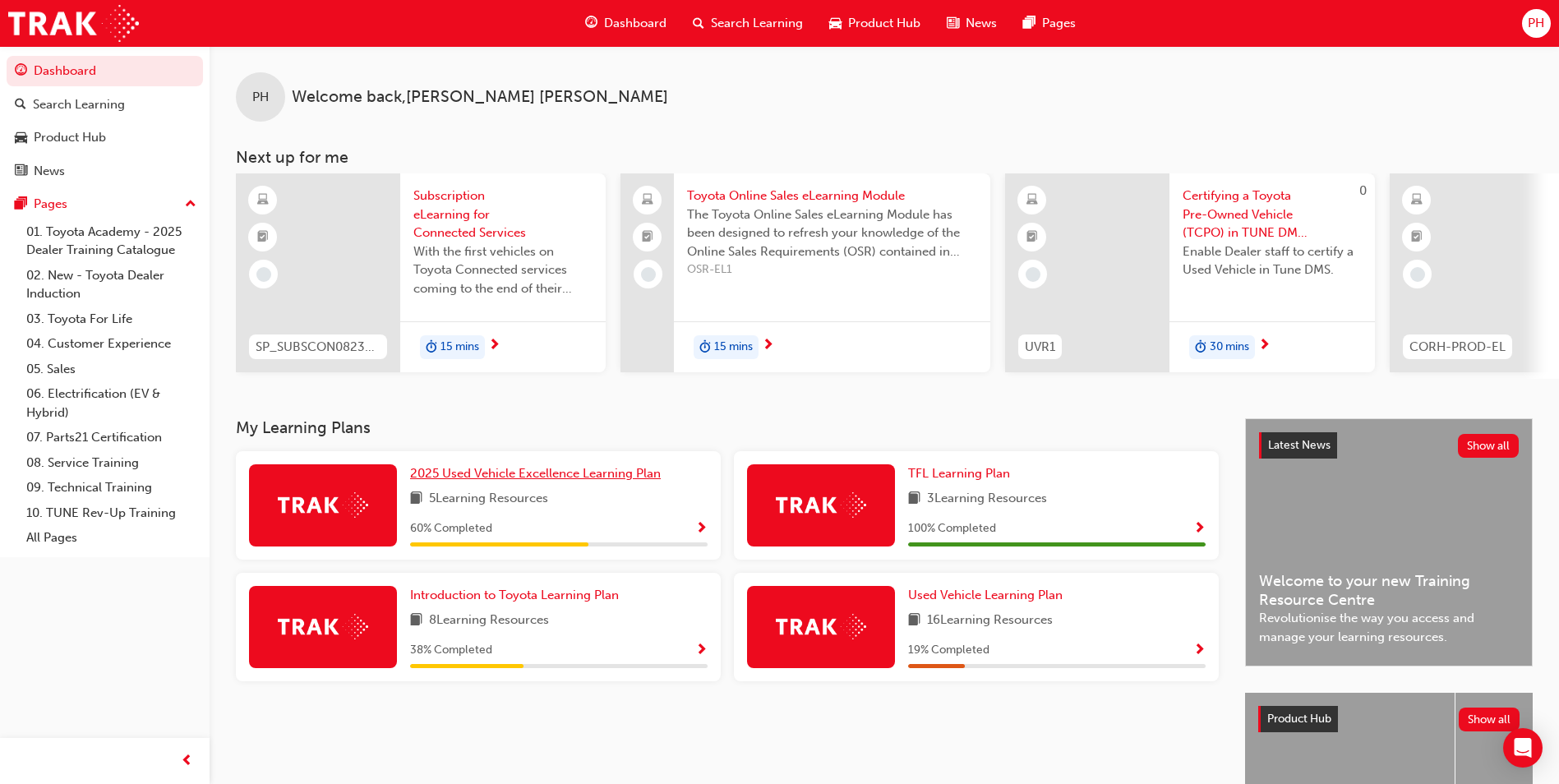
click at [521, 480] on span "2025 Used Vehicle Excellence Learning Plan" at bounding box center [535, 473] width 251 height 15
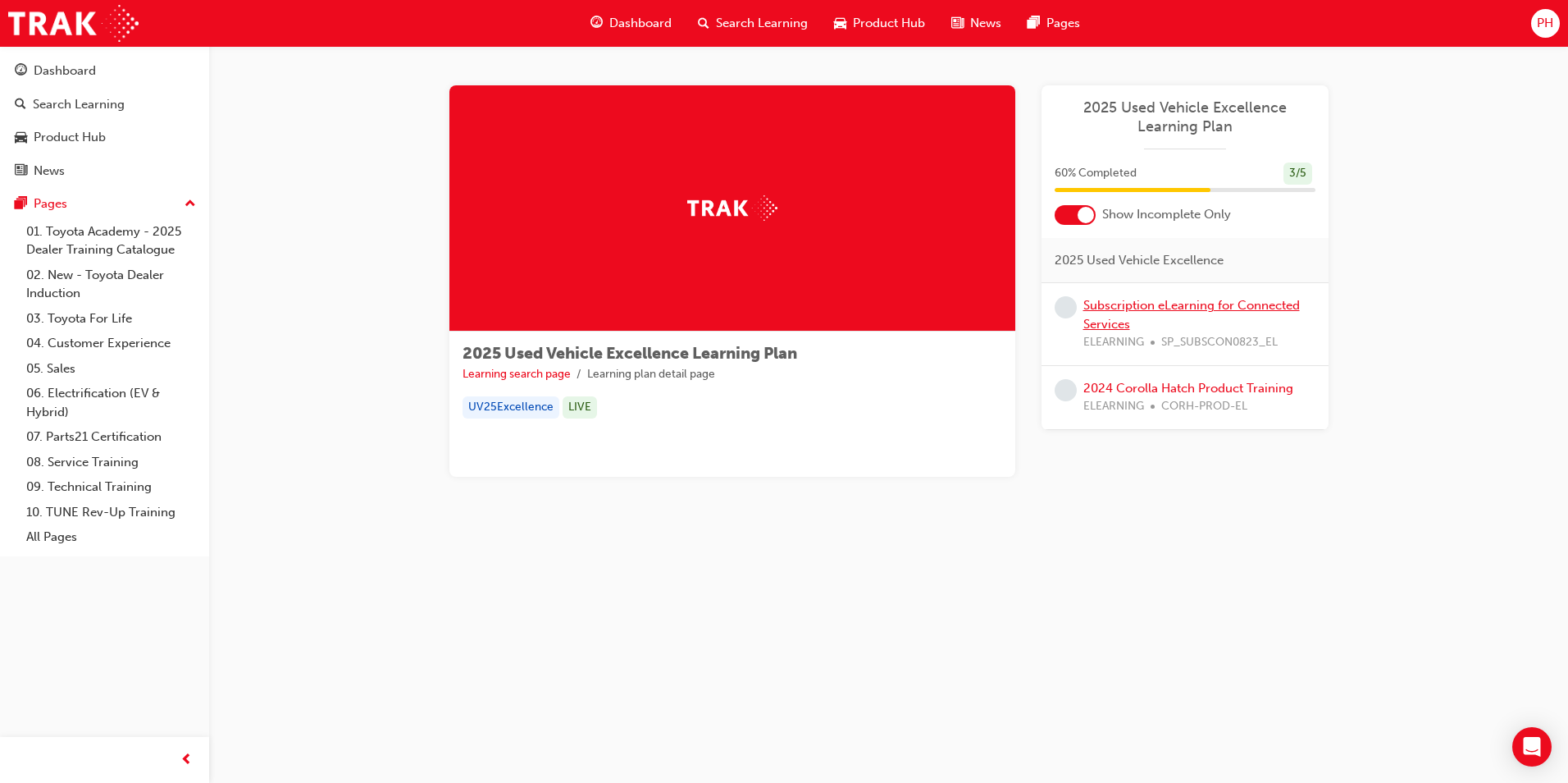
click at [879, 298] on link "Subscription eLearning for Connected Services" at bounding box center [1191, 314] width 216 height 34
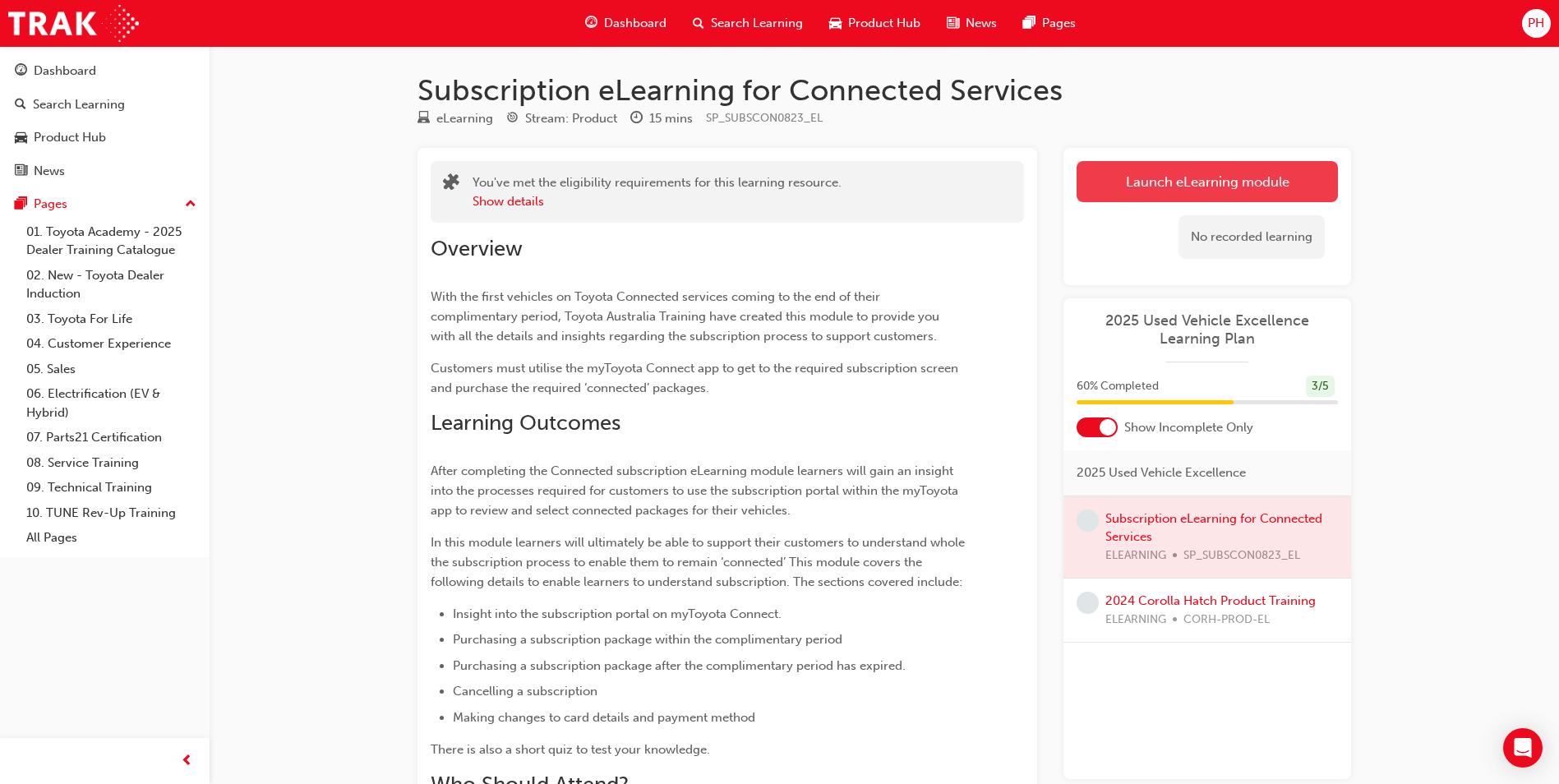
click at [880, 191] on link "Launch eLearning module" at bounding box center [1207, 181] width 262 height 41
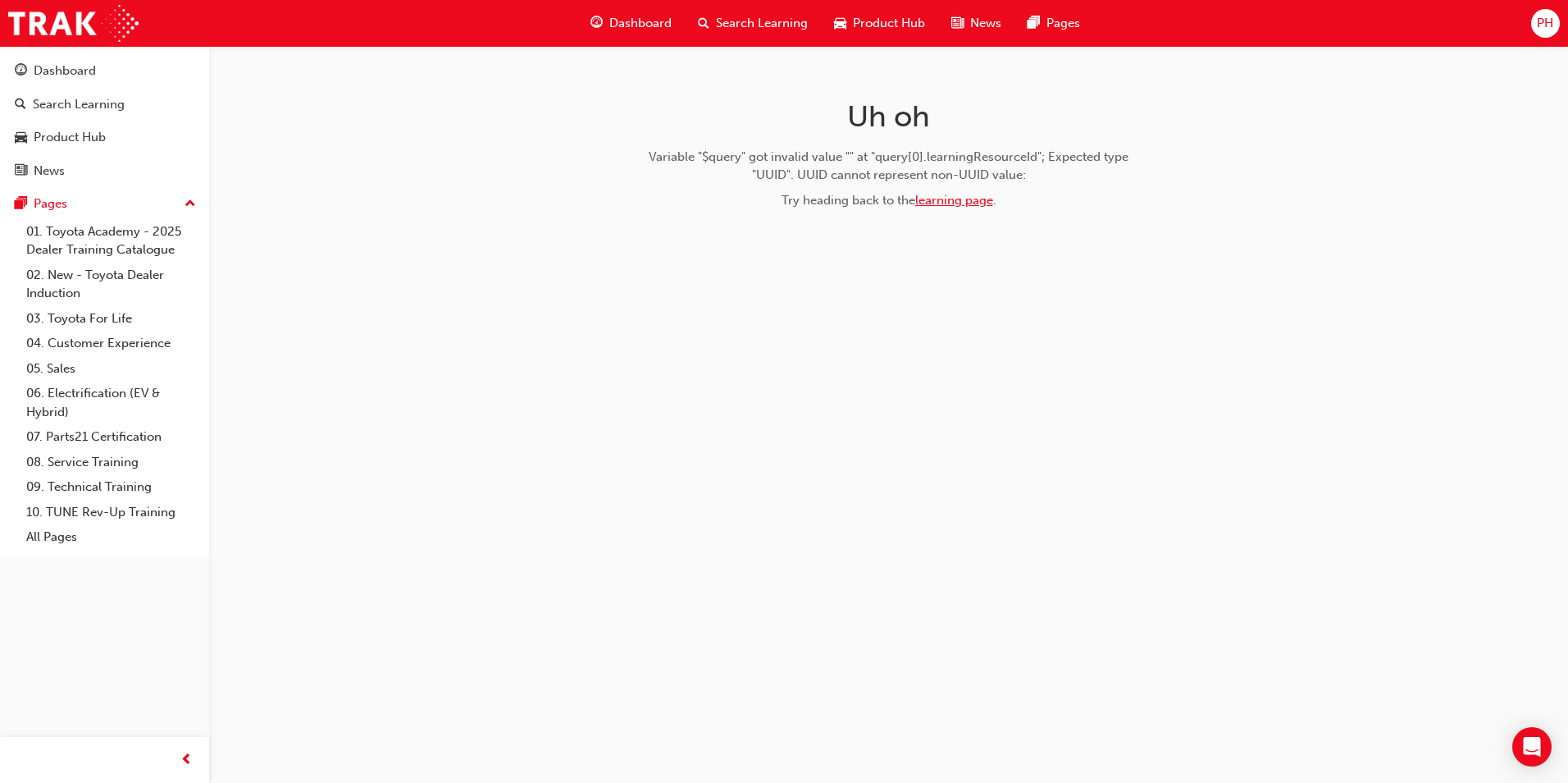
click at [879, 198] on link "learning page" at bounding box center [953, 200] width 78 height 15
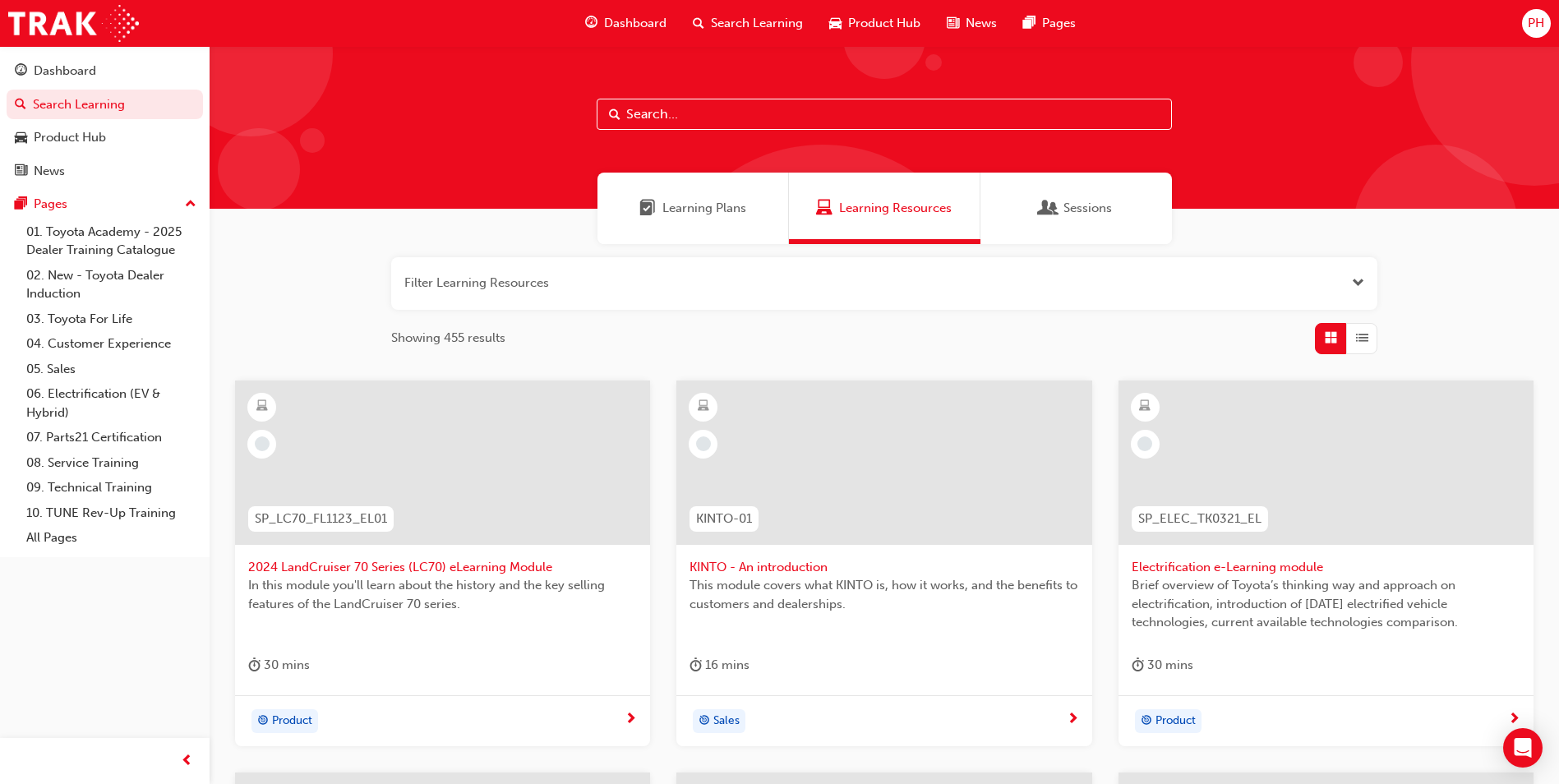
click at [681, 215] on span "Learning Plans" at bounding box center [704, 208] width 84 height 19
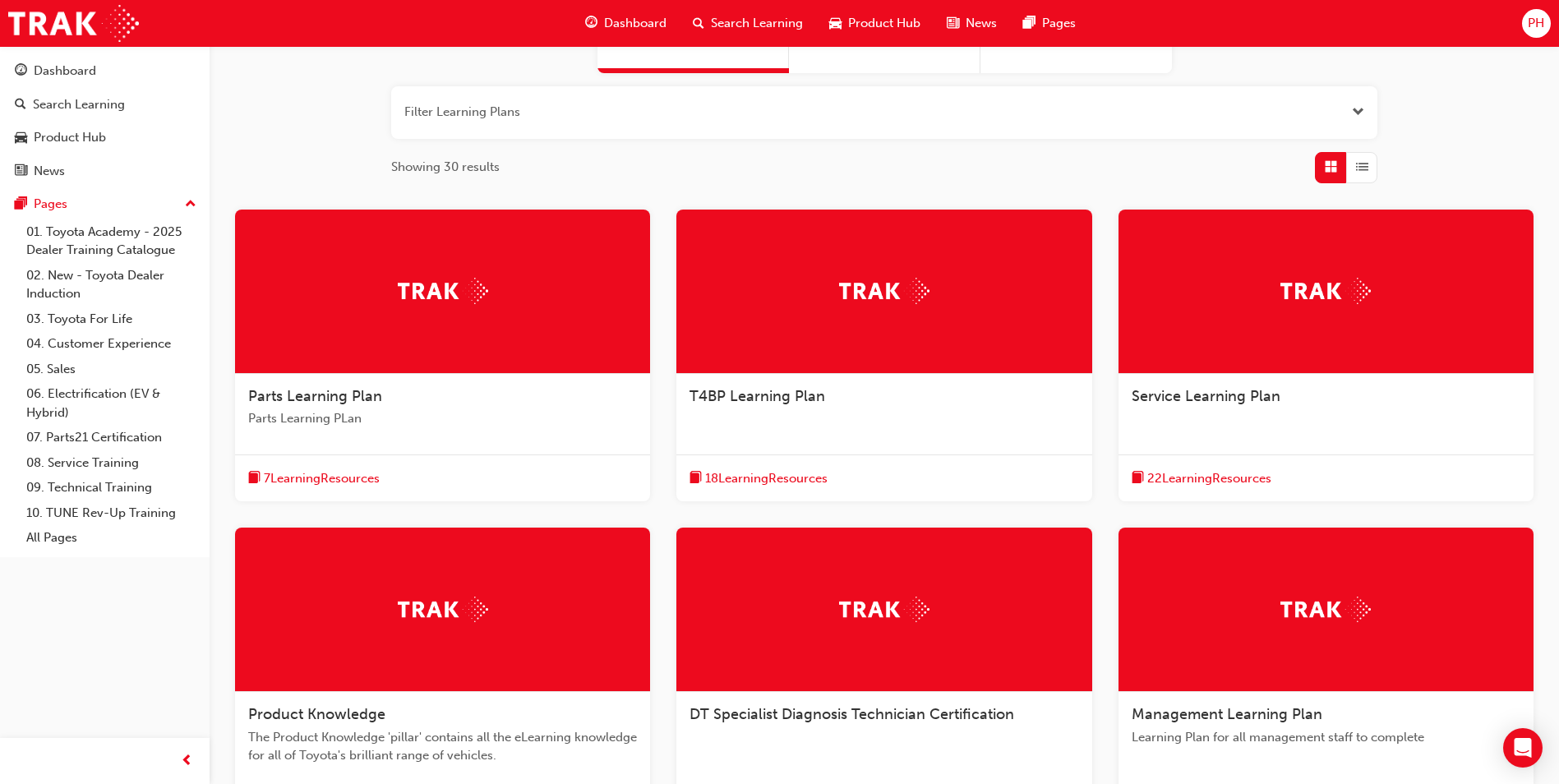
scroll to position [426, 0]
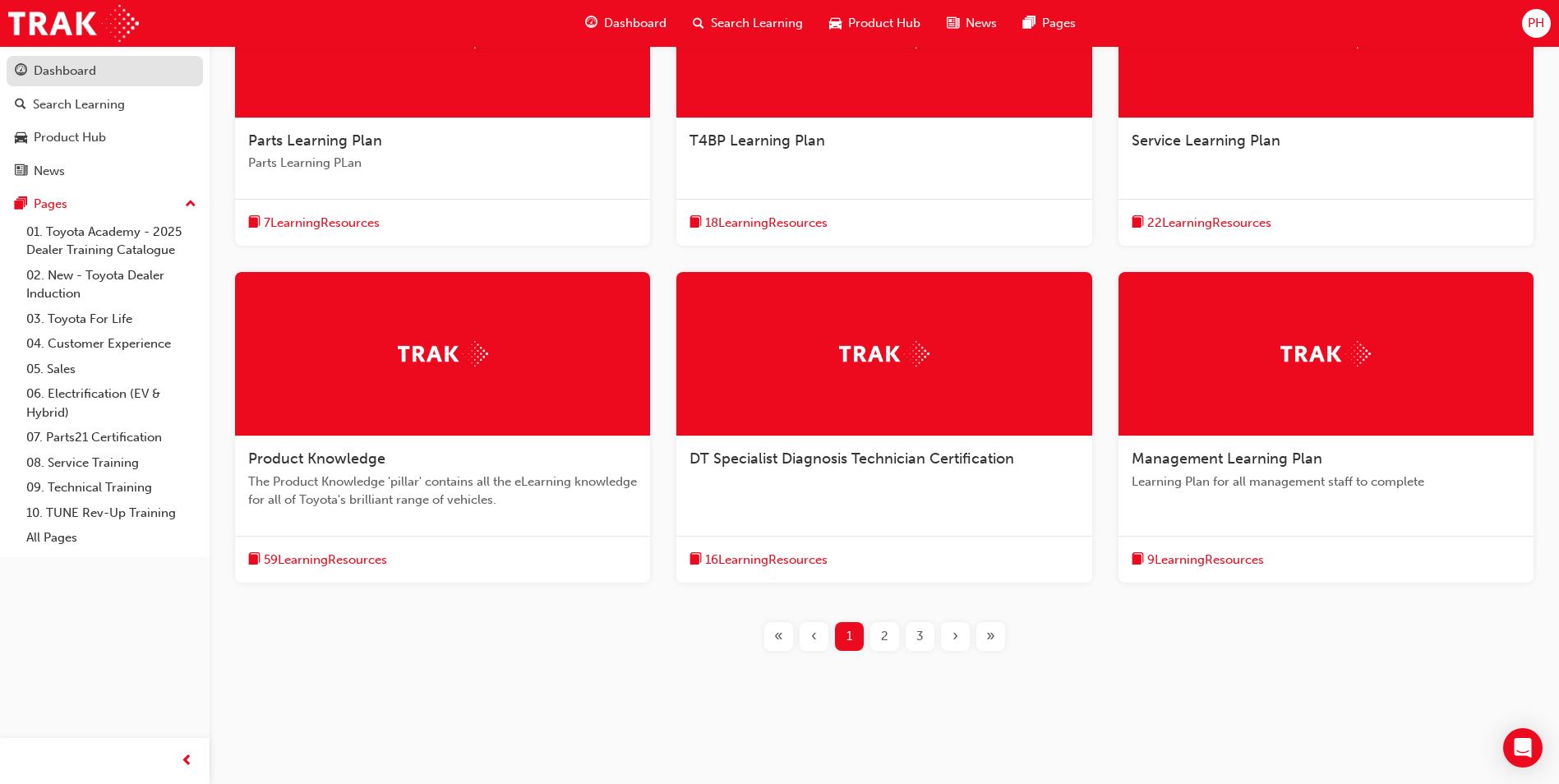
click at [101, 76] on div "Dashboard" at bounding box center [104, 70] width 180 height 20
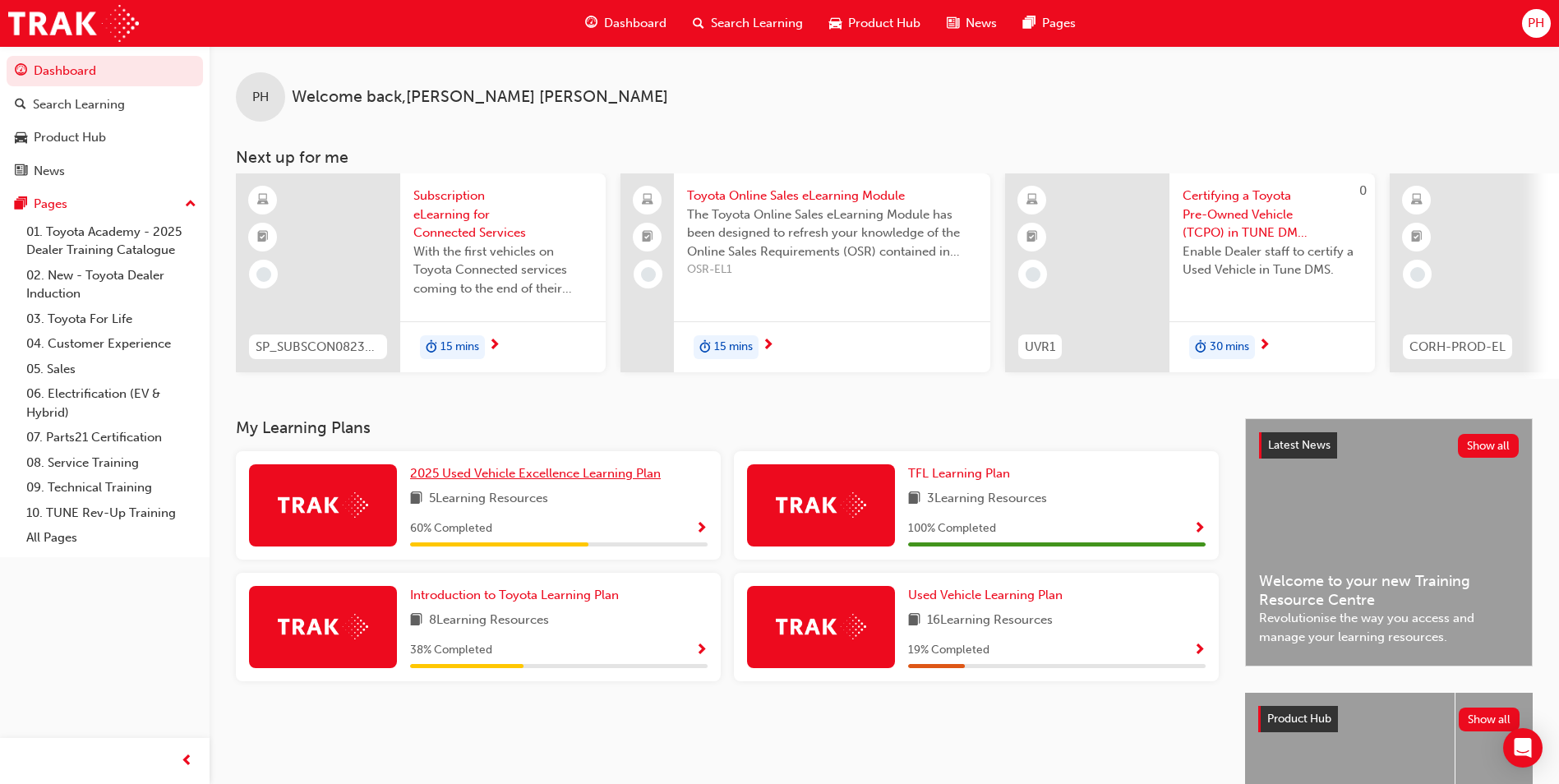
click at [561, 480] on span "2025 Used Vehicle Excellence Learning Plan" at bounding box center [535, 473] width 251 height 15
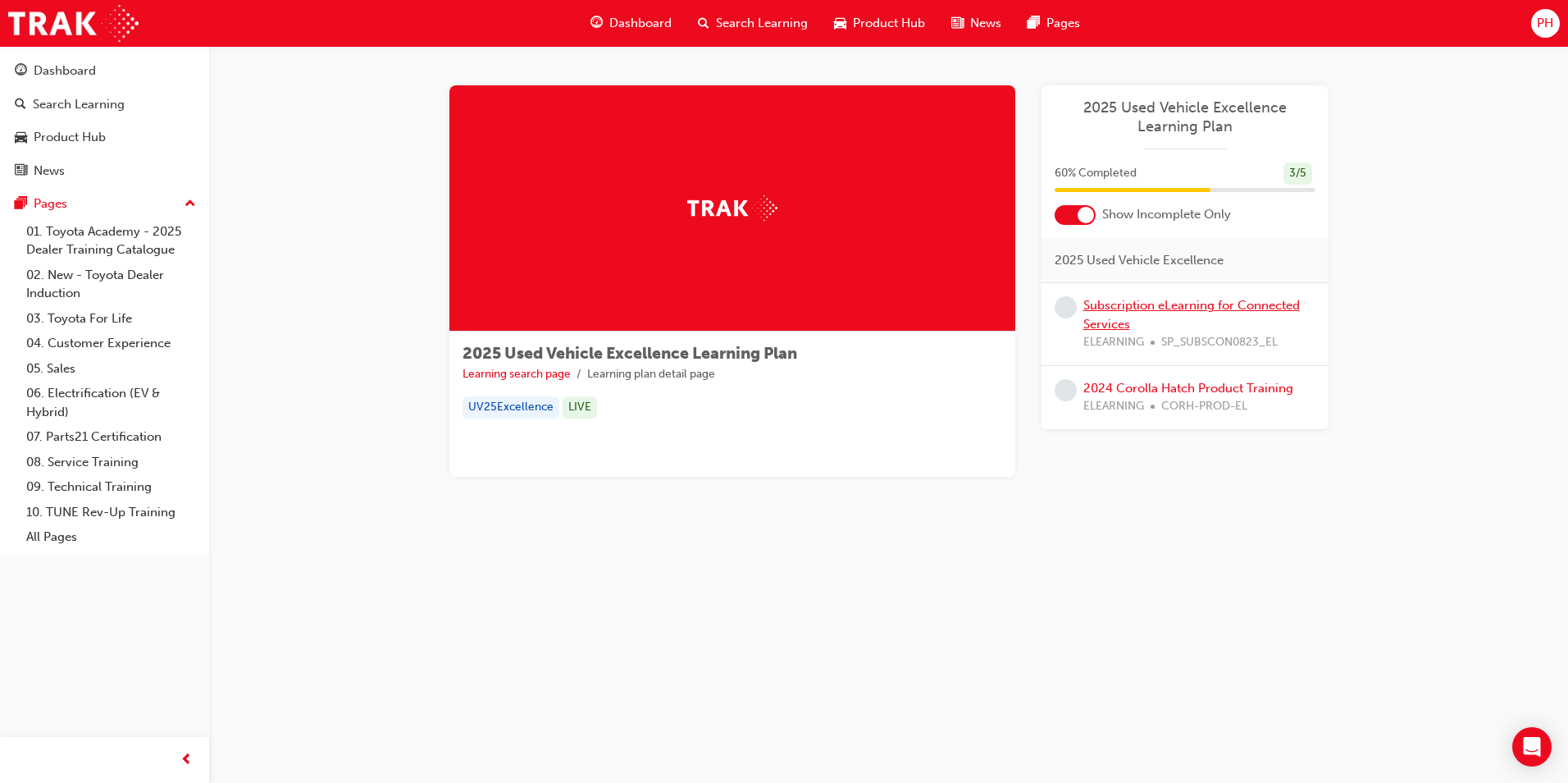
click at [879, 308] on link "Subscription eLearning for Connected Services" at bounding box center [1191, 314] width 216 height 34
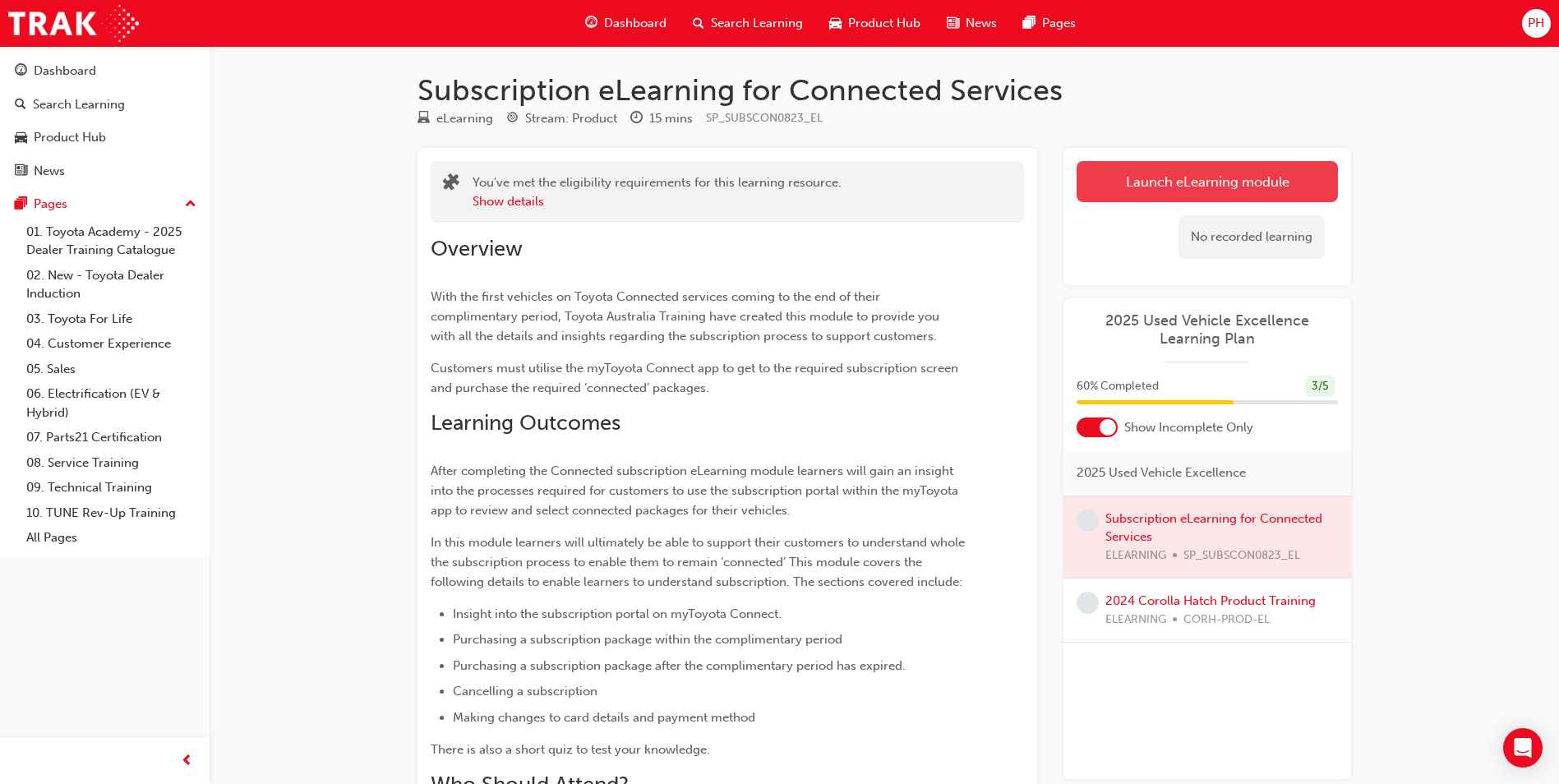
click at [880, 177] on link "Launch eLearning module" at bounding box center [1207, 181] width 262 height 41
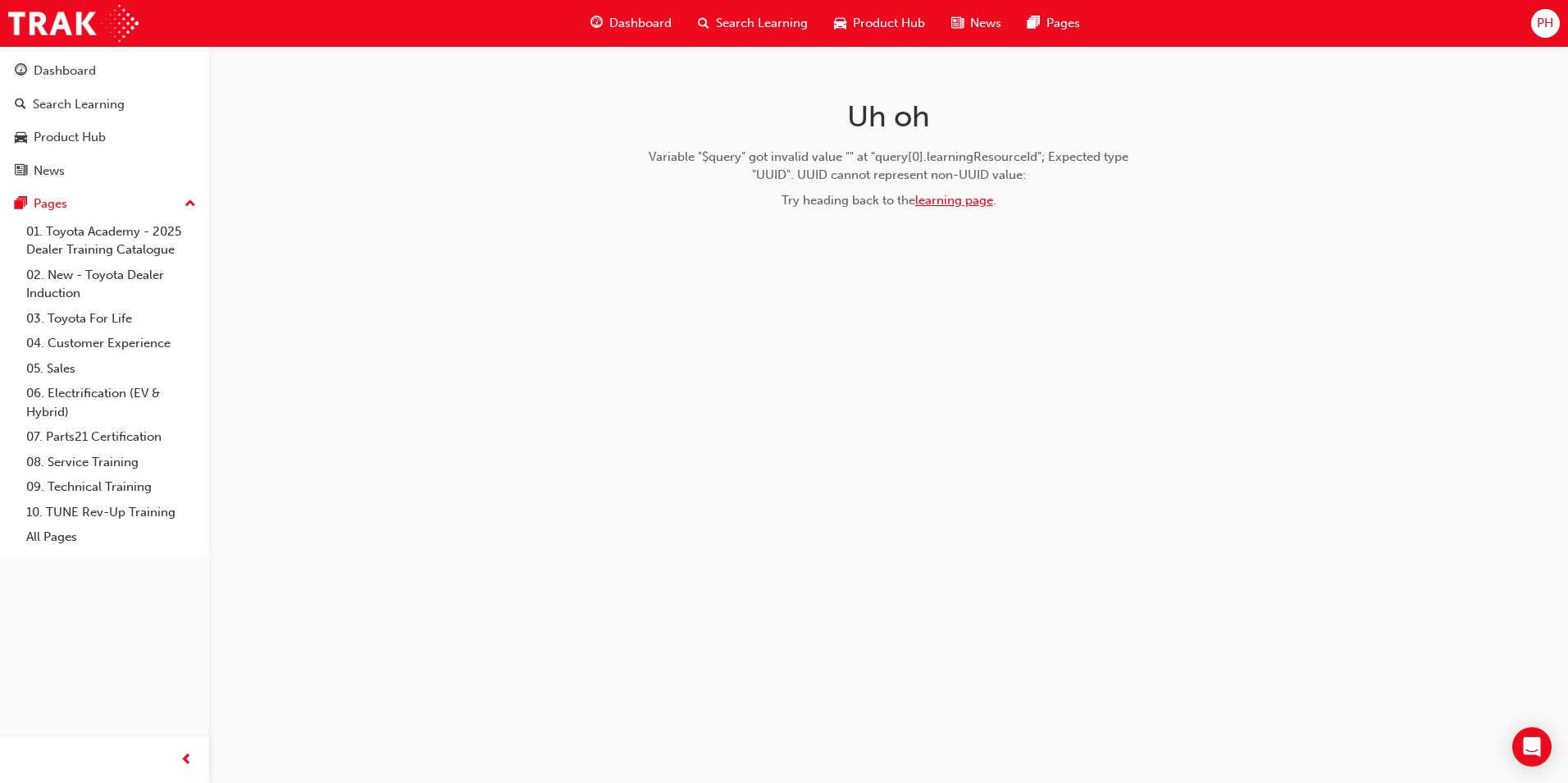
click at [879, 196] on link "learning page" at bounding box center [953, 200] width 78 height 15
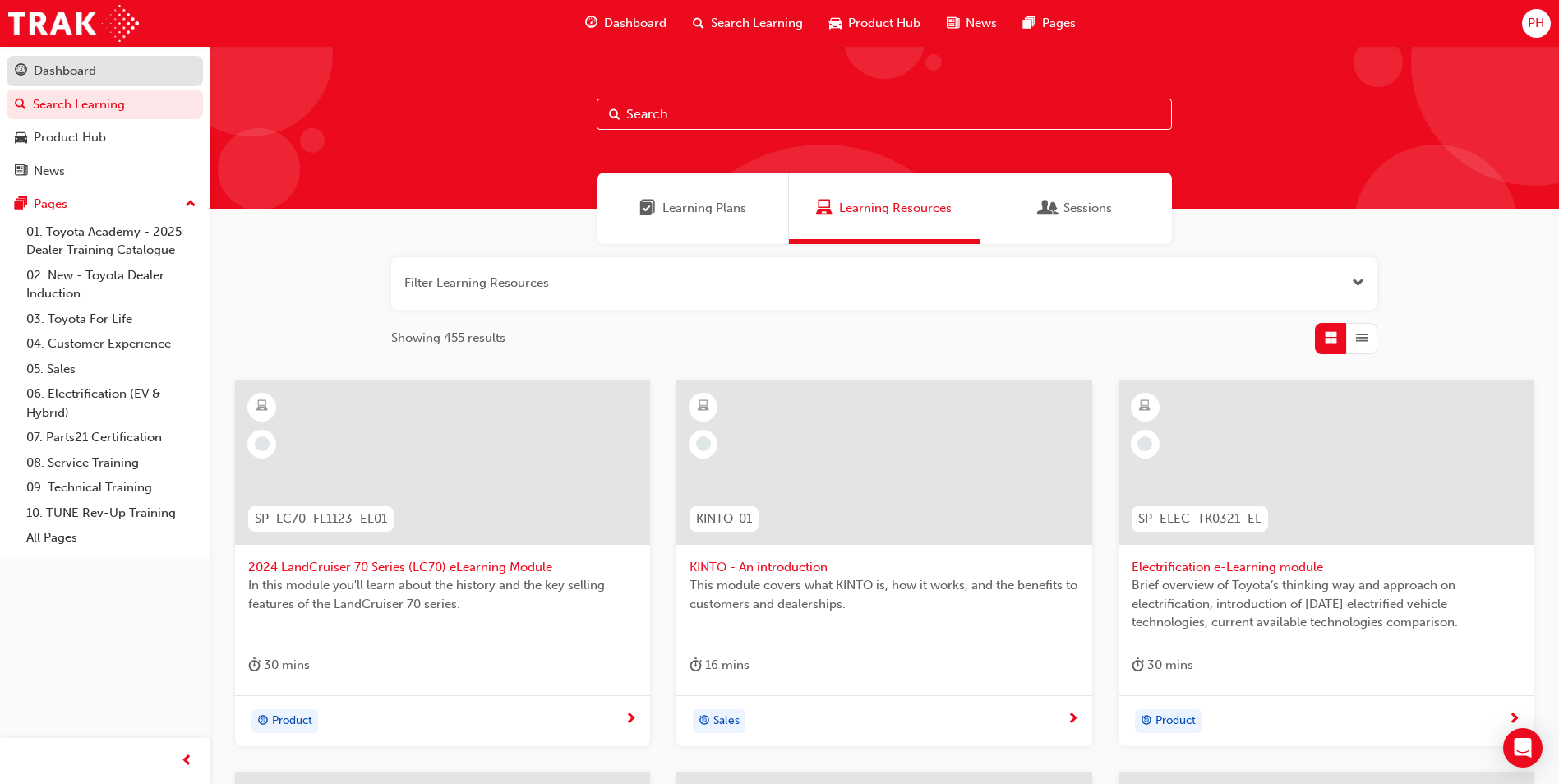
click at [98, 61] on div "Dashboard" at bounding box center [104, 70] width 180 height 20
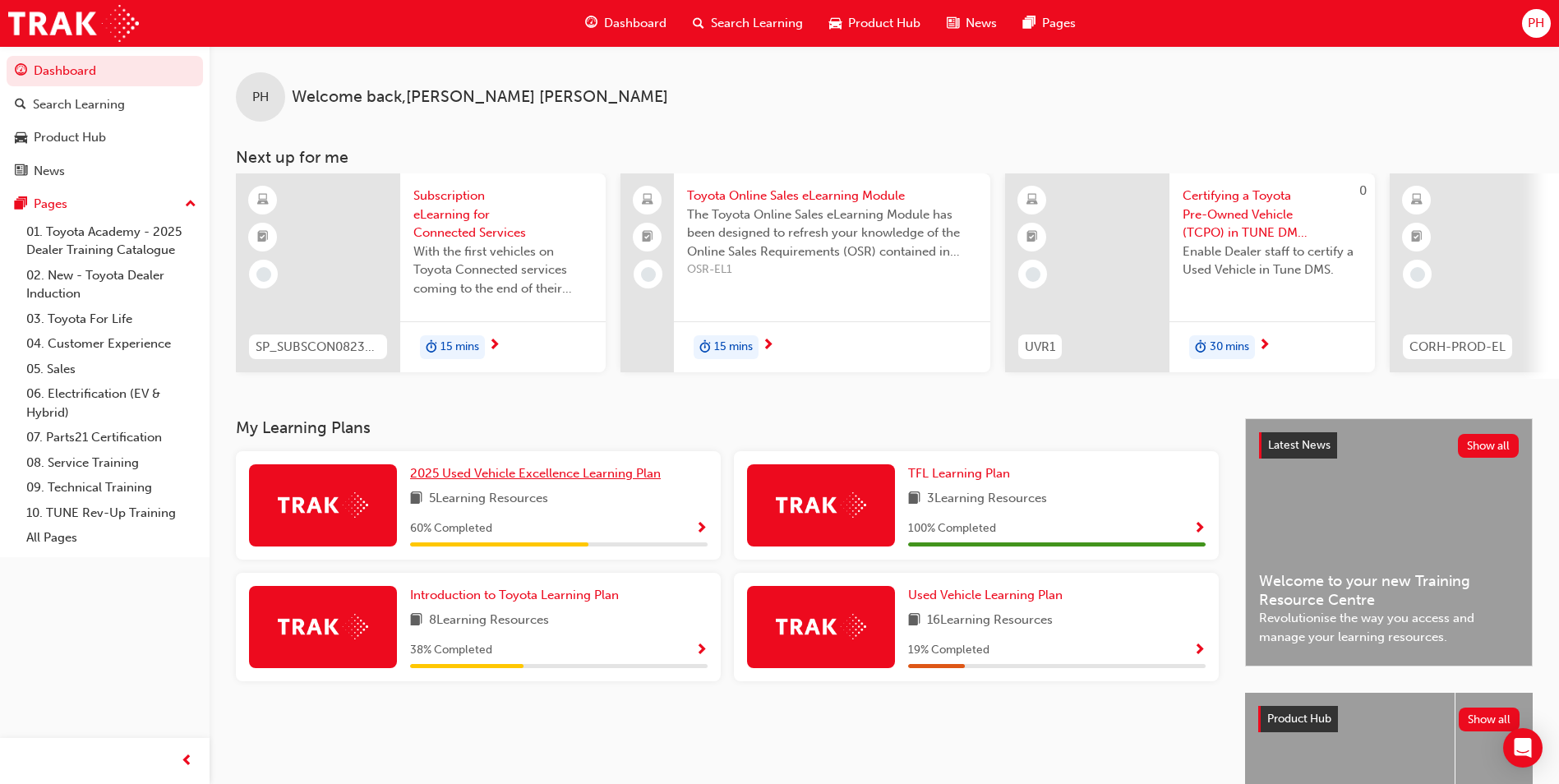
click at [471, 479] on span "2025 Used Vehicle Excellence Learning Plan" at bounding box center [535, 473] width 251 height 15
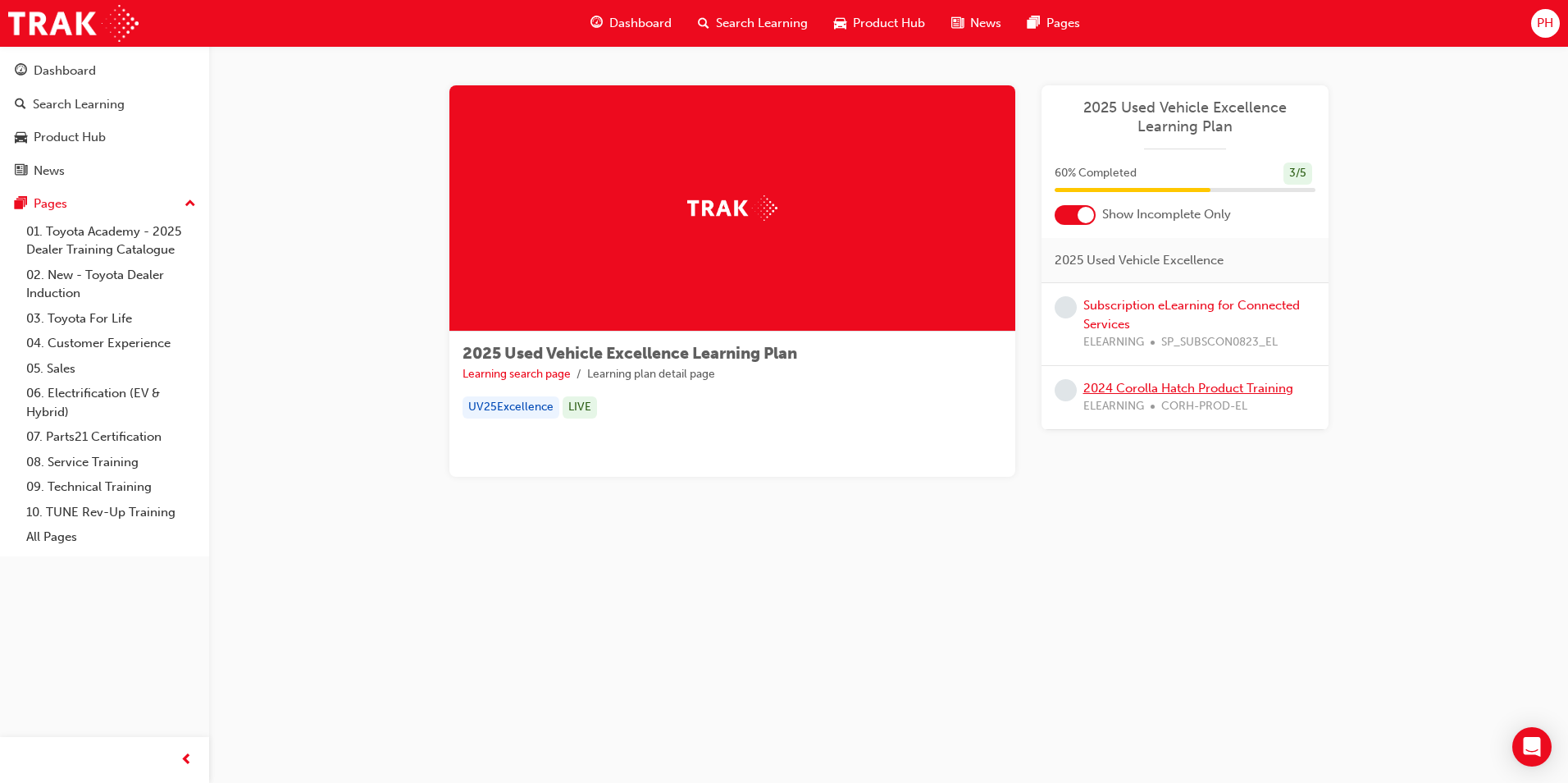
click at [879, 388] on link "2024 Corolla Hatch Product Training" at bounding box center [1188, 388] width 210 height 15
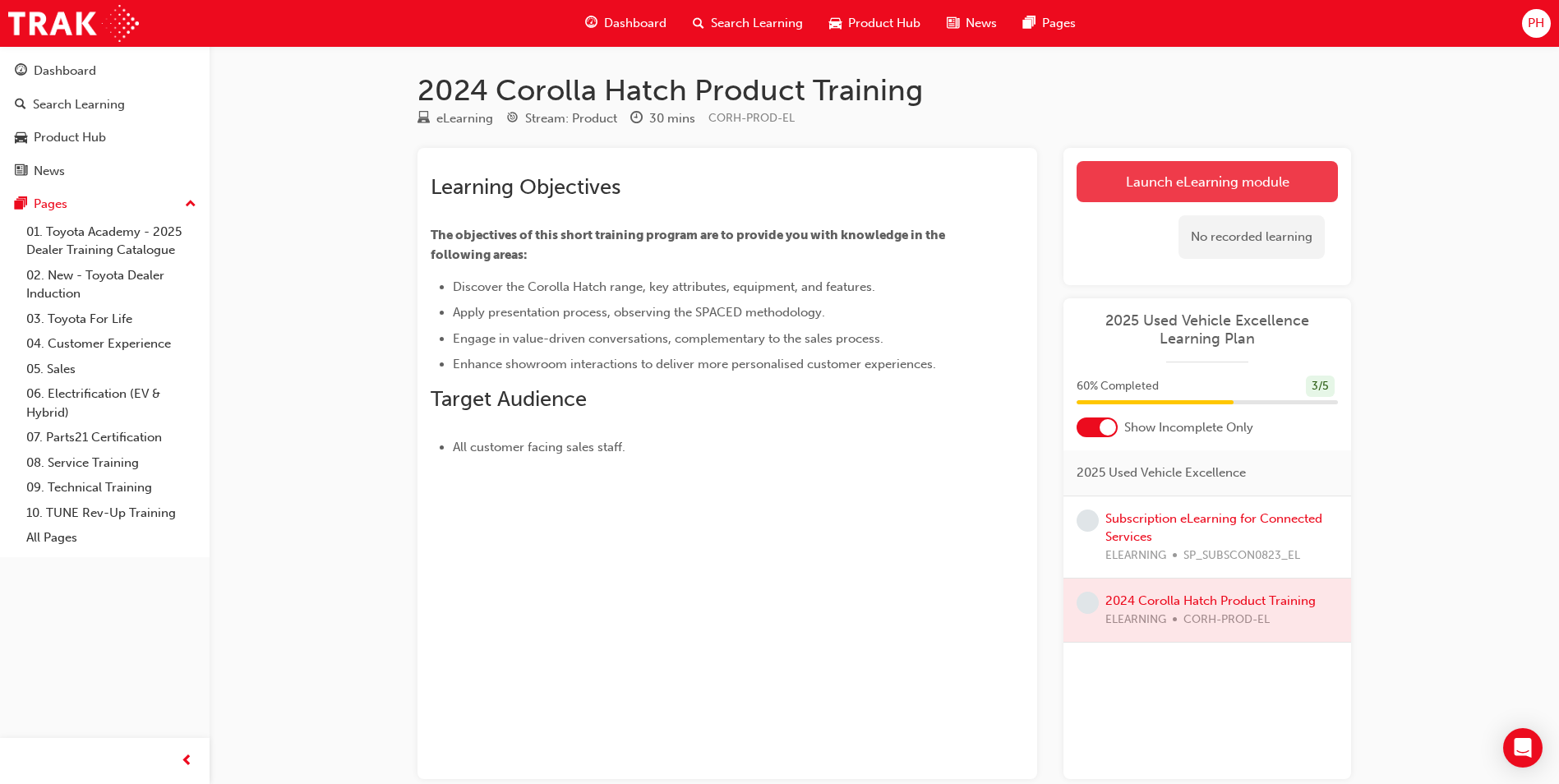
click at [880, 185] on link "Launch eLearning module" at bounding box center [1207, 181] width 262 height 41
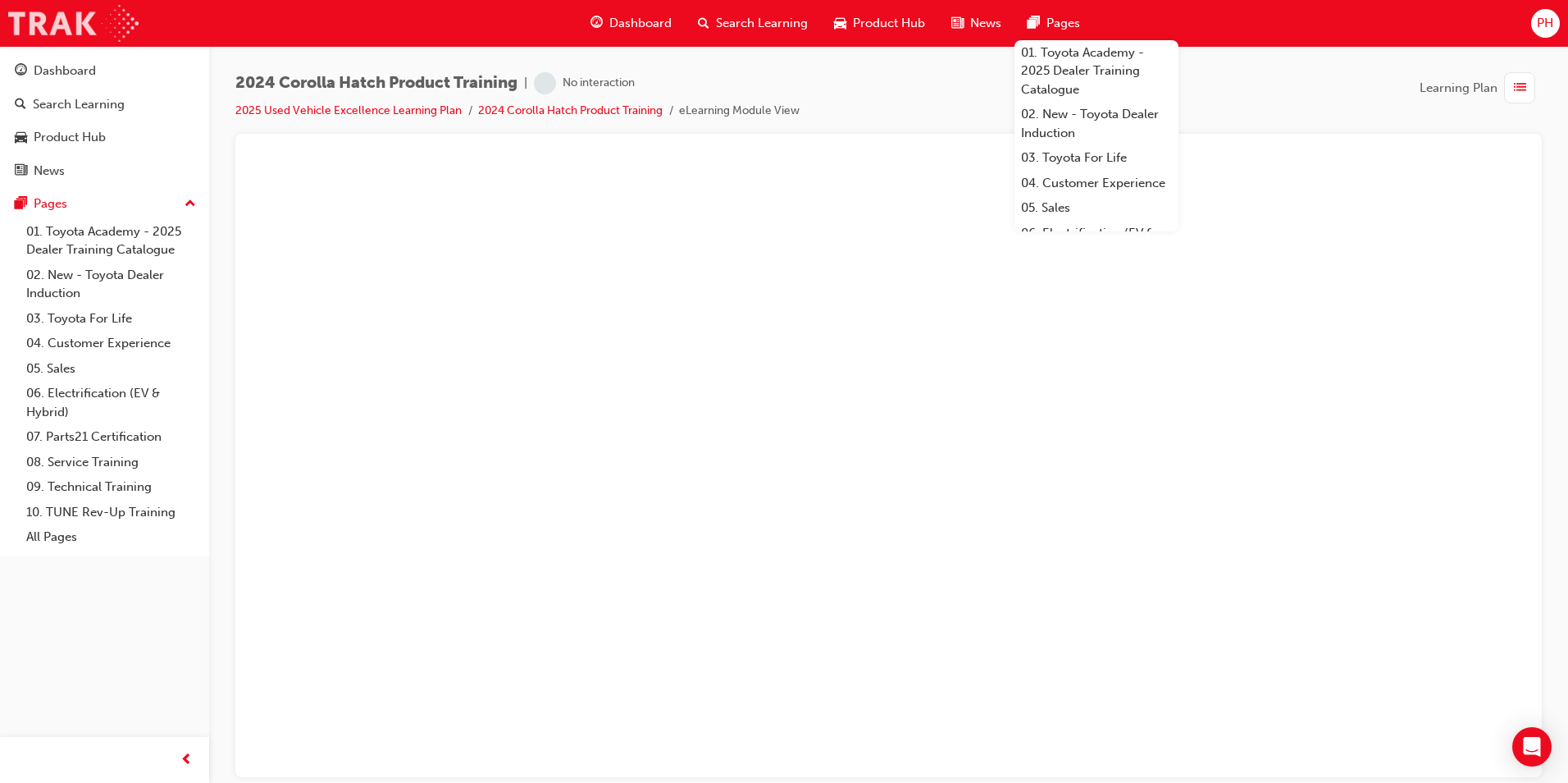
click at [77, 20] on img at bounding box center [73, 23] width 131 height 37
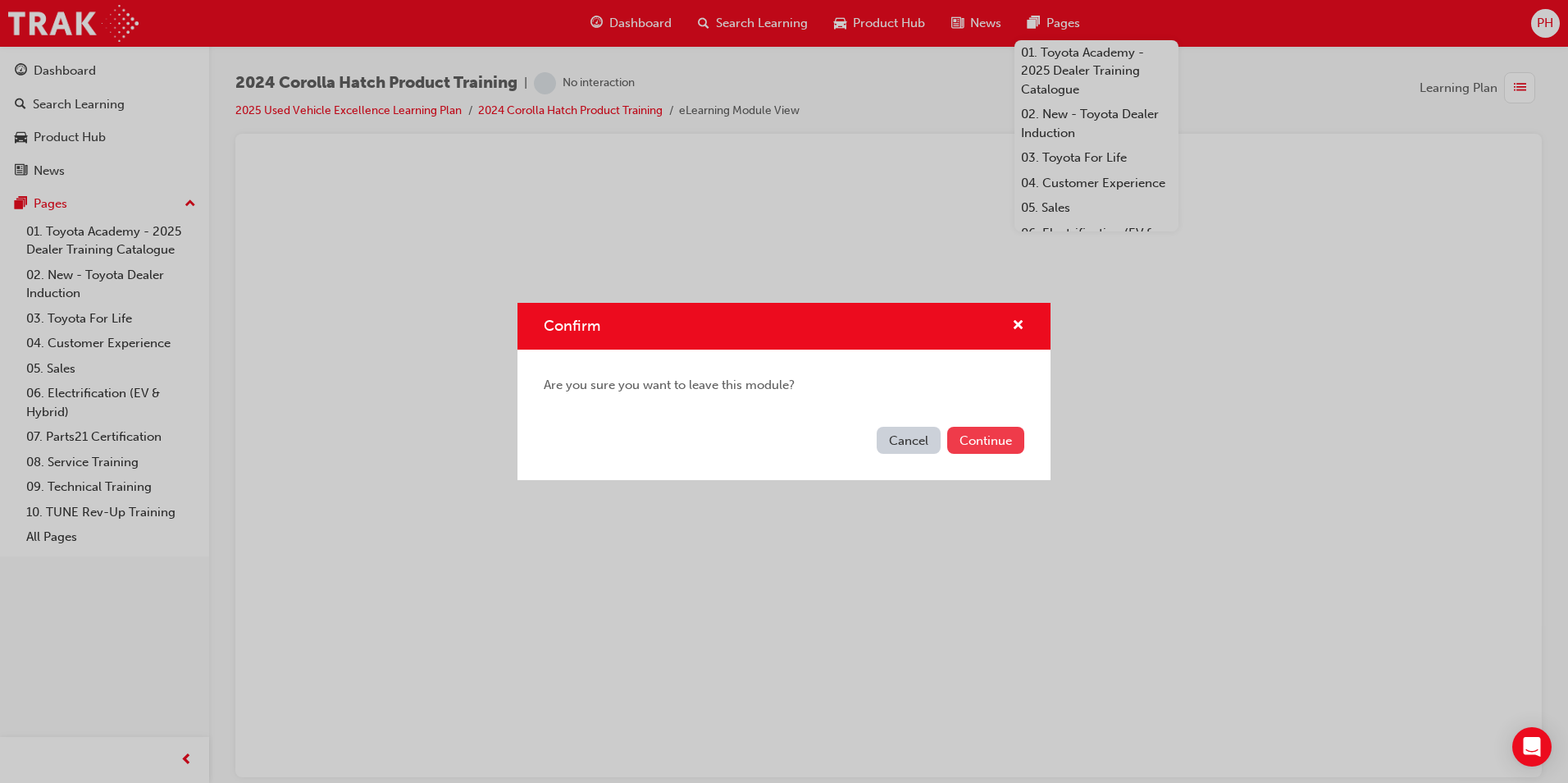
click at [879, 436] on button "Continue" at bounding box center [985, 440] width 77 height 27
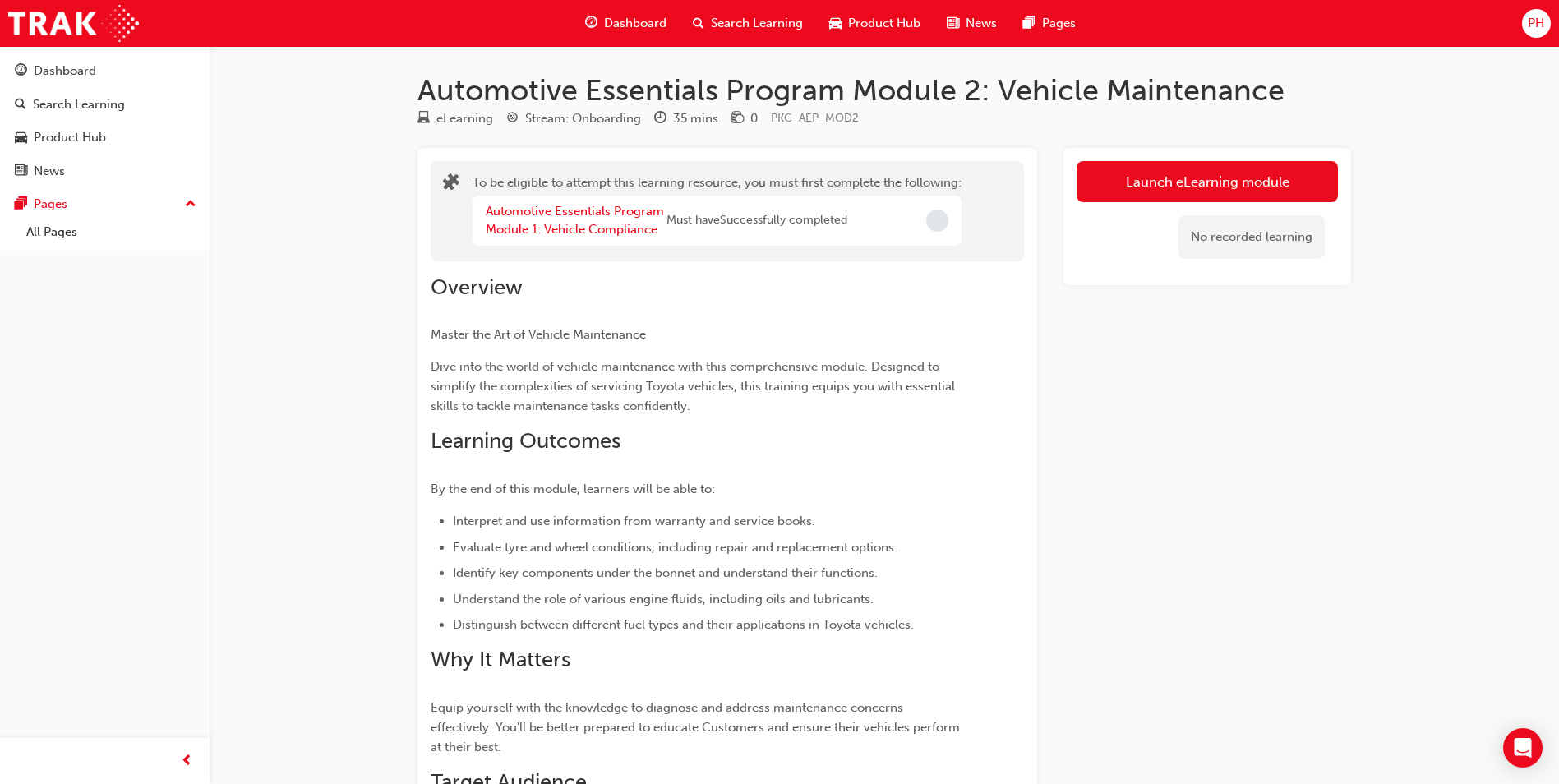
drag, startPoint x: 86, startPoint y: 69, endPoint x: 431, endPoint y: 177, distance: 361.5
click at [86, 69] on div "Dashboard" at bounding box center [65, 70] width 62 height 19
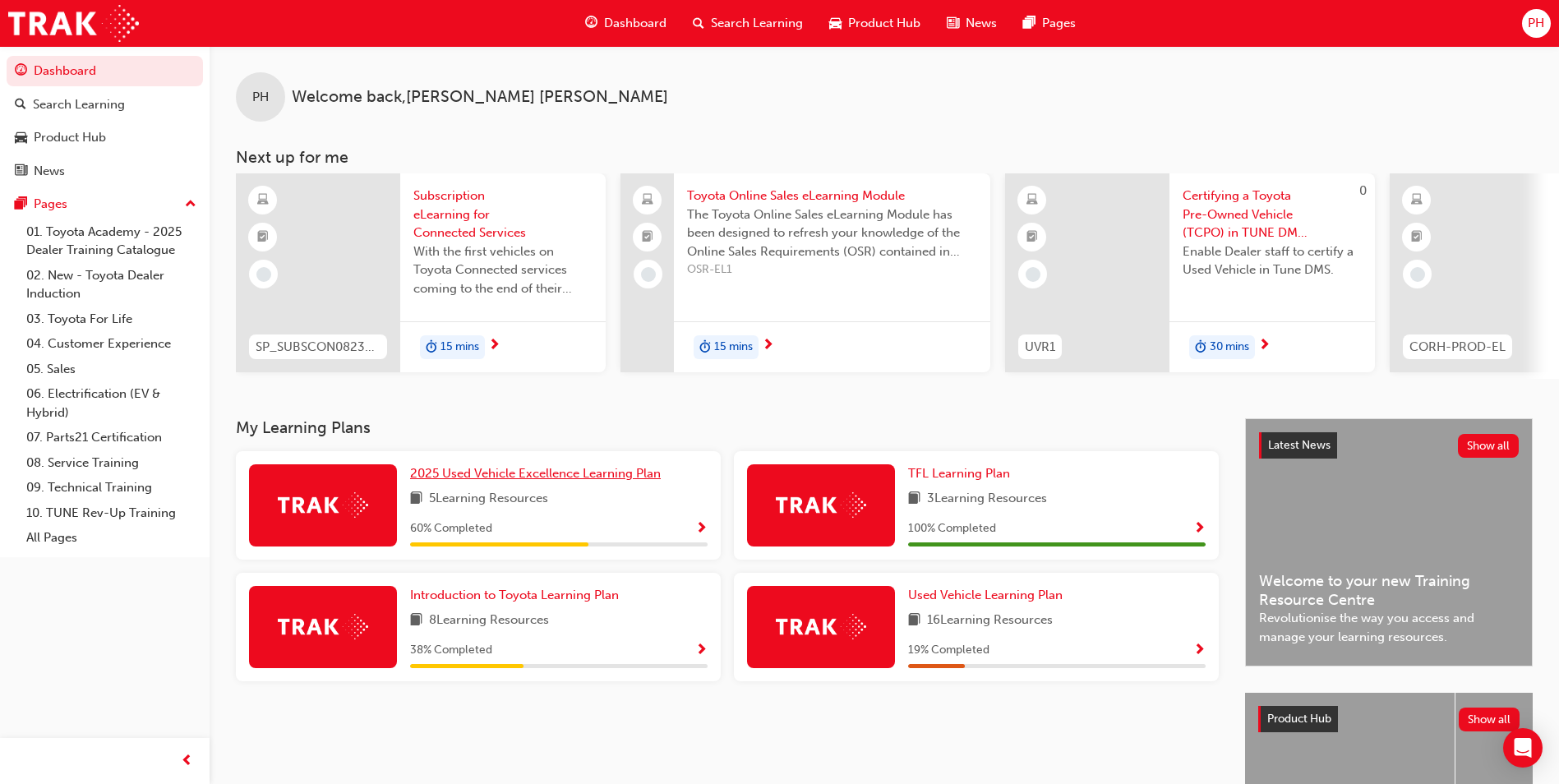
click at [529, 480] on span "2025 Used Vehicle Excellence Learning Plan" at bounding box center [535, 473] width 251 height 15
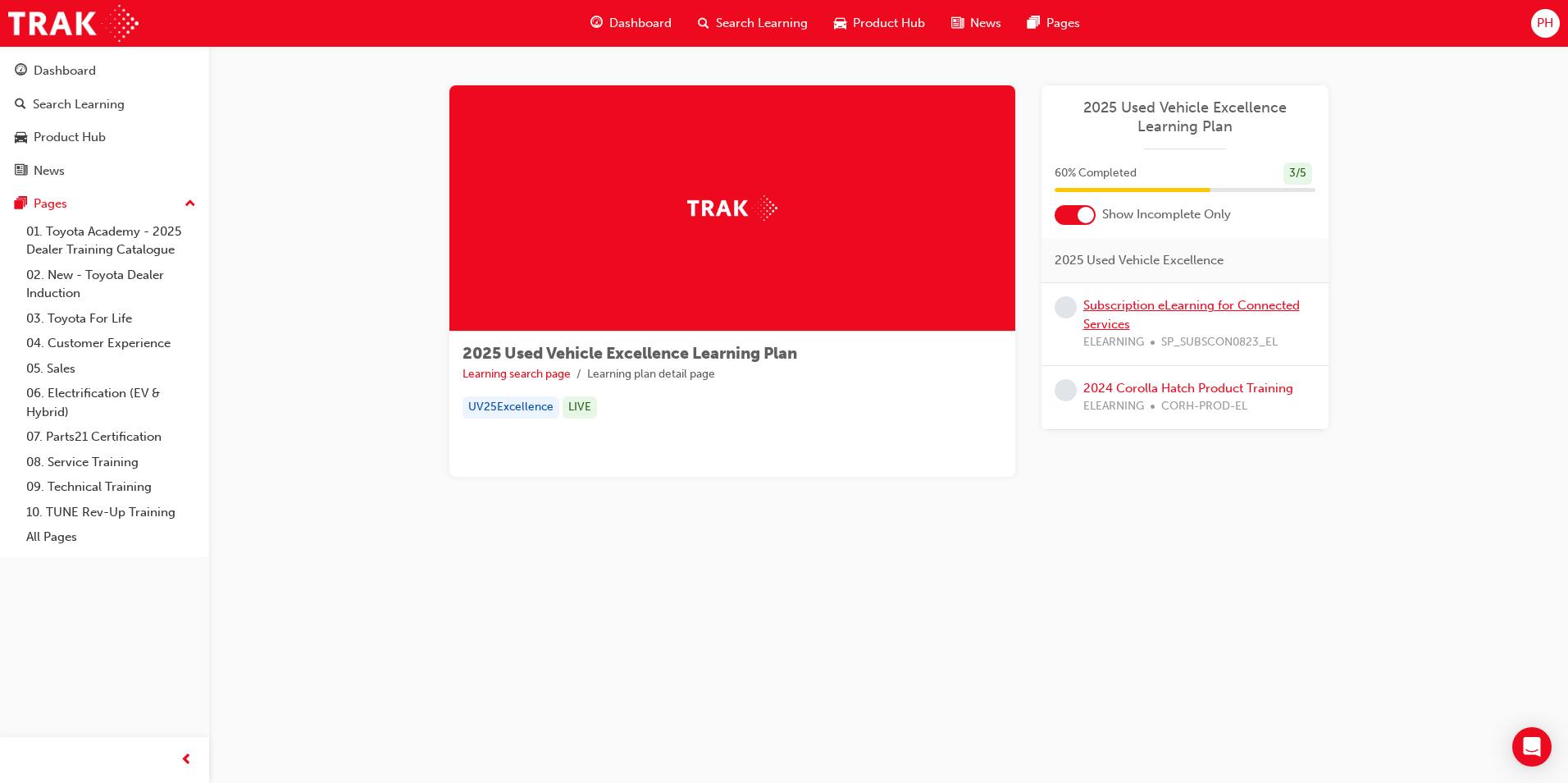
click at [1145, 303] on link "Subscription eLearning for Connected Services" at bounding box center [1191, 314] width 216 height 34
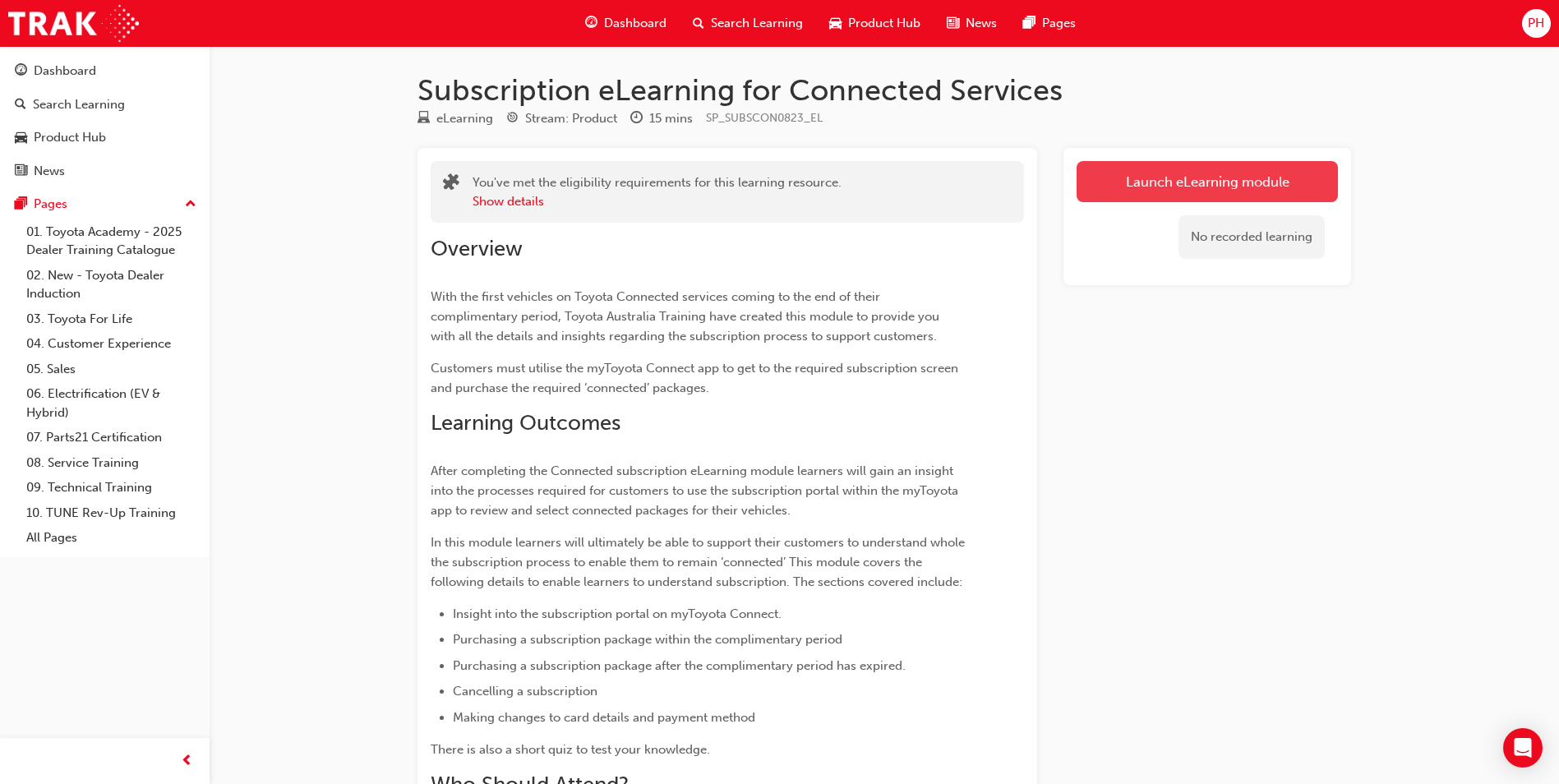
click at [1135, 177] on link "Launch eLearning module" at bounding box center [1207, 181] width 262 height 41
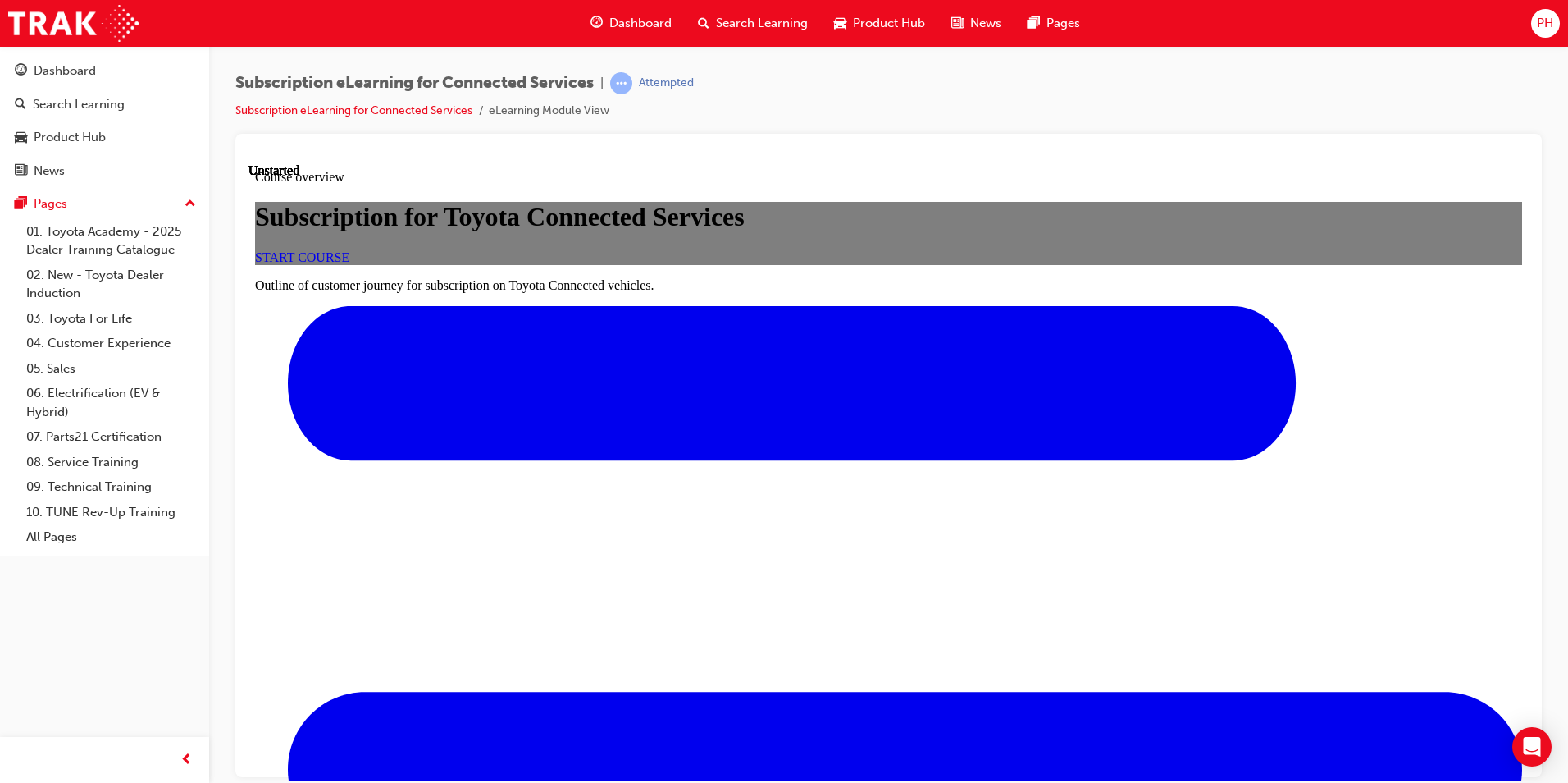
click at [350, 263] on span "START COURSE" at bounding box center [301, 256] width 94 height 14
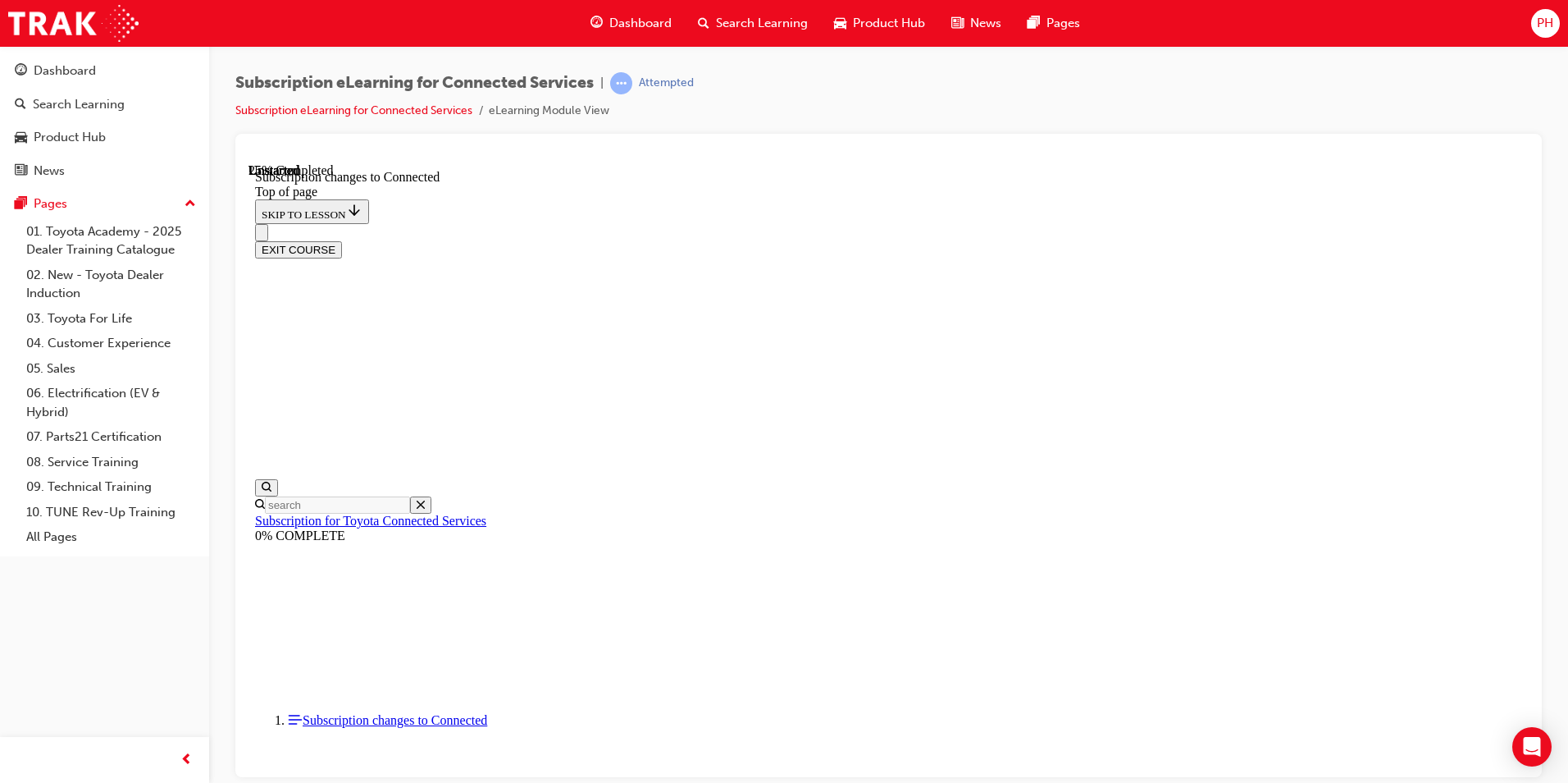
scroll to position [625, 0]
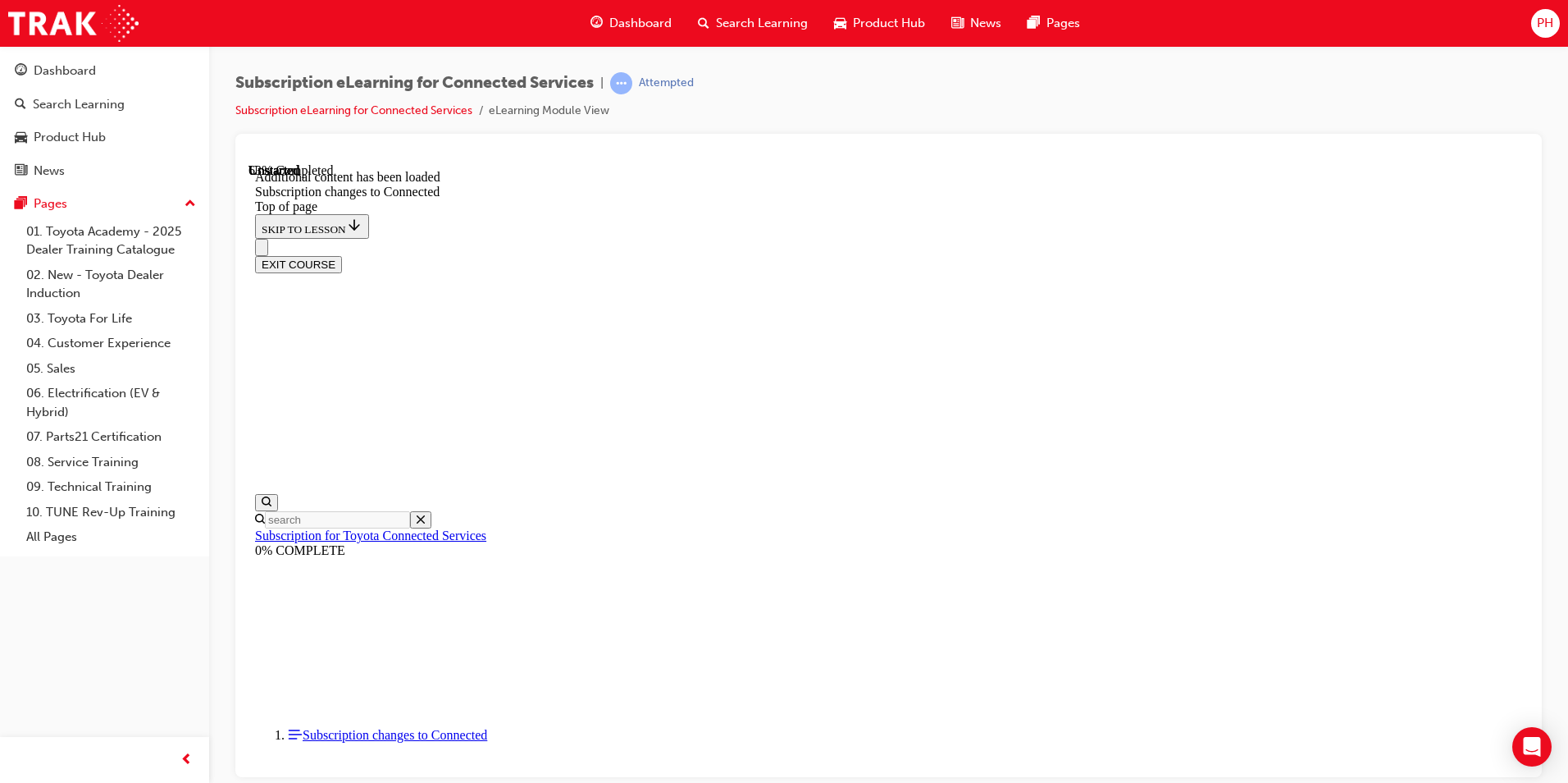
scroll to position [1547, 0]
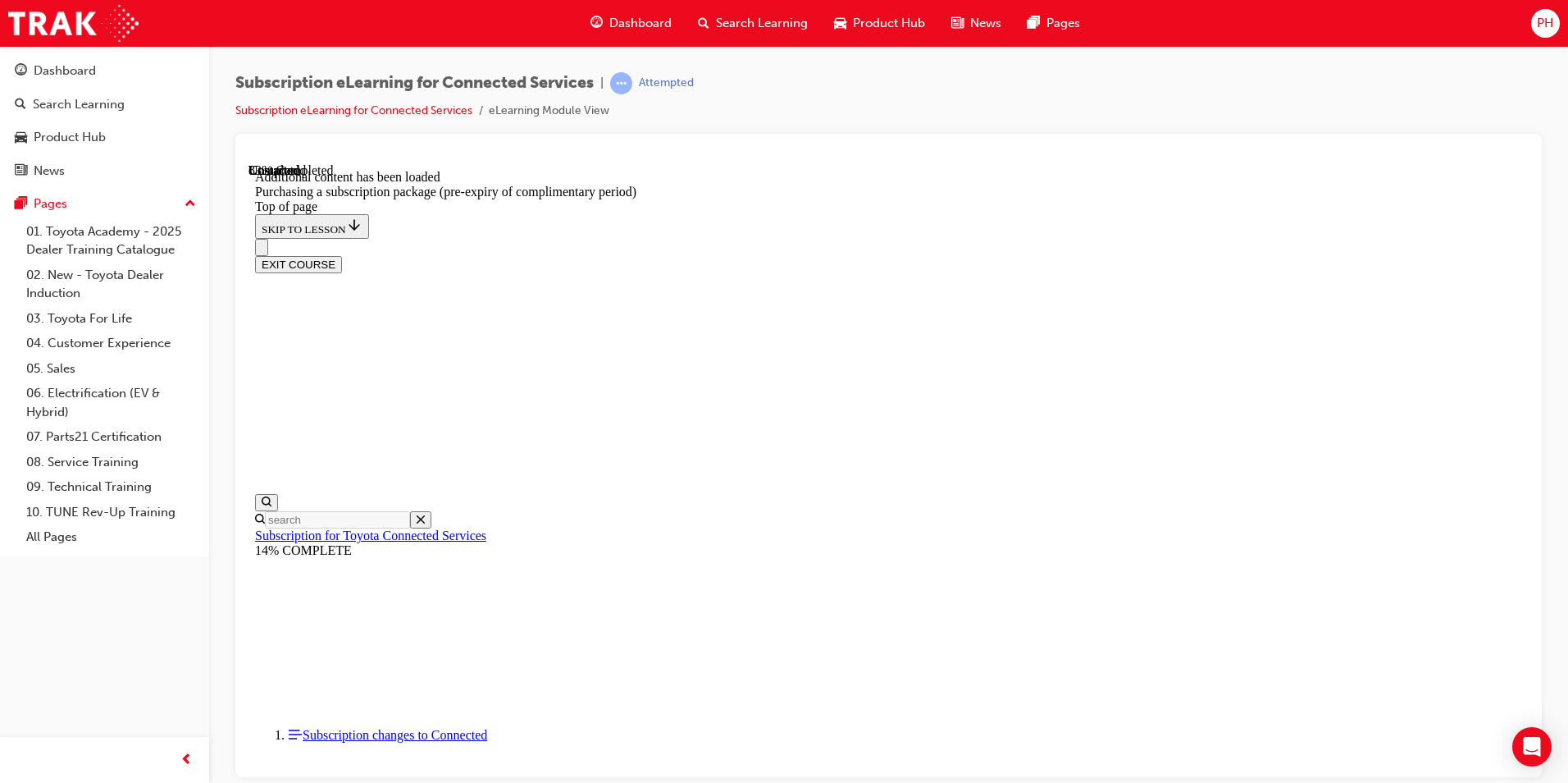
drag, startPoint x: 1184, startPoint y: 238, endPoint x: 1292, endPoint y: 252, distance: 108.9
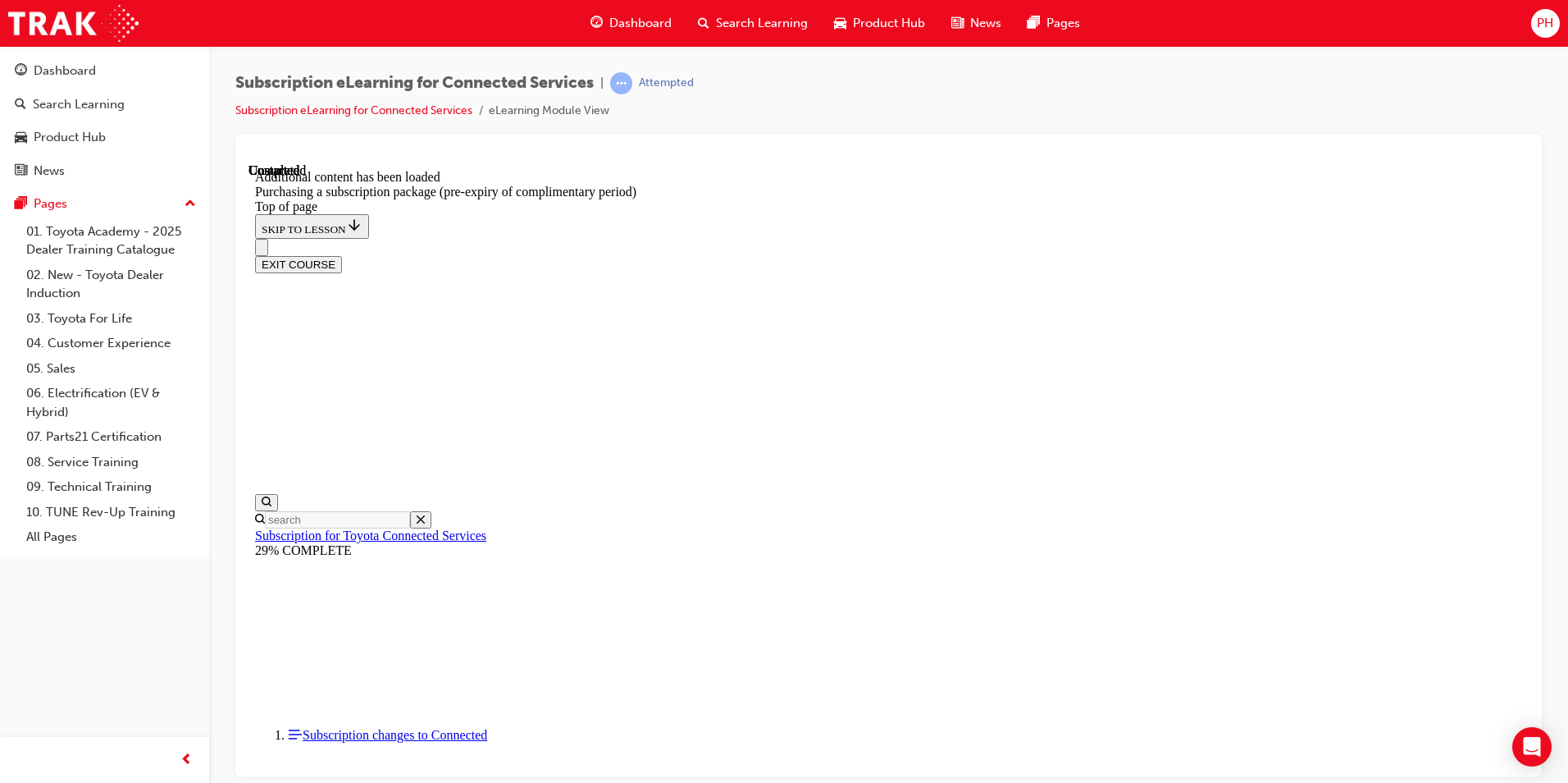
drag, startPoint x: 1012, startPoint y: 745, endPoint x: 1001, endPoint y: 738, distance: 13.0
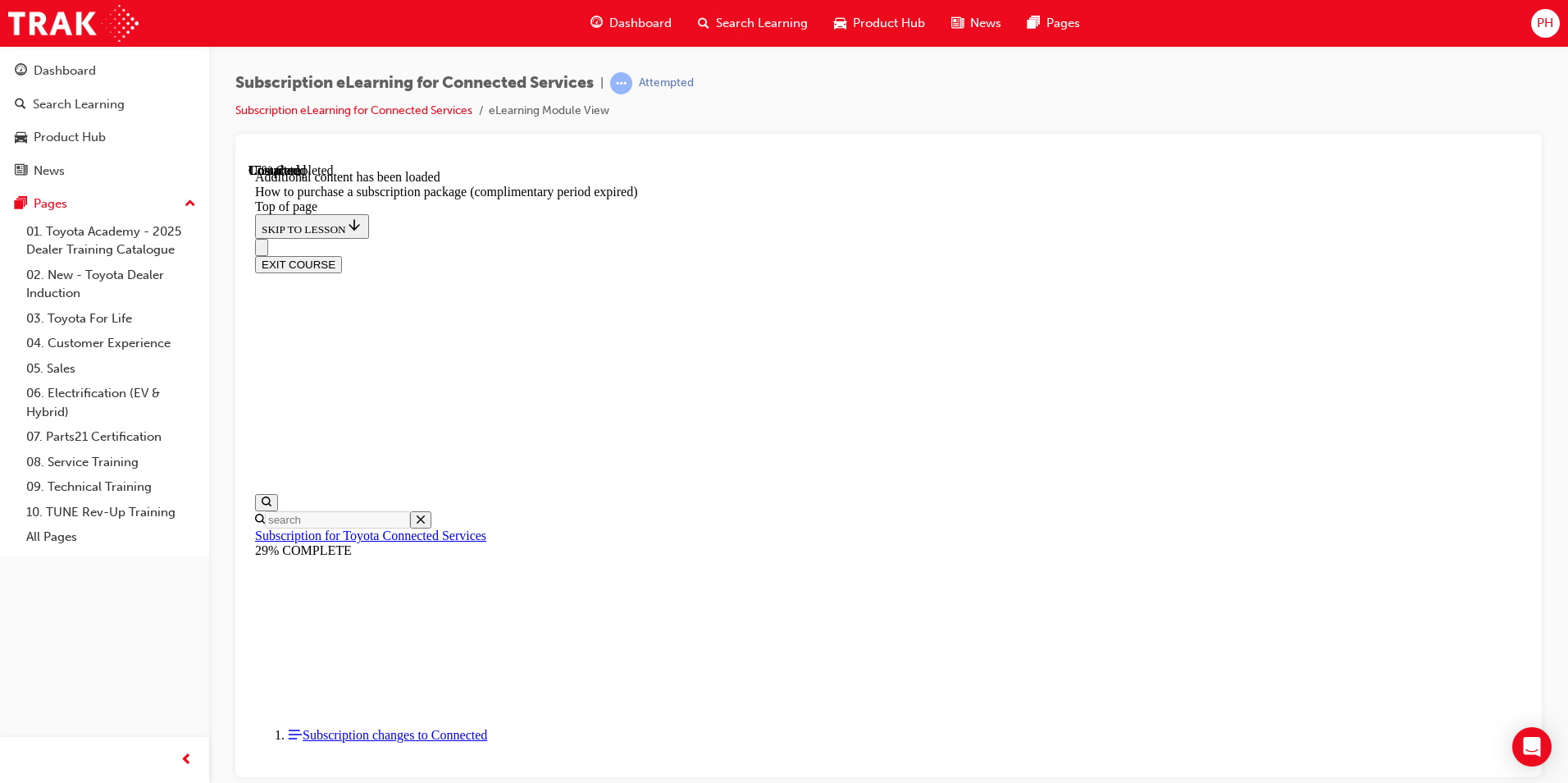
scroll to position [229, 0]
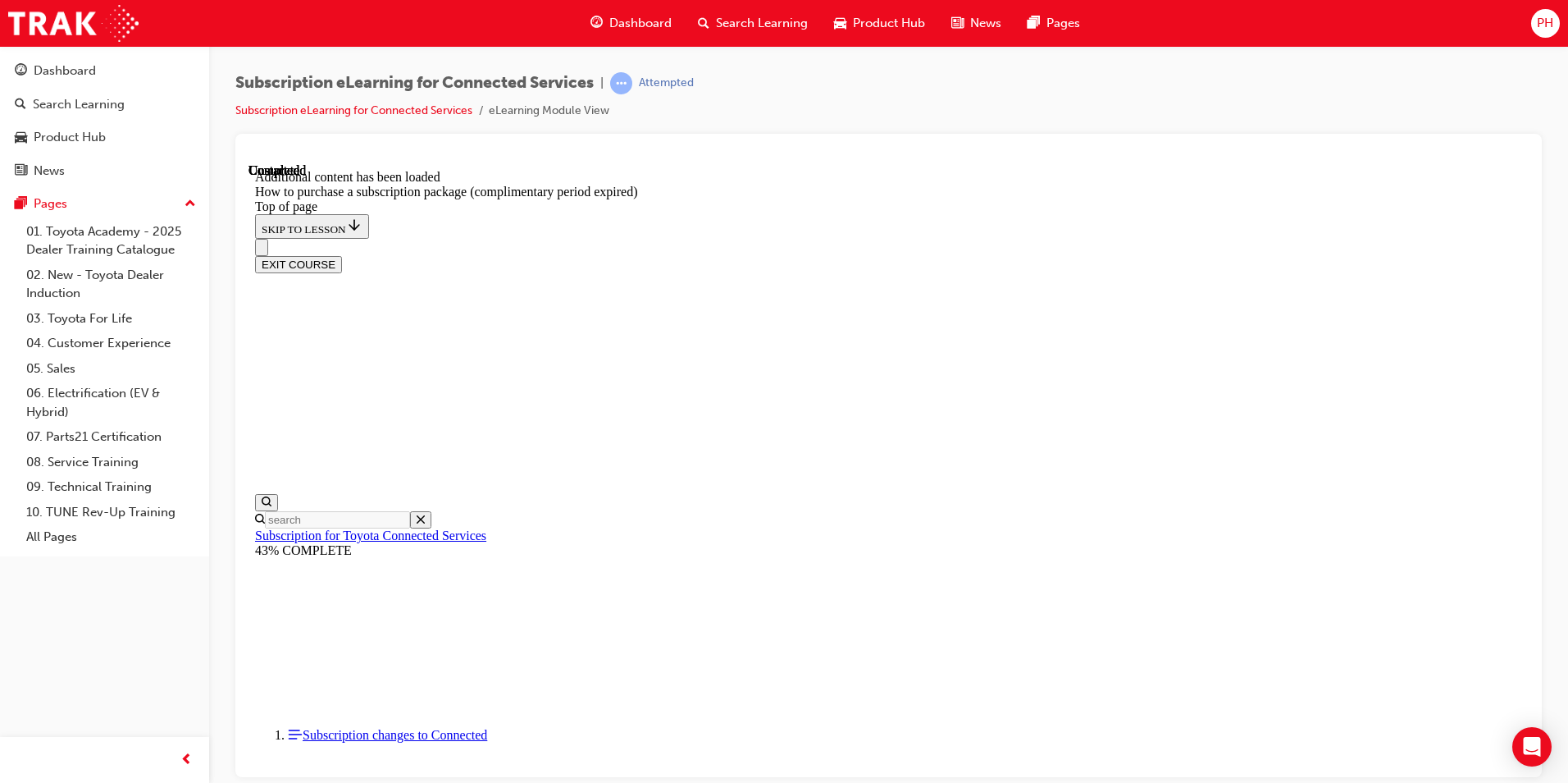
scroll to position [1601, 0]
drag, startPoint x: 826, startPoint y: 225, endPoint x: 839, endPoint y: 227, distance: 13.2
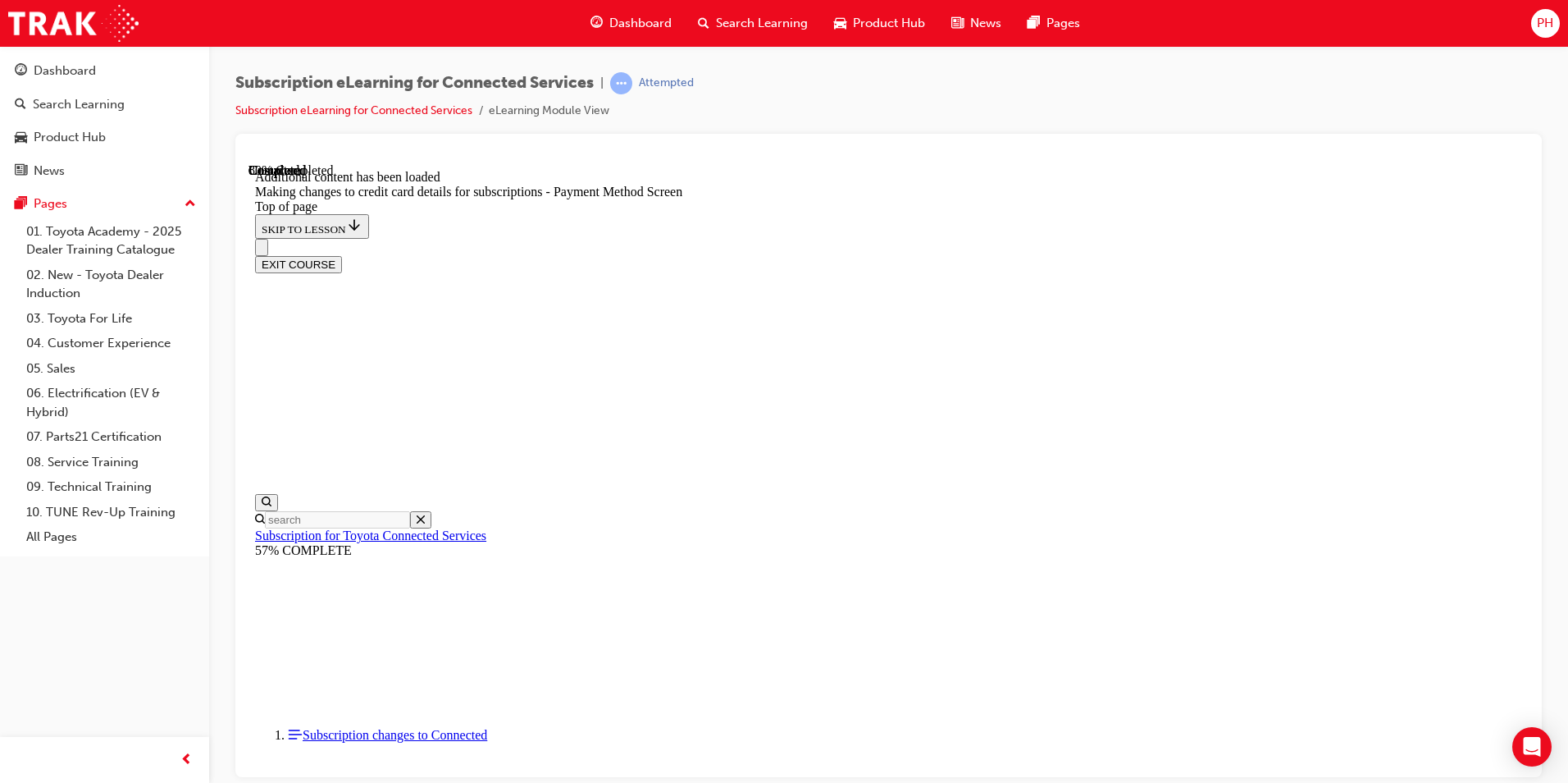
scroll to position [1445, 0]
drag, startPoint x: 1202, startPoint y: 298, endPoint x: 1294, endPoint y: 211, distance: 126.6
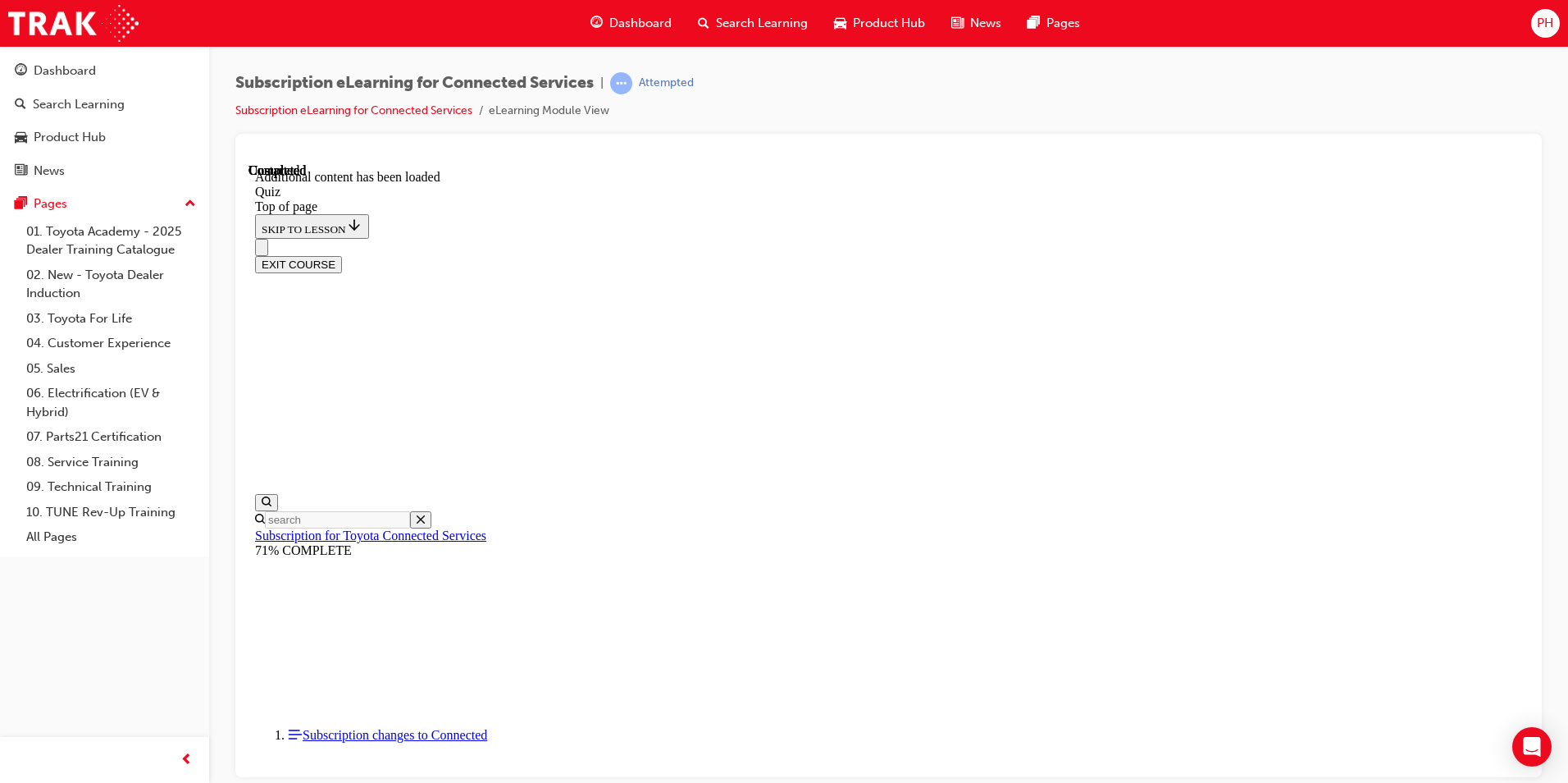
scroll to position [51, 0]
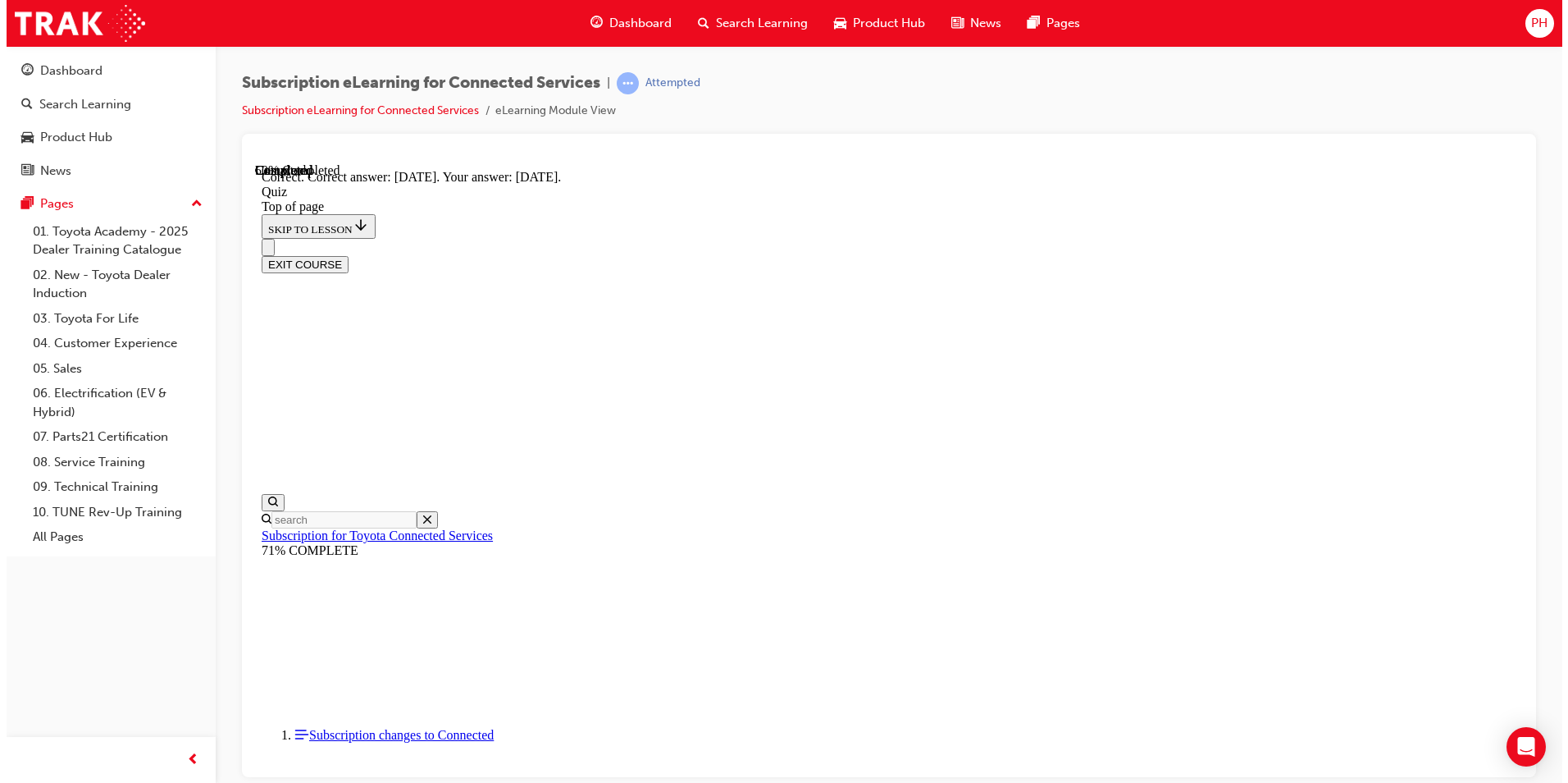
scroll to position [210, 0]
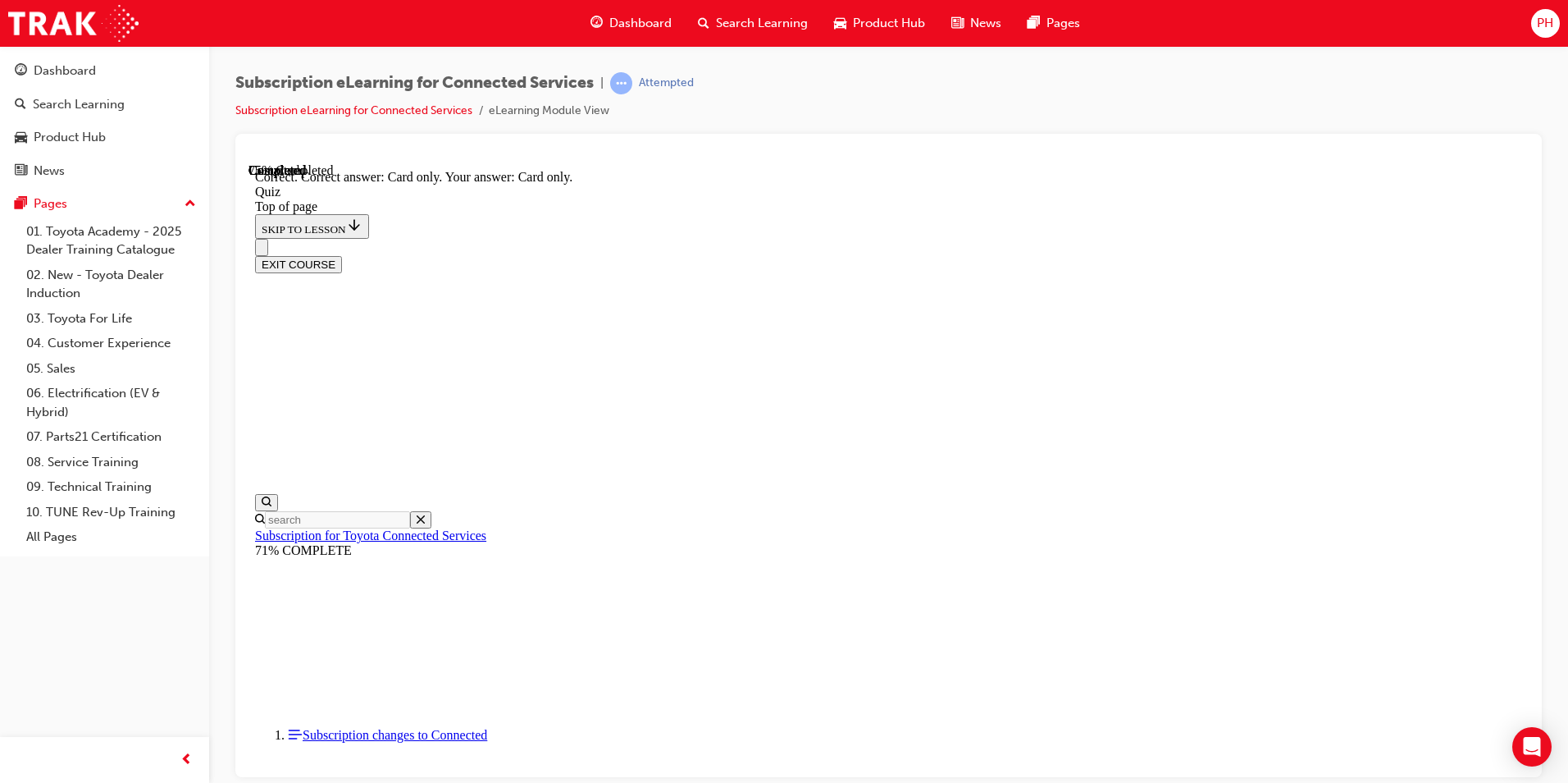
scroll to position [182, 0]
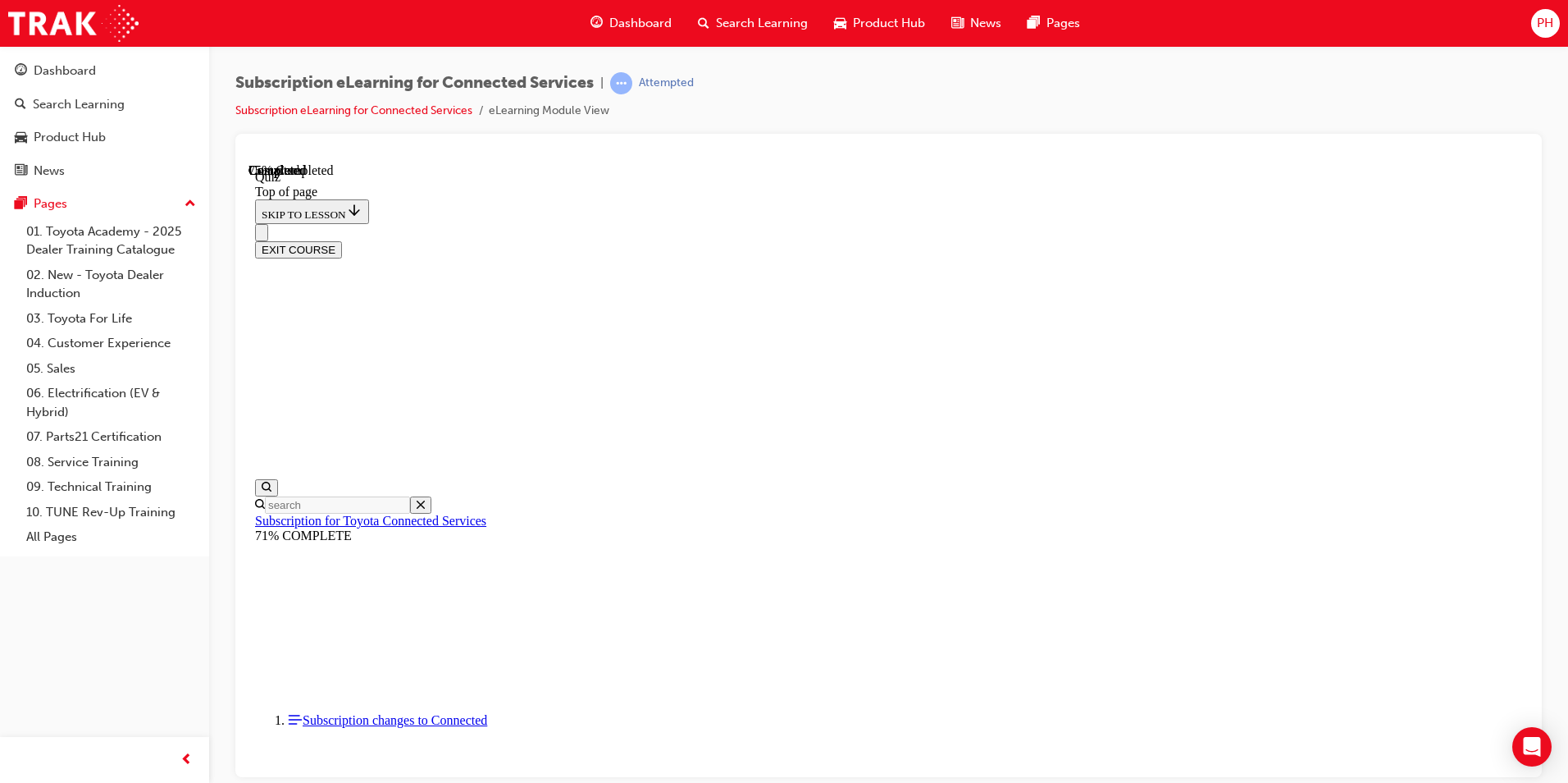
scroll to position [50, 0]
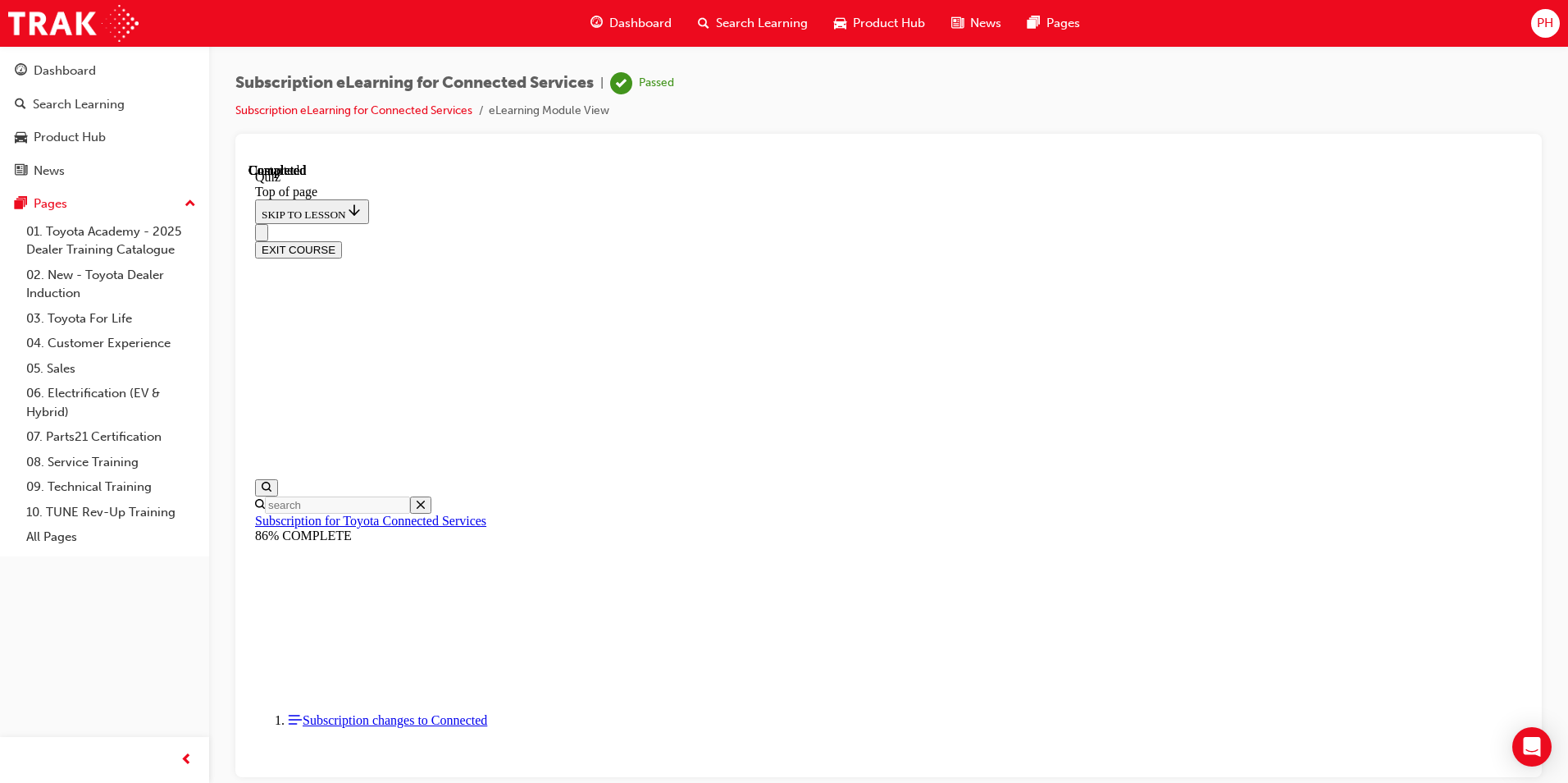
scroll to position [274, 0]
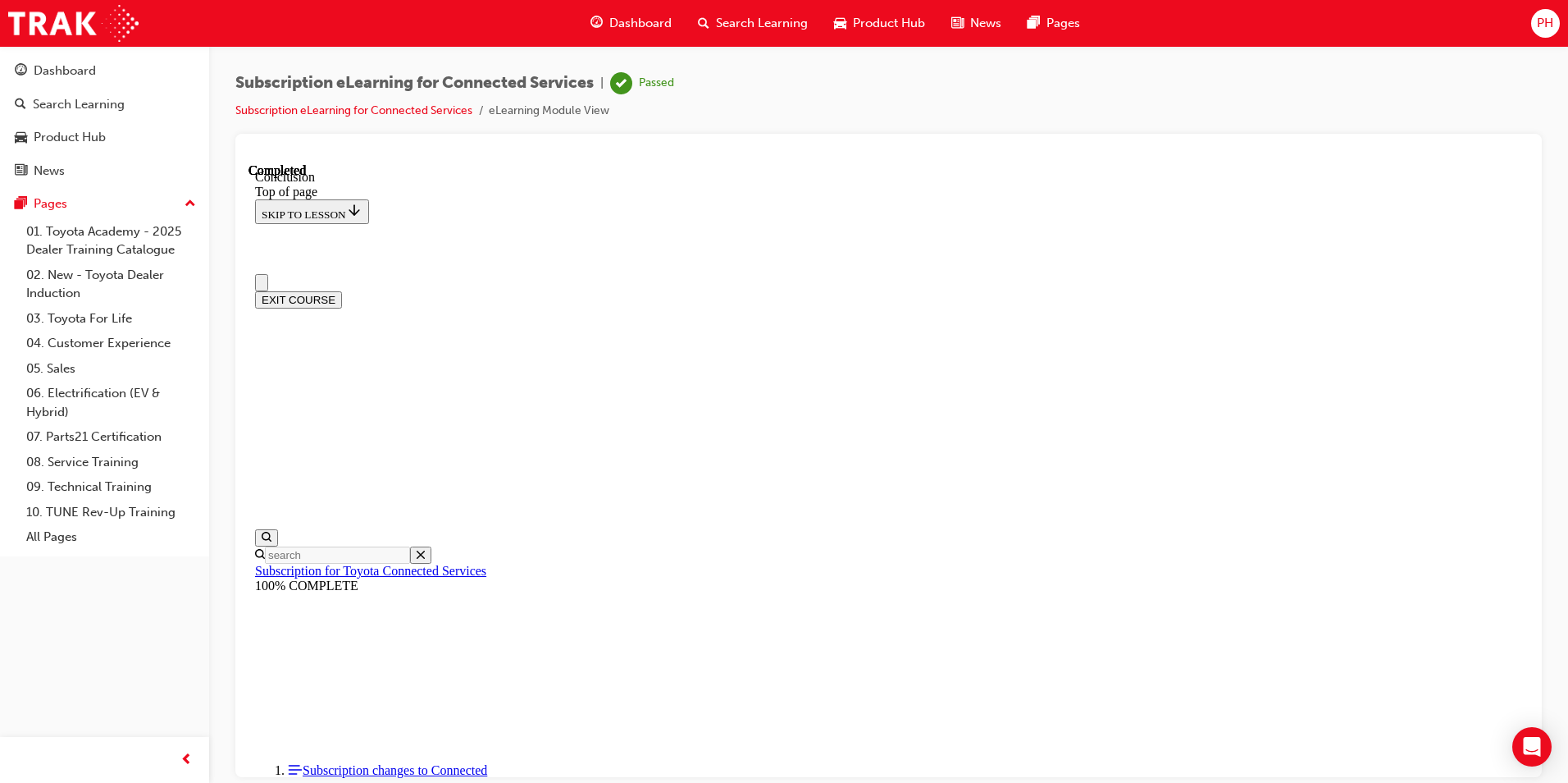
scroll to position [0, 0]
click at [342, 291] on button "EXIT COURSE" at bounding box center [298, 299] width 87 height 17
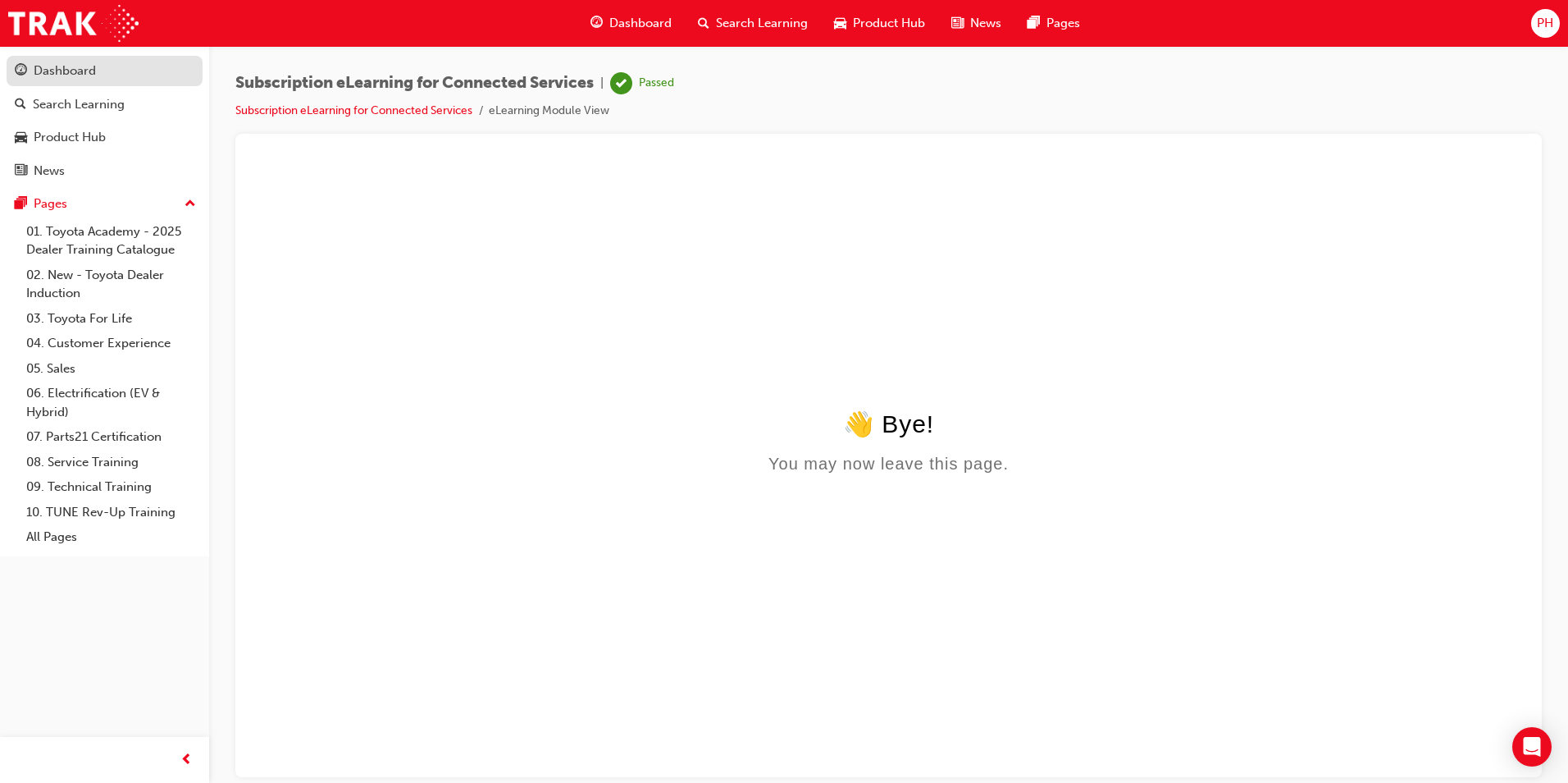
click at [109, 80] on div "Dashboard" at bounding box center [104, 70] width 180 height 20
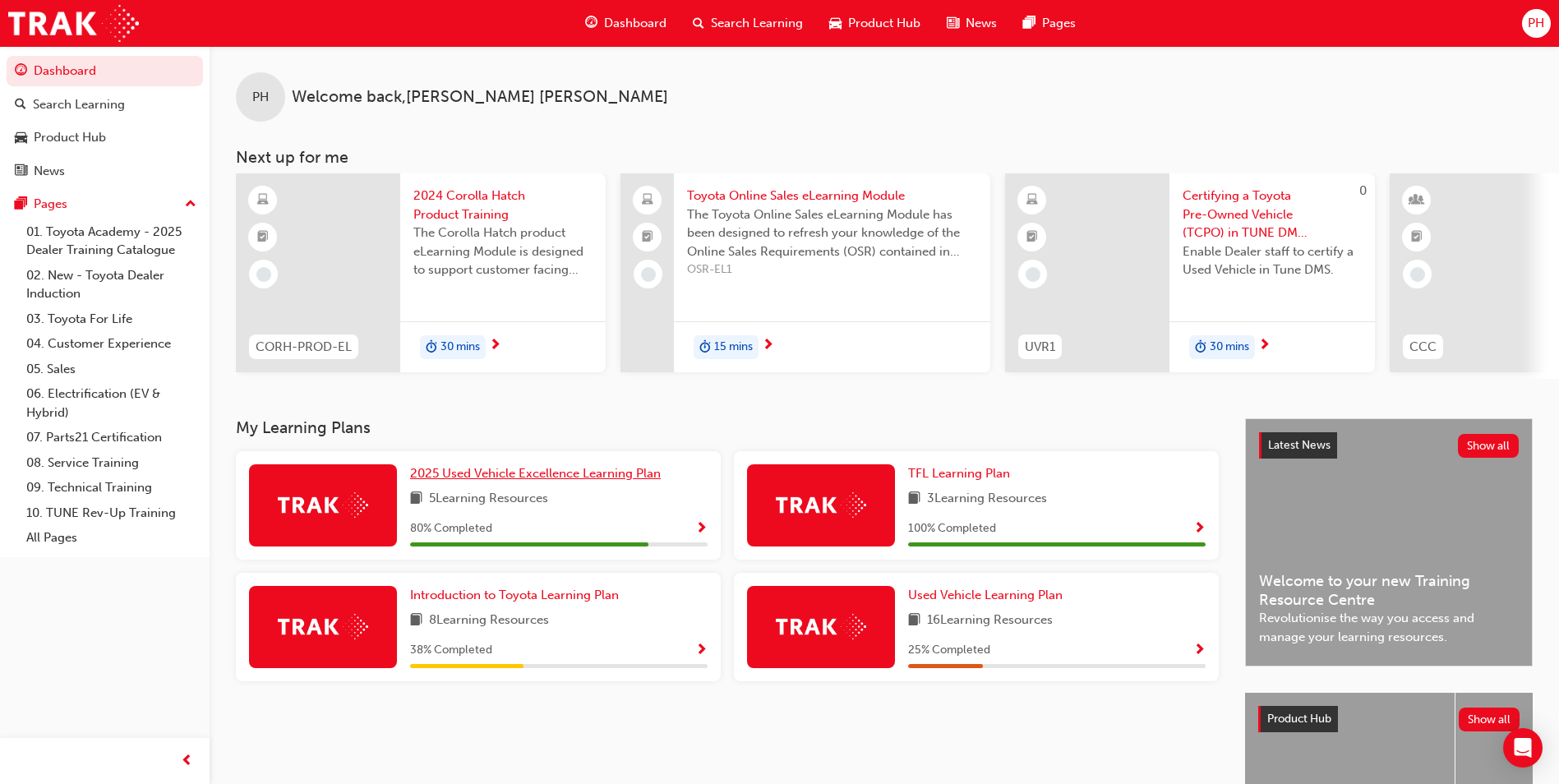
click at [568, 480] on span "2025 Used Vehicle Excellence Learning Plan" at bounding box center [535, 473] width 251 height 15
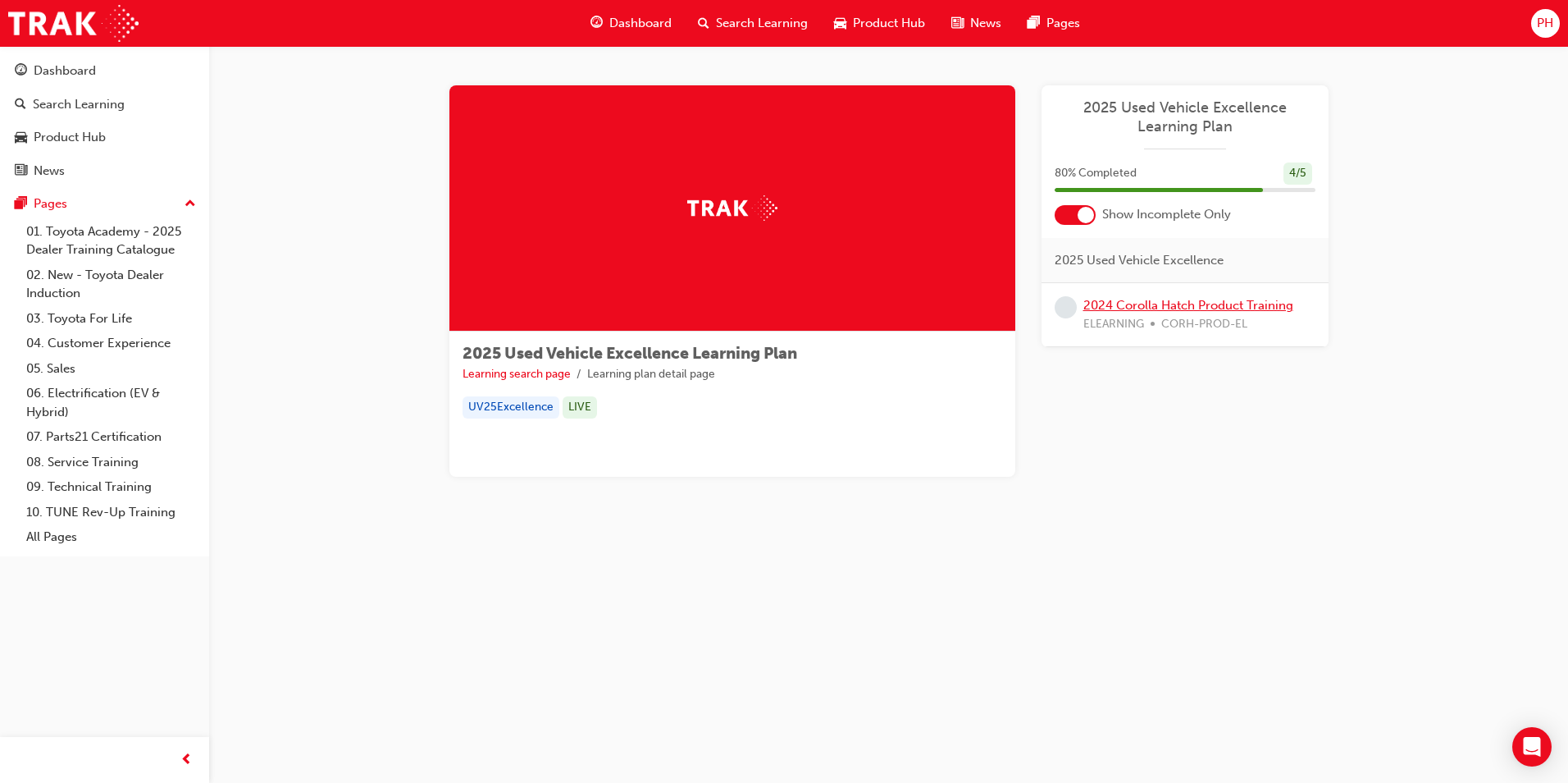
click at [1216, 302] on link "2024 Corolla Hatch Product Training" at bounding box center [1188, 305] width 210 height 15
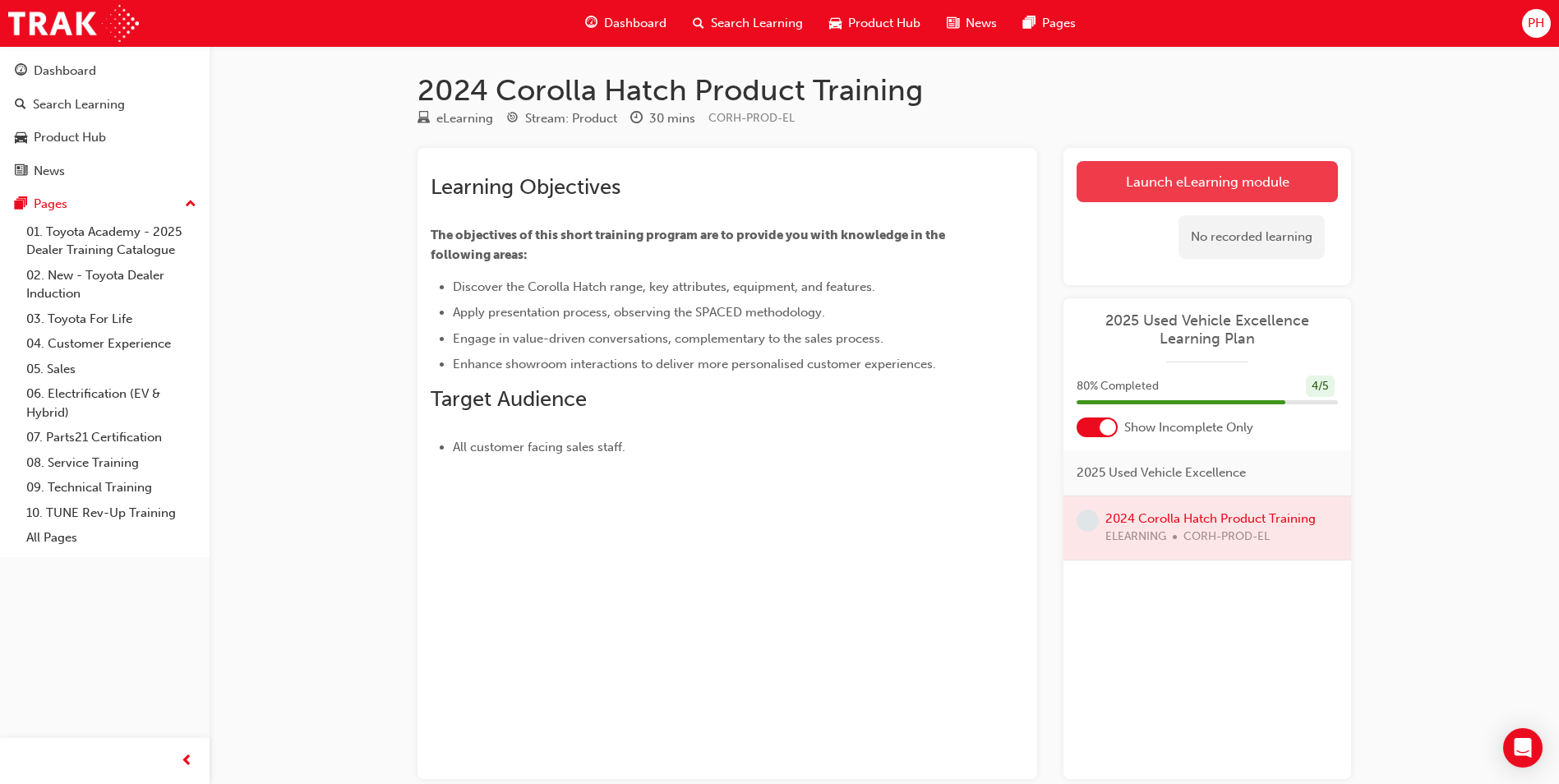
click at [1210, 178] on link "Launch eLearning module" at bounding box center [1207, 181] width 262 height 41
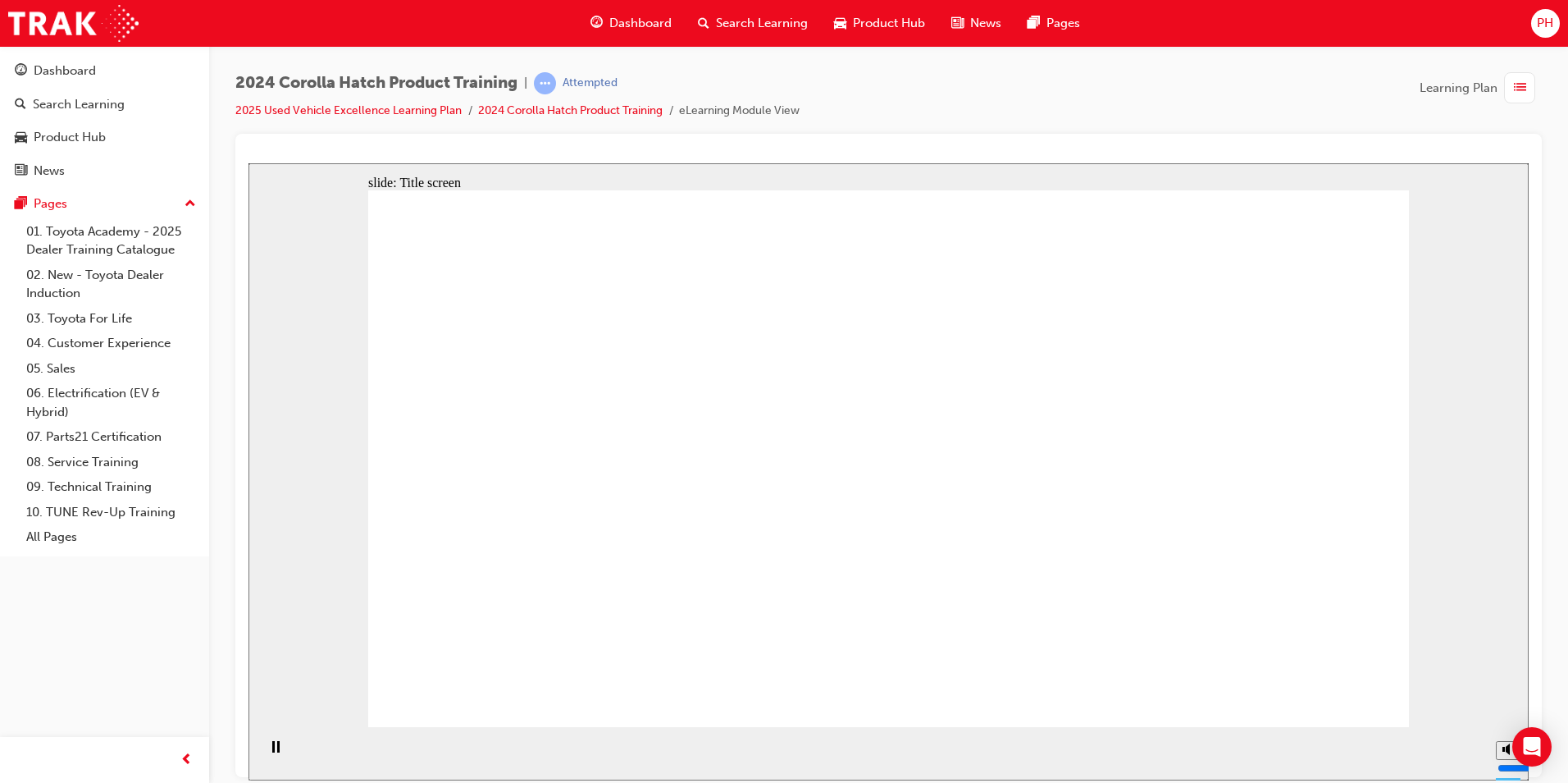
drag, startPoint x: 940, startPoint y: 660, endPoint x: 911, endPoint y: 663, distance: 29.2
click at [1447, 163] on div at bounding box center [889, 163] width 1280 height 0
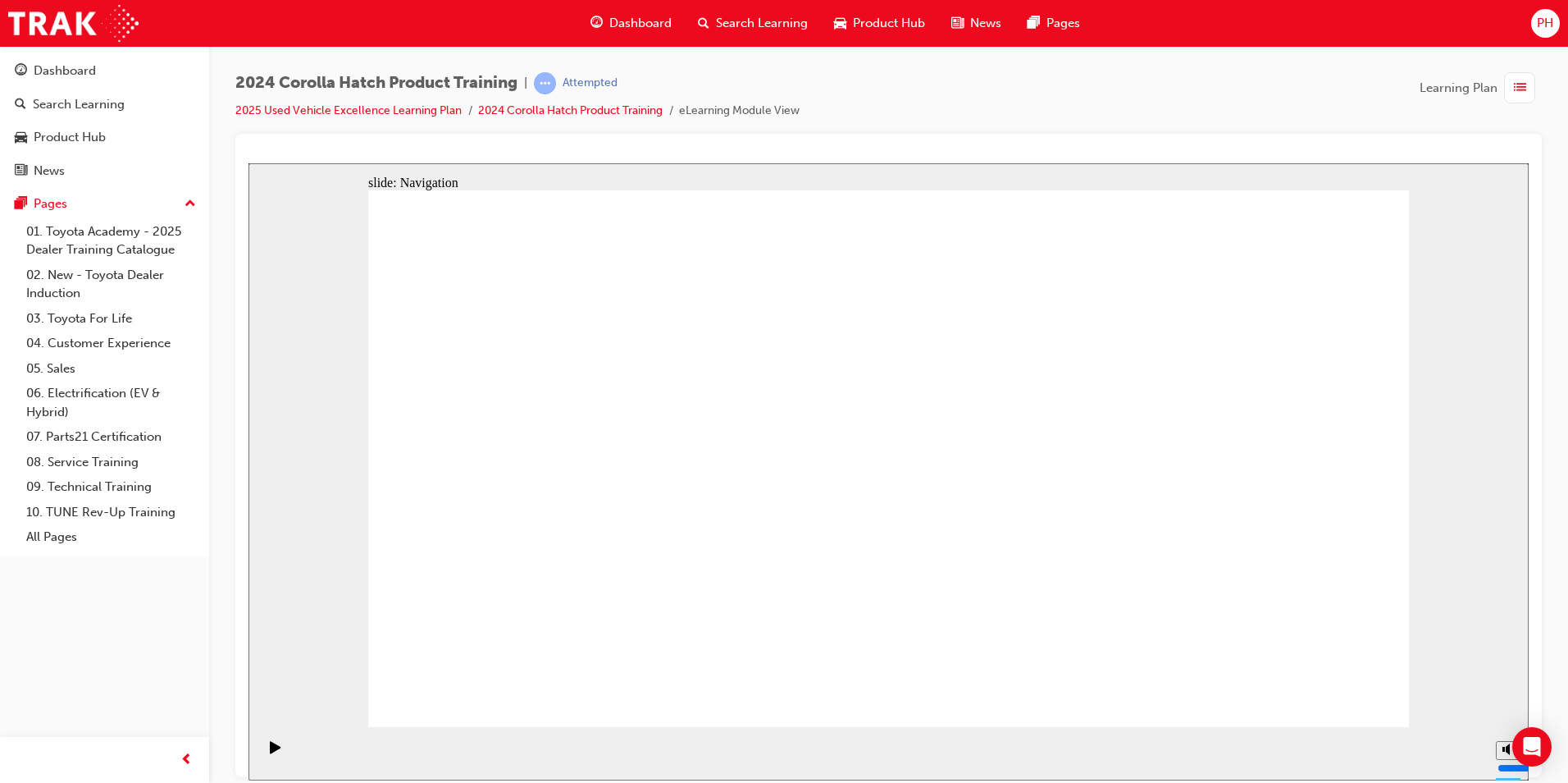
drag, startPoint x: 928, startPoint y: 684, endPoint x: 897, endPoint y: 688, distance: 31.3
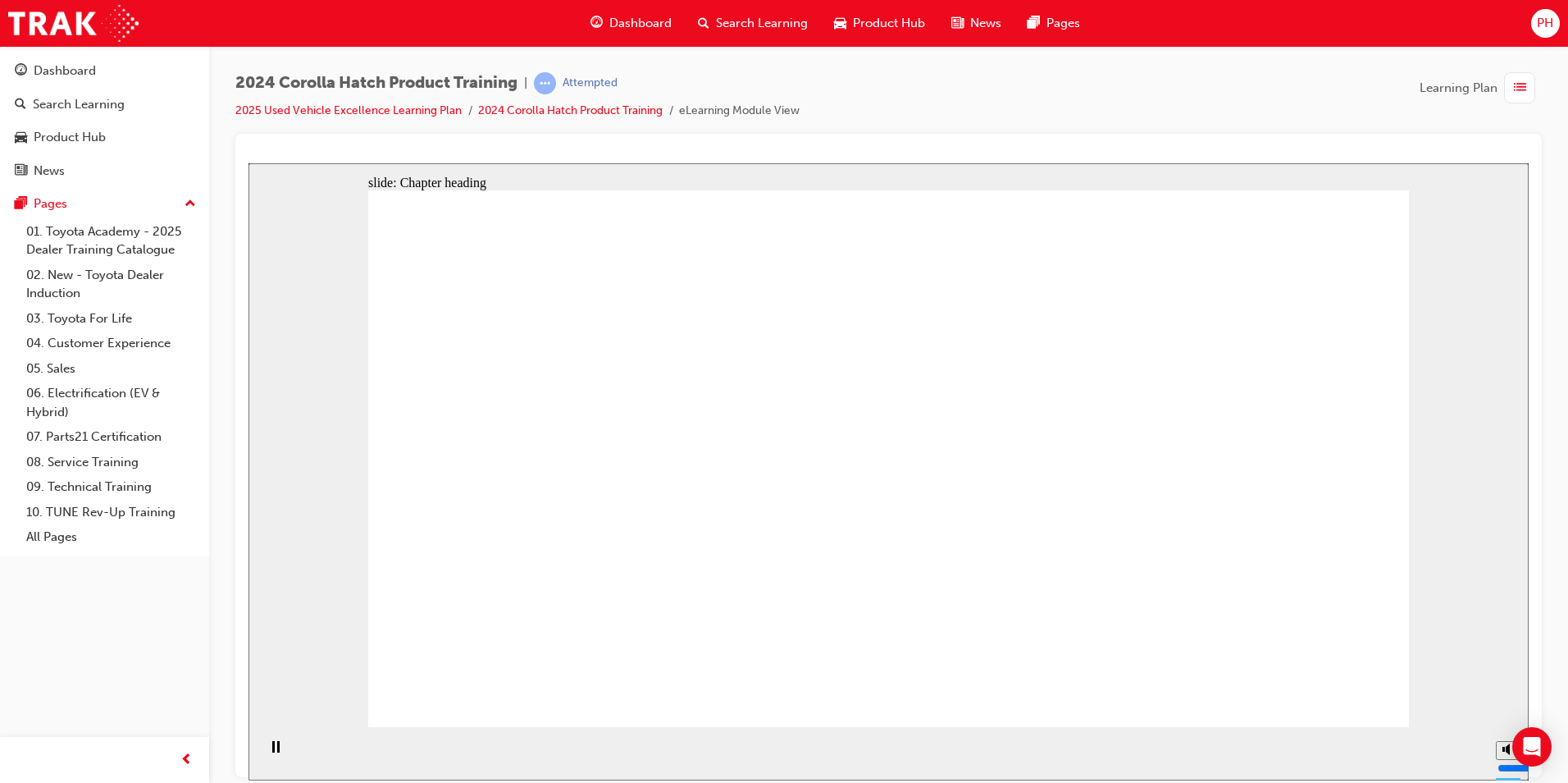
drag, startPoint x: 1284, startPoint y: 680, endPoint x: 1300, endPoint y: 682, distance: 16.1
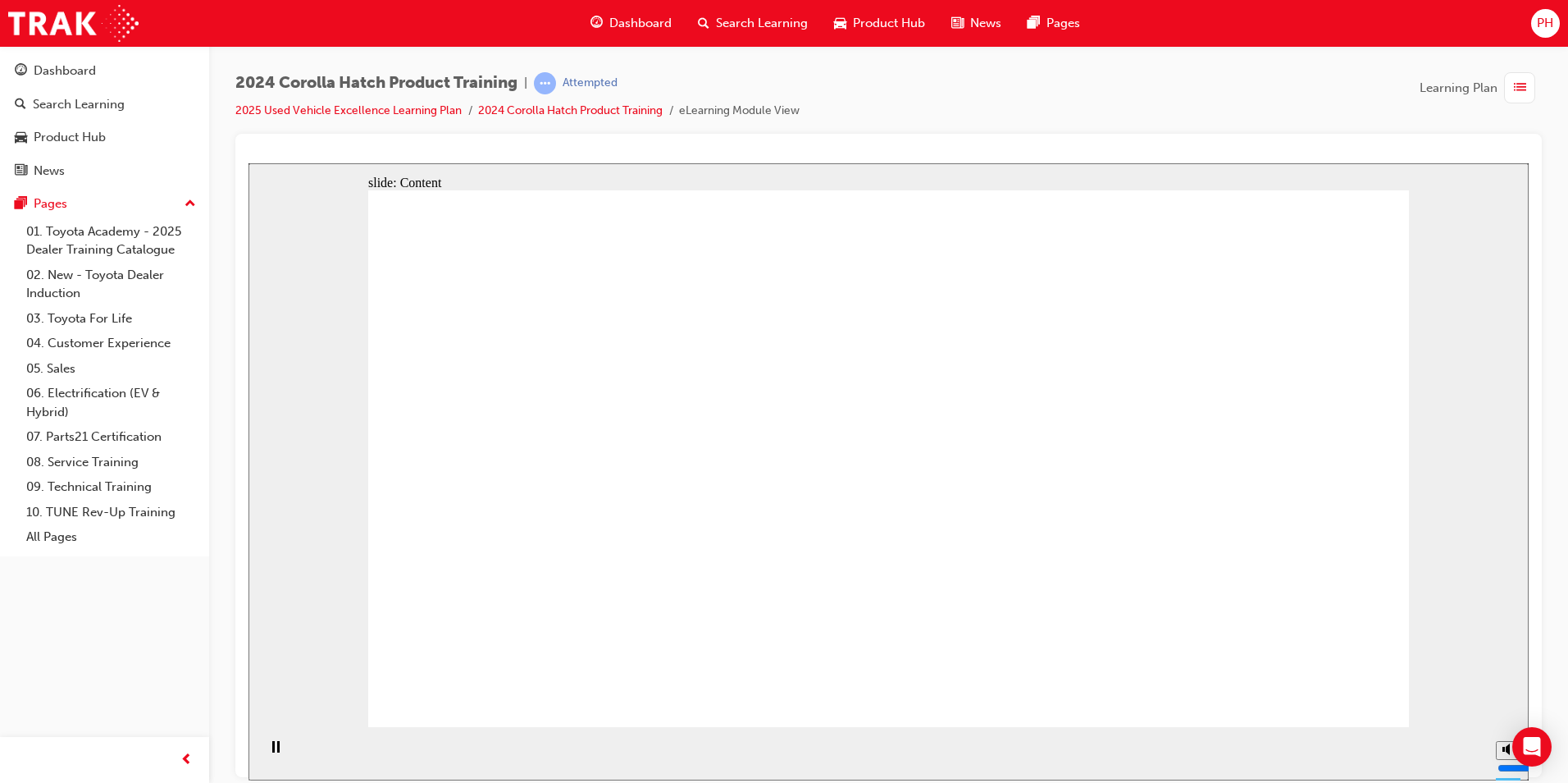
drag, startPoint x: 679, startPoint y: 550, endPoint x: 690, endPoint y: 503, distance: 48.3
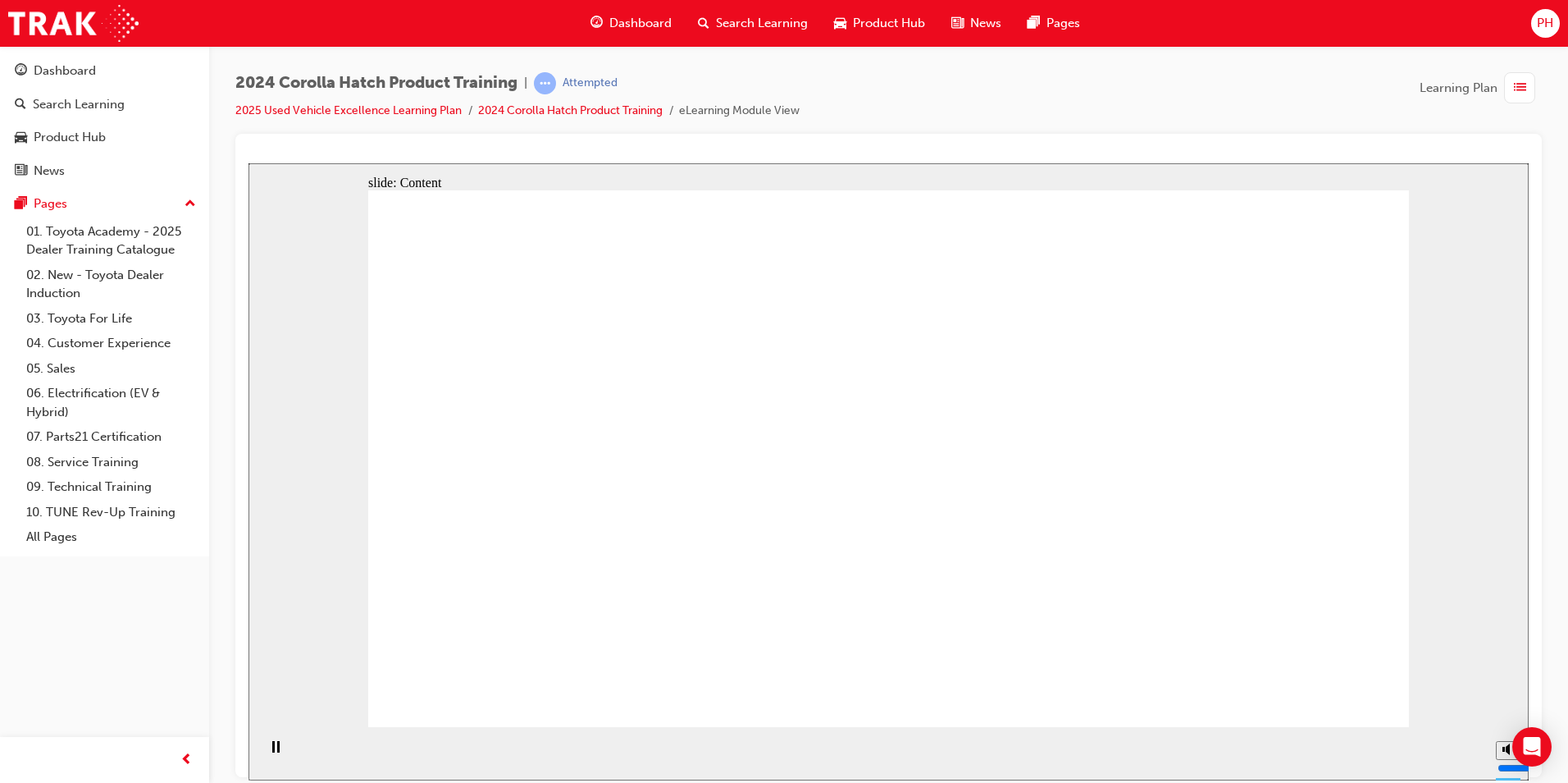
drag, startPoint x: 541, startPoint y: 503, endPoint x: 595, endPoint y: 503, distance: 54.0
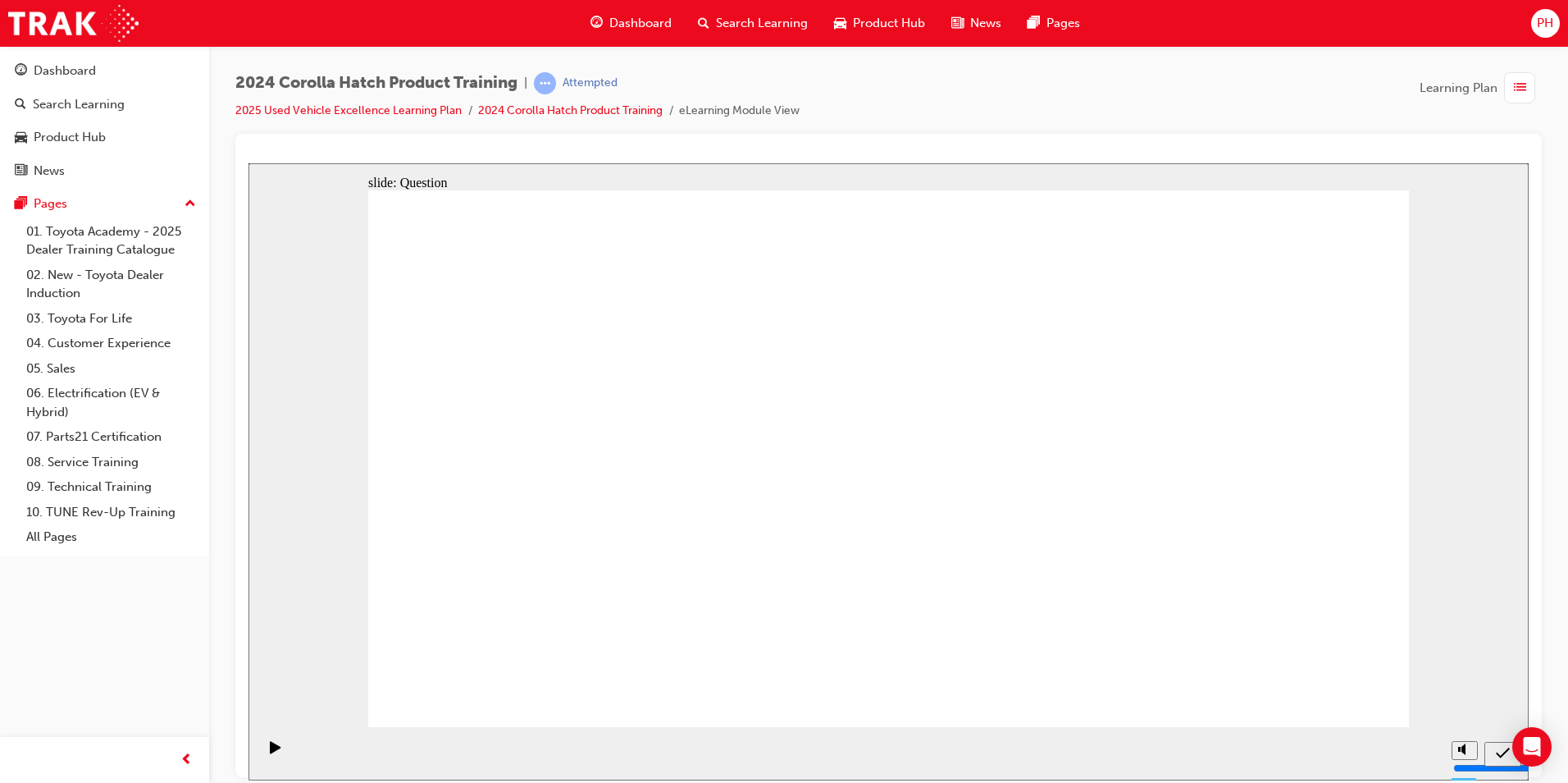
radio input "true"
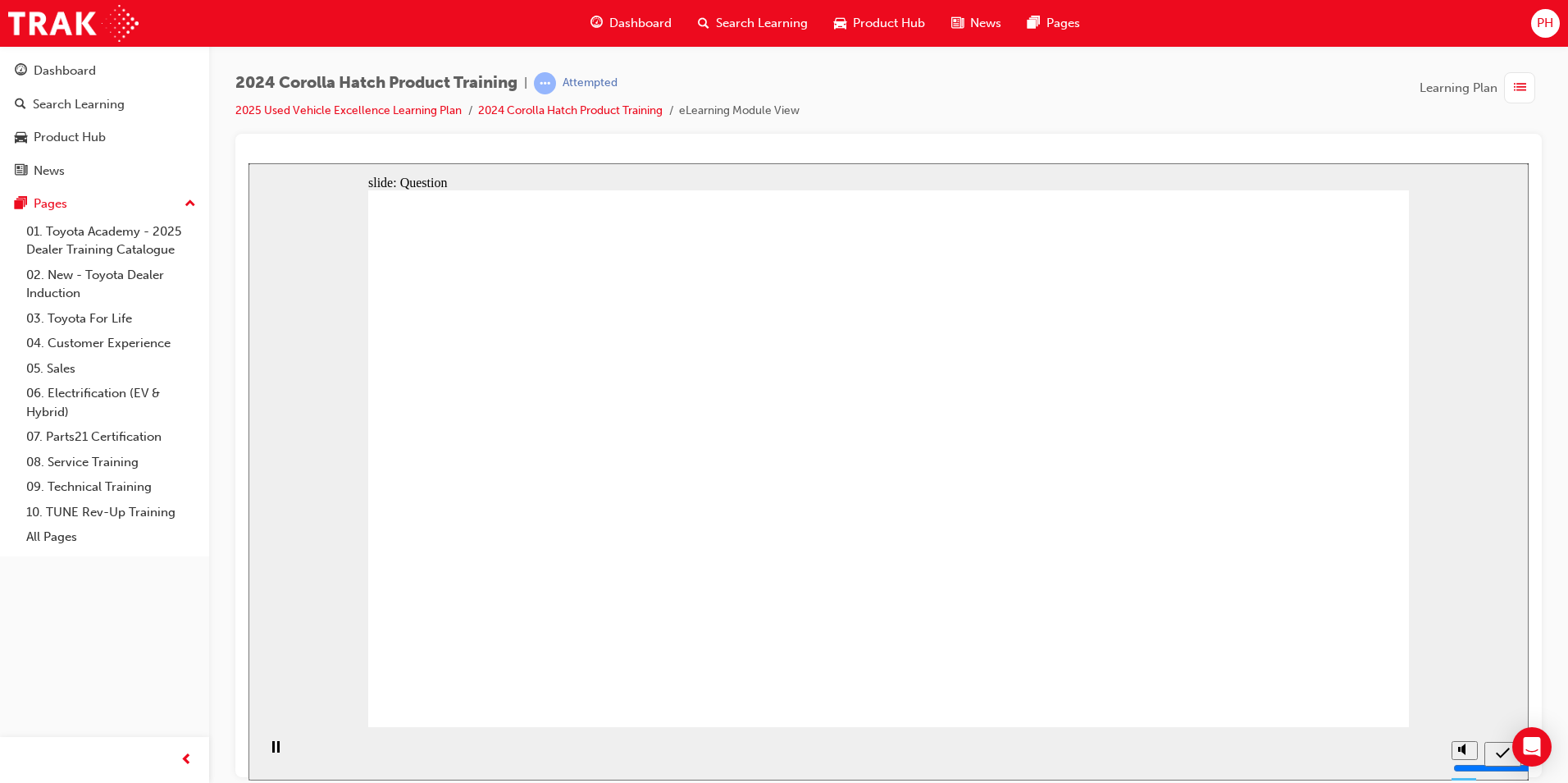
radio input "true"
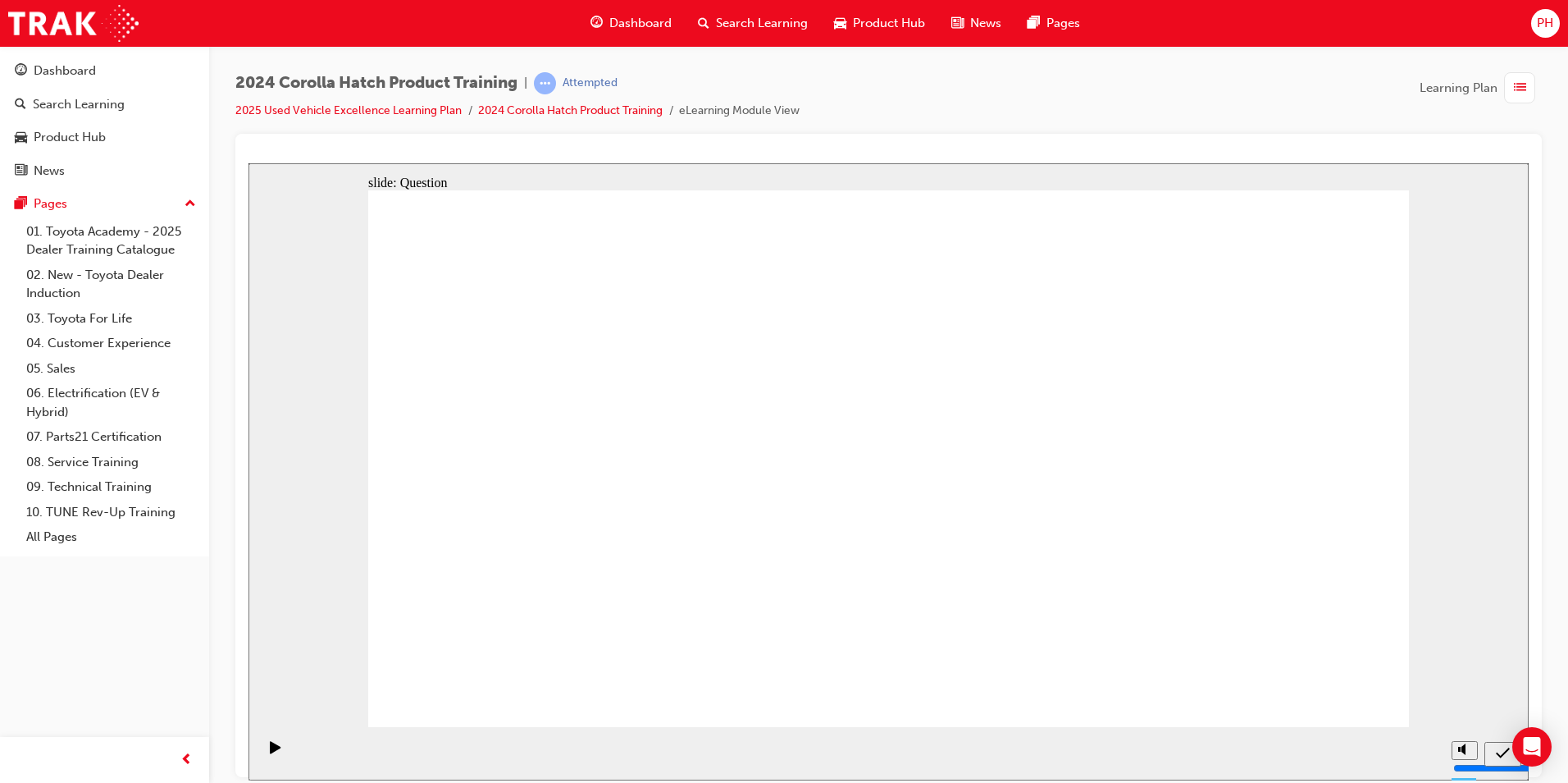
radio input "true"
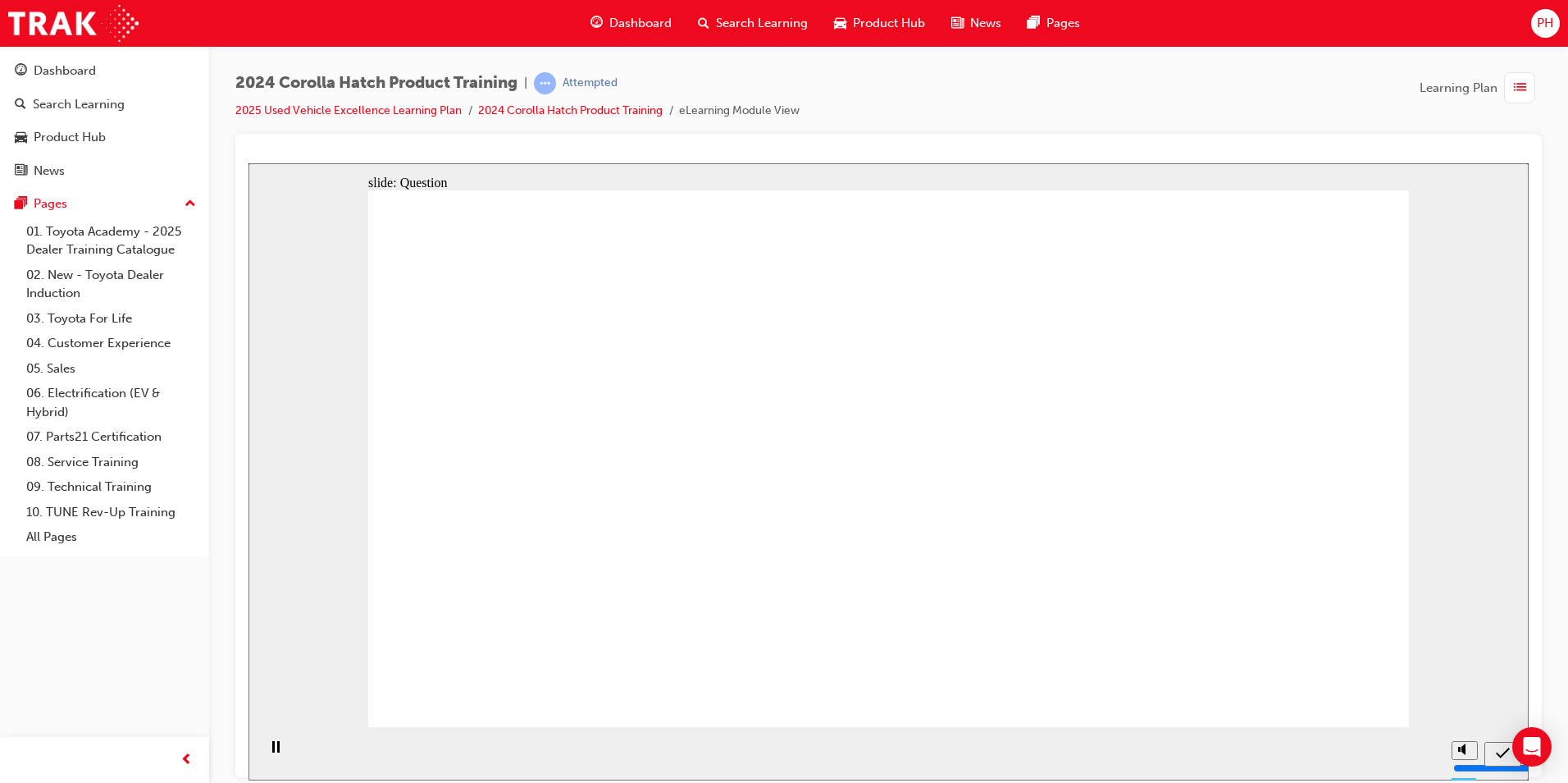
drag, startPoint x: 571, startPoint y: 582, endPoint x: 705, endPoint y: 473, distance: 172.7
drag, startPoint x: 678, startPoint y: 454, endPoint x: 502, endPoint y: 598, distance: 227.4
drag, startPoint x: 591, startPoint y: 458, endPoint x: 752, endPoint y: 623, distance: 230.5
drag, startPoint x: 1058, startPoint y: 454, endPoint x: 889, endPoint y: 607, distance: 228.0
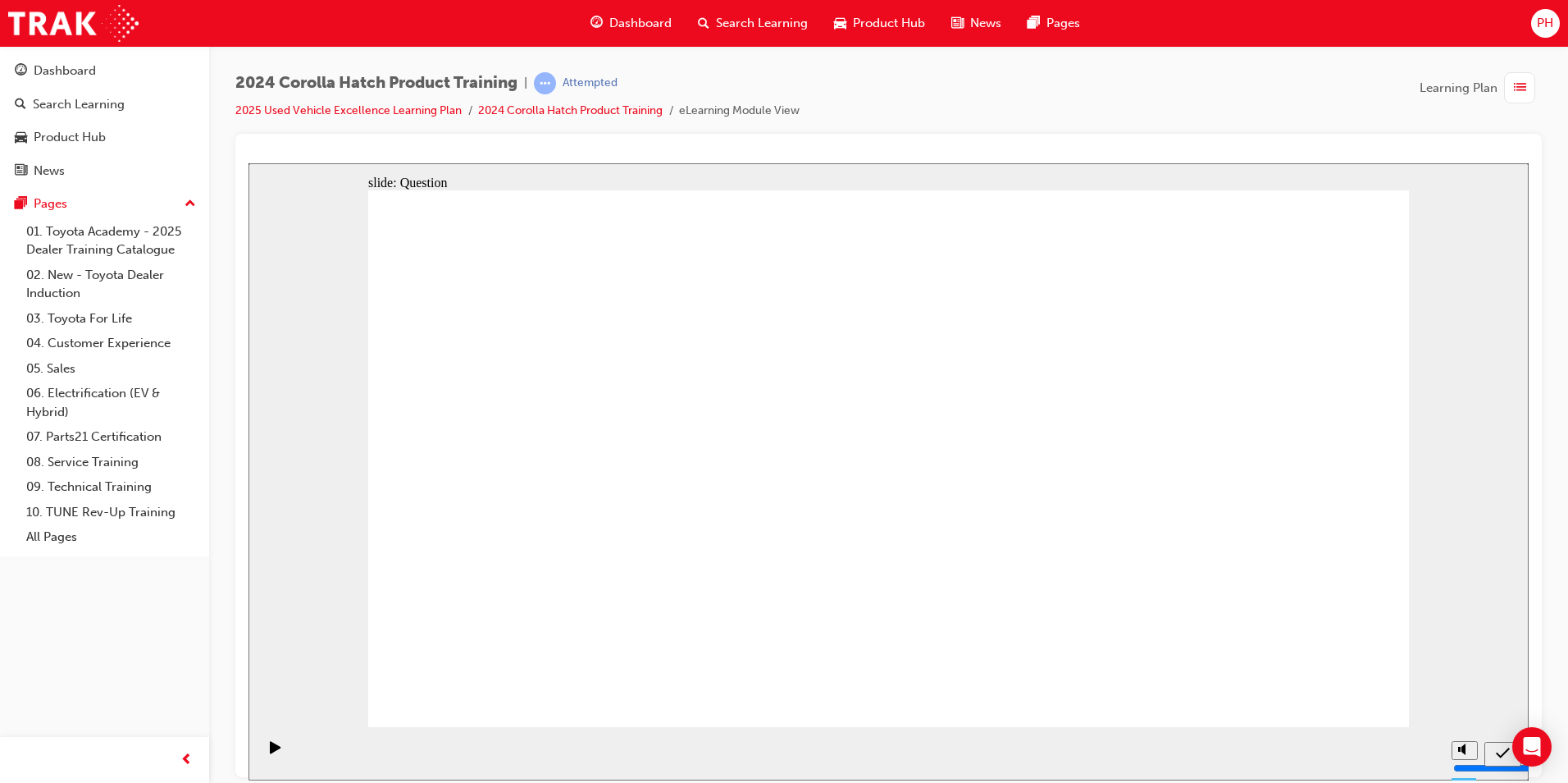
drag, startPoint x: 927, startPoint y: 465, endPoint x: 1090, endPoint y: 623, distance: 227.0
drag, startPoint x: 1231, startPoint y: 446, endPoint x: 1237, endPoint y: 603, distance: 157.1
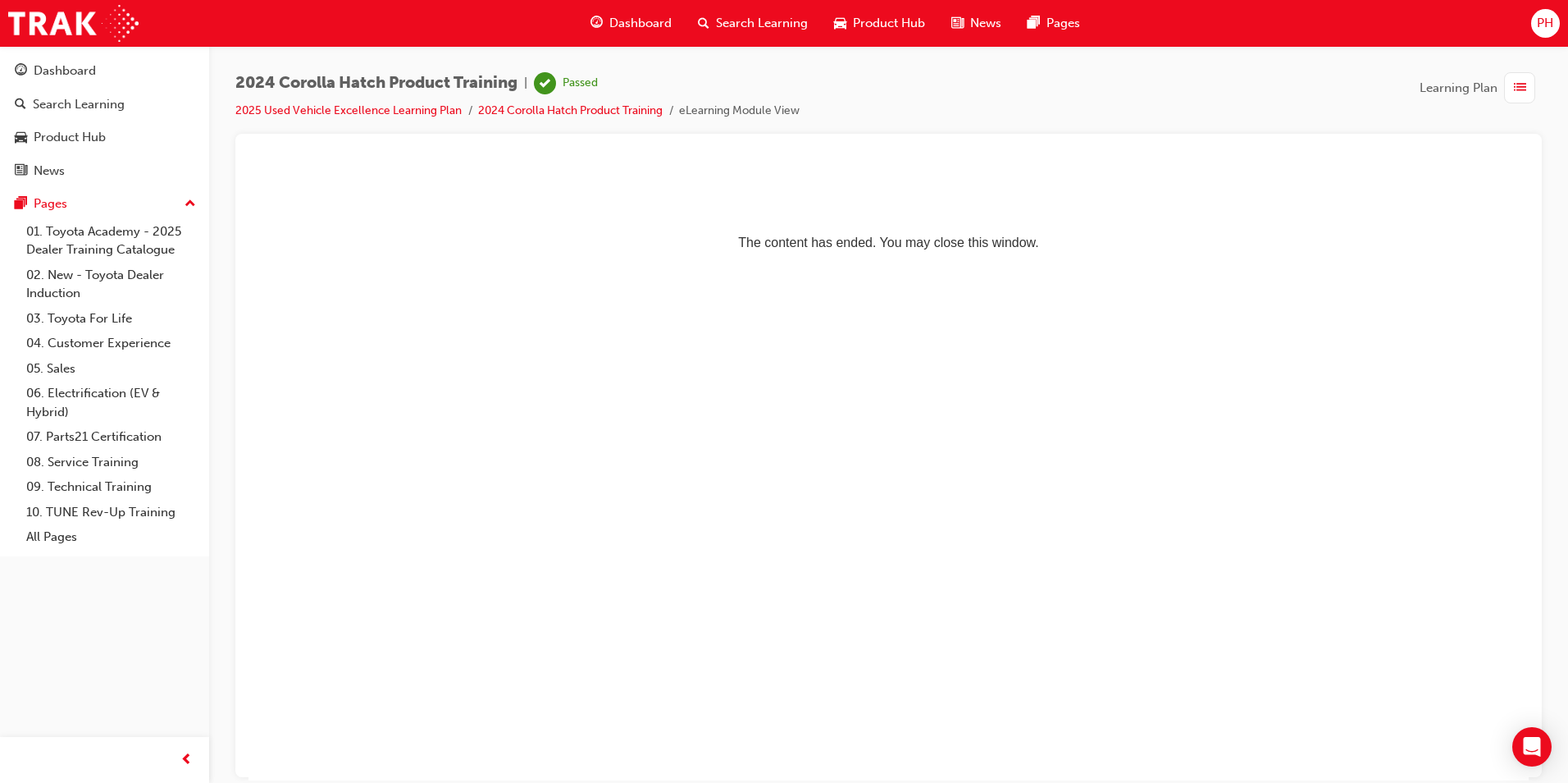
click at [620, 213] on p "The content has ended. You may close this window." at bounding box center [888, 212] width 1267 height 74
click at [668, 20] on span "Dashboard" at bounding box center [640, 23] width 62 height 19
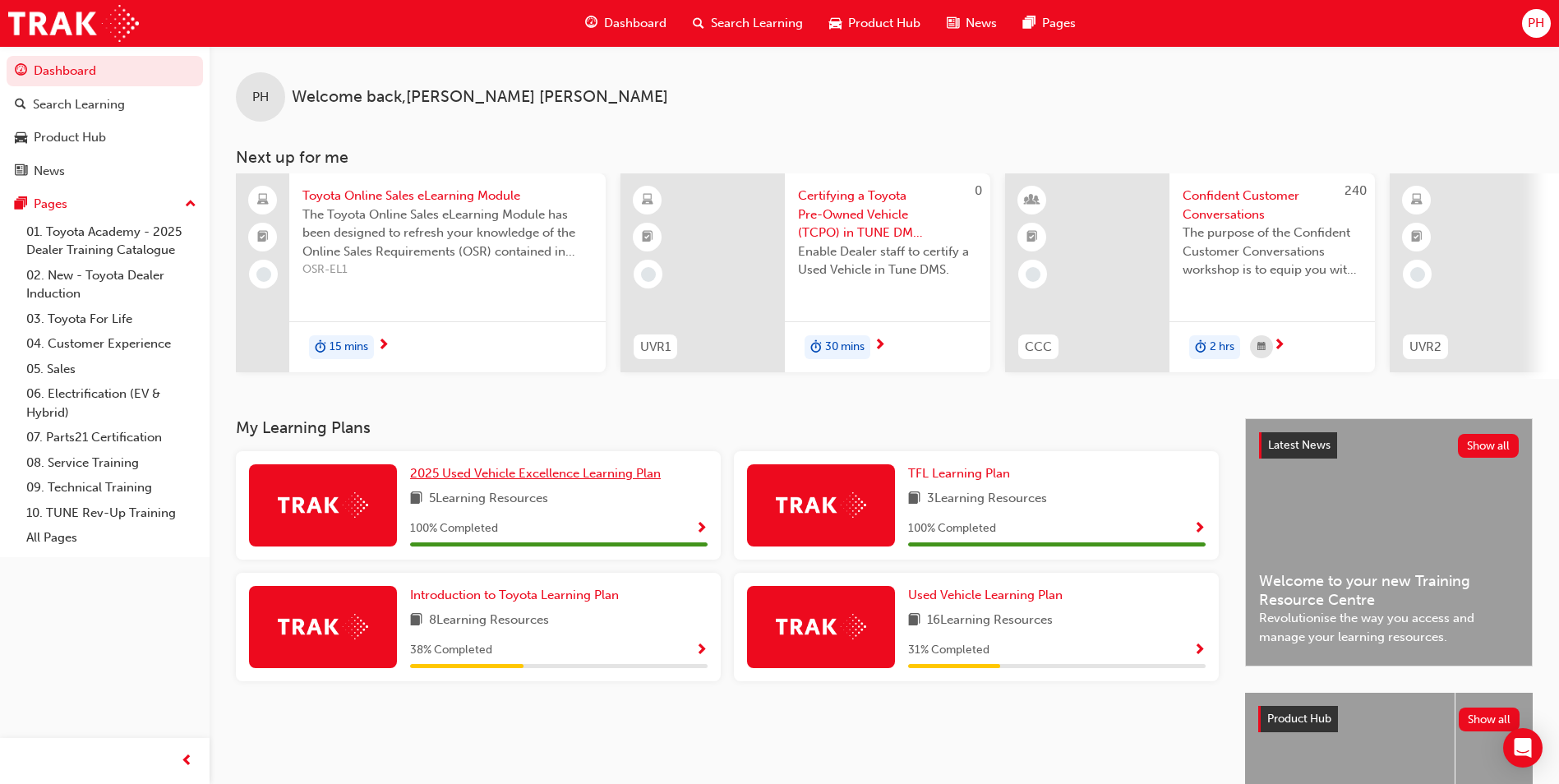
click at [559, 480] on span "2025 Used Vehicle Excellence Learning Plan" at bounding box center [535, 473] width 251 height 15
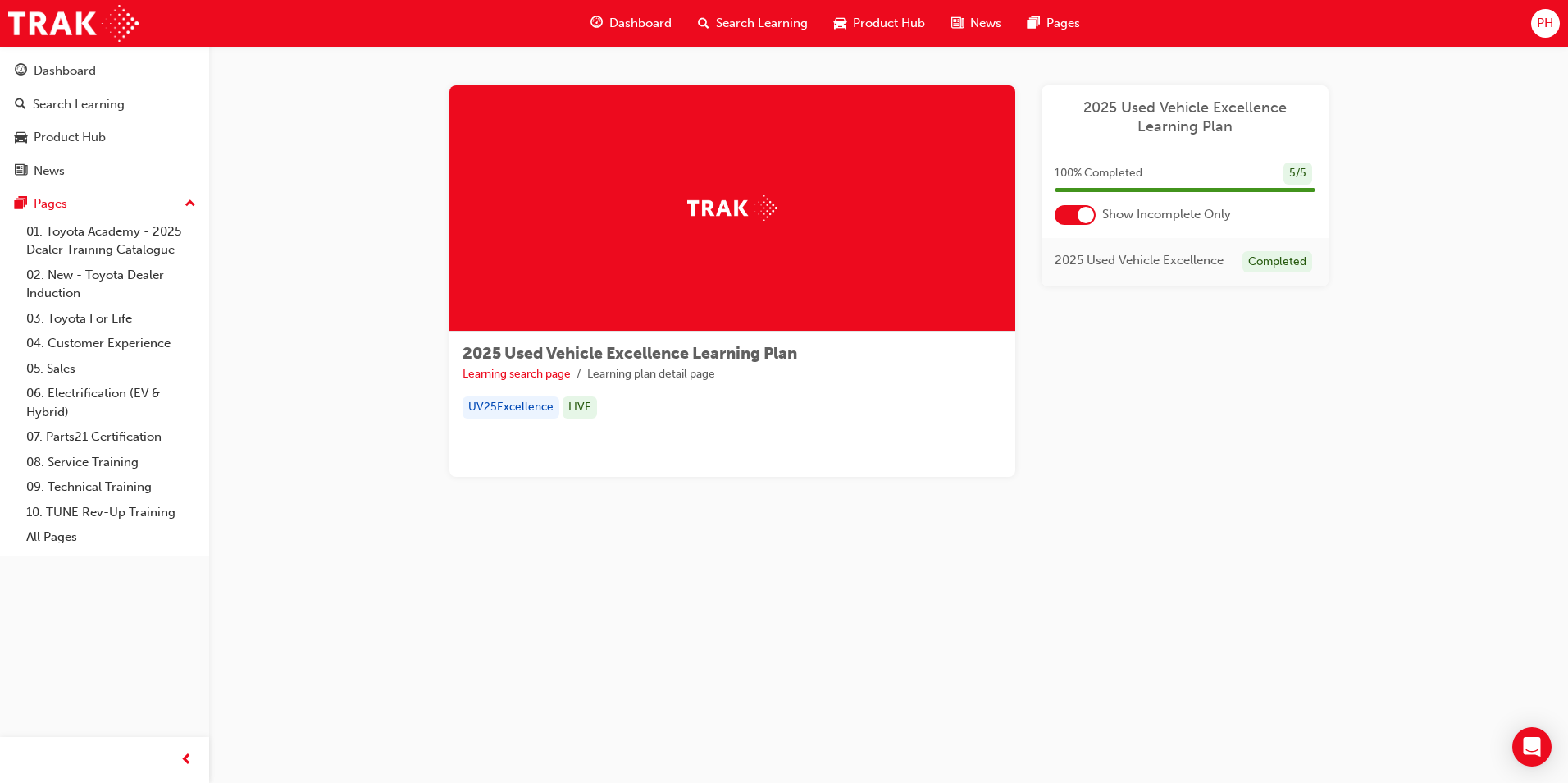
click at [378, 84] on div "2025 Used Vehicle Excellence Learning Plan Learning search page Learning plan d…" at bounding box center [889, 301] width 1359 height 510
click at [110, 80] on div "Dashboard" at bounding box center [104, 70] width 180 height 20
